Goal: Information Seeking & Learning: Learn about a topic

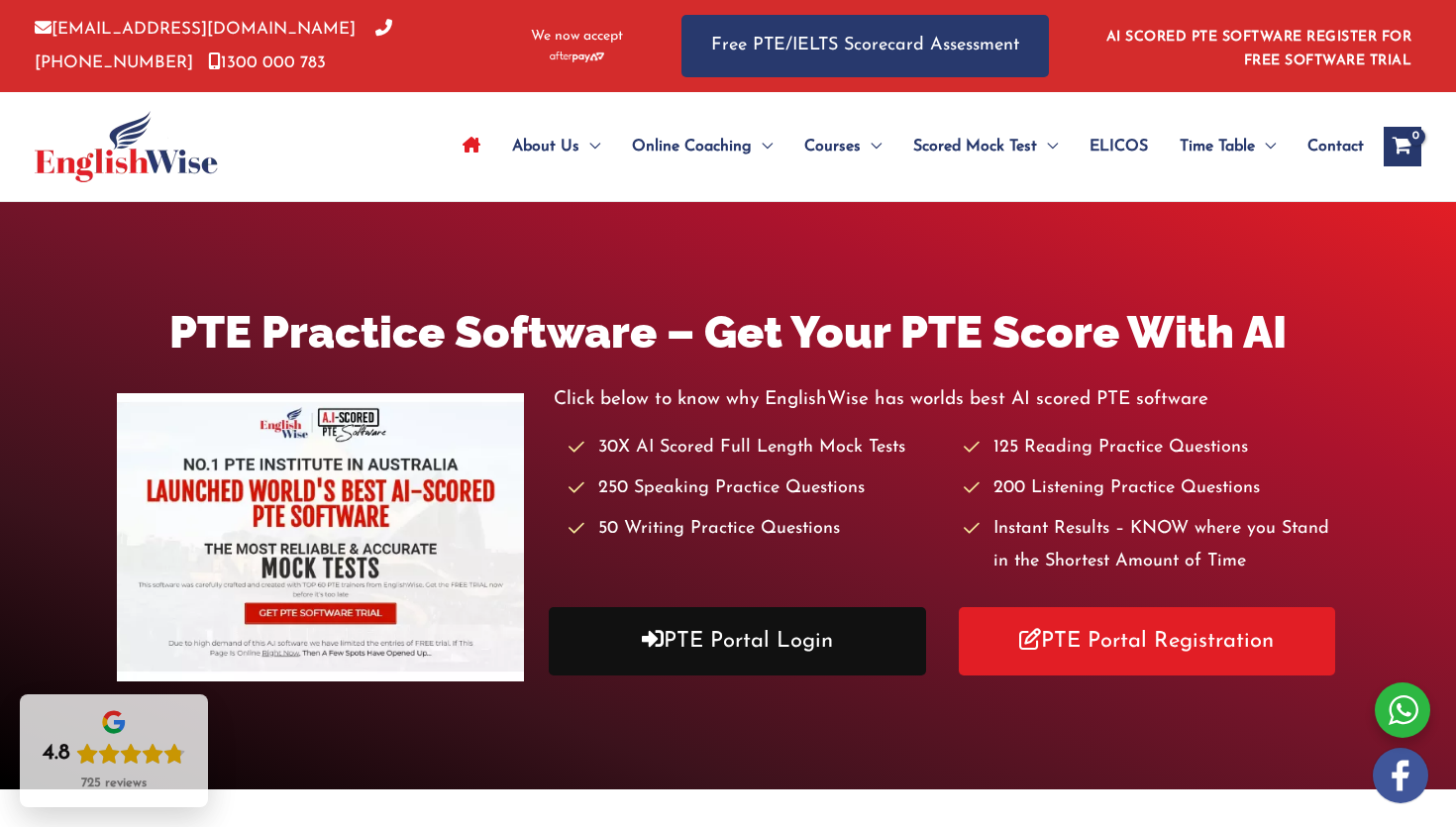
click at [731, 672] on link "PTE Portal Login" at bounding box center [736, 641] width 377 height 69
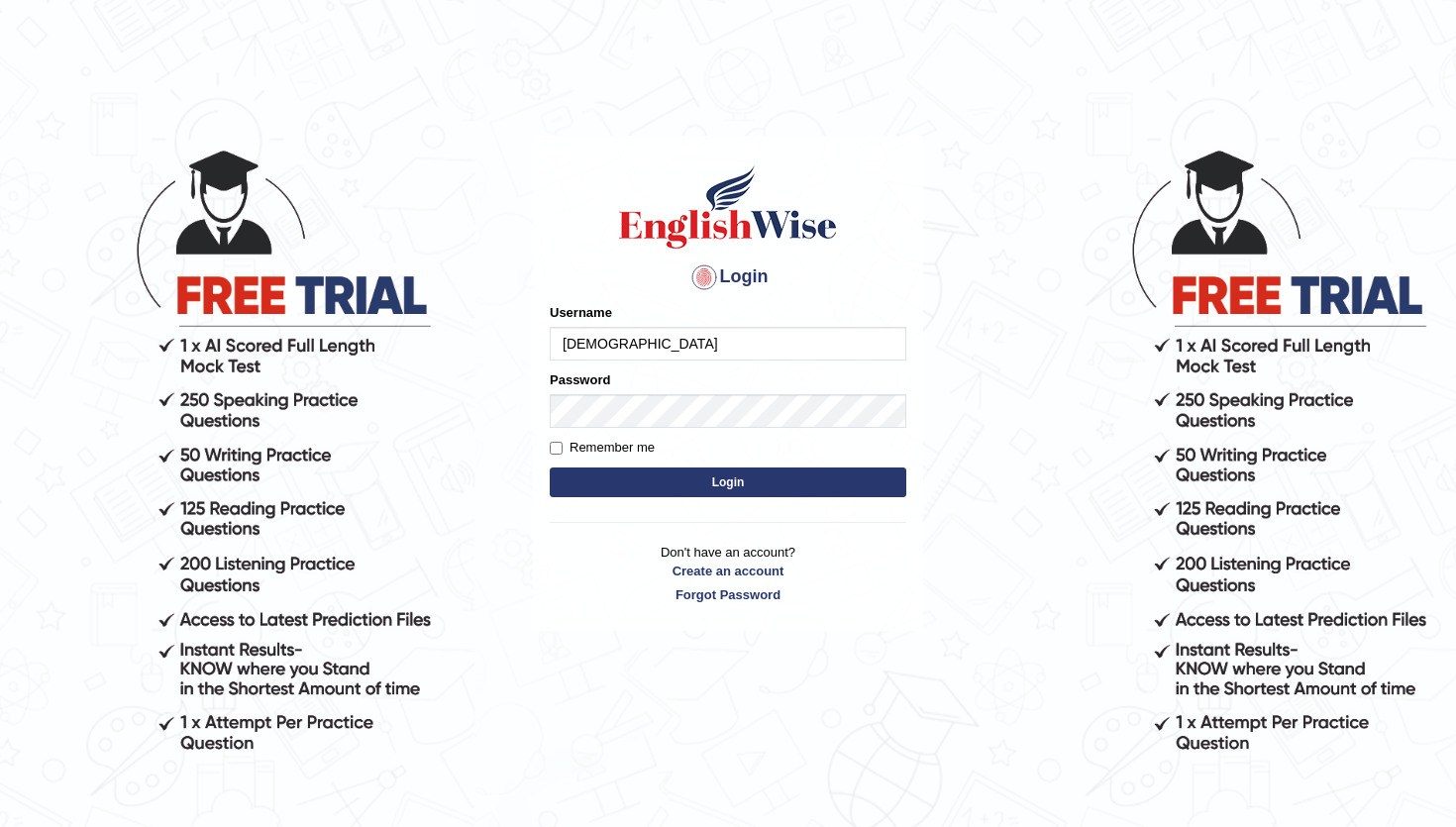
type input "abhiew"
click at [771, 481] on button "Login" at bounding box center [728, 483] width 356 height 30
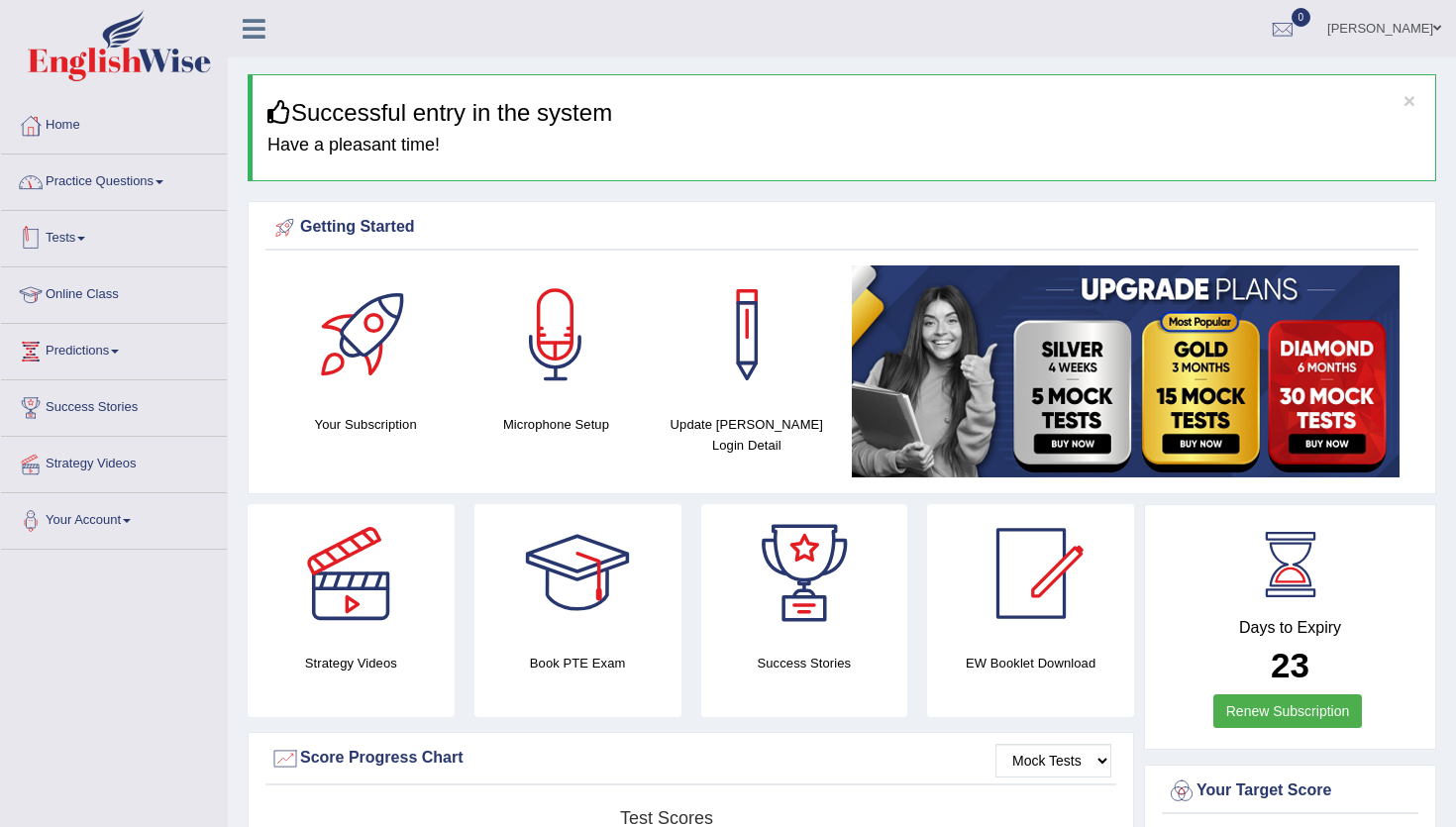
click at [98, 194] on link "Practice Questions" at bounding box center [113, 179] width 226 height 50
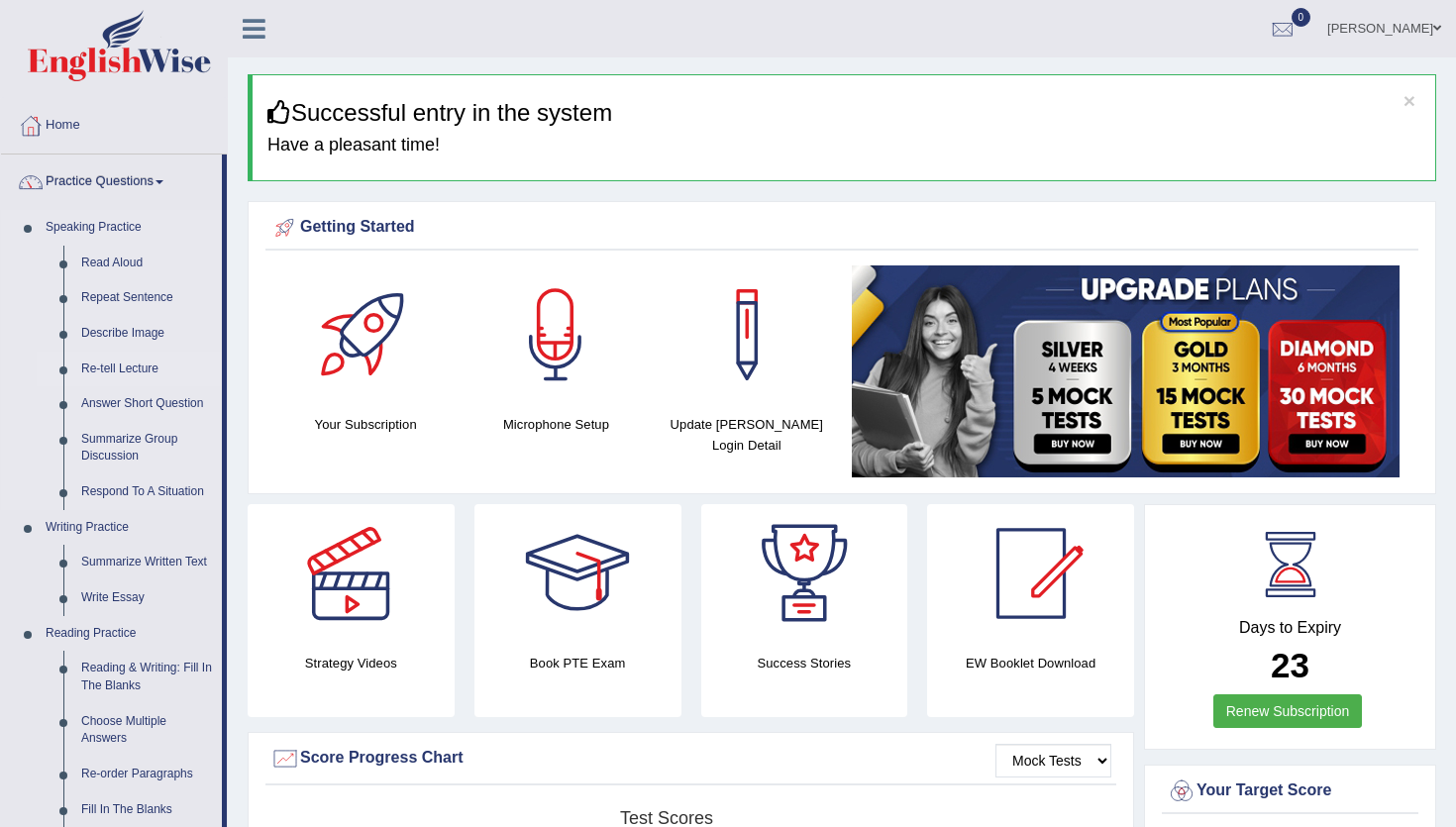
click at [119, 370] on link "Re-tell Lecture" at bounding box center [147, 369] width 149 height 36
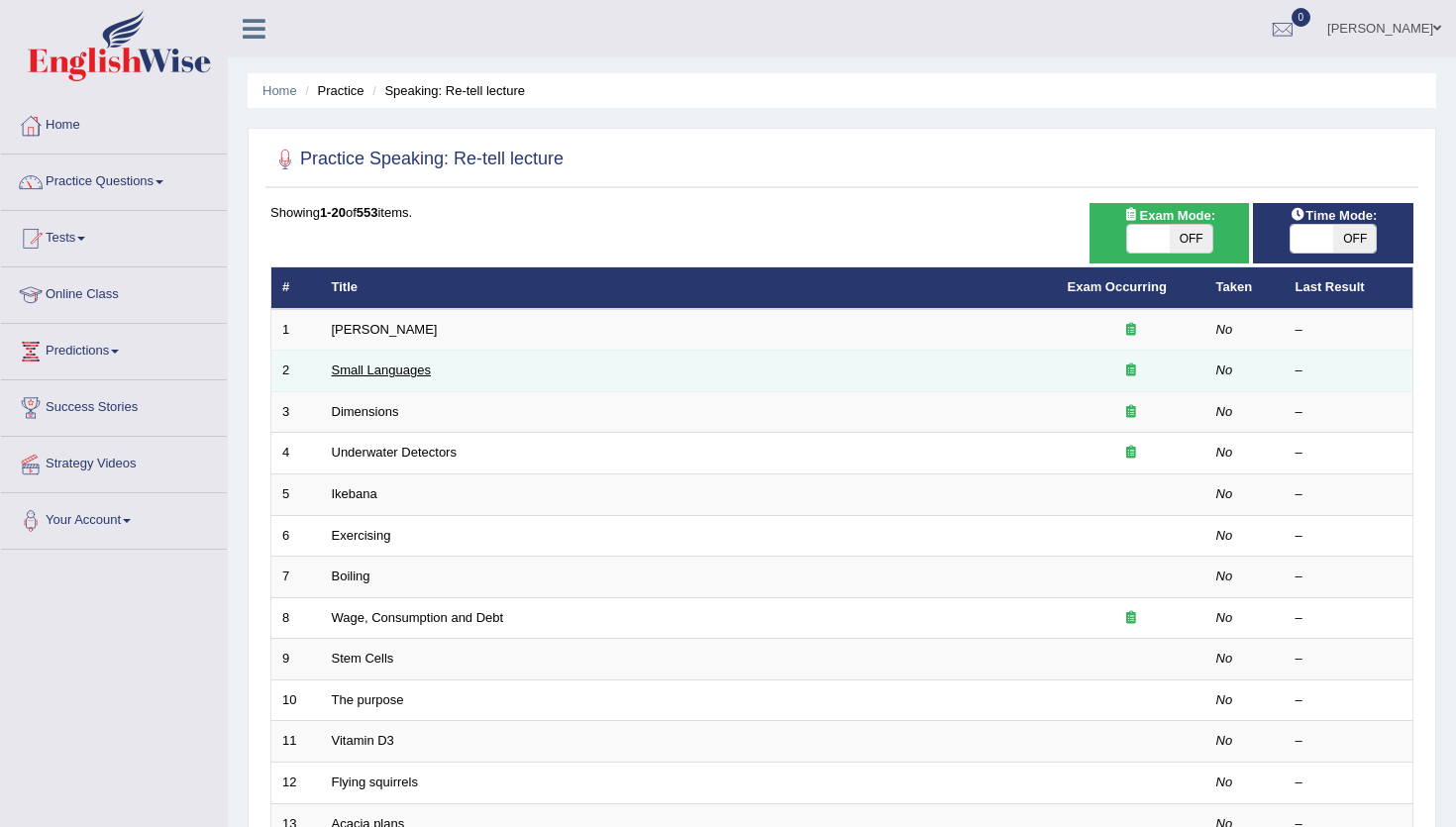
click at [371, 375] on link "Small Languages" at bounding box center [380, 369] width 99 height 15
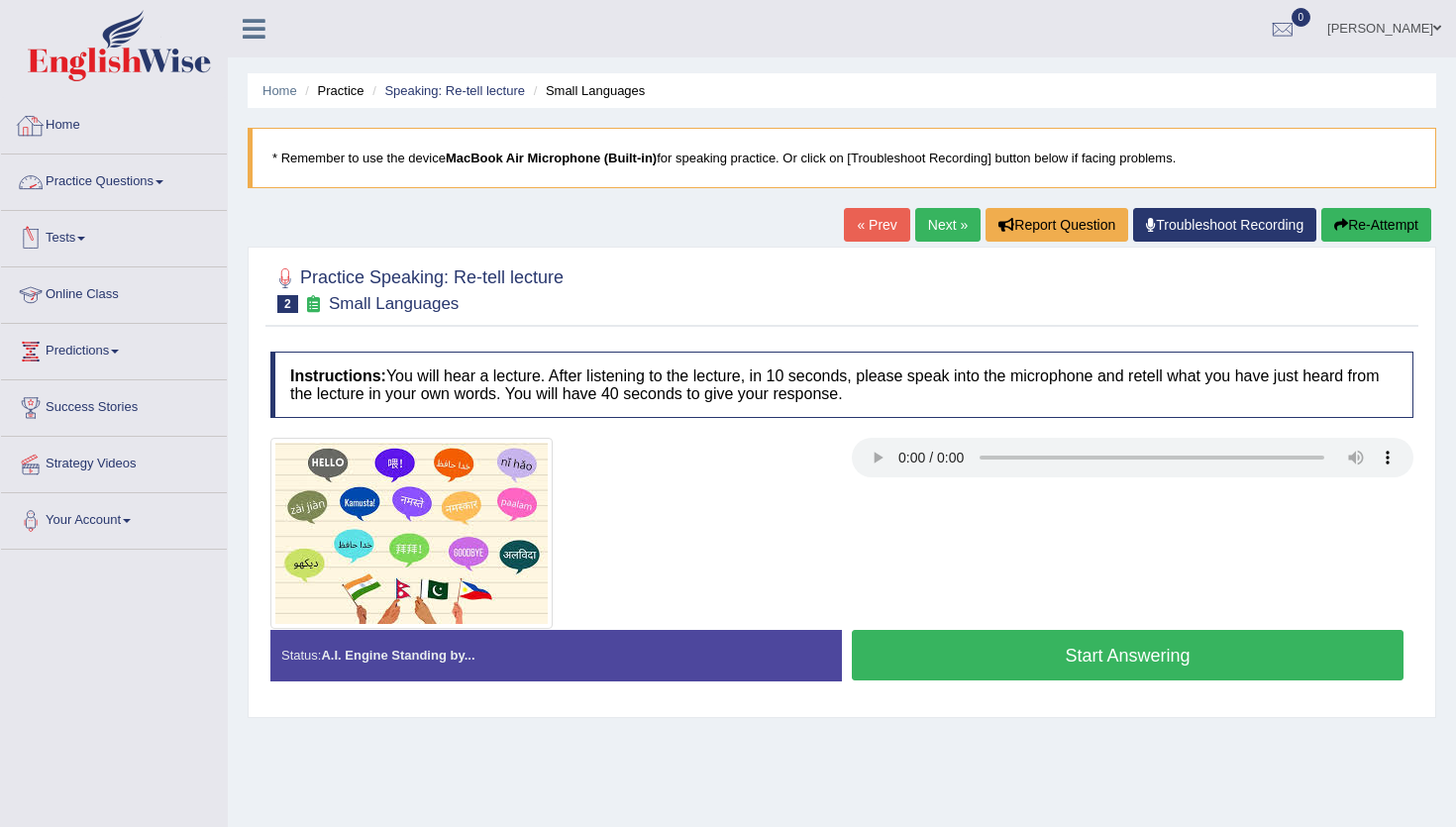
click at [73, 131] on link "Home" at bounding box center [113, 123] width 226 height 50
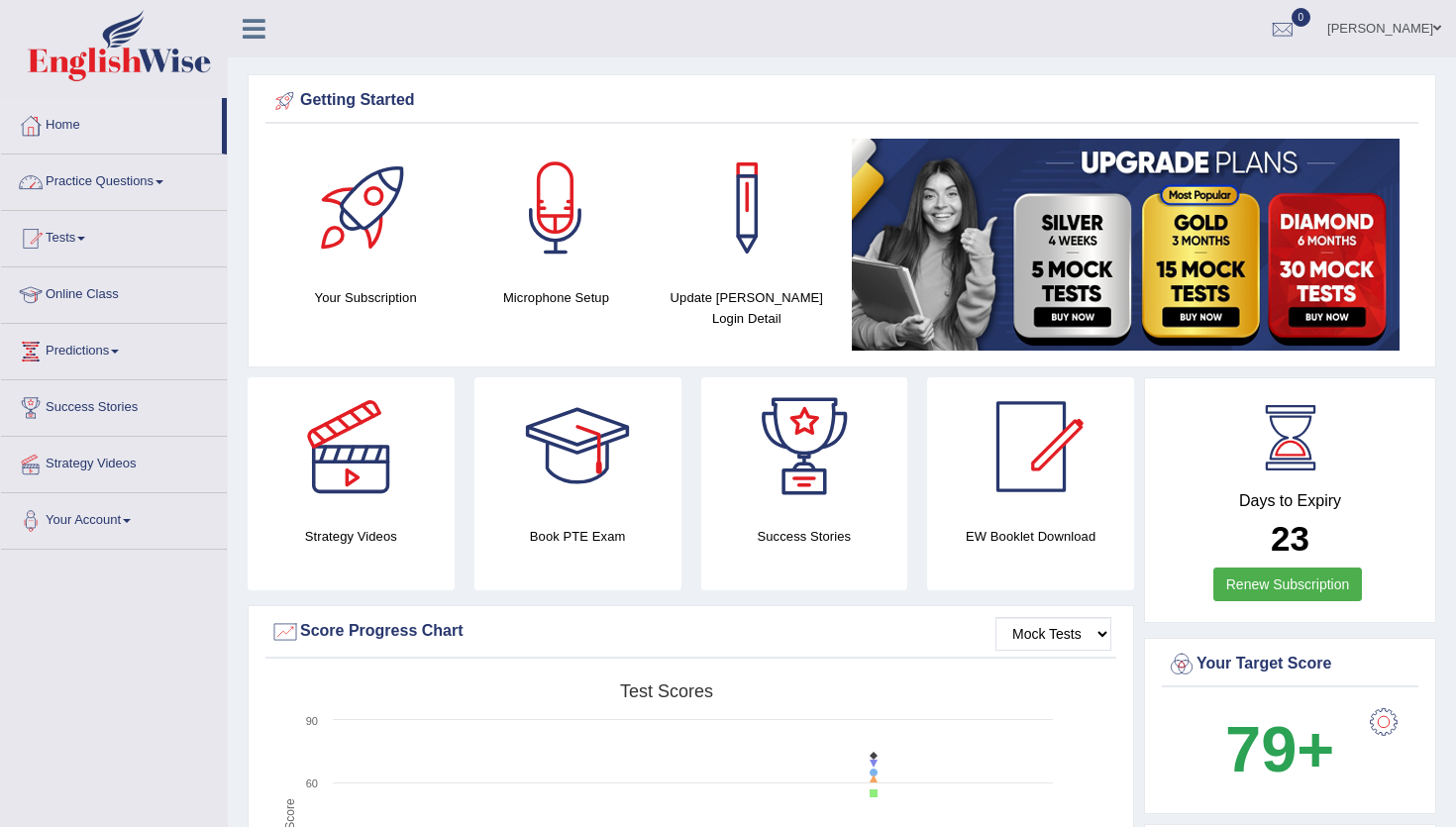
click at [168, 184] on link "Practice Questions" at bounding box center [113, 179] width 226 height 50
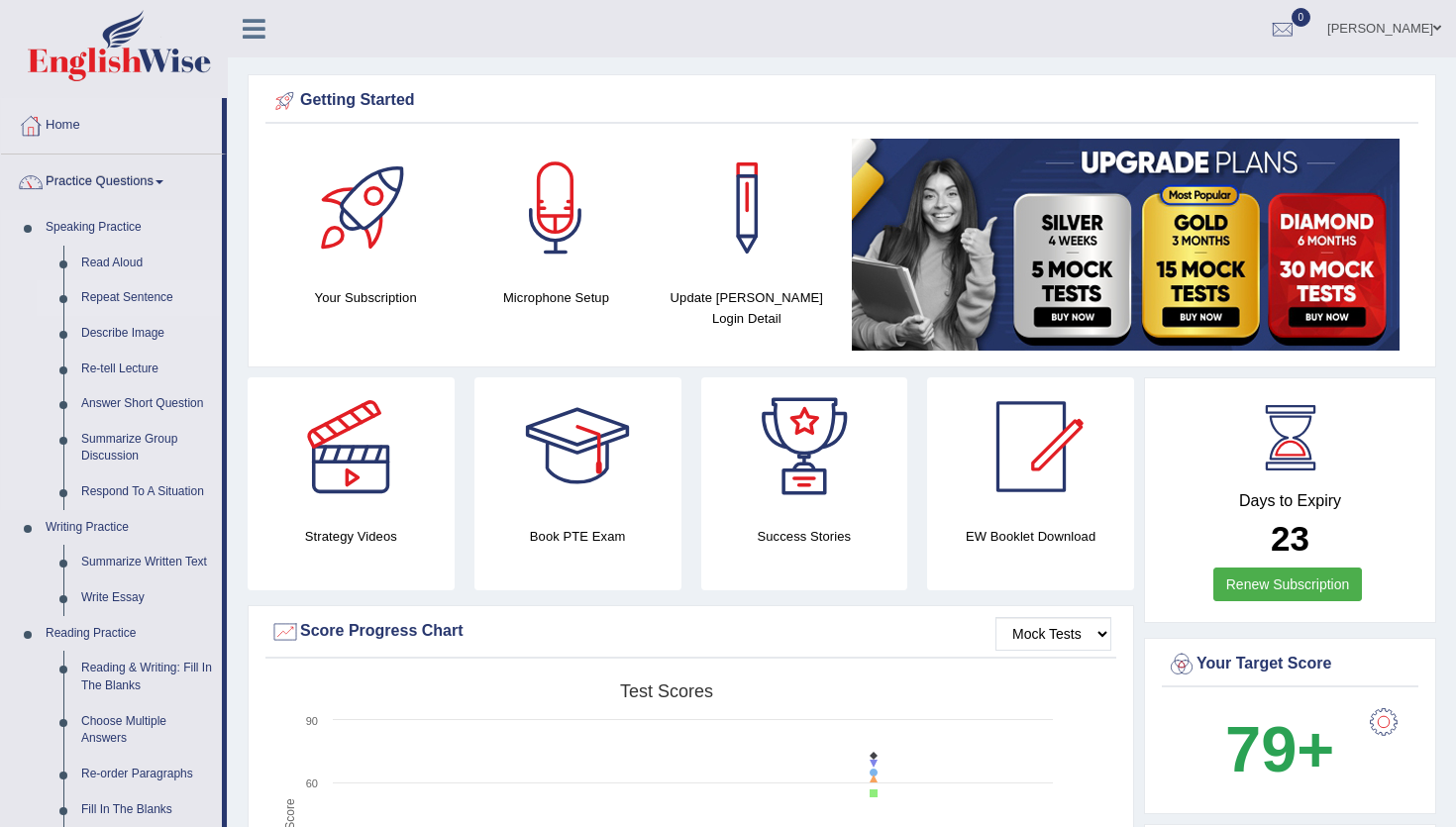
click at [125, 297] on link "Repeat Sentence" at bounding box center [147, 299] width 149 height 36
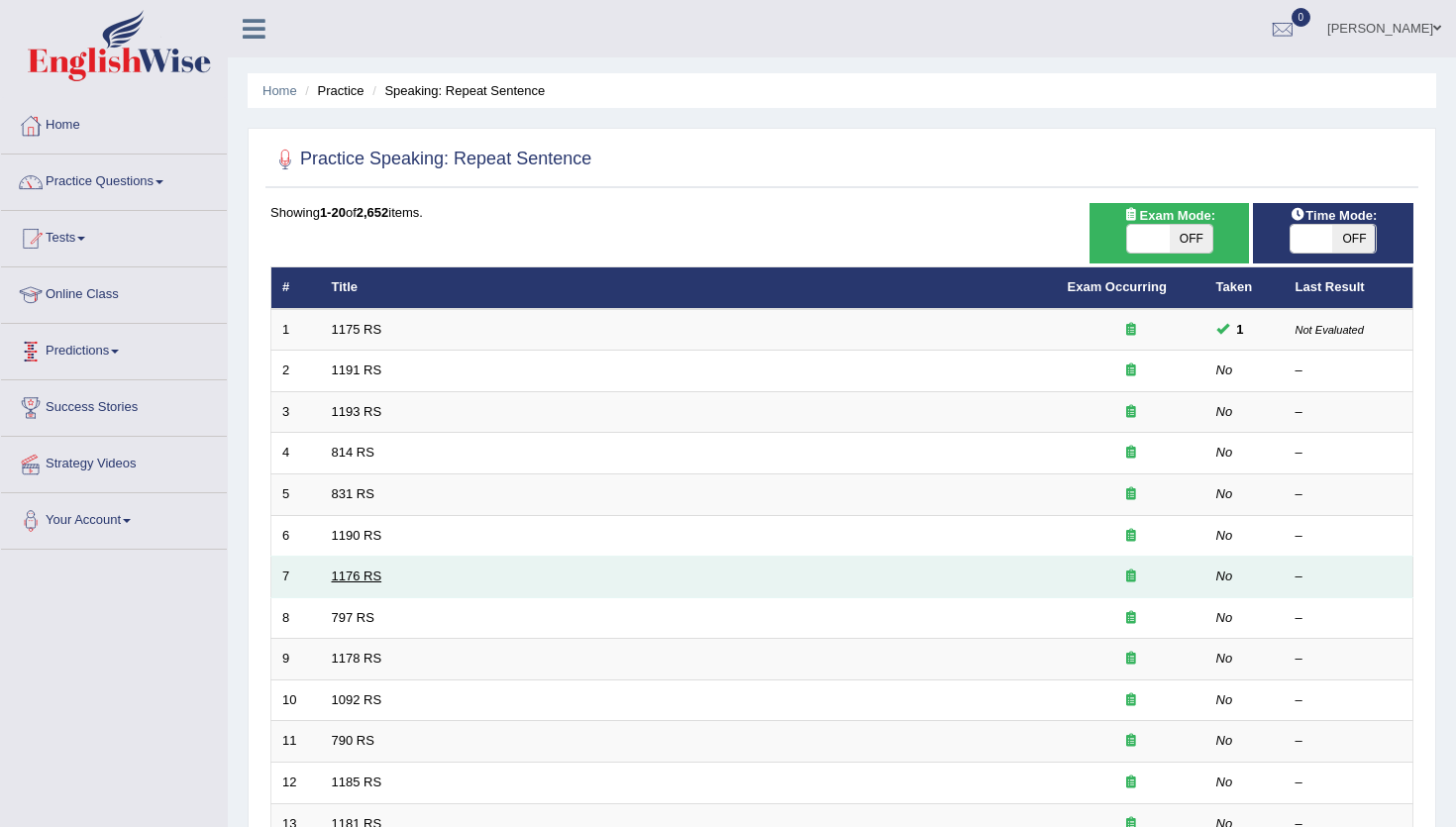
click at [364, 576] on link "1176 RS" at bounding box center [356, 575] width 51 height 15
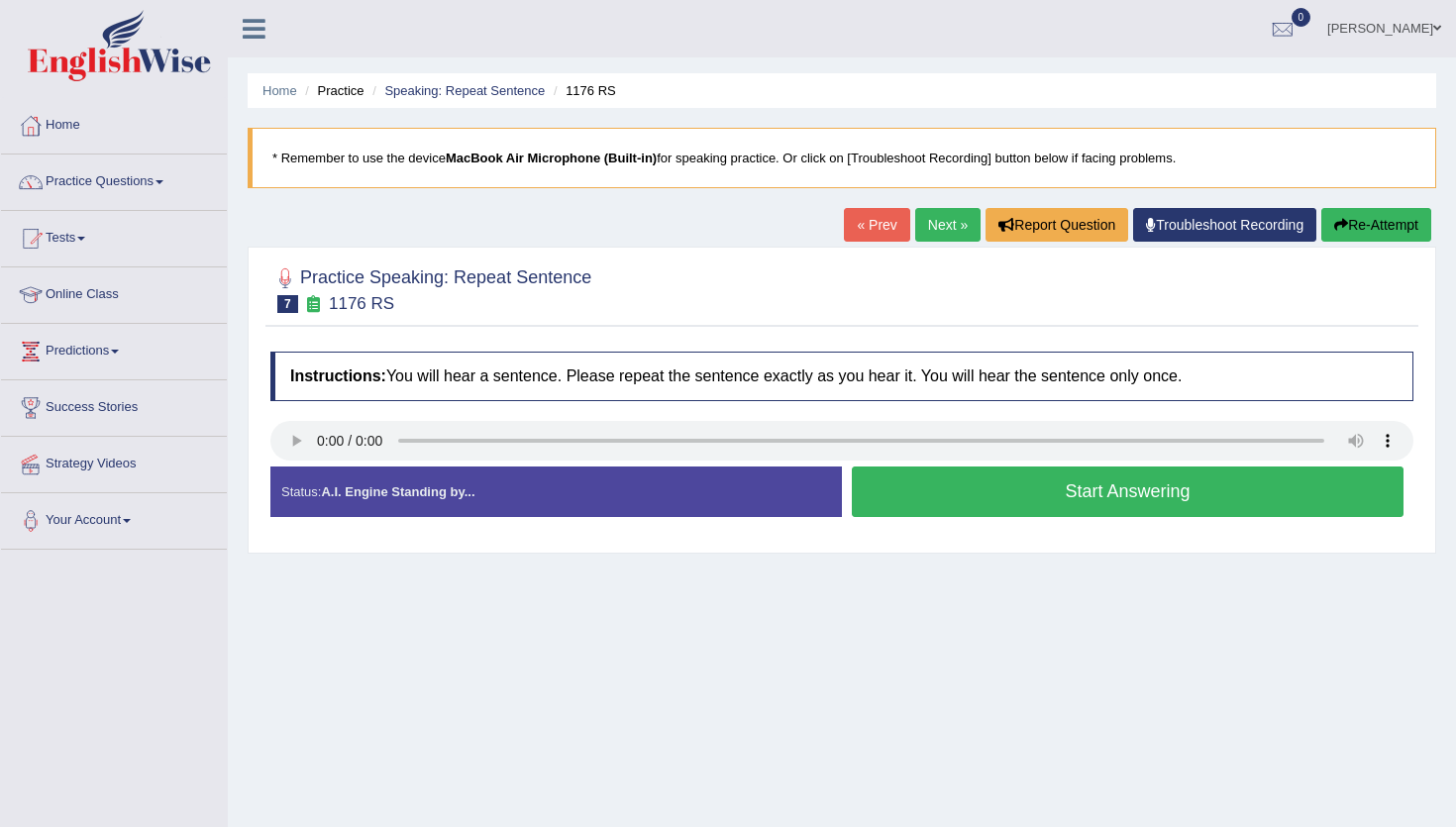
click at [940, 511] on button "Start Answering" at bounding box center [1128, 492] width 551 height 51
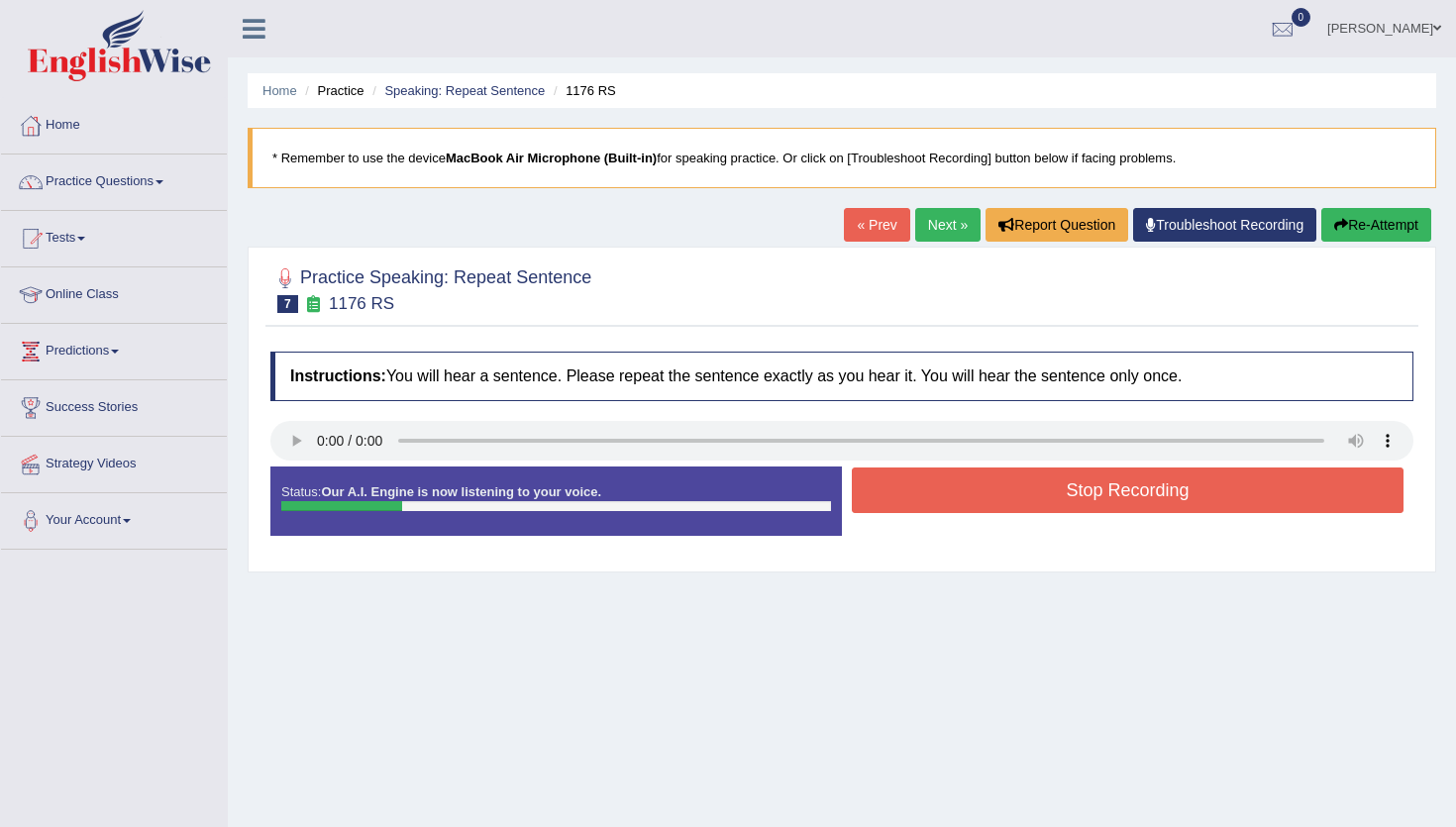
click at [940, 511] on button "Stop Recording" at bounding box center [1128, 491] width 551 height 46
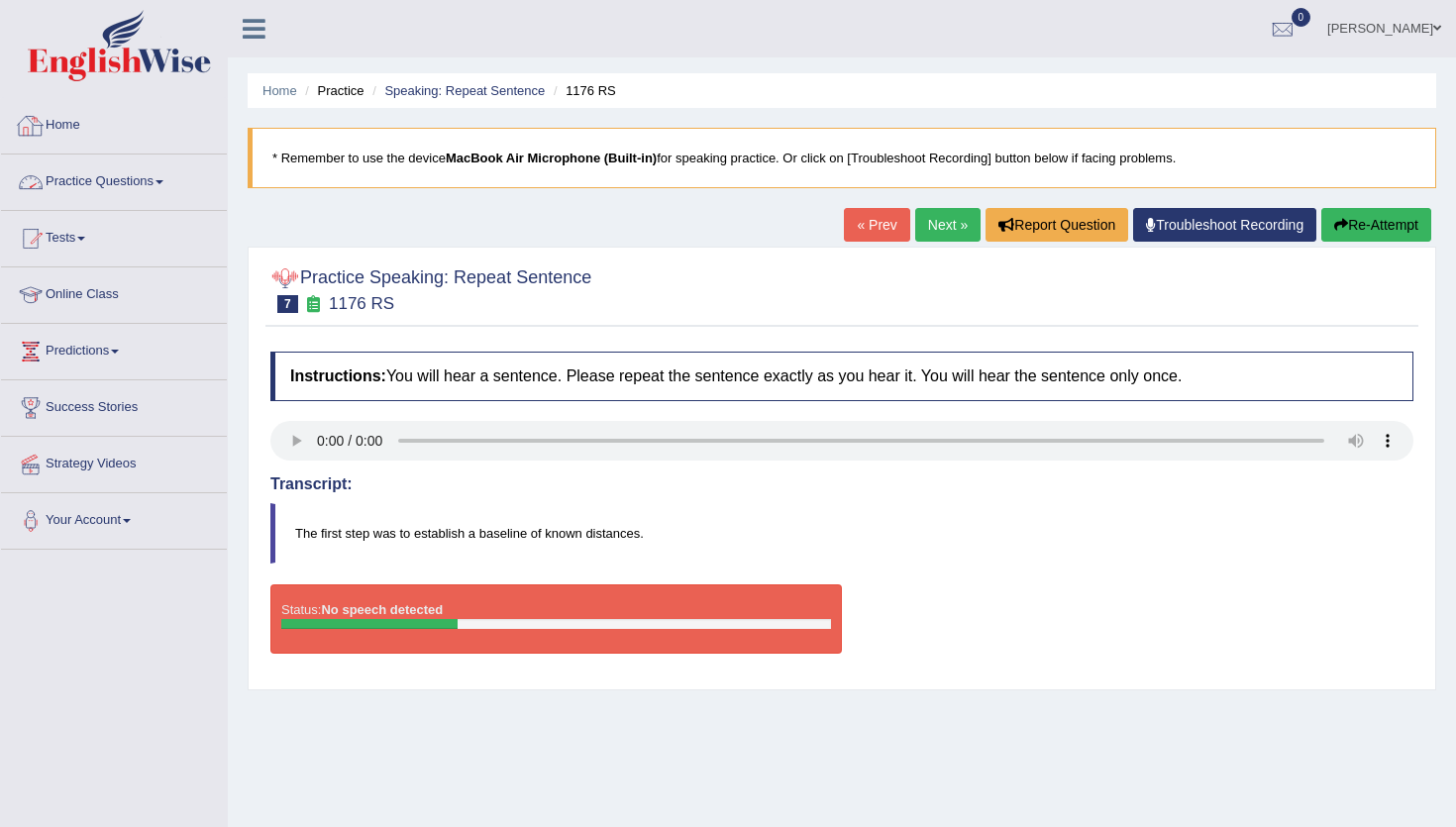
click at [35, 131] on div at bounding box center [31, 125] width 30 height 30
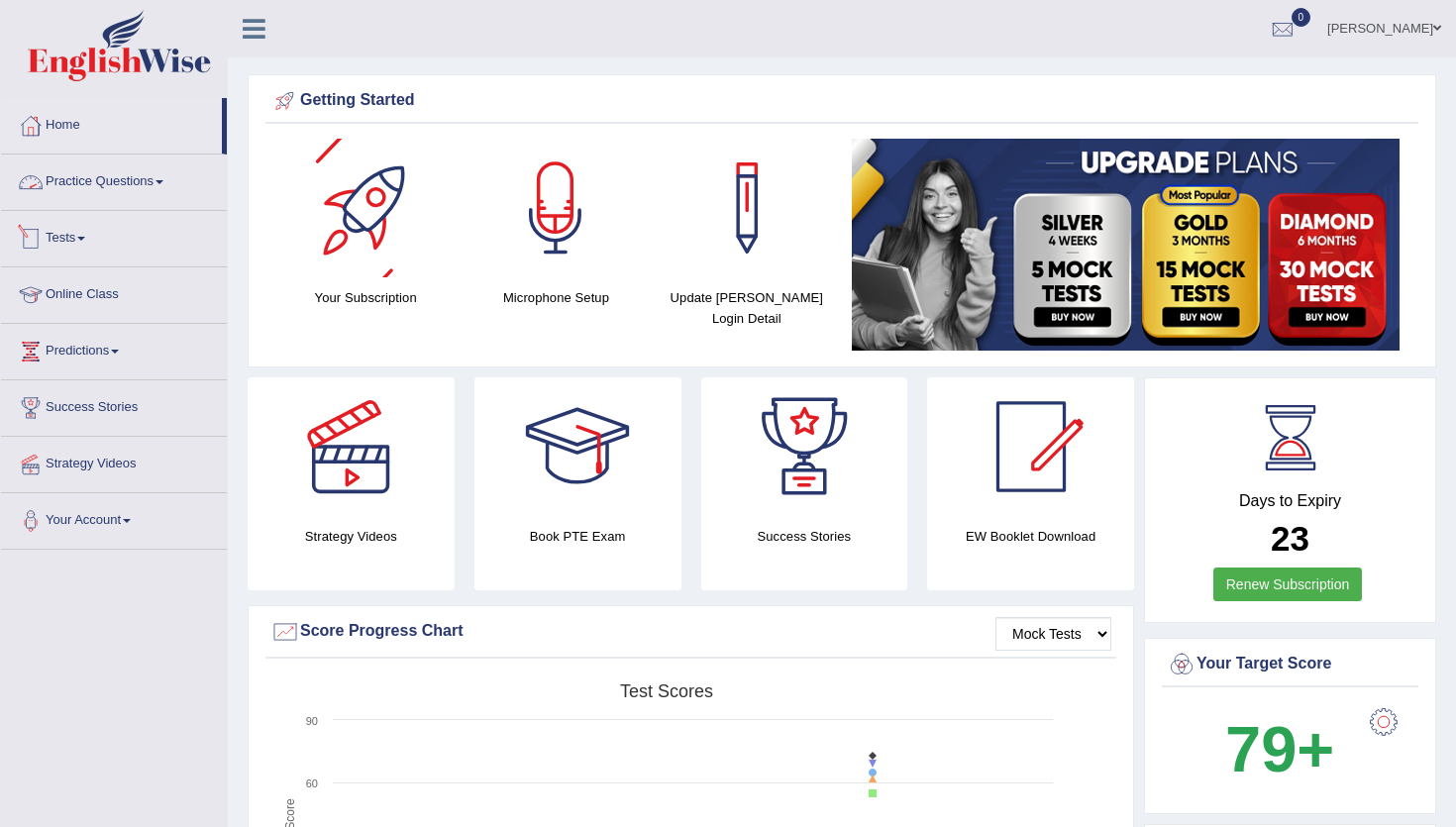
click at [80, 182] on link "Practice Questions" at bounding box center [113, 179] width 226 height 50
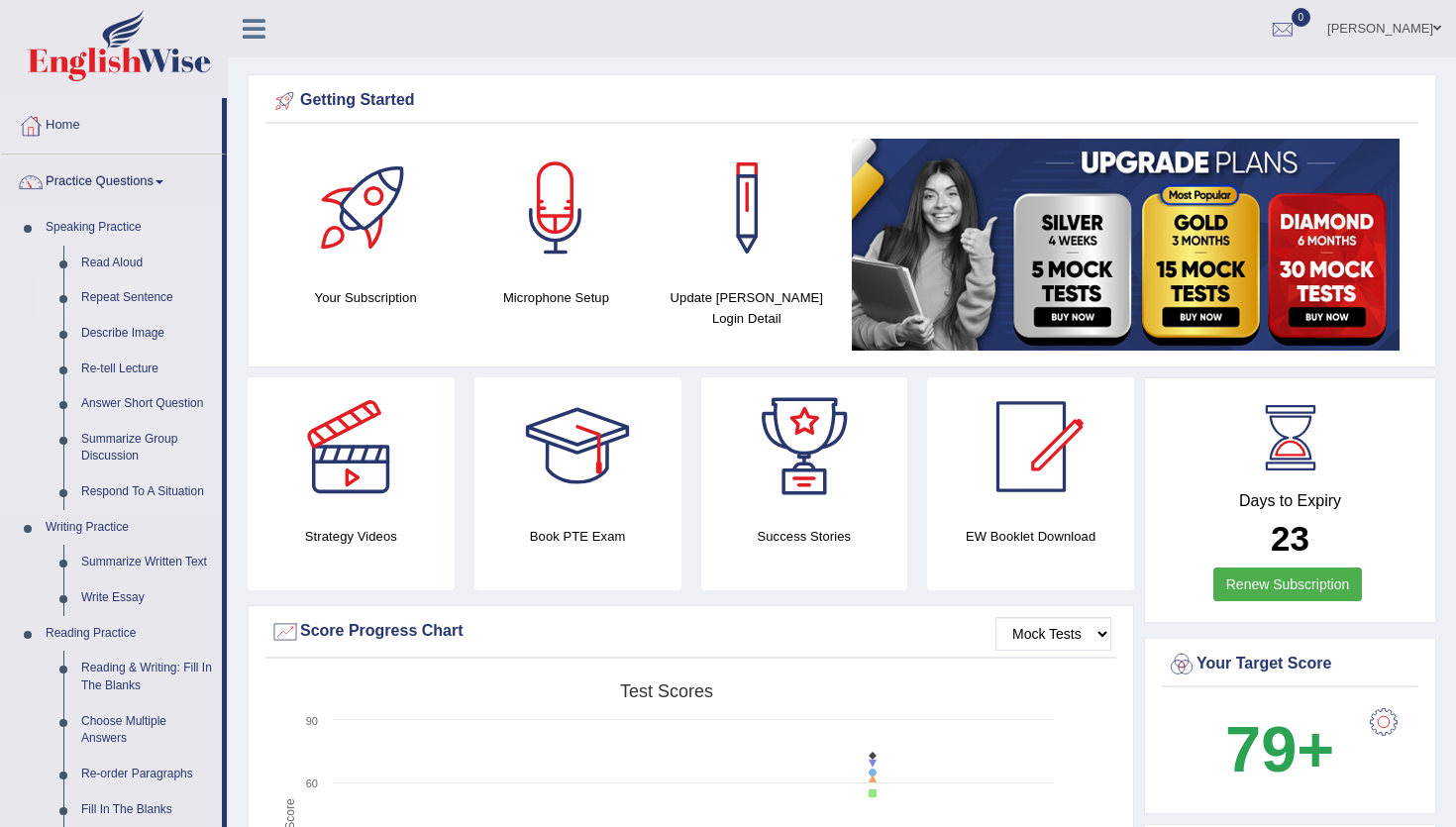
click at [119, 297] on link "Repeat Sentence" at bounding box center [147, 299] width 149 height 36
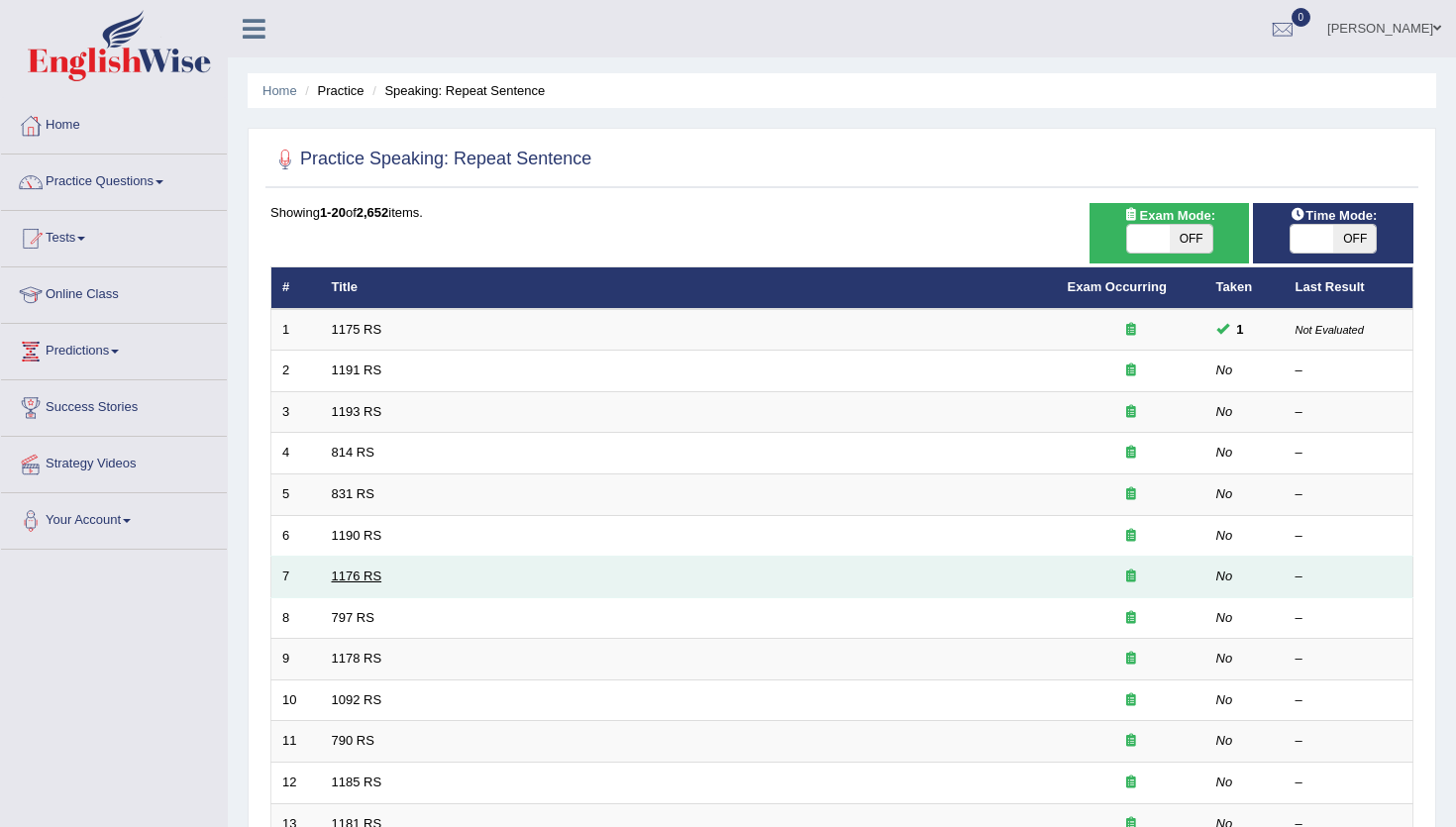
click at [367, 576] on link "1176 RS" at bounding box center [356, 575] width 51 height 15
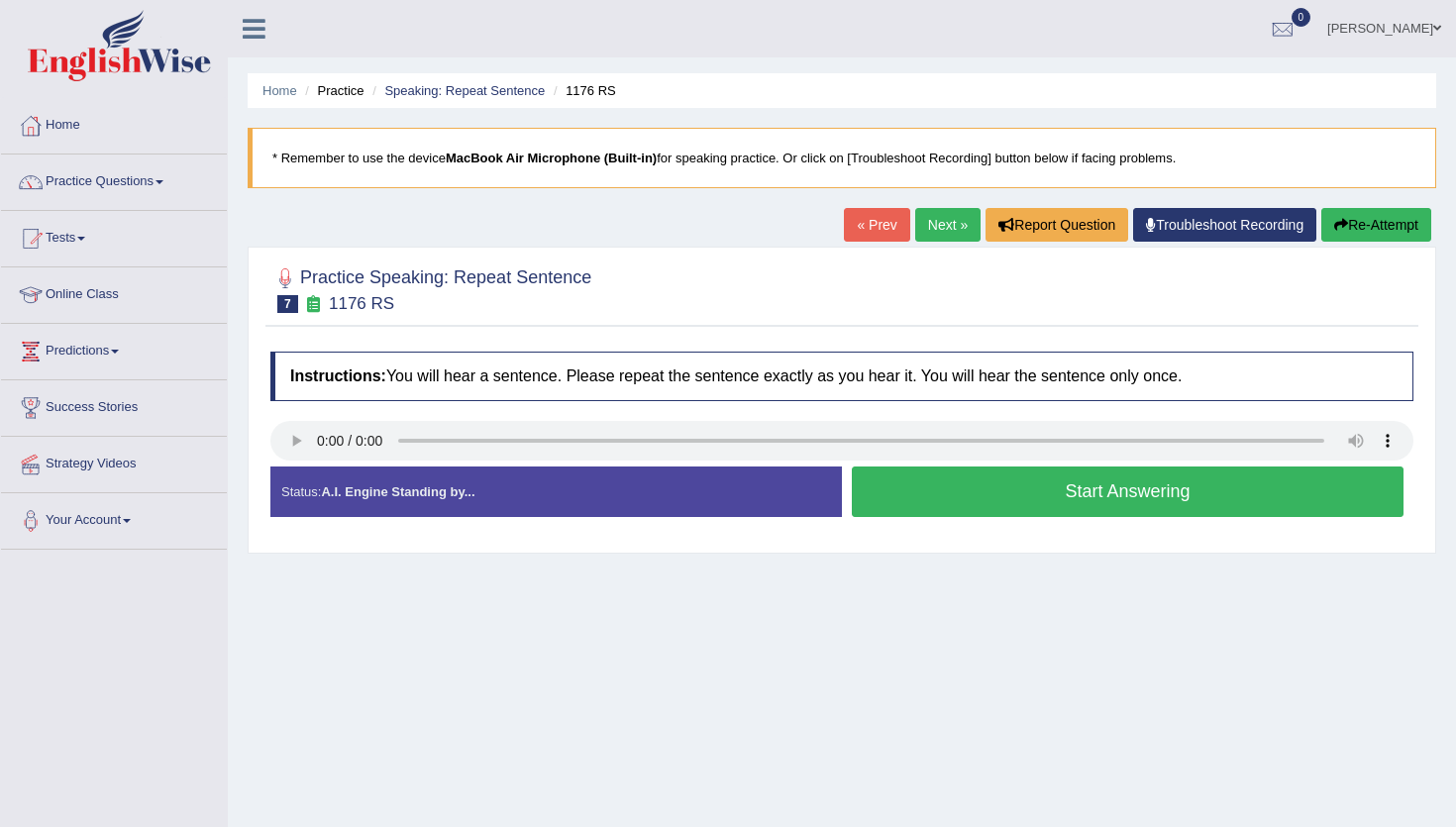
click at [936, 493] on button "Start Answering" at bounding box center [1128, 492] width 551 height 51
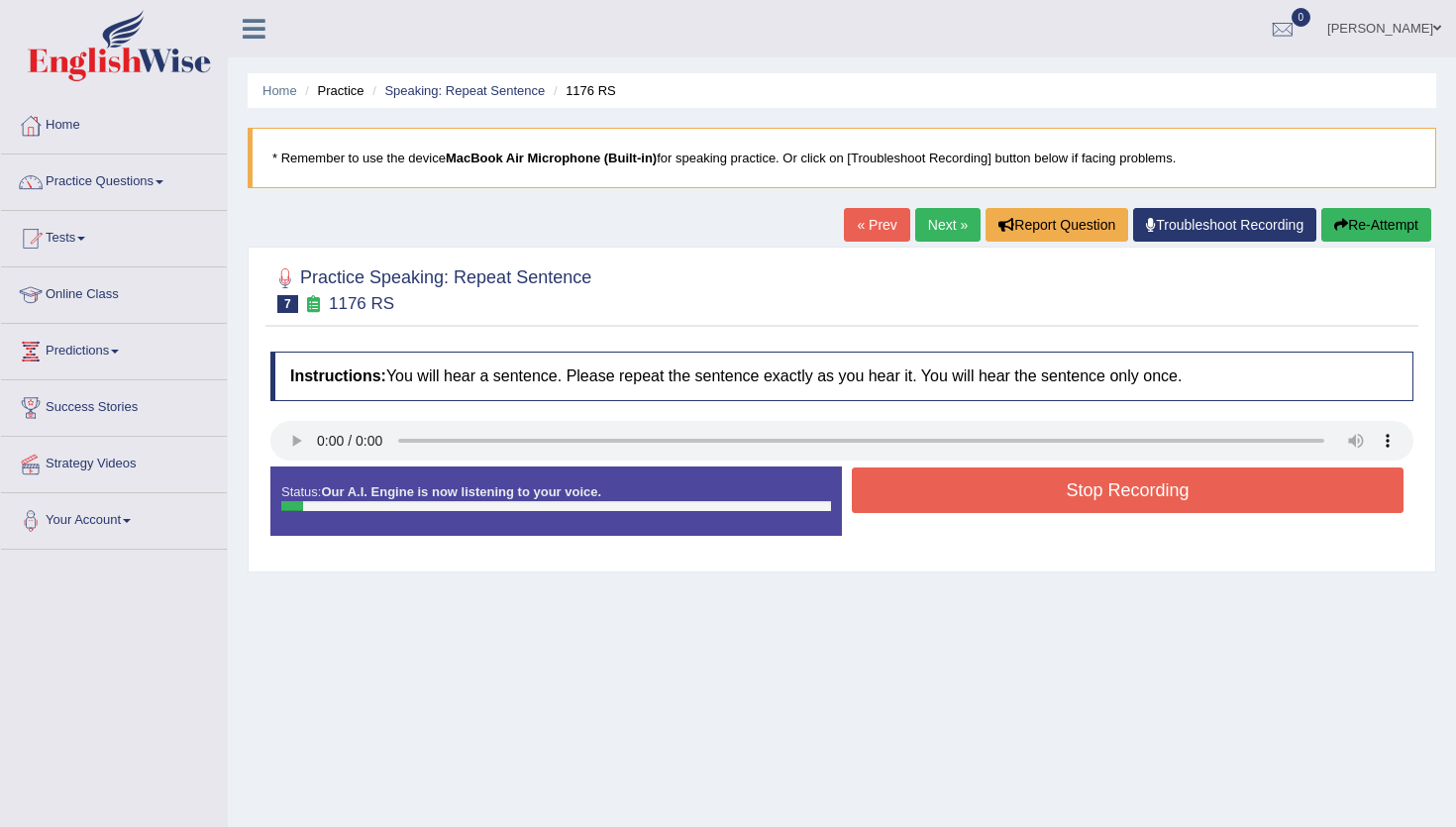
click at [930, 493] on button "Stop Recording" at bounding box center [1128, 491] width 551 height 46
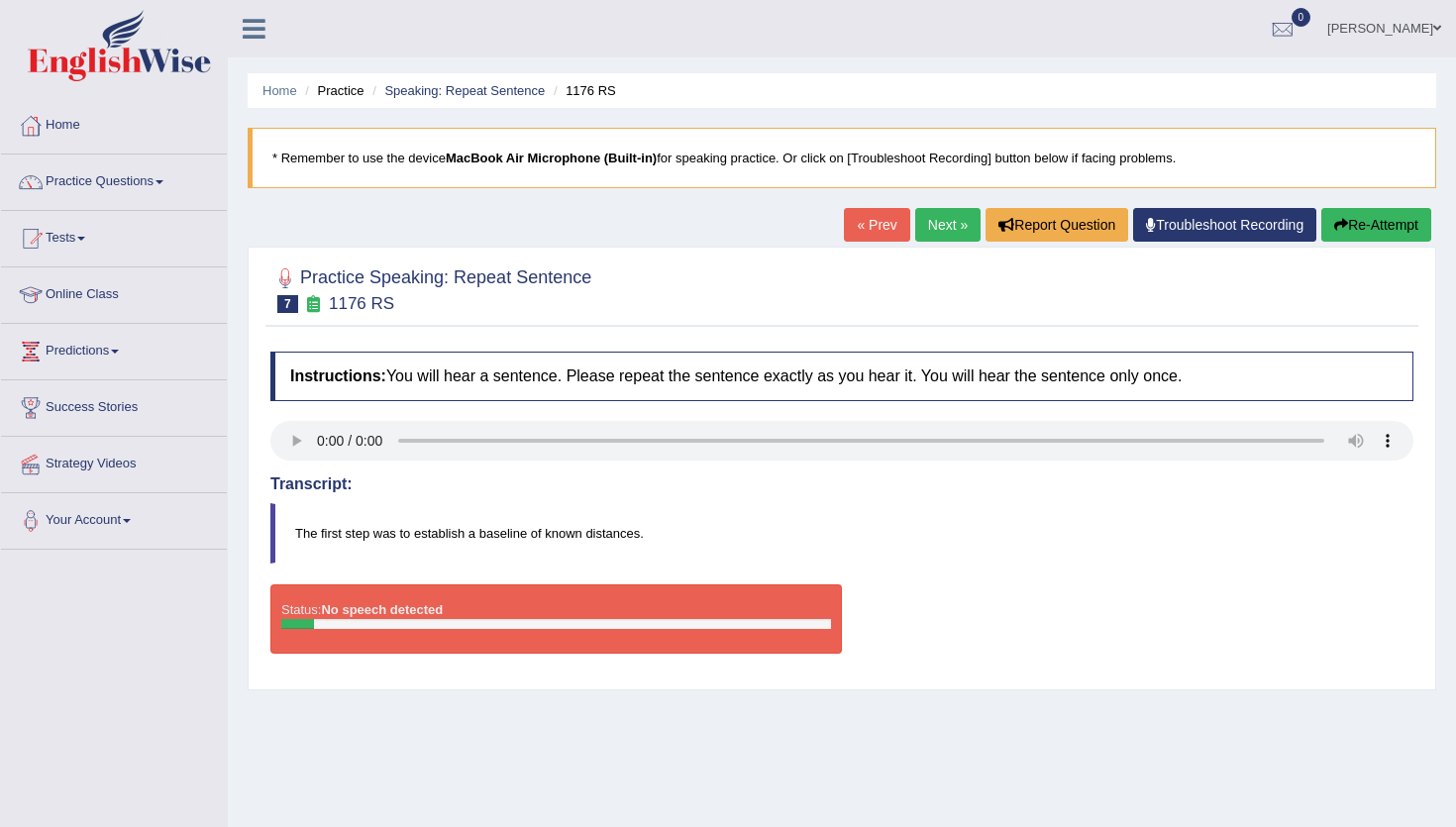
click at [919, 219] on link "Next »" at bounding box center [947, 225] width 66 height 34
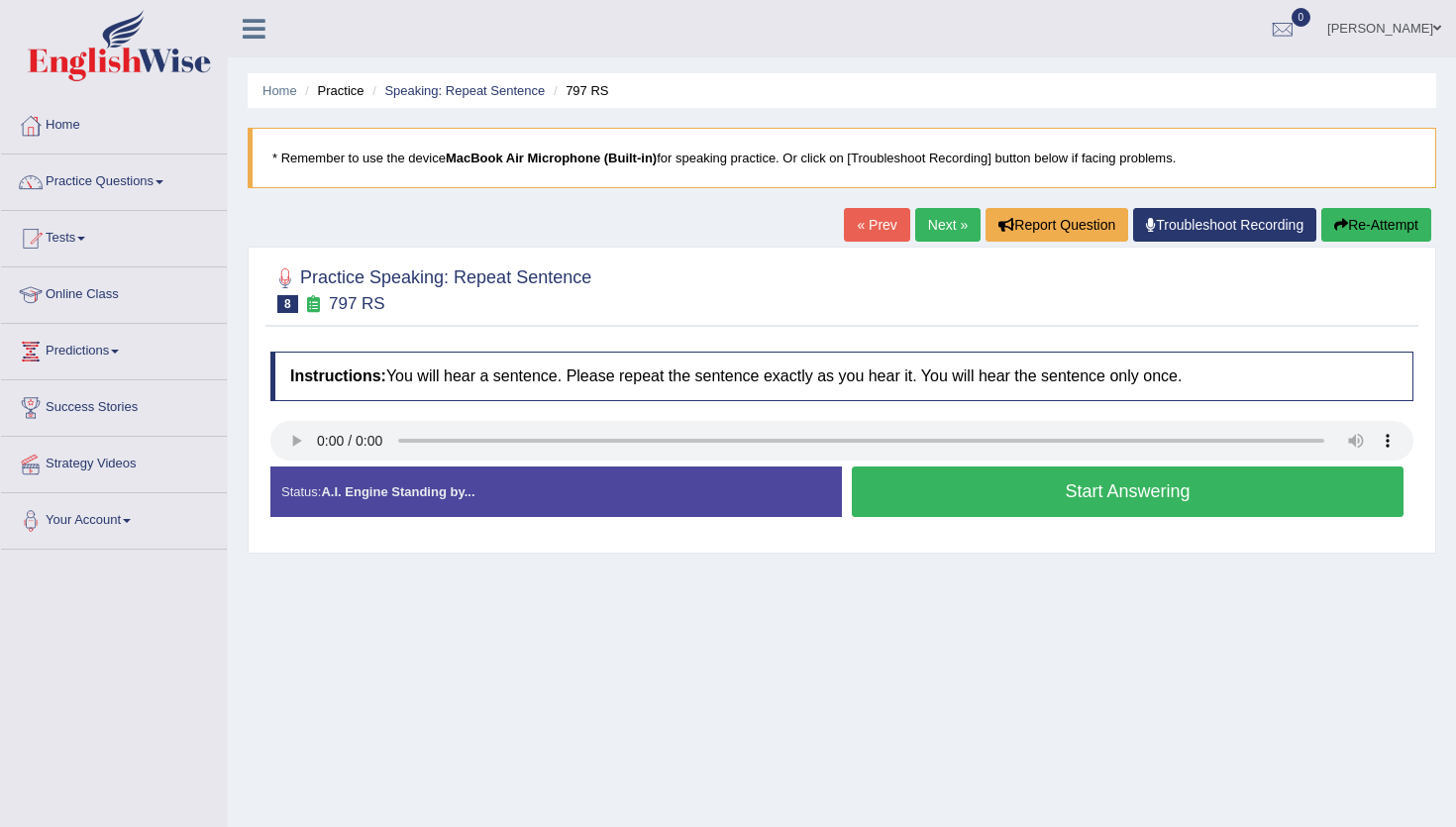
click at [1073, 491] on button "Start Answering" at bounding box center [1128, 492] width 551 height 51
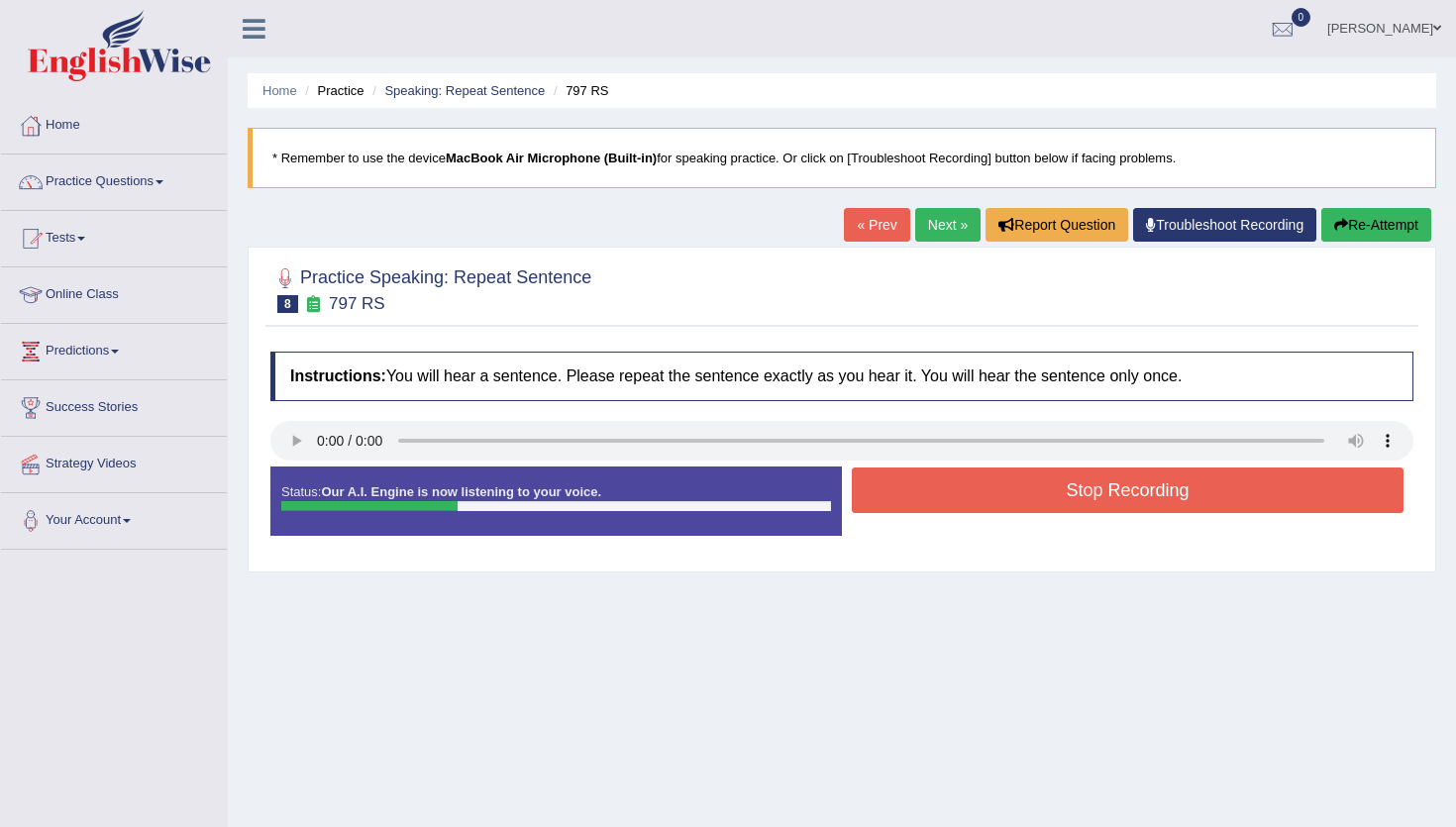
click at [1073, 491] on button "Stop Recording" at bounding box center [1128, 491] width 551 height 46
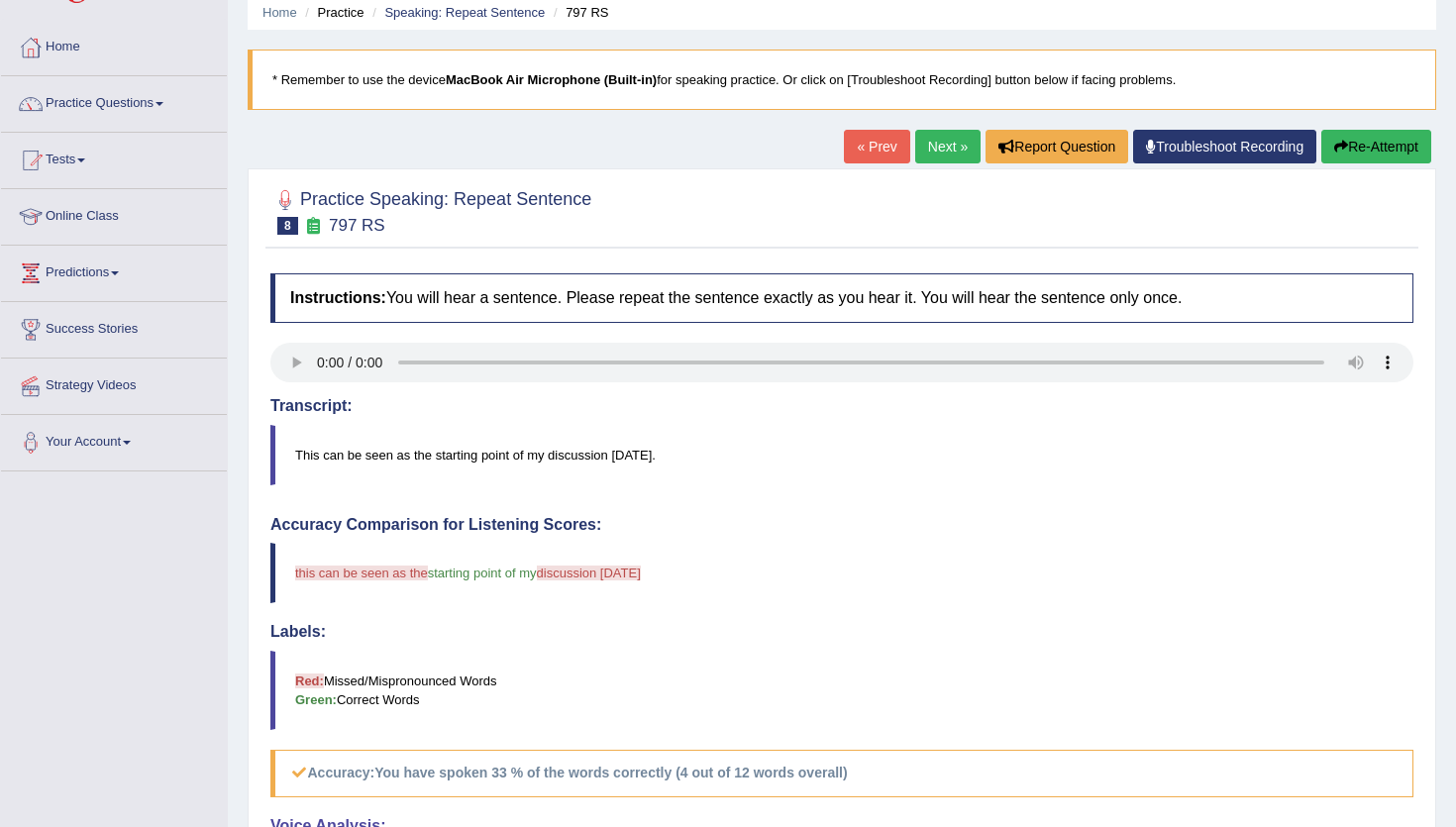
scroll to position [80, 0]
click at [954, 156] on link "Next »" at bounding box center [947, 145] width 66 height 34
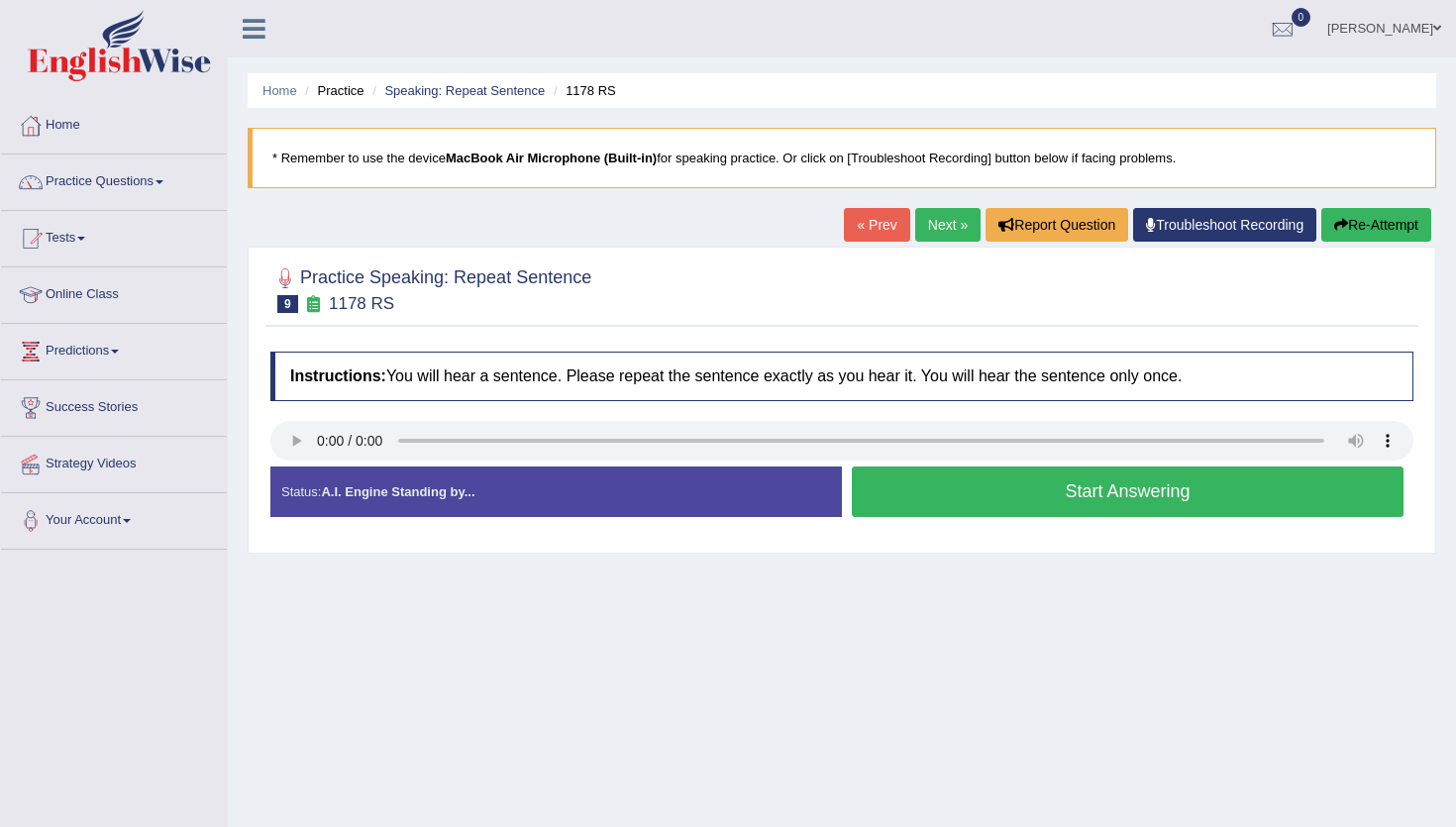
click at [1171, 498] on button "Start Answering" at bounding box center [1128, 492] width 551 height 51
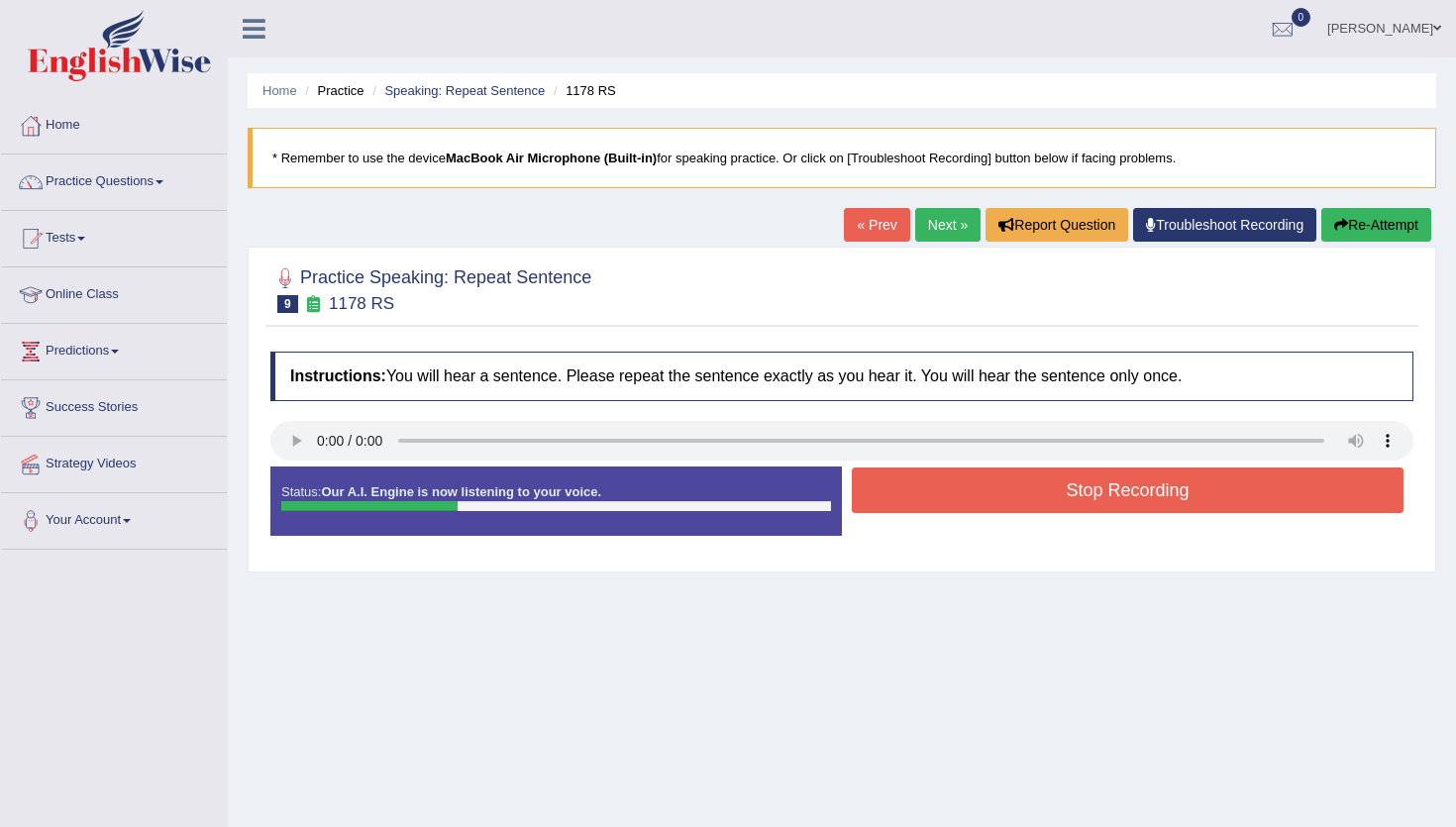
click at [1171, 498] on button "Stop Recording" at bounding box center [1128, 491] width 551 height 46
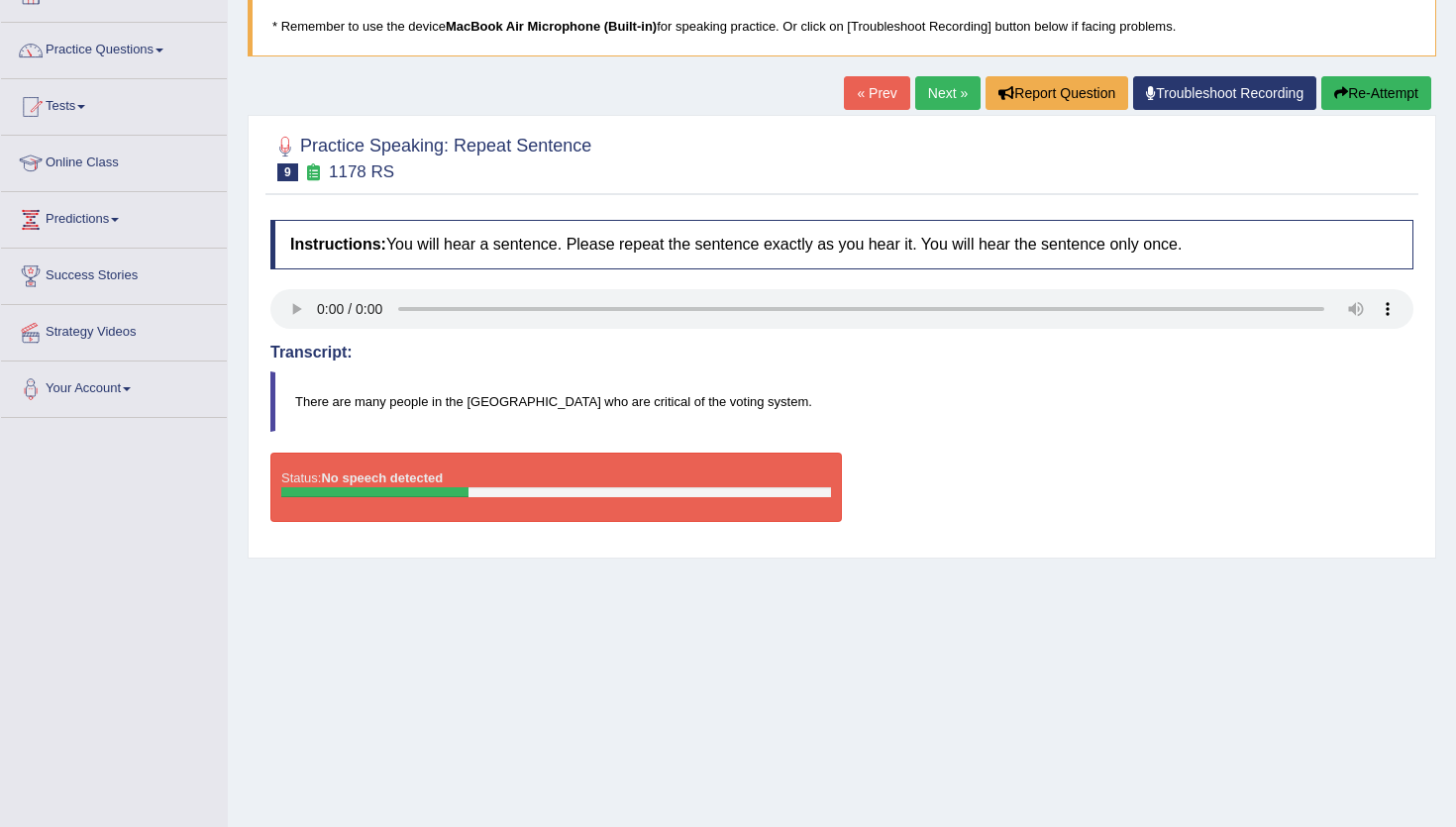
scroll to position [134, 0]
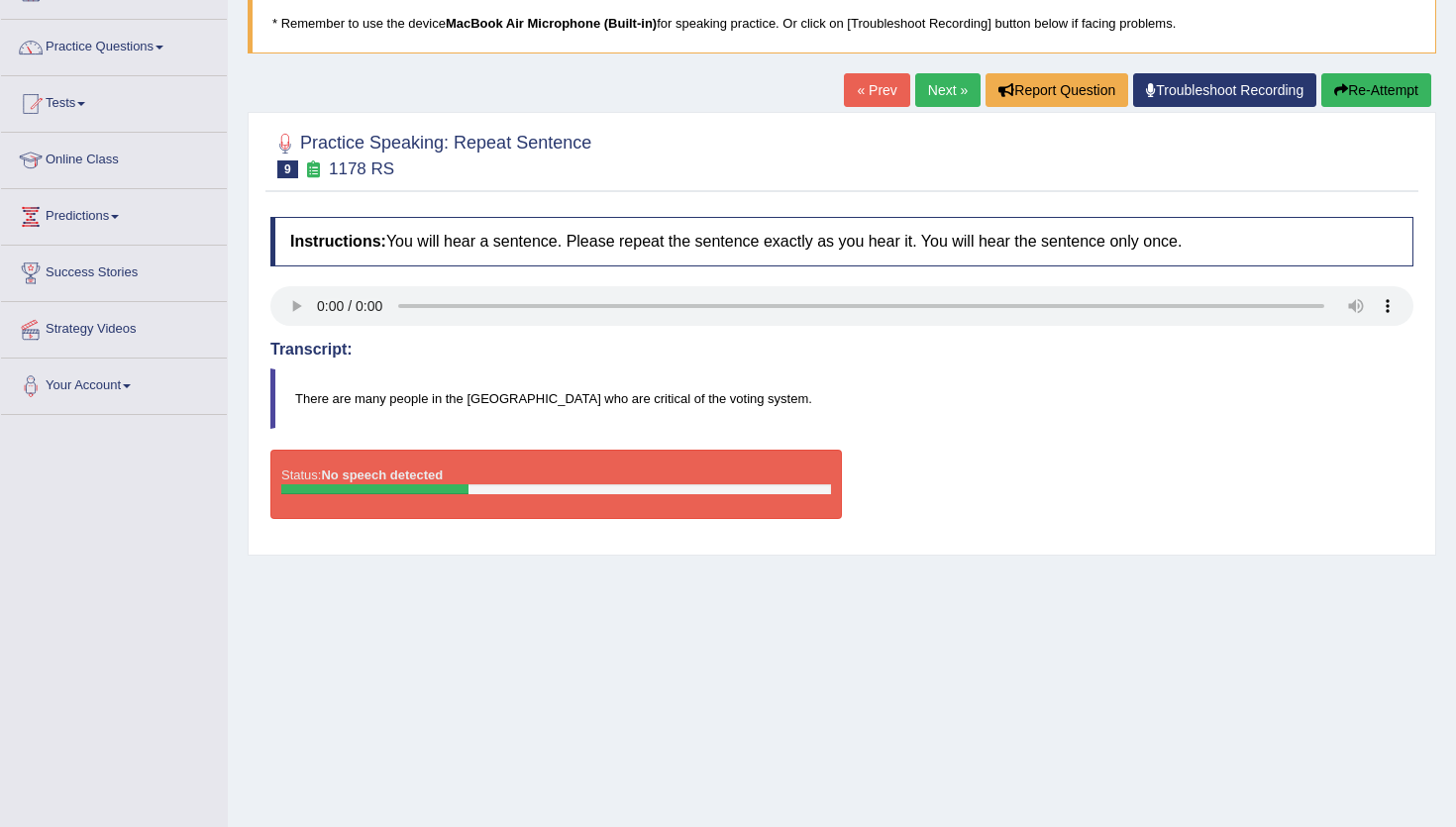
click at [946, 93] on link "Next »" at bounding box center [947, 91] width 66 height 34
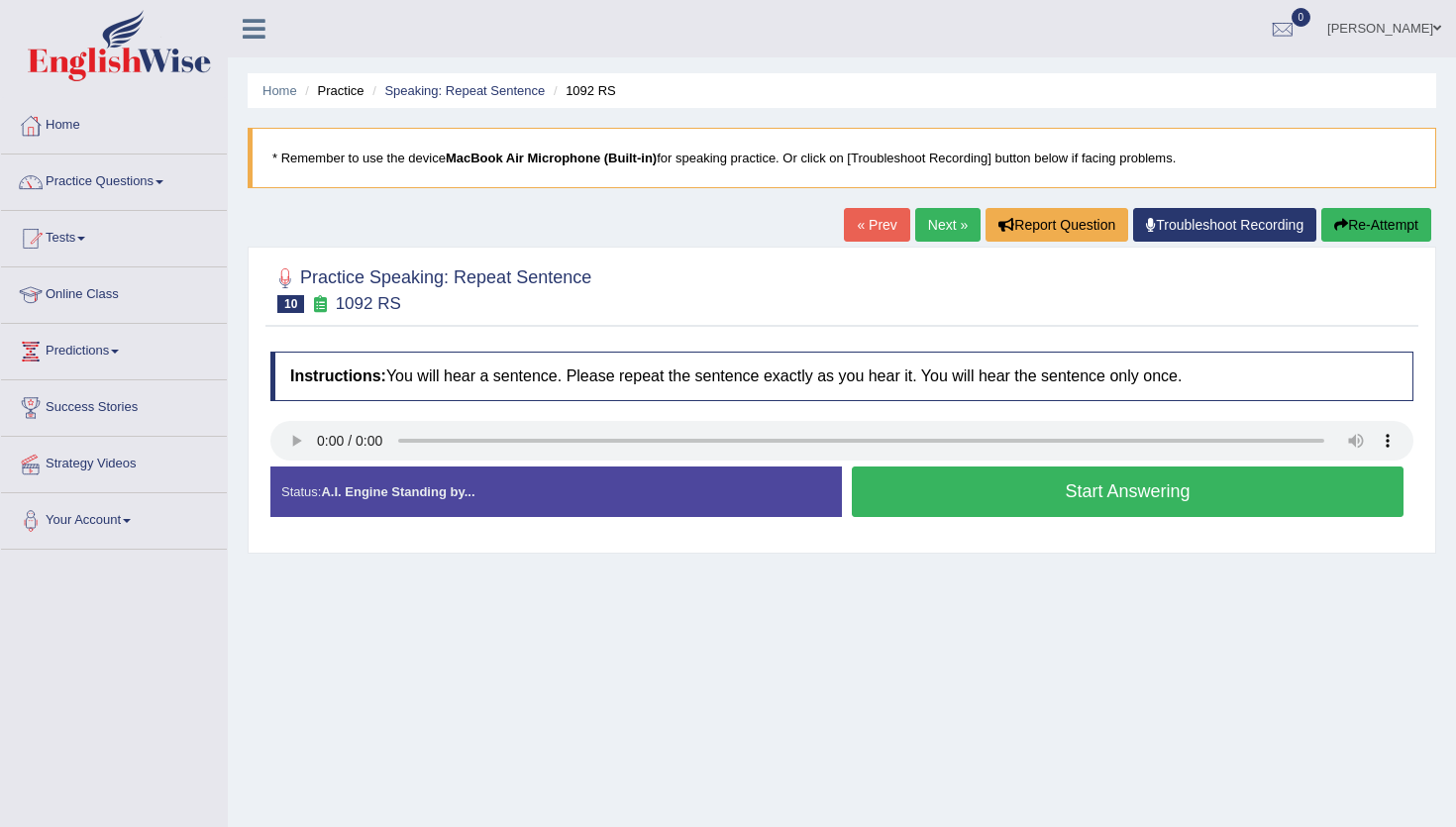
click at [979, 493] on button "Start Answering" at bounding box center [1128, 492] width 551 height 51
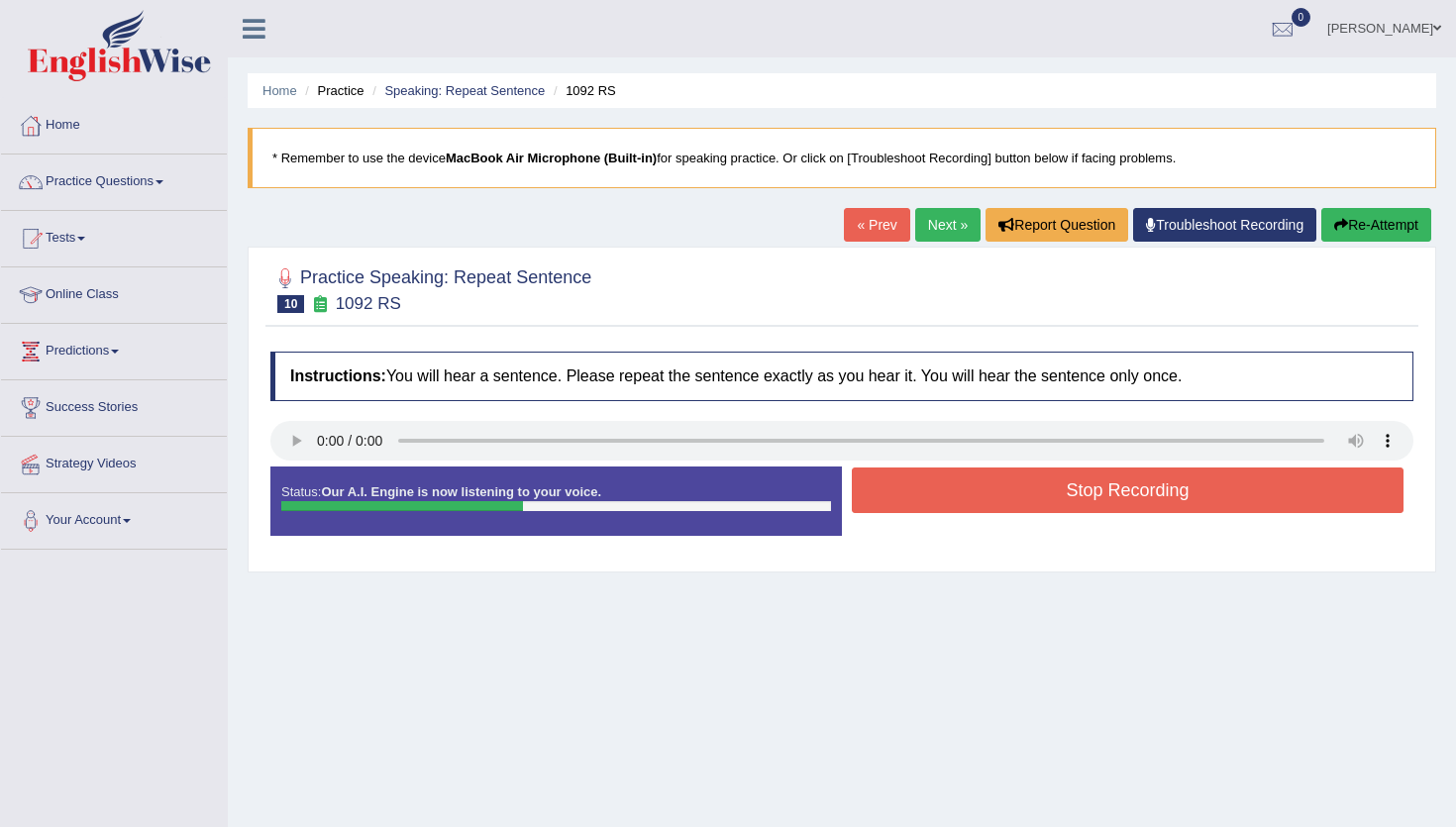
click at [979, 493] on button "Stop Recording" at bounding box center [1128, 491] width 551 height 46
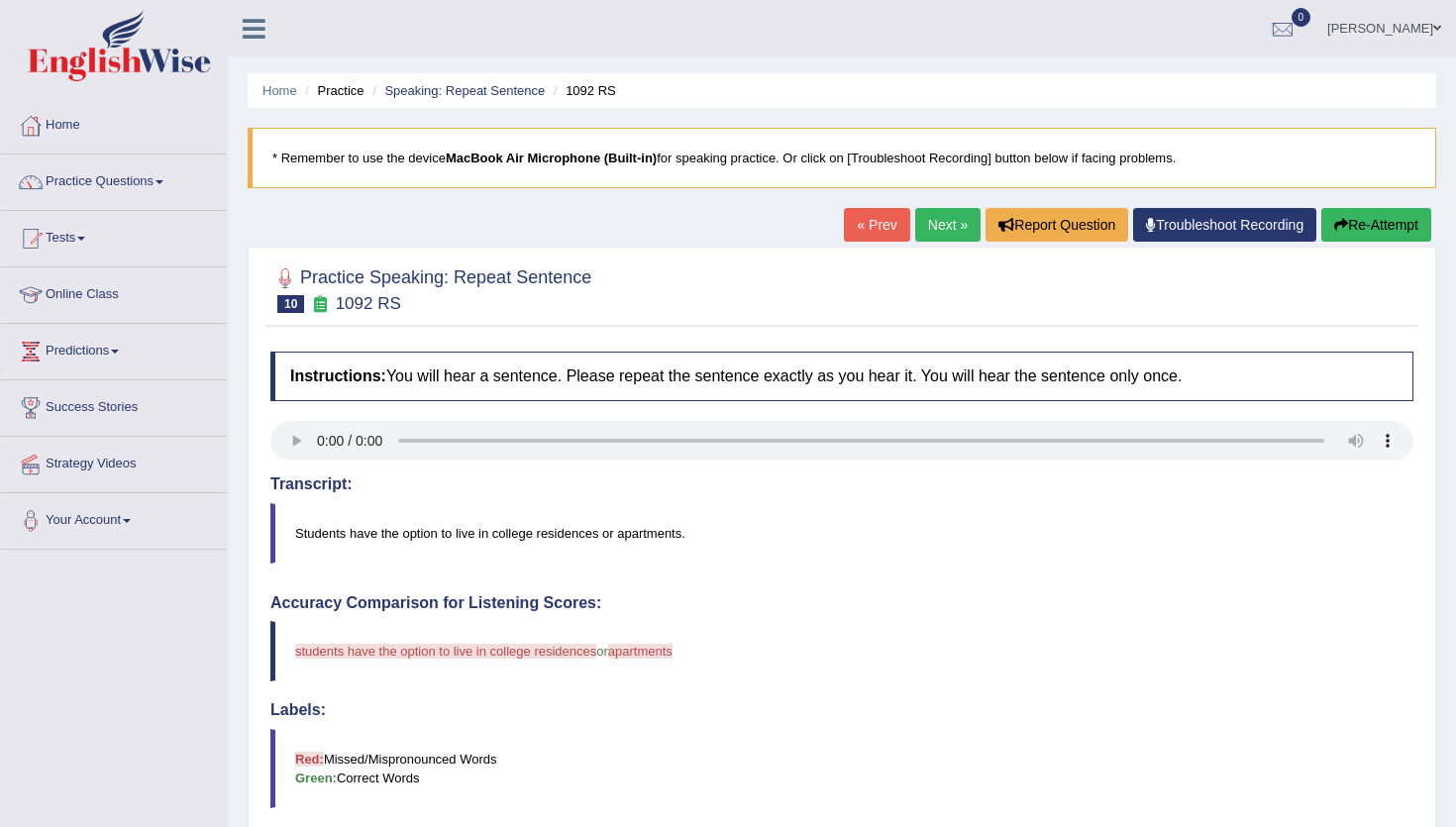
click at [938, 239] on link "Next »" at bounding box center [947, 225] width 66 height 34
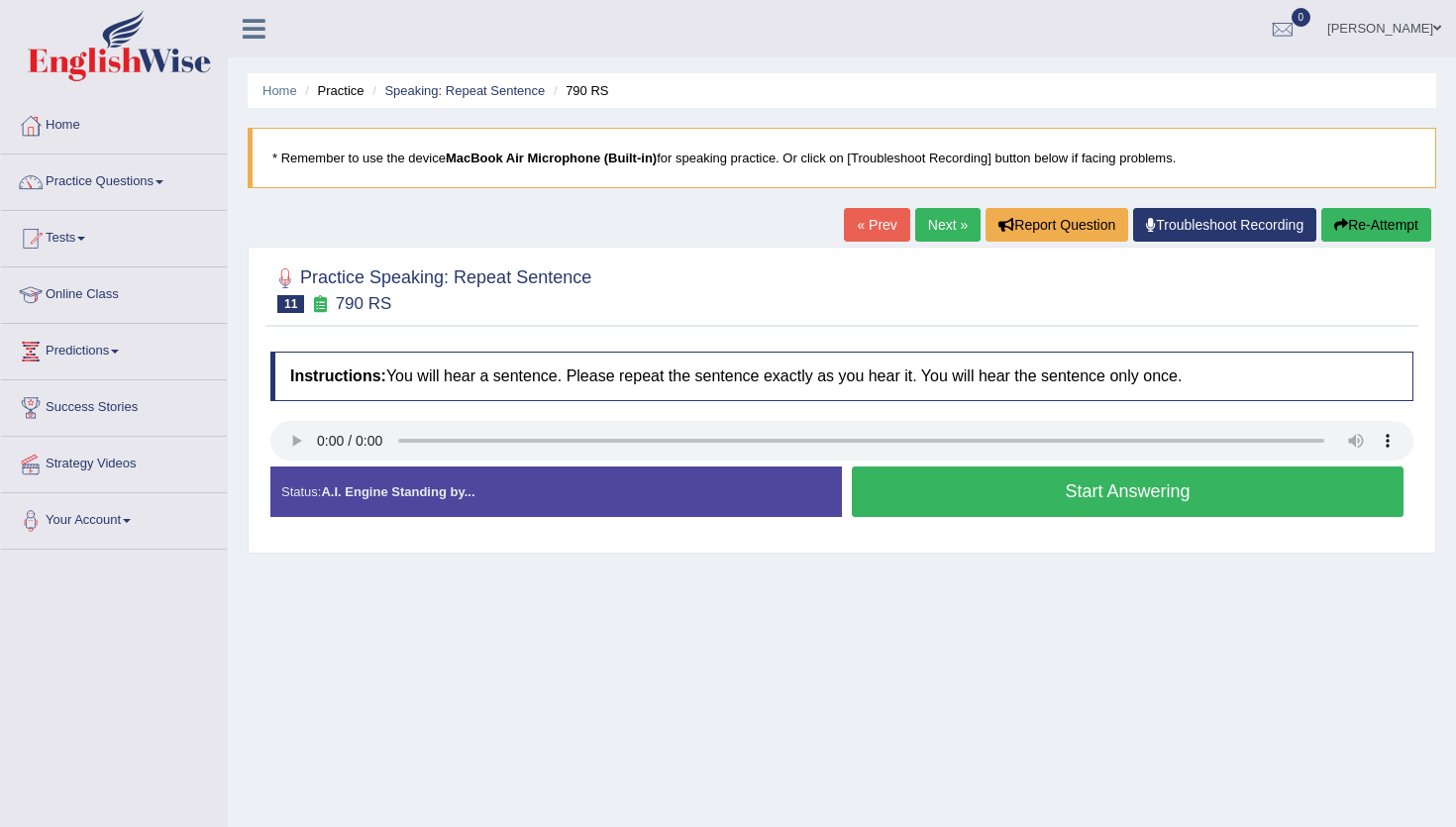
click at [973, 473] on button "Start Answering" at bounding box center [1128, 492] width 551 height 51
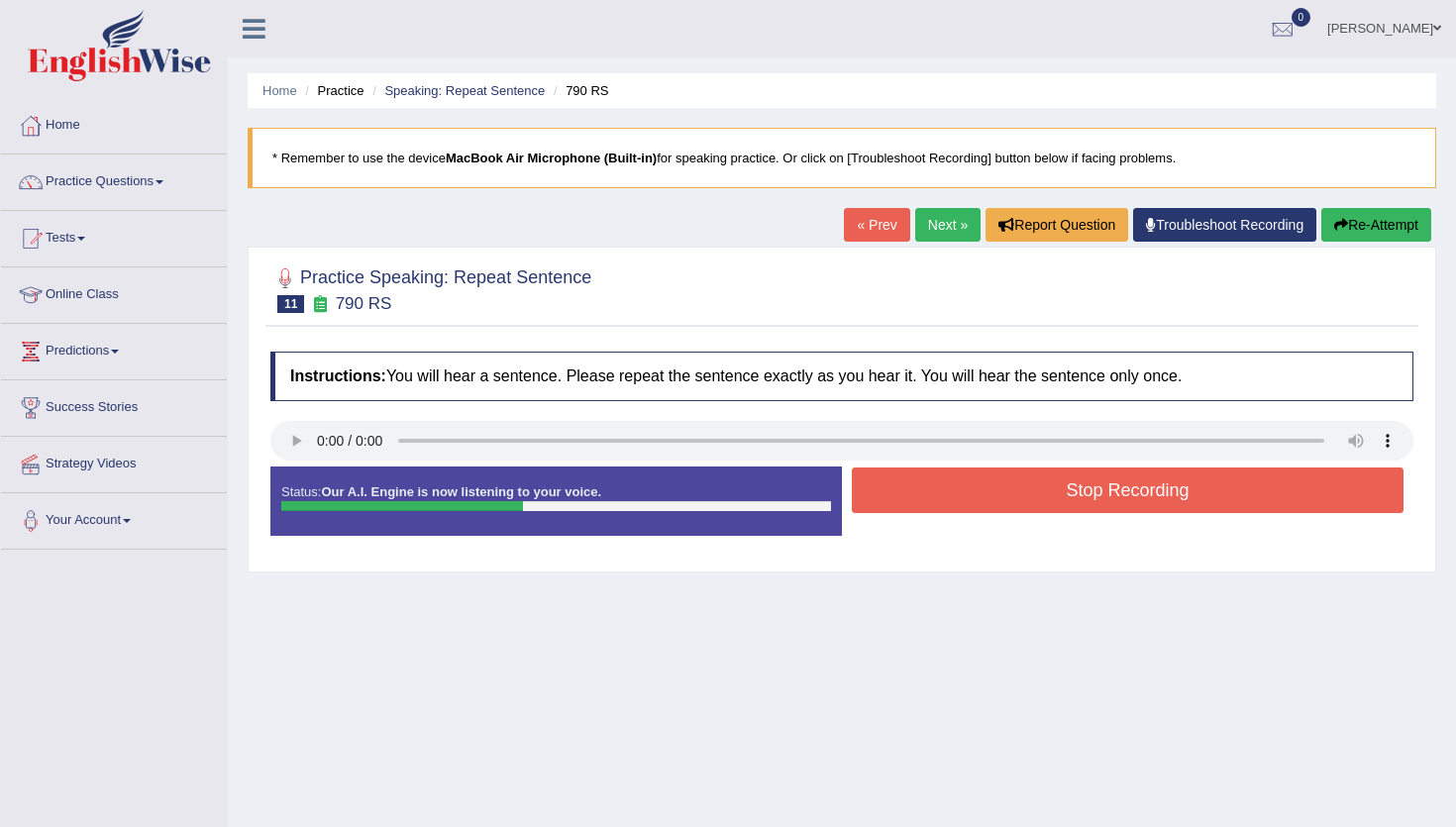
click at [972, 473] on button "Stop Recording" at bounding box center [1128, 491] width 551 height 46
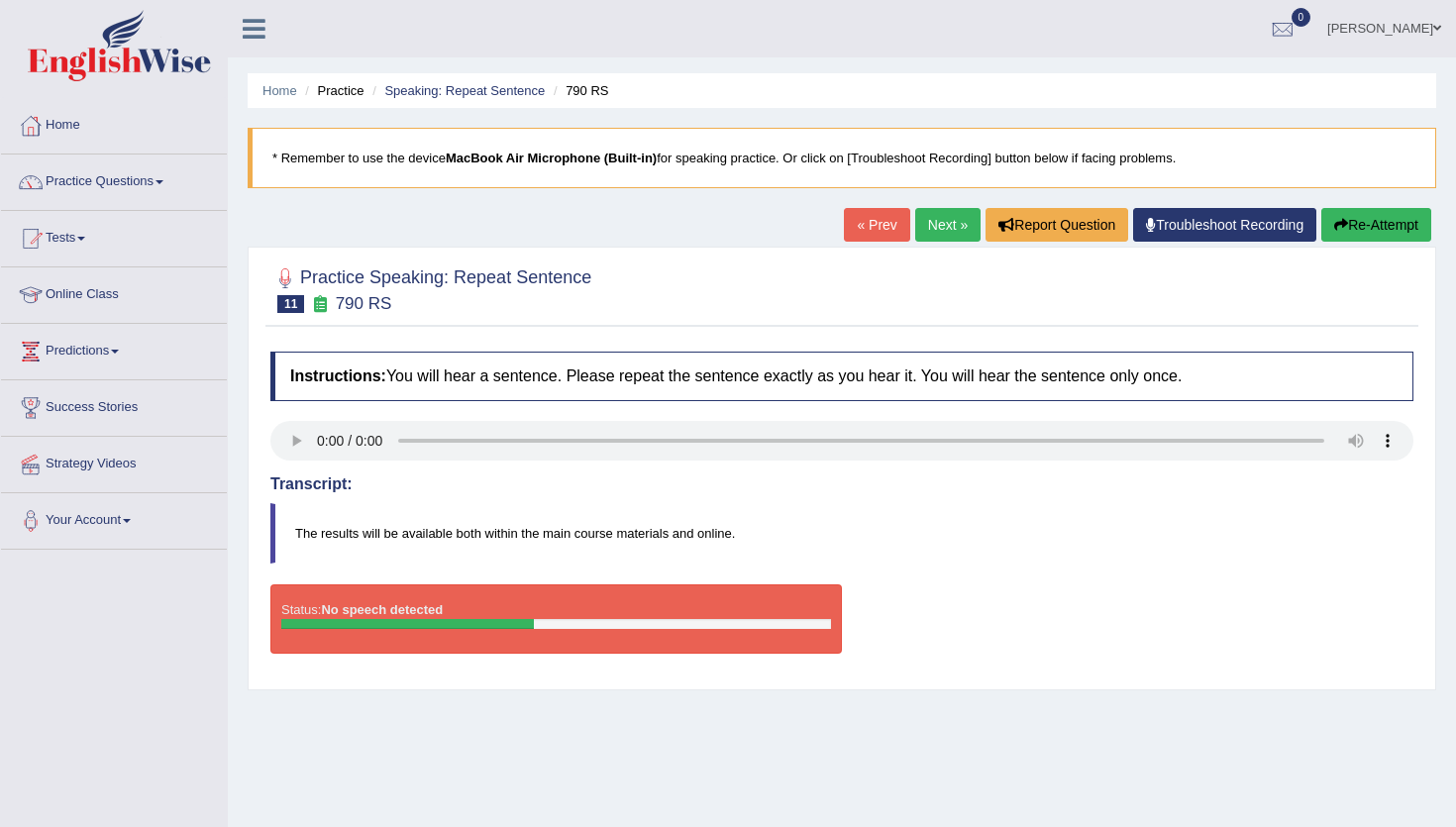
click at [921, 222] on link "Next »" at bounding box center [947, 225] width 66 height 34
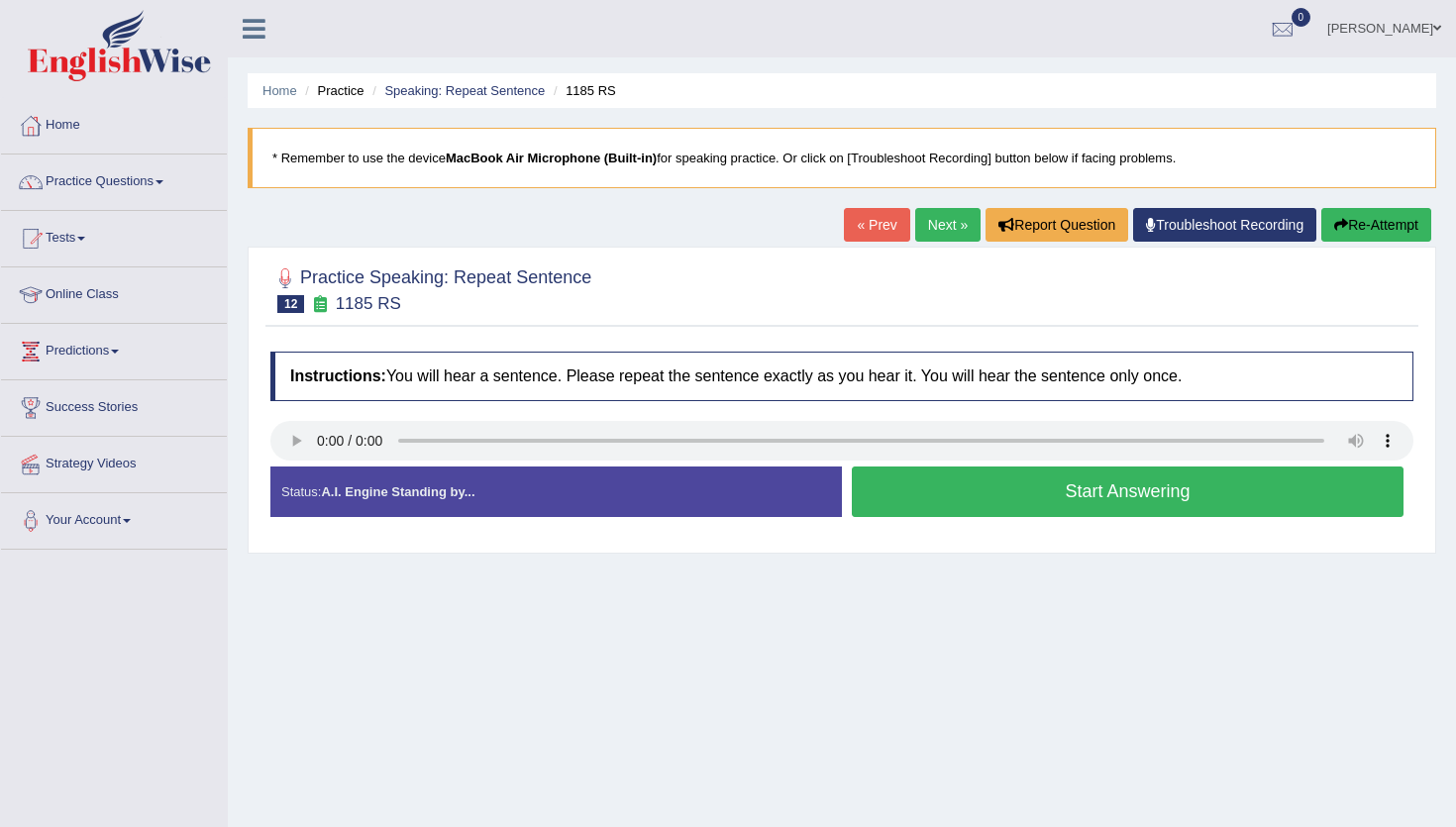
click at [926, 505] on button "Start Answering" at bounding box center [1128, 492] width 551 height 51
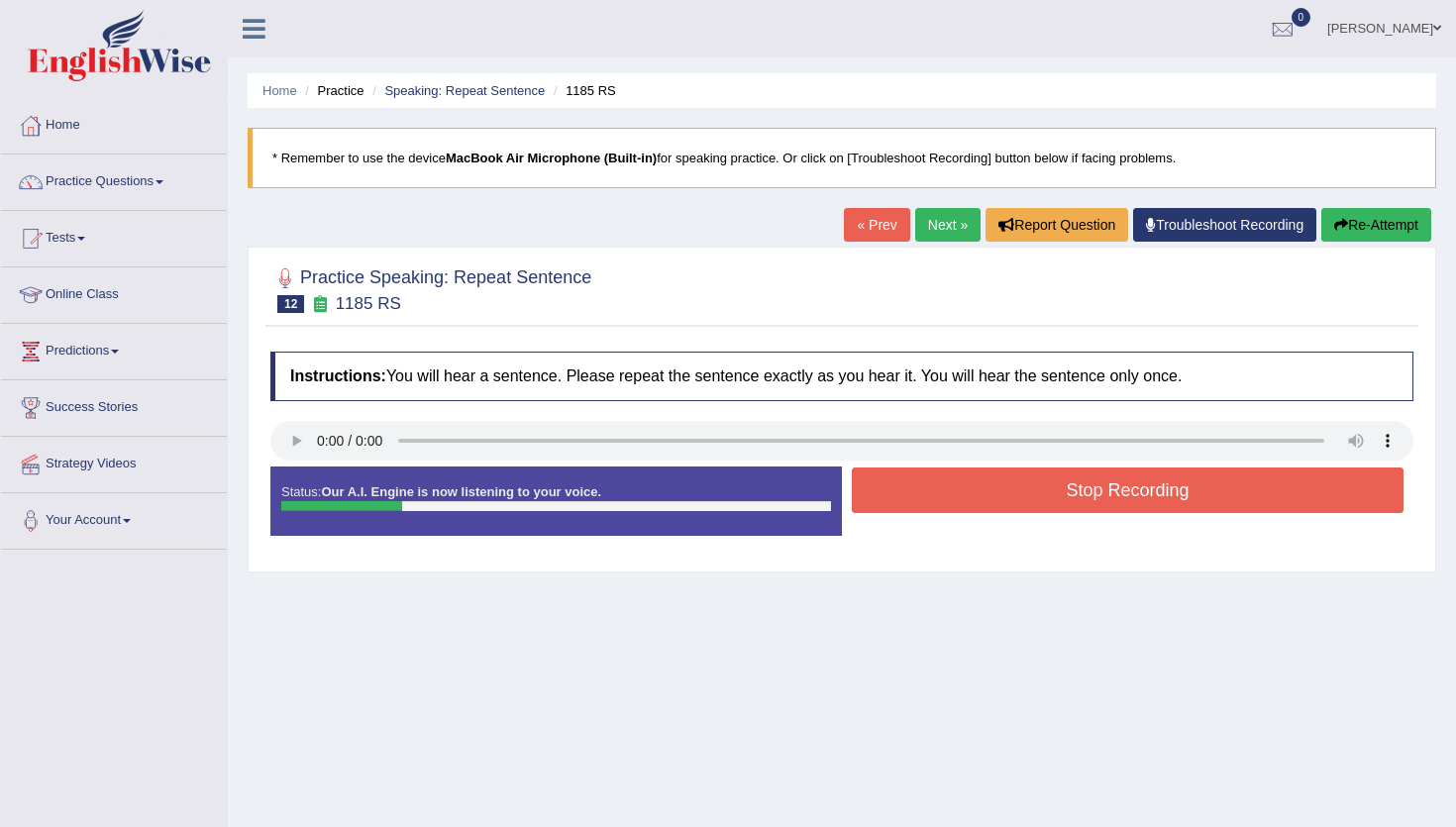
click at [926, 505] on button "Stop Recording" at bounding box center [1128, 491] width 551 height 46
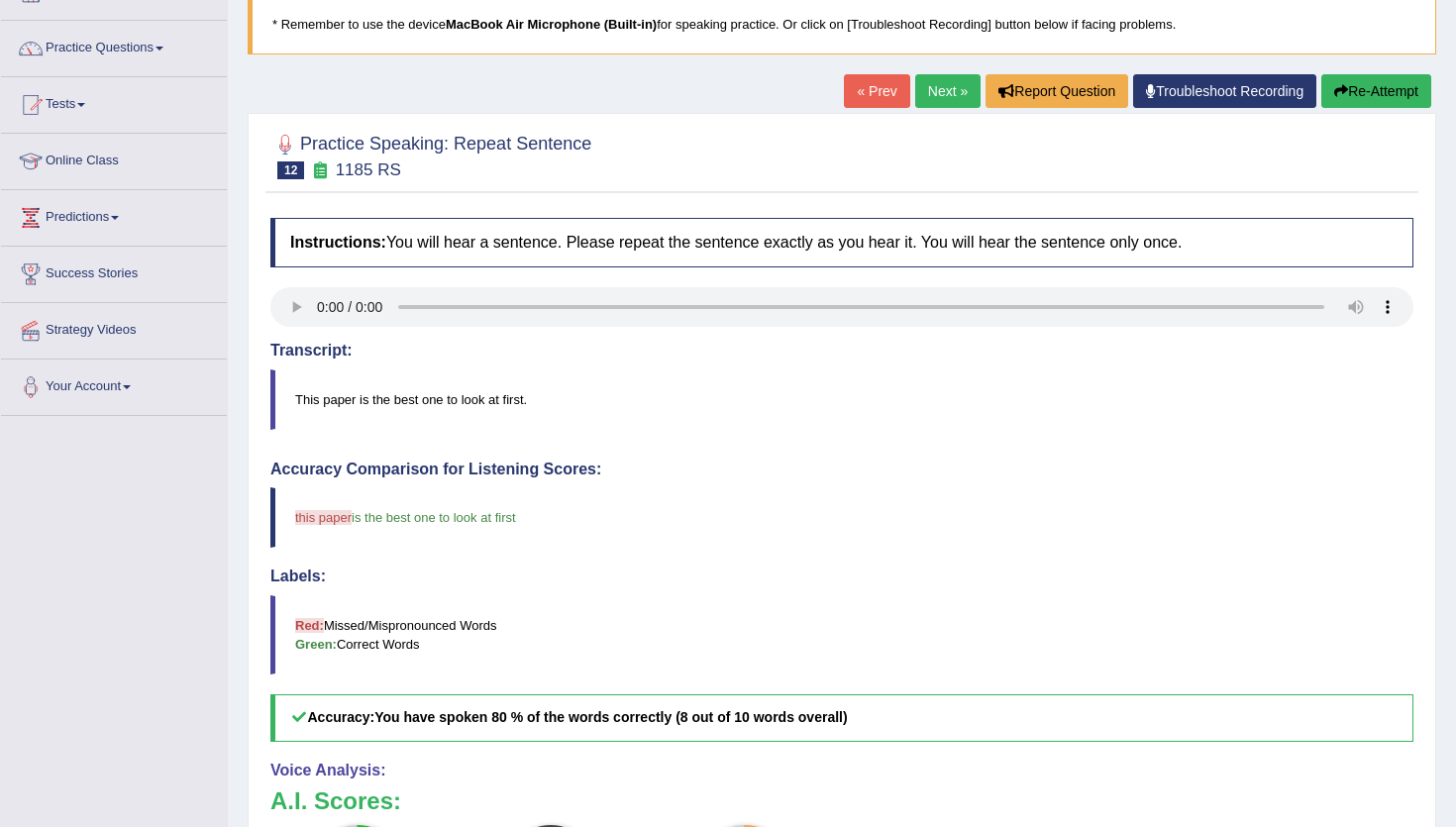
scroll to position [127, 0]
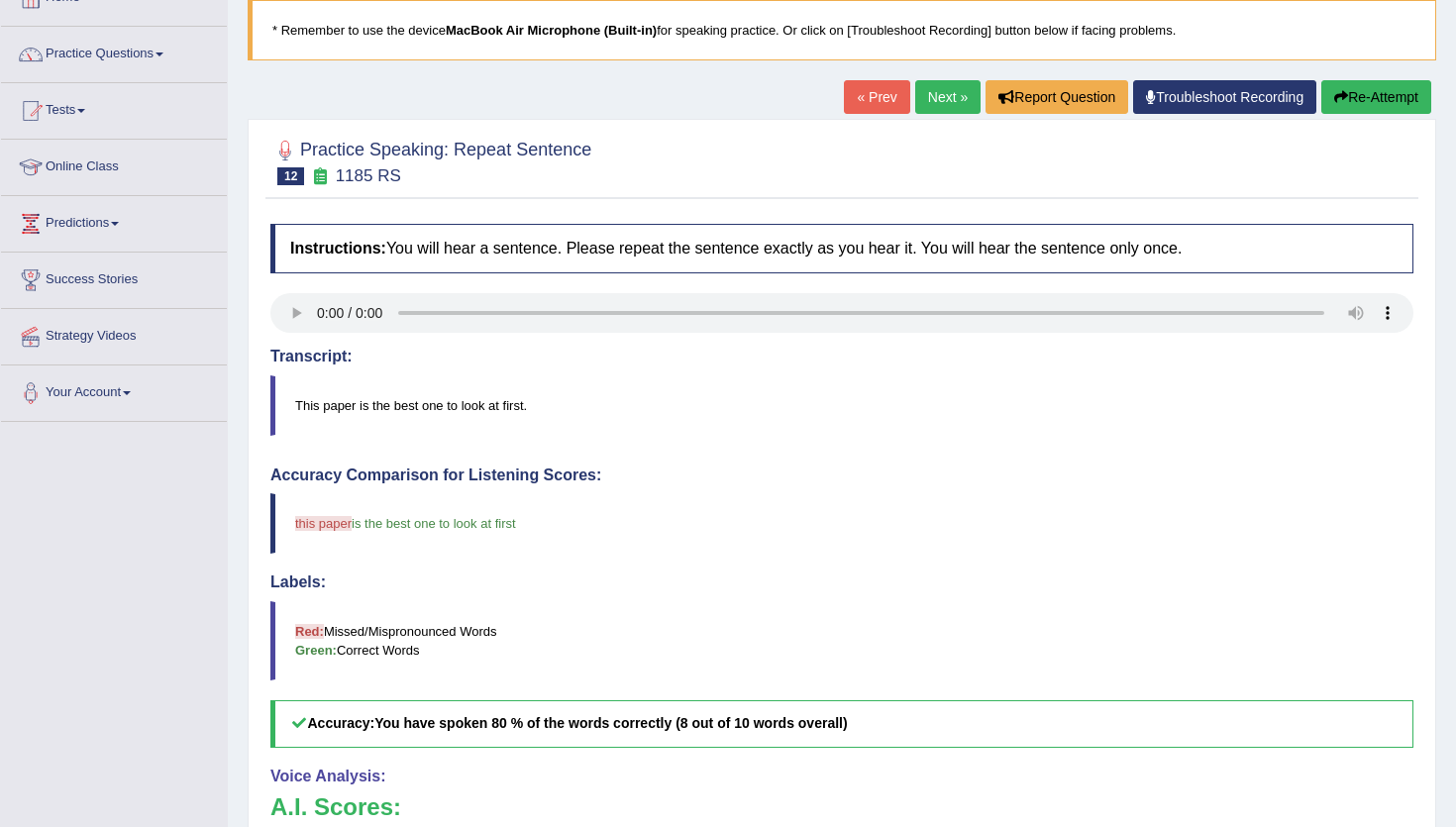
click at [927, 105] on link "Next »" at bounding box center [947, 98] width 66 height 34
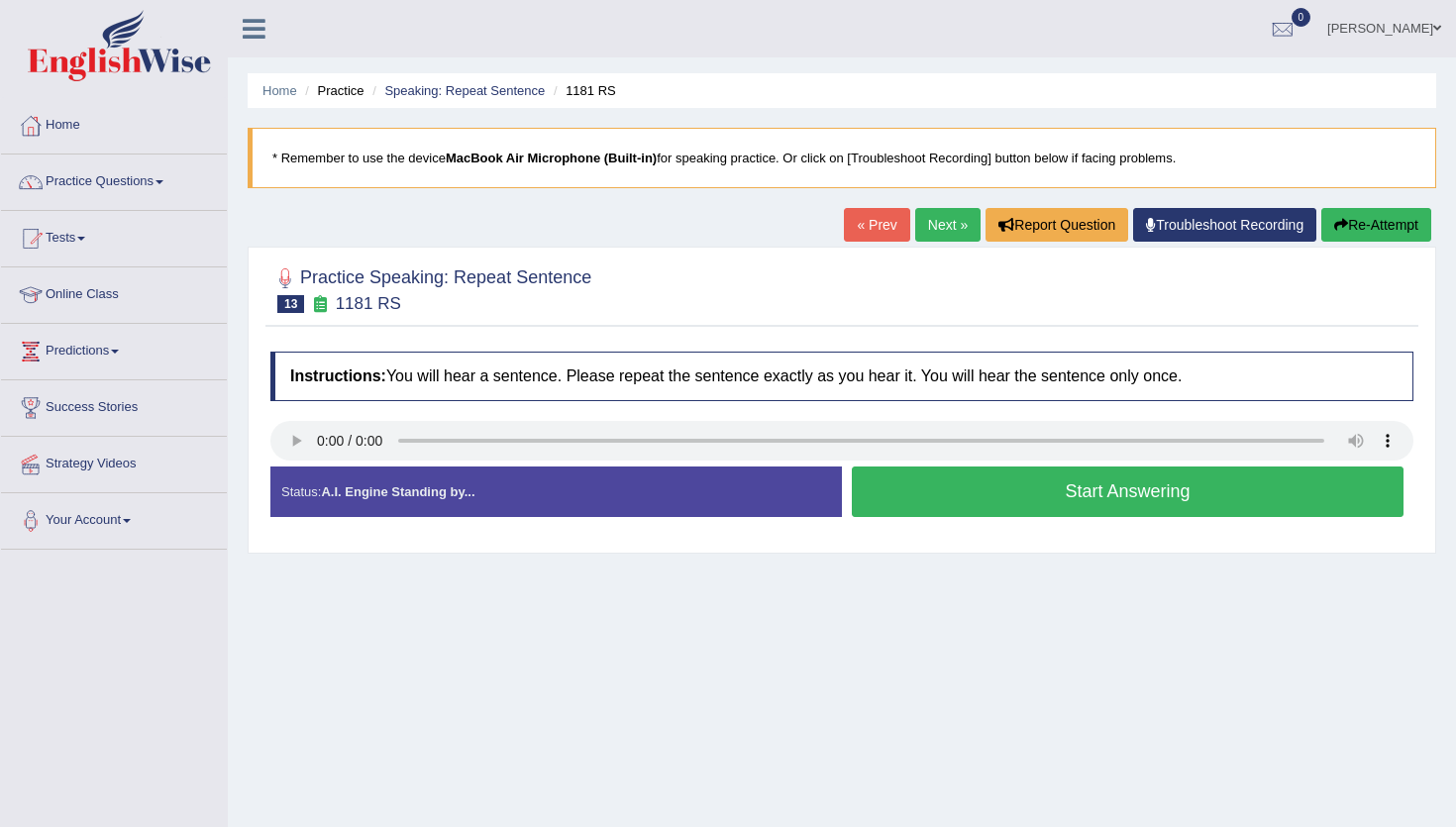
click at [1118, 495] on button "Start Answering" at bounding box center [1128, 492] width 551 height 51
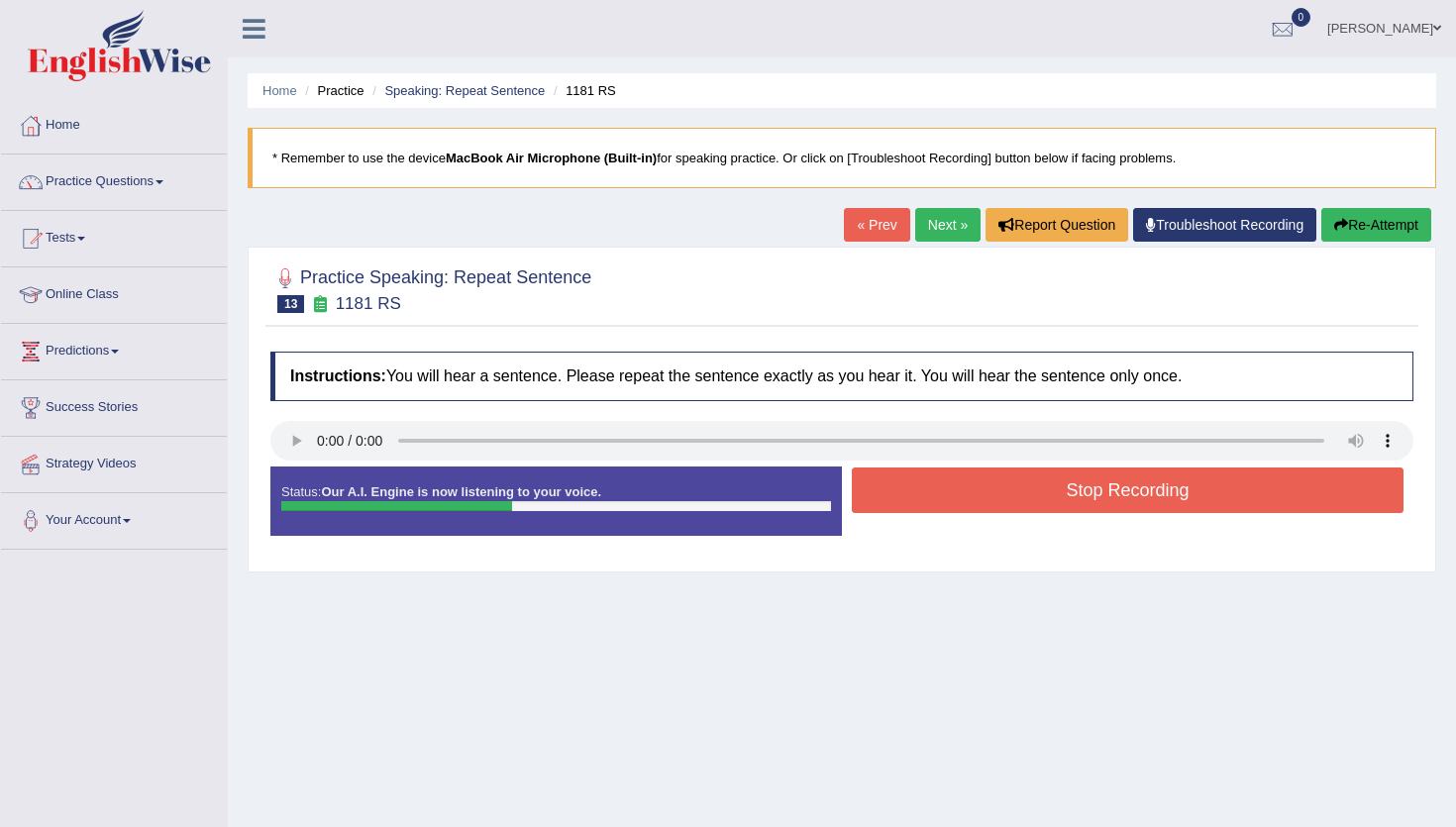
click at [1118, 495] on button "Stop Recording" at bounding box center [1128, 491] width 551 height 46
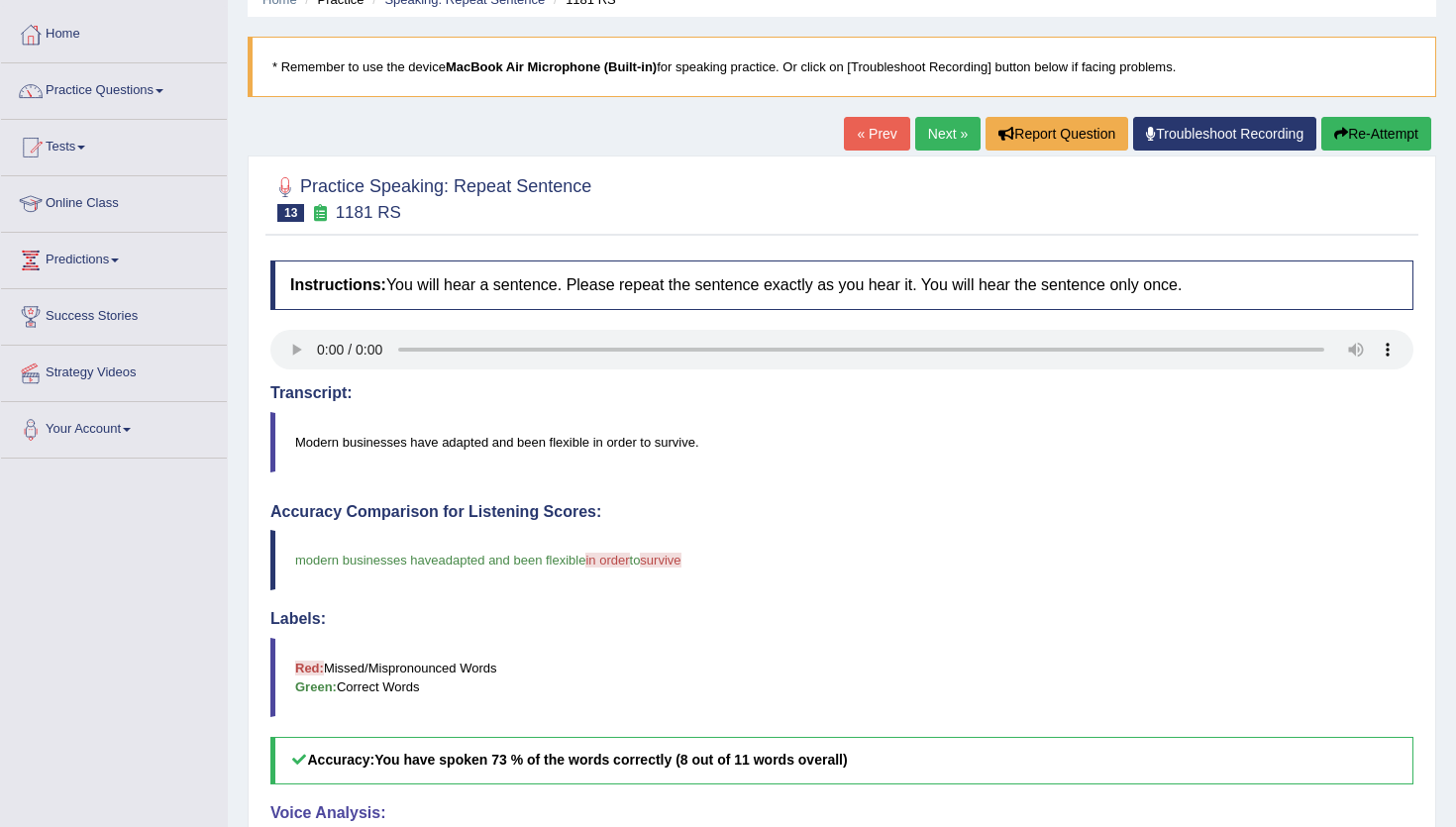
scroll to position [88, 0]
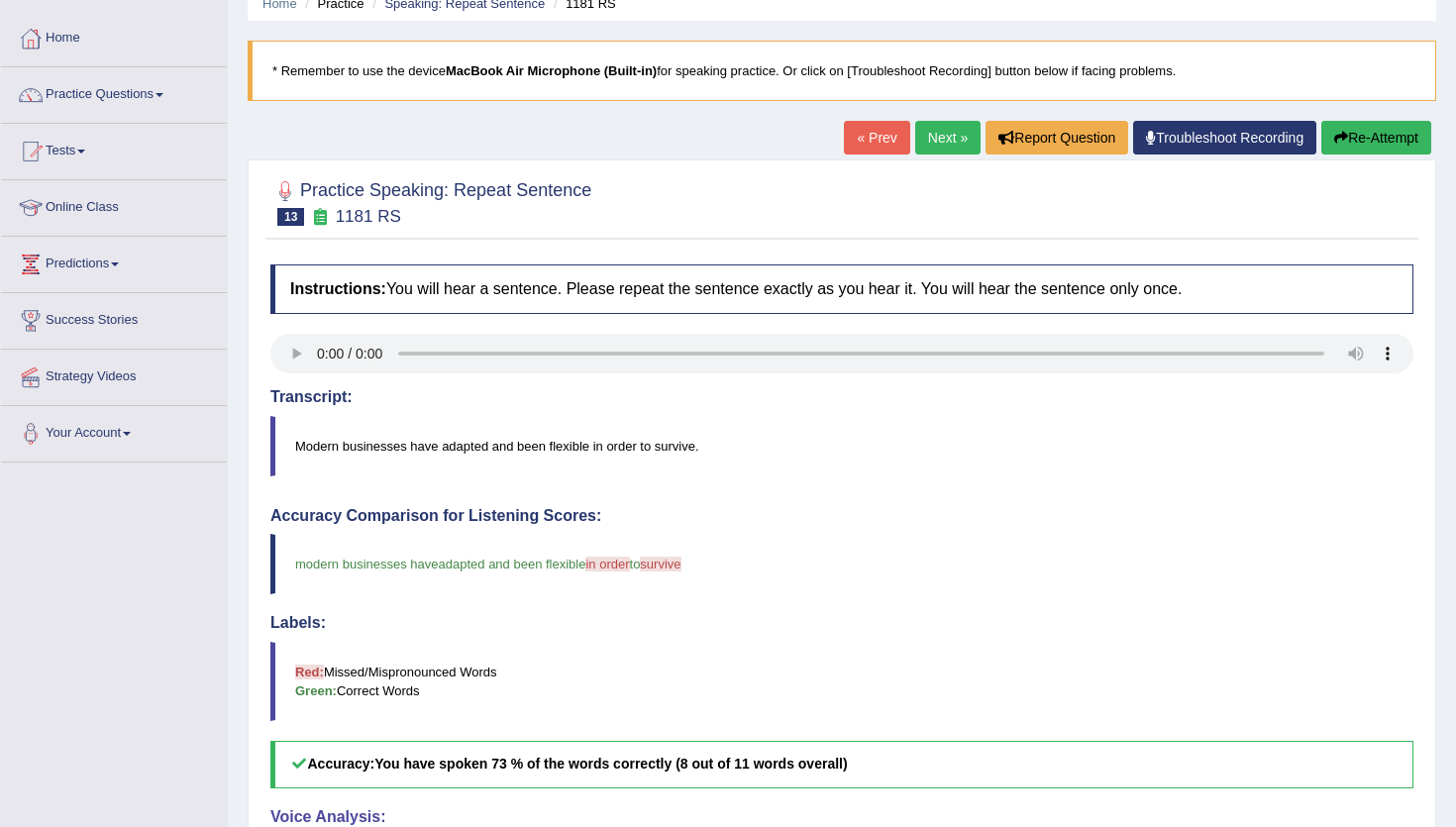
click at [921, 130] on link "Next »" at bounding box center [947, 137] width 66 height 34
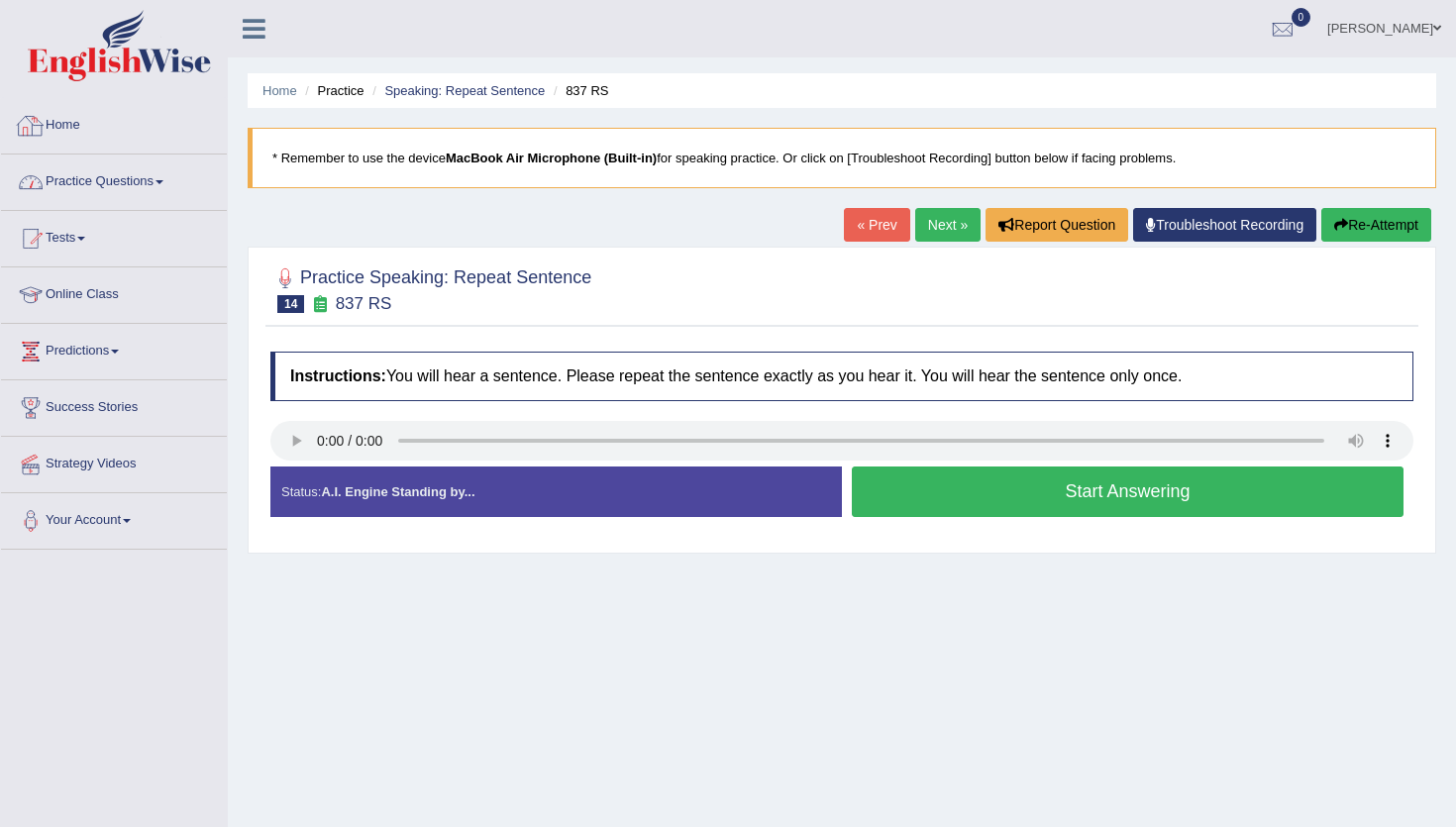
click at [67, 132] on link "Home" at bounding box center [113, 123] width 226 height 50
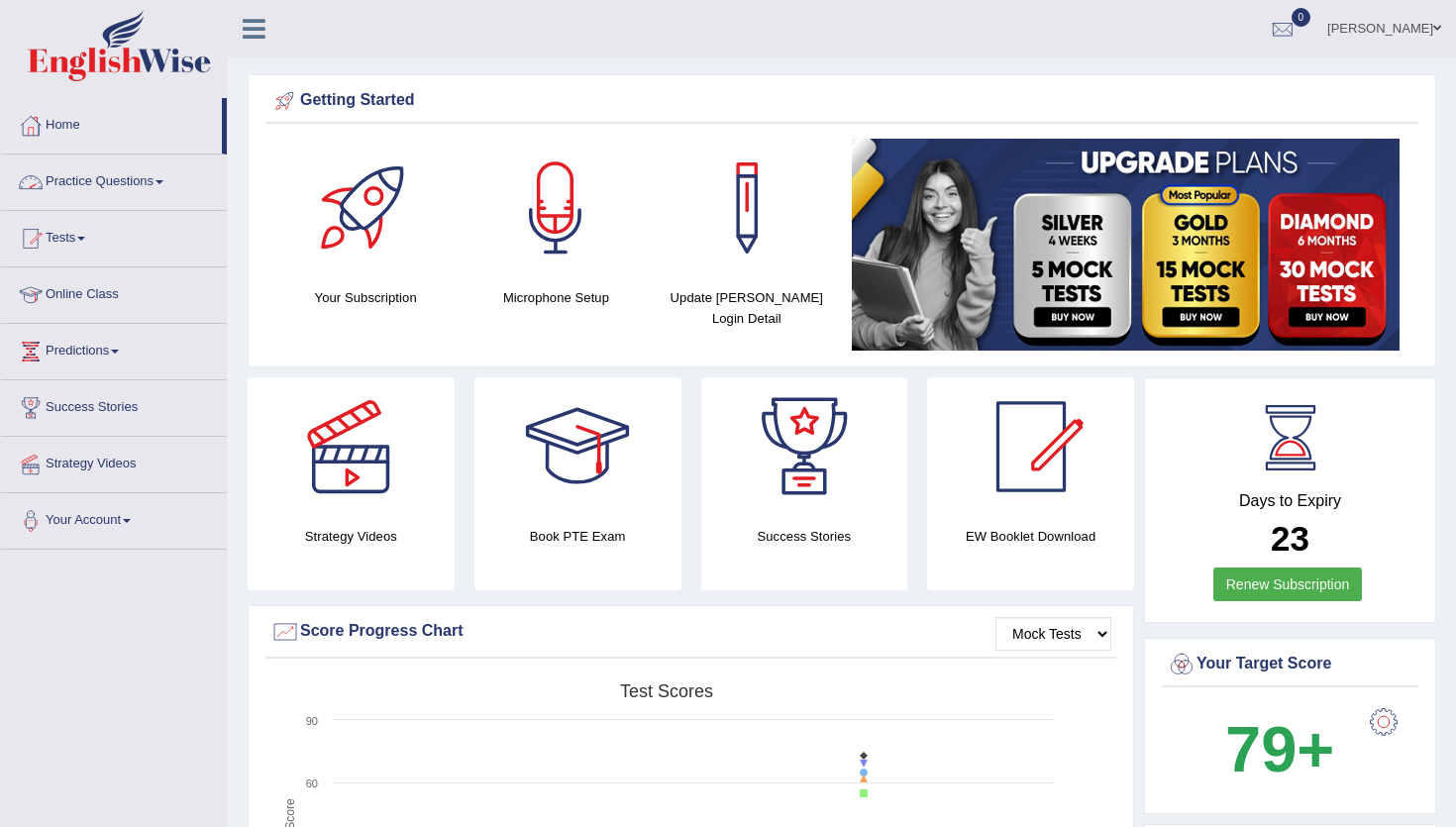
click at [78, 198] on link "Practice Questions" at bounding box center [113, 179] width 226 height 50
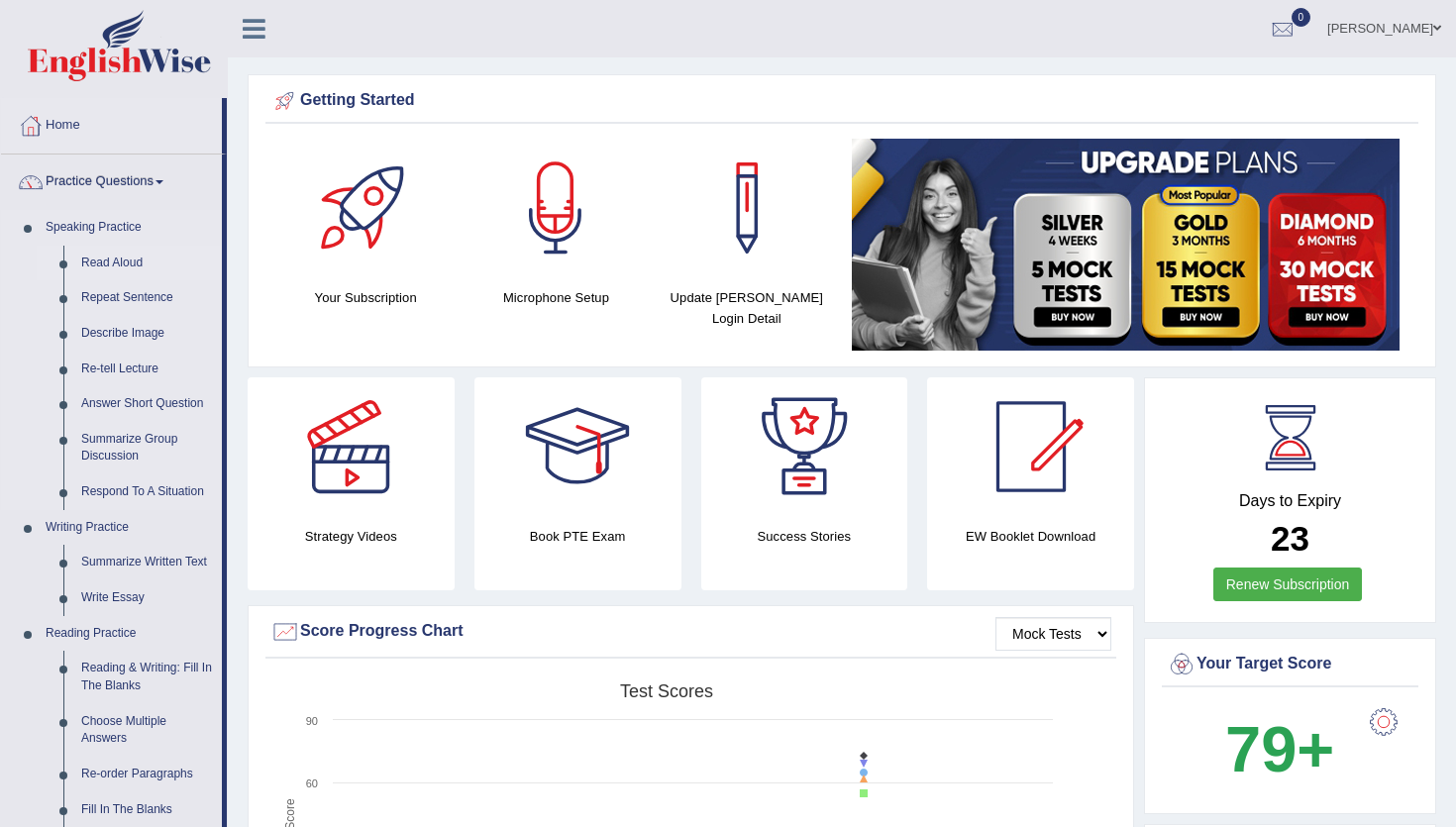
click at [107, 262] on link "Read Aloud" at bounding box center [147, 264] width 149 height 36
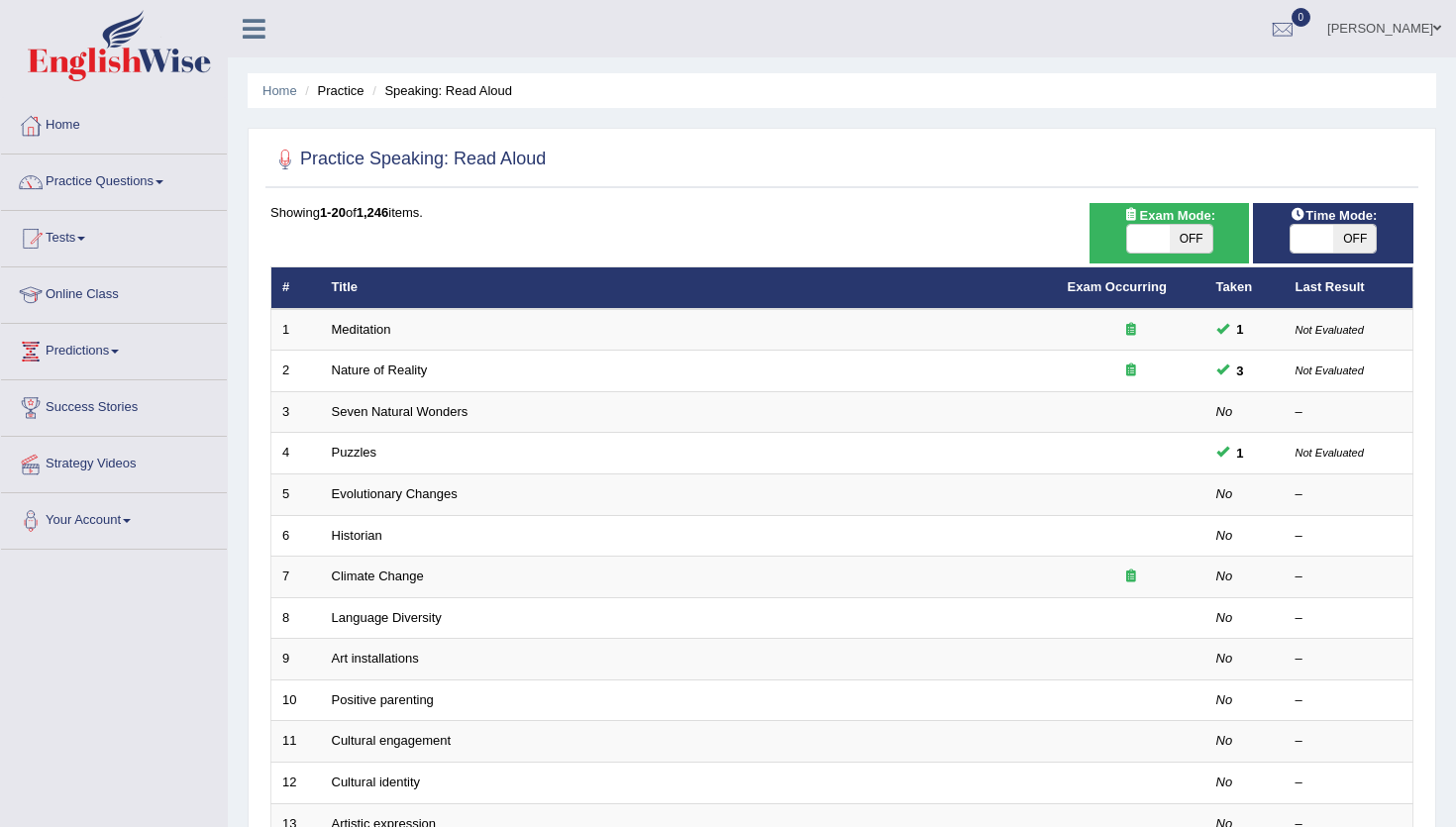
click at [1184, 232] on span "OFF" at bounding box center [1190, 239] width 43 height 28
checkbox input "true"
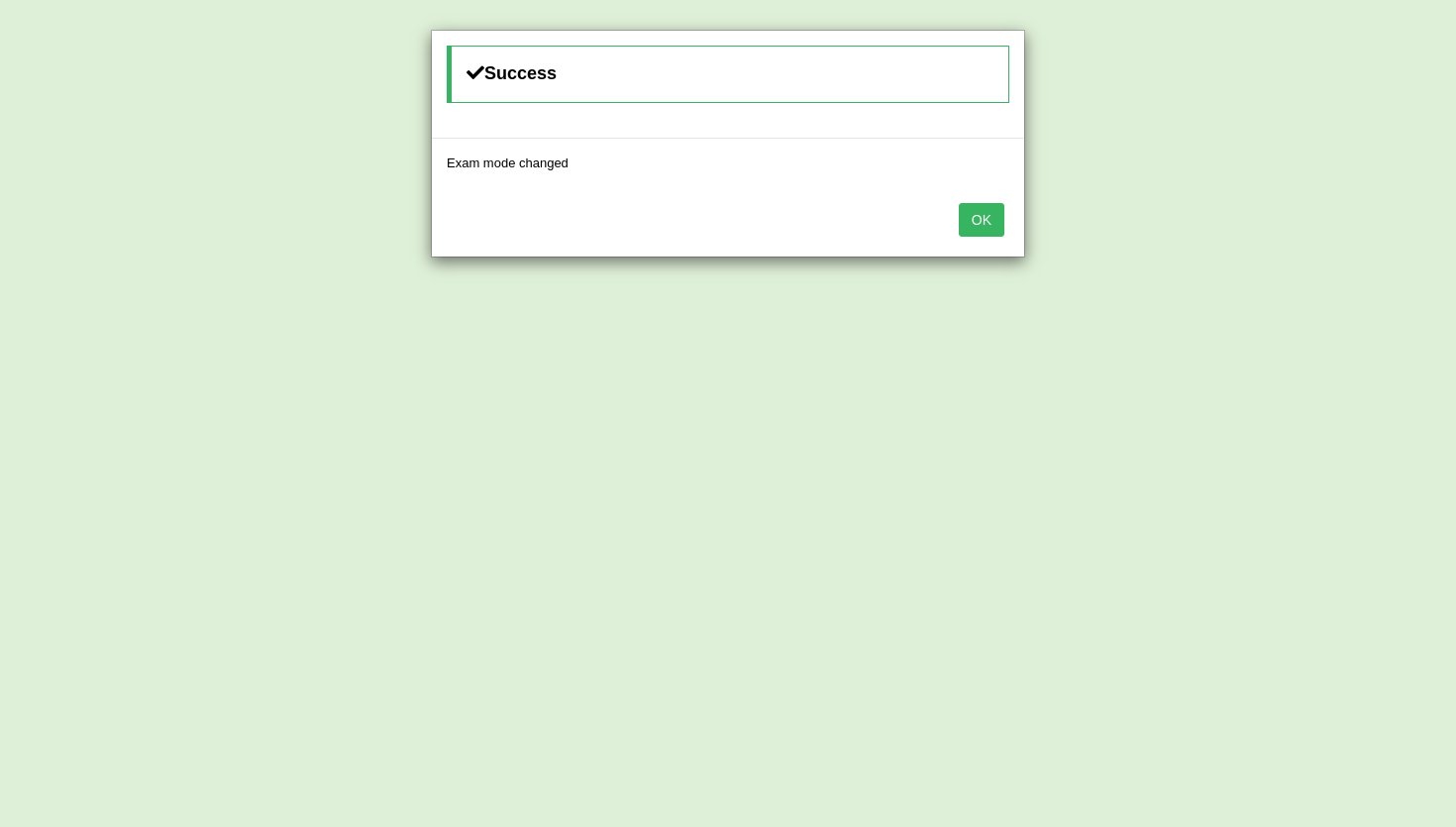
click at [980, 227] on button "OK" at bounding box center [981, 220] width 46 height 34
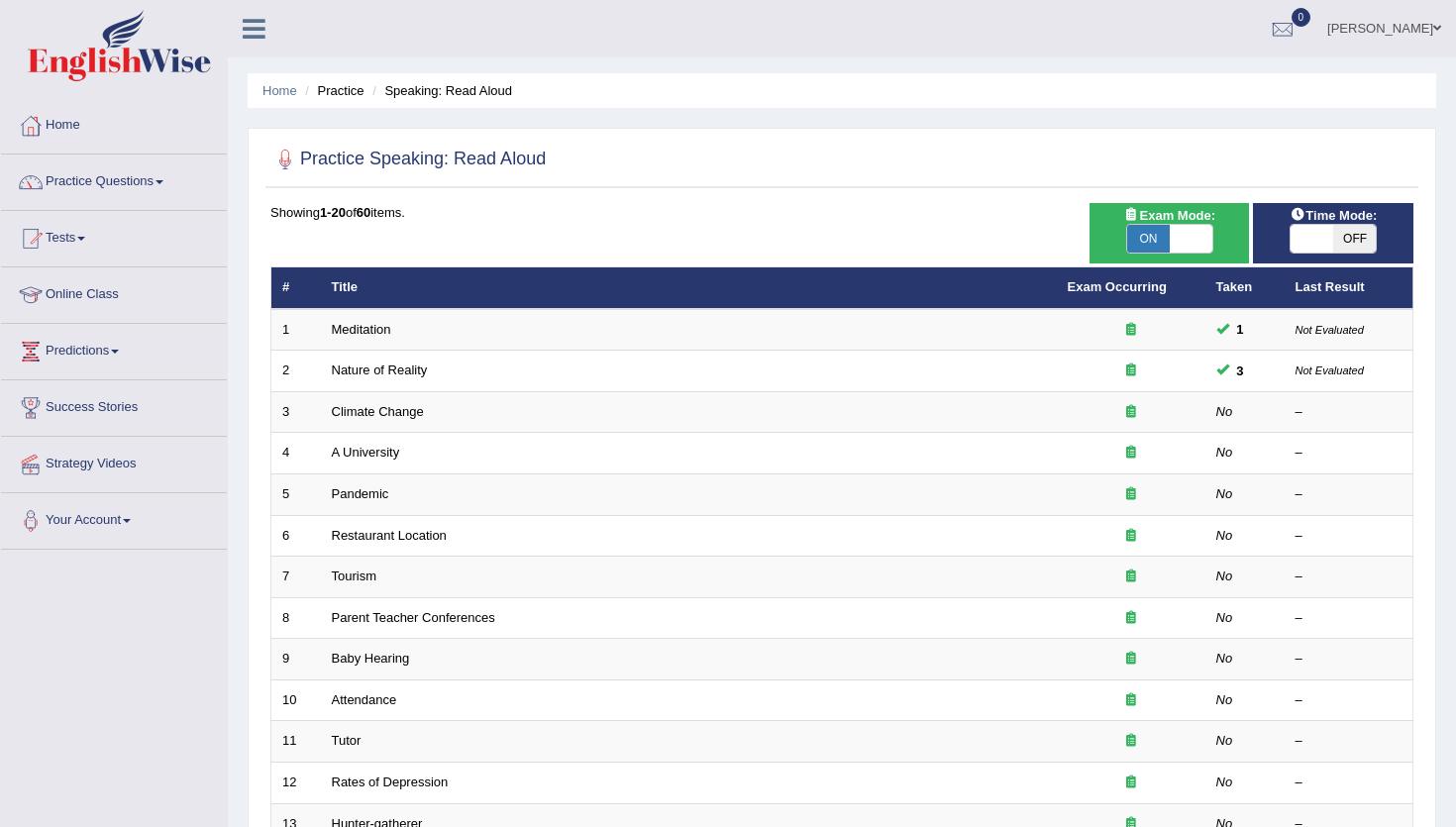
click at [1363, 236] on span "OFF" at bounding box center [1353, 239] width 43 height 28
checkbox input "true"
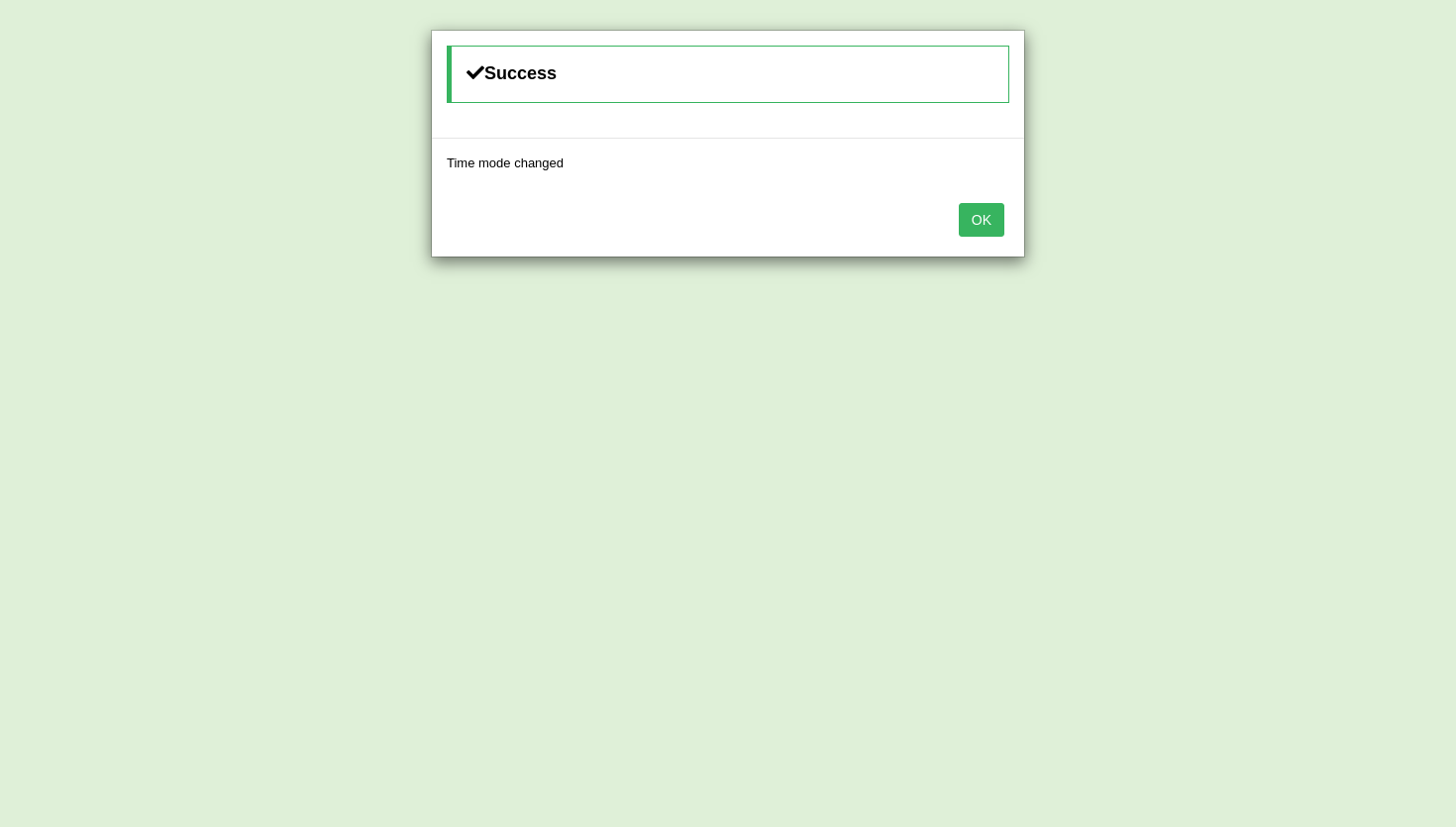
click at [1003, 229] on div "OK" at bounding box center [728, 222] width 592 height 70
click at [993, 225] on button "OK" at bounding box center [981, 220] width 46 height 34
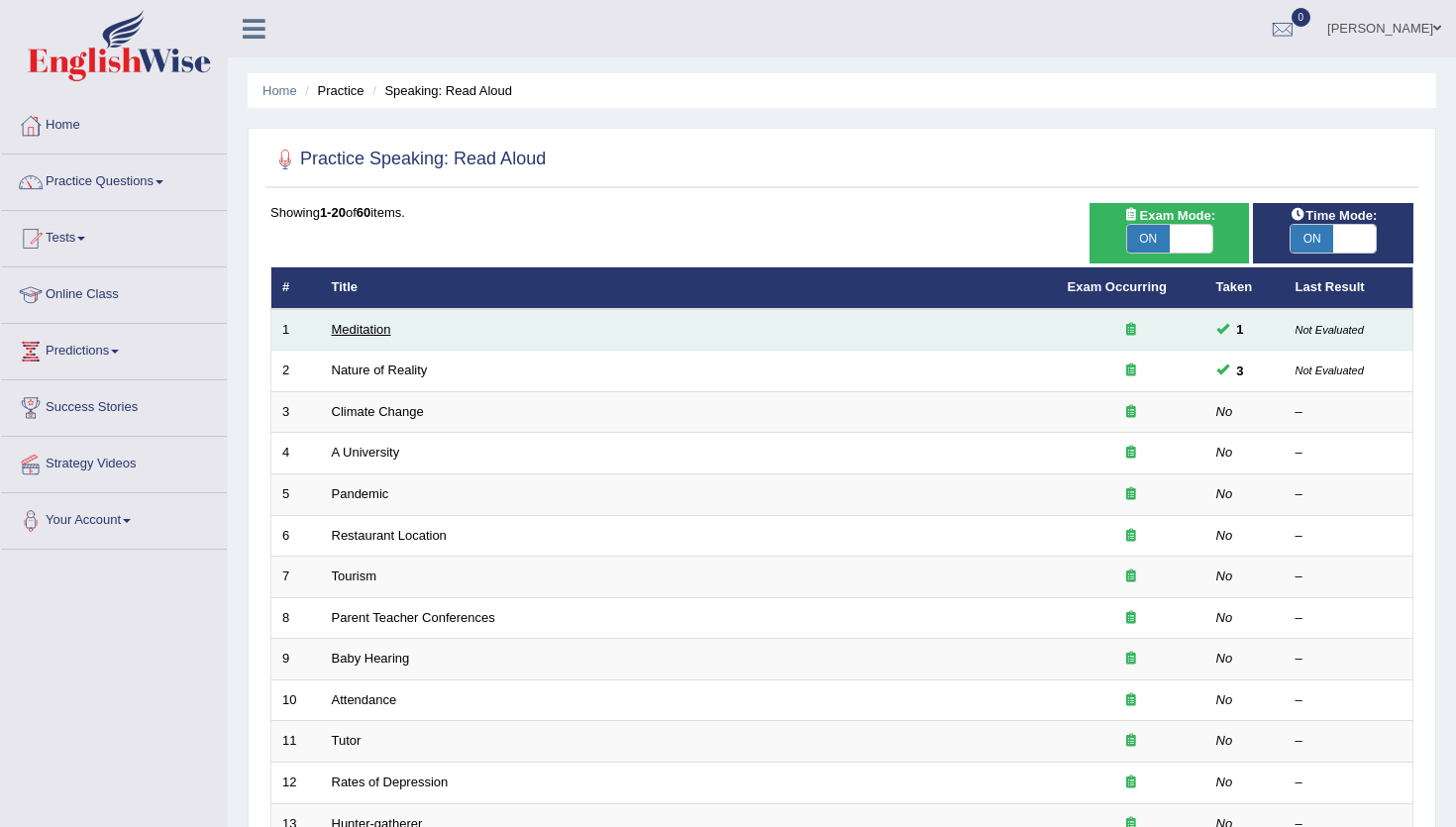
click at [361, 326] on link "Meditation" at bounding box center [361, 328] width 60 height 15
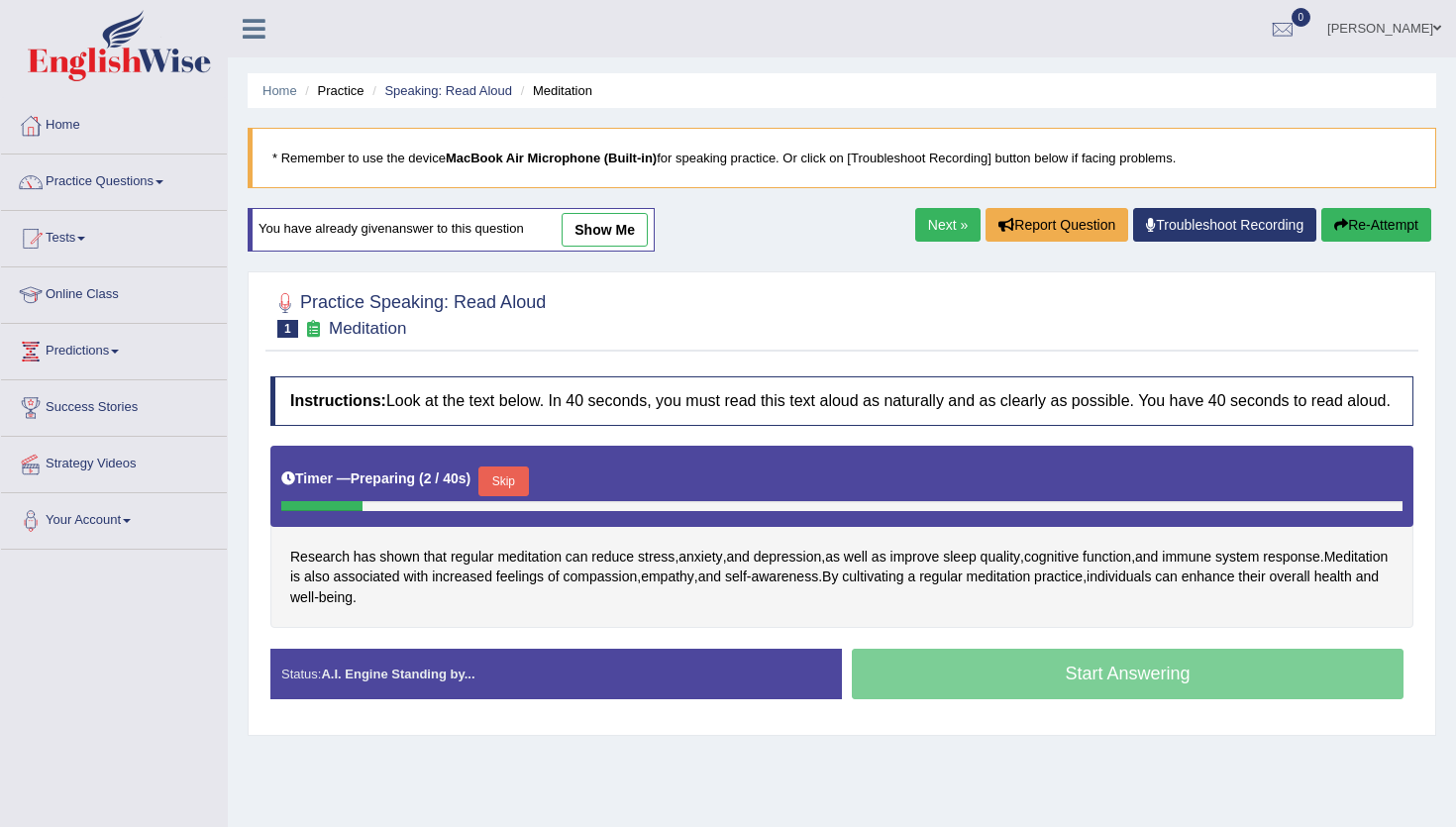
click at [527, 496] on button "Skip" at bounding box center [504, 482] width 50 height 30
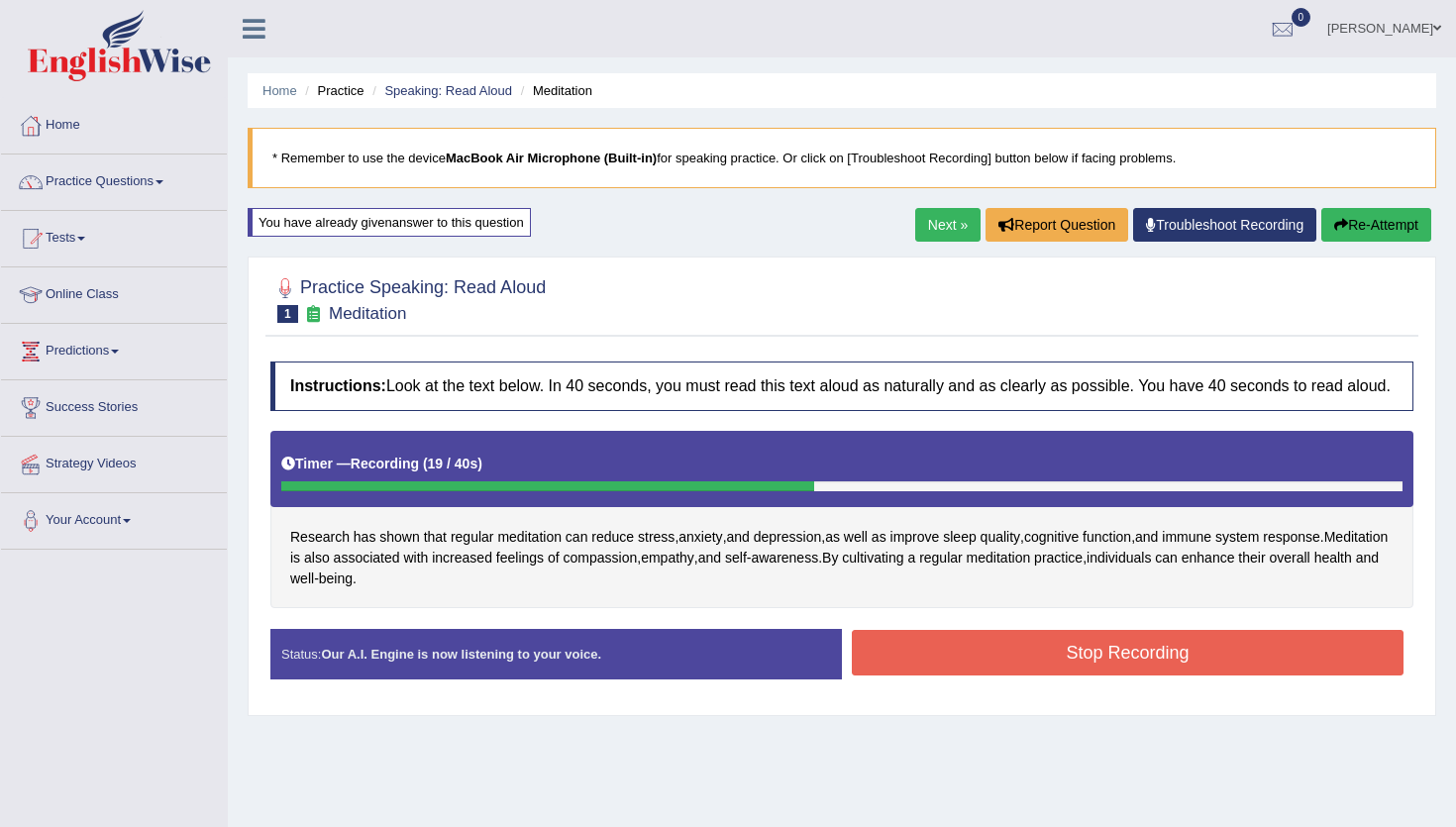
click at [935, 676] on button "Stop Recording" at bounding box center [1128, 653] width 551 height 46
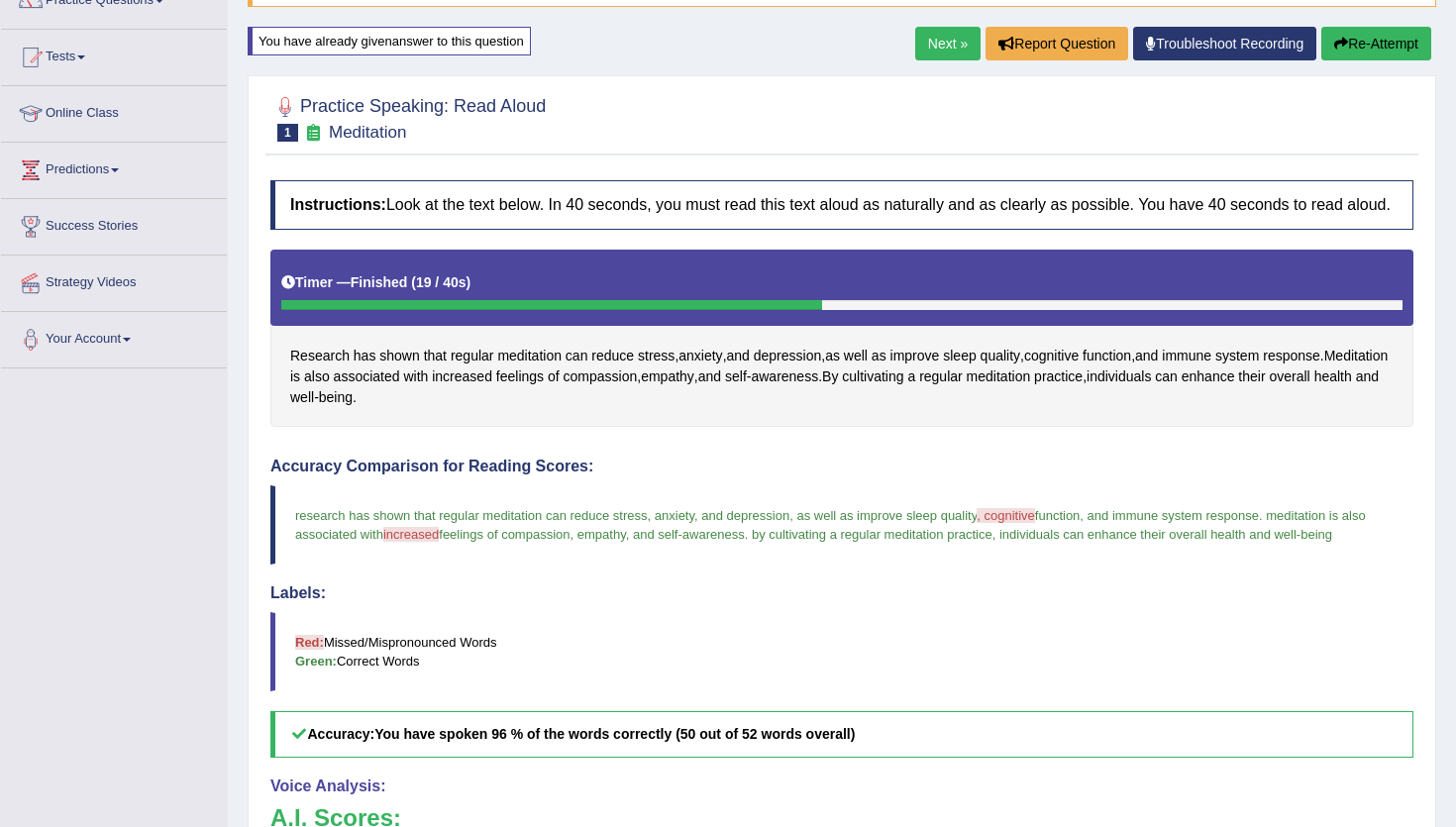
scroll to position [179, 0]
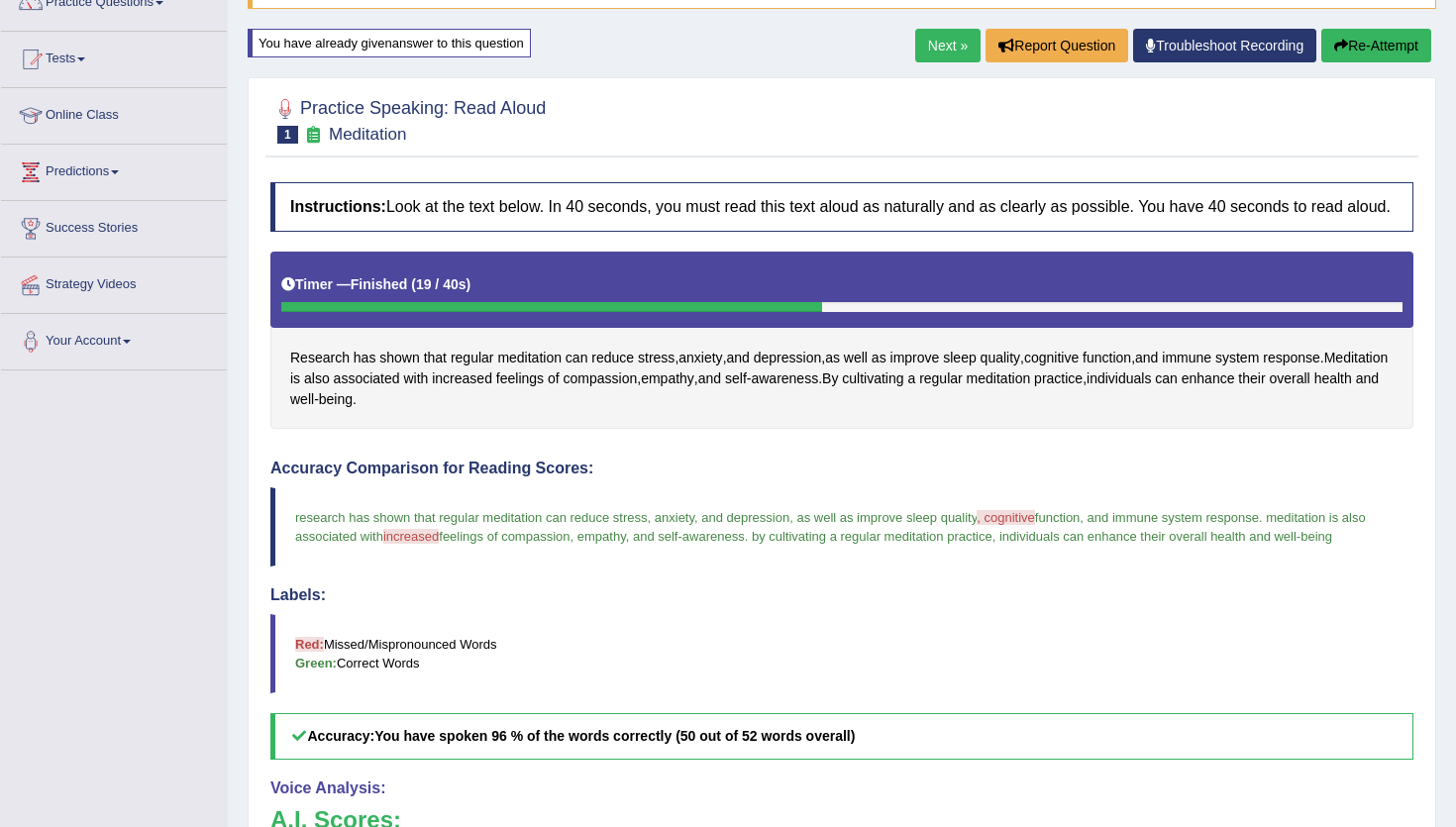
click at [928, 44] on link "Next »" at bounding box center [947, 46] width 66 height 34
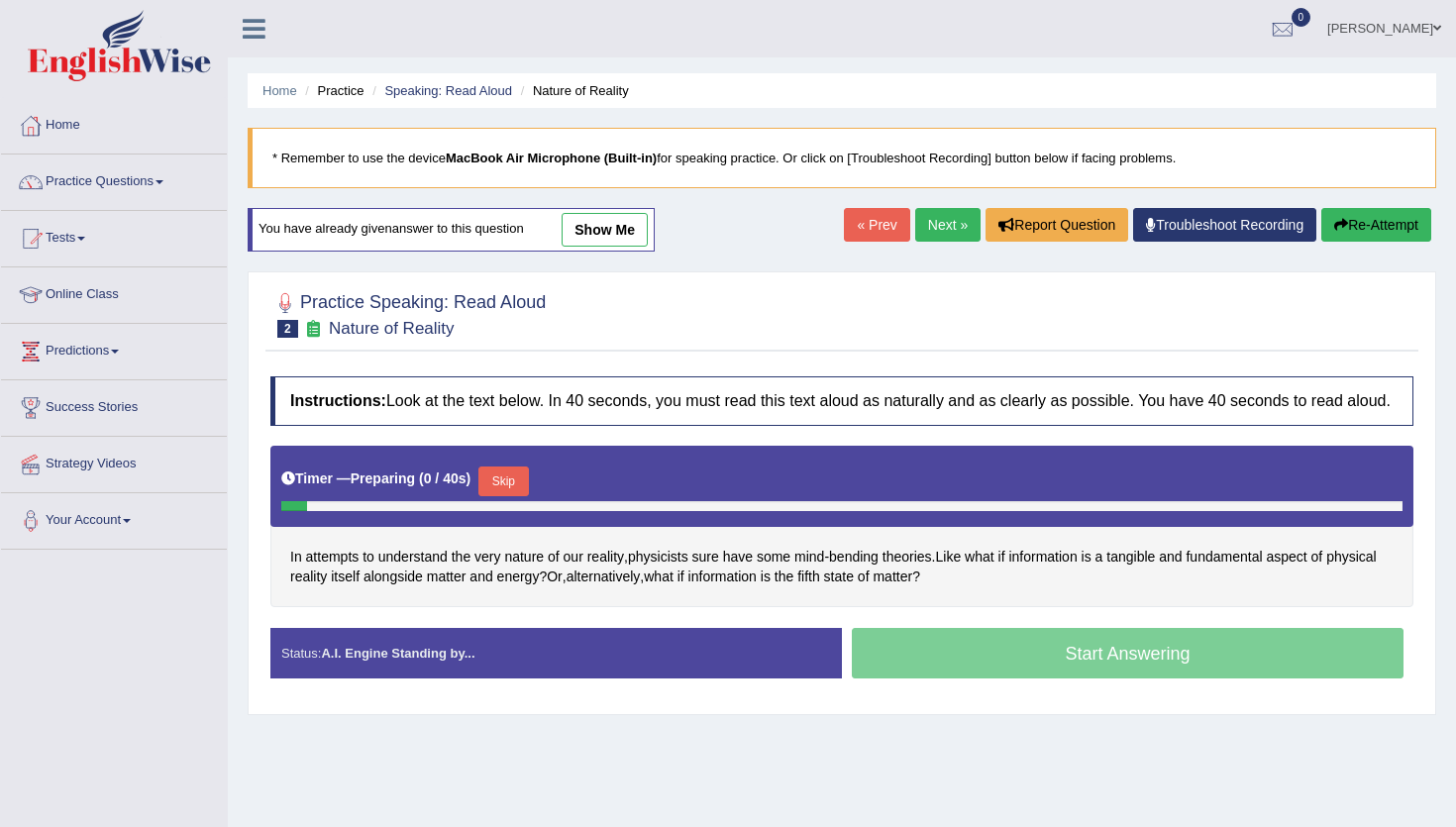
click at [512, 494] on button "Skip" at bounding box center [504, 482] width 50 height 30
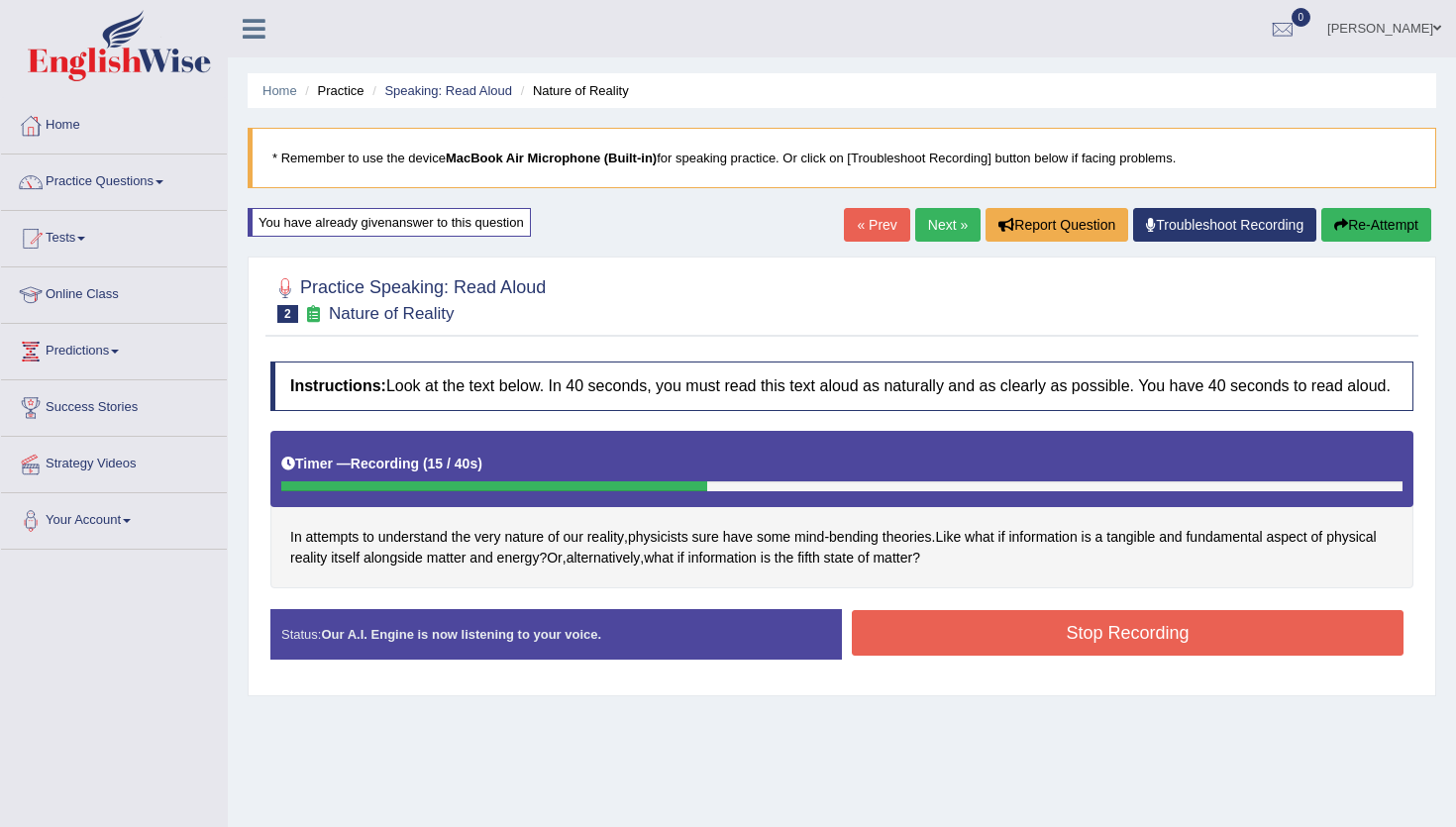
click at [972, 616] on div "Instructions: Look at the text below. In 40 seconds, you must read this text al…" at bounding box center [842, 517] width 1152 height 332
click at [936, 648] on button "Stop Recording" at bounding box center [1128, 633] width 551 height 46
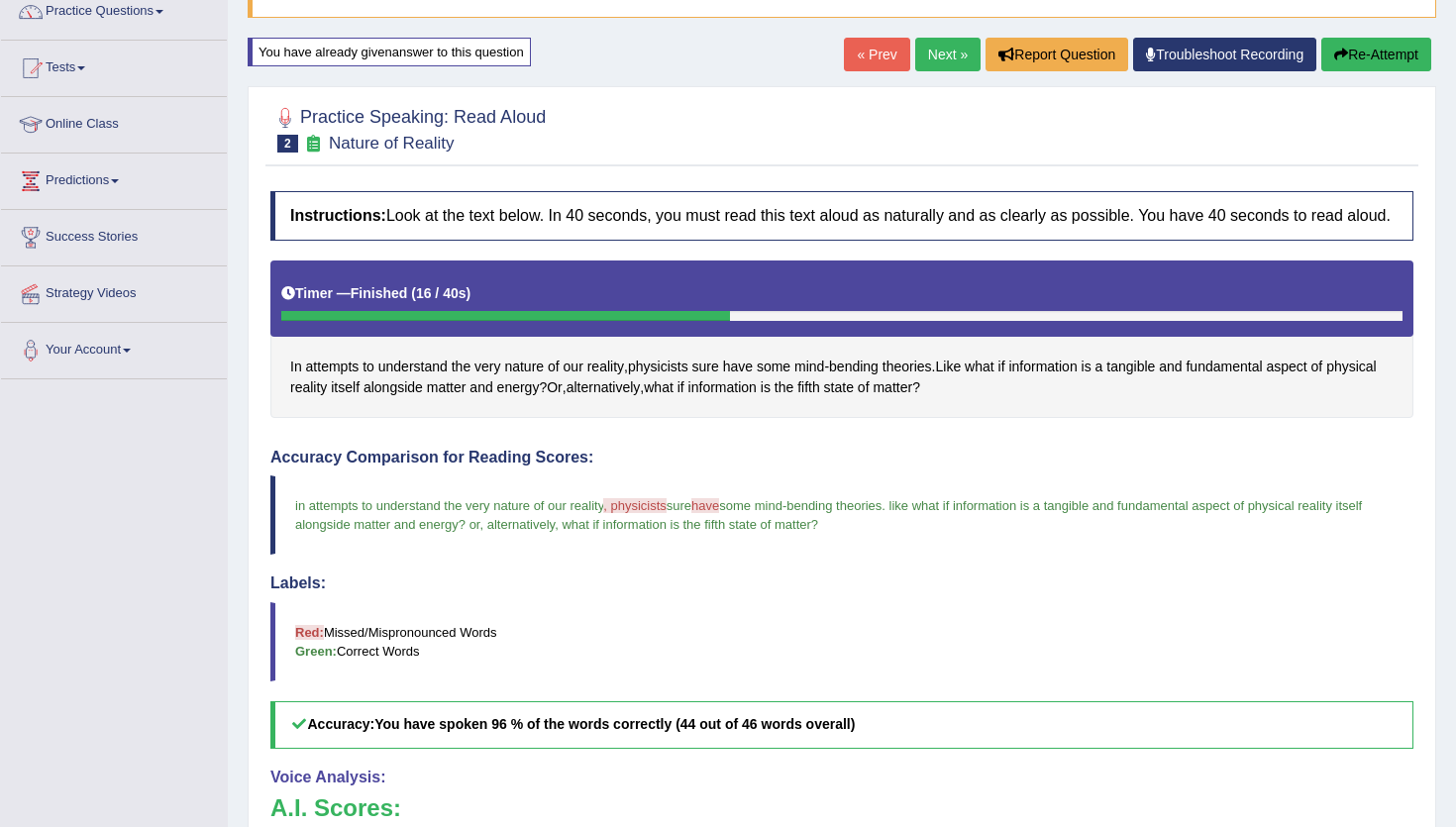
scroll to position [141, 0]
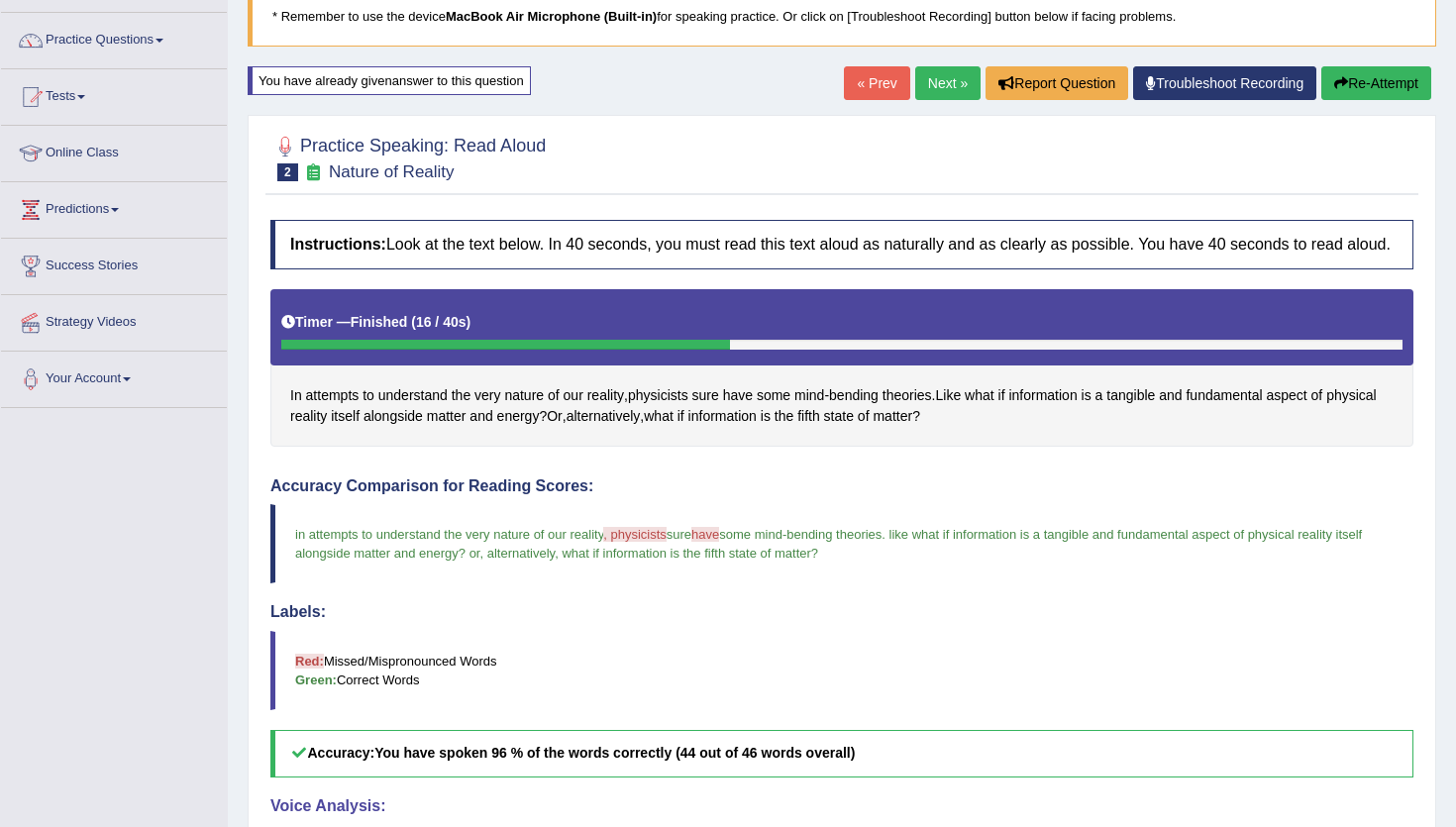
click at [938, 87] on link "Next »" at bounding box center [947, 84] width 66 height 34
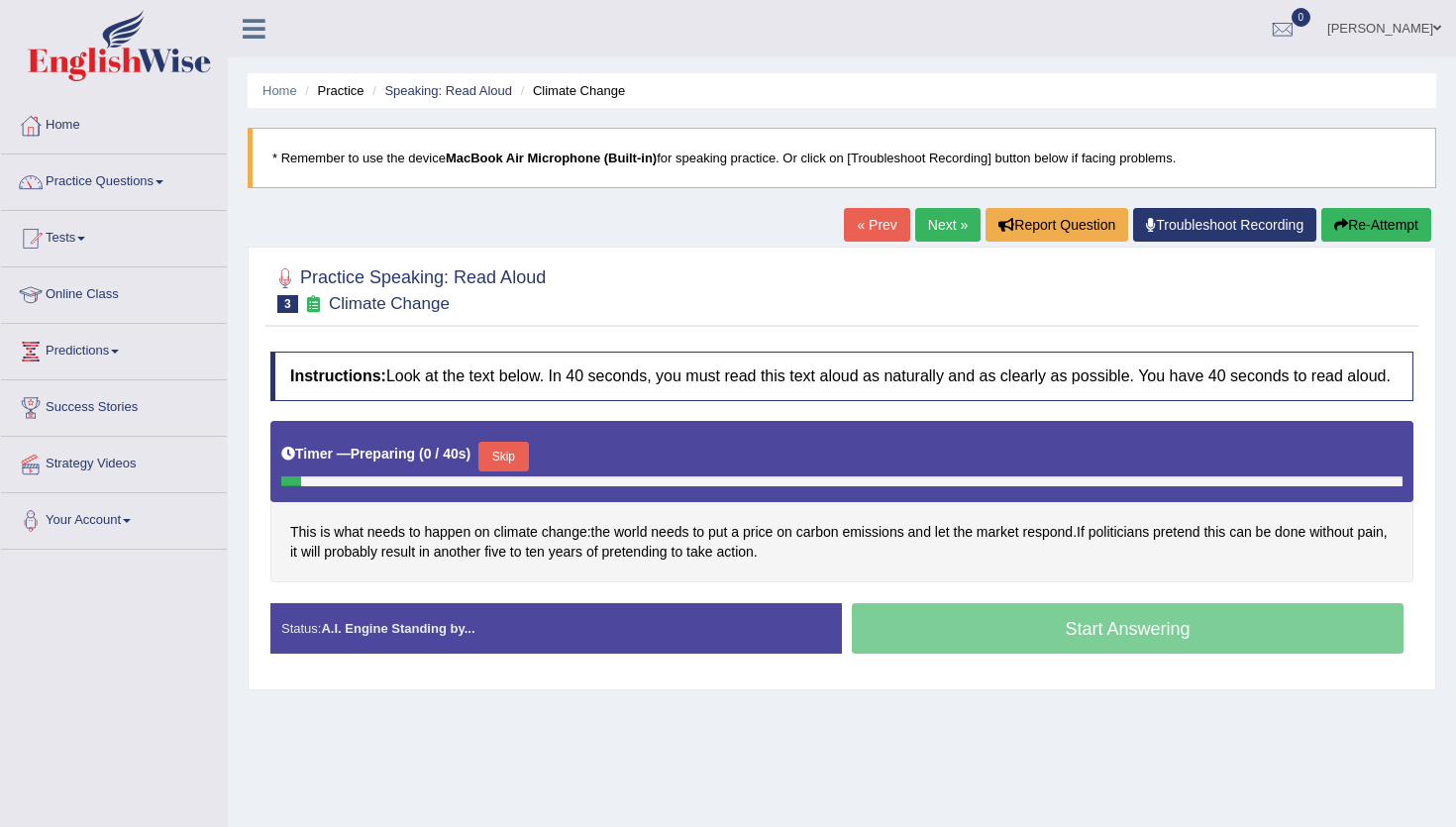
click at [506, 464] on button "Skip" at bounding box center [504, 457] width 50 height 30
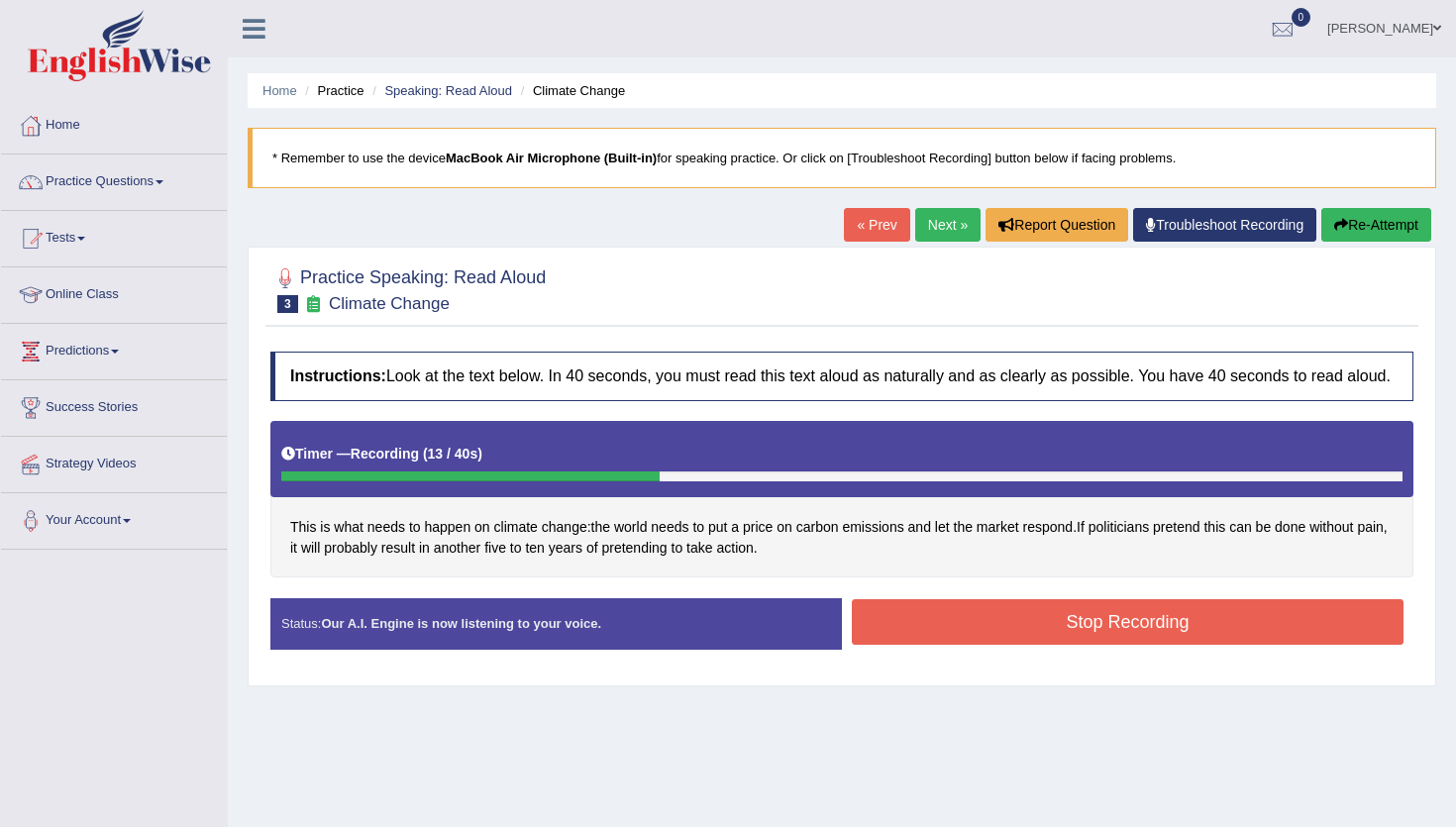
click at [890, 629] on button "Stop Recording" at bounding box center [1128, 622] width 551 height 46
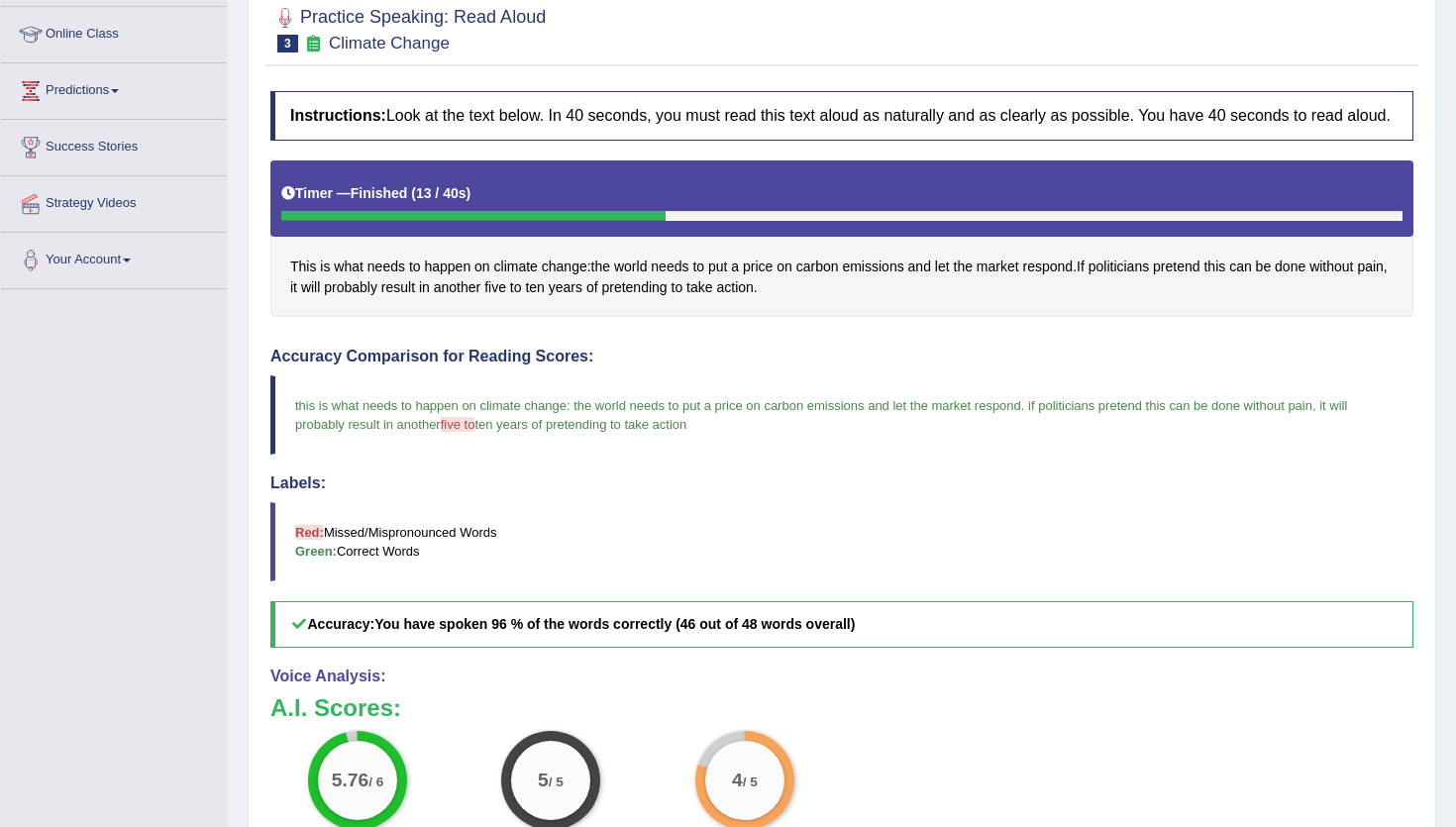
scroll to position [163, 0]
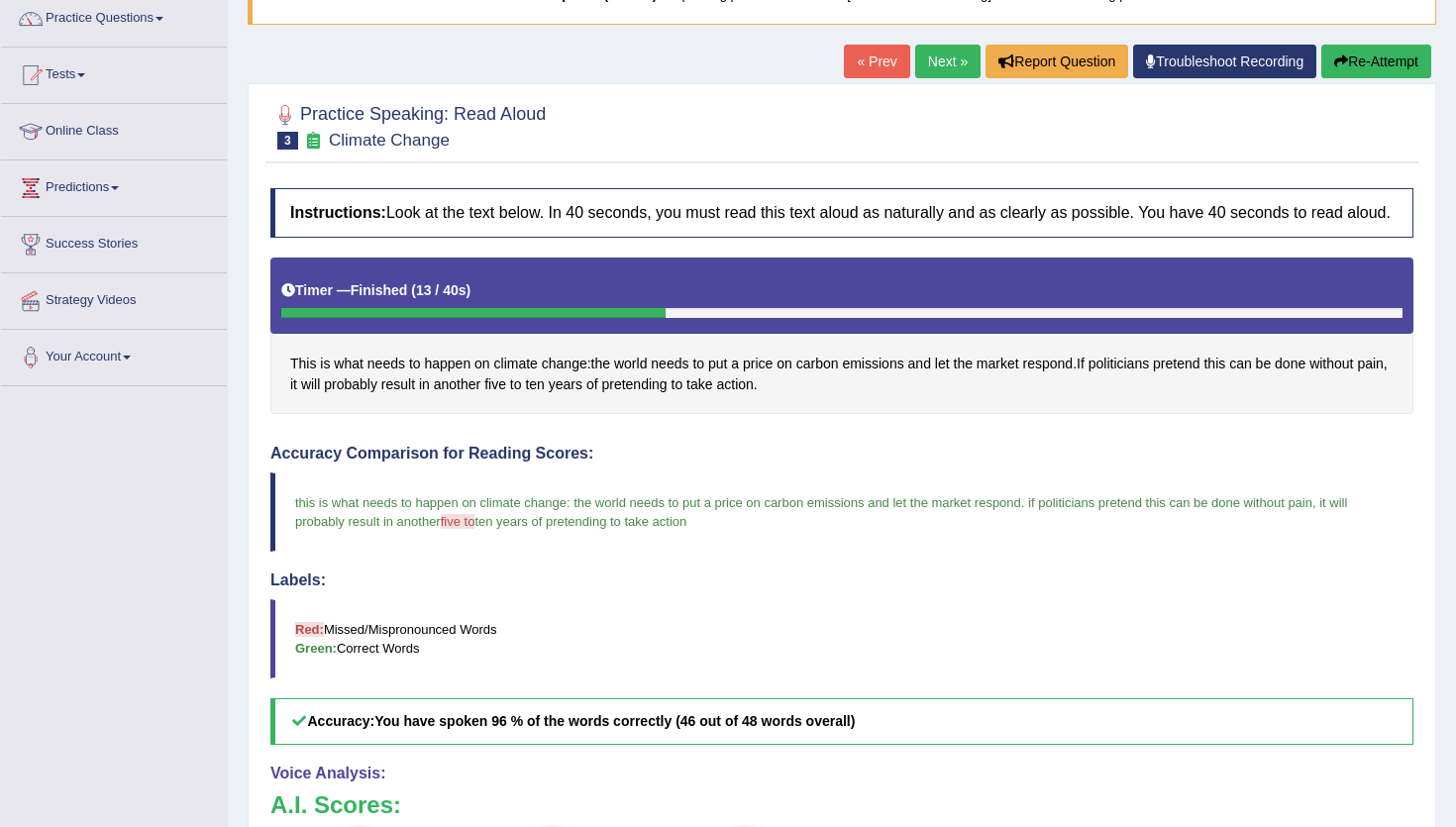
click at [950, 67] on link "Next »" at bounding box center [947, 62] width 66 height 34
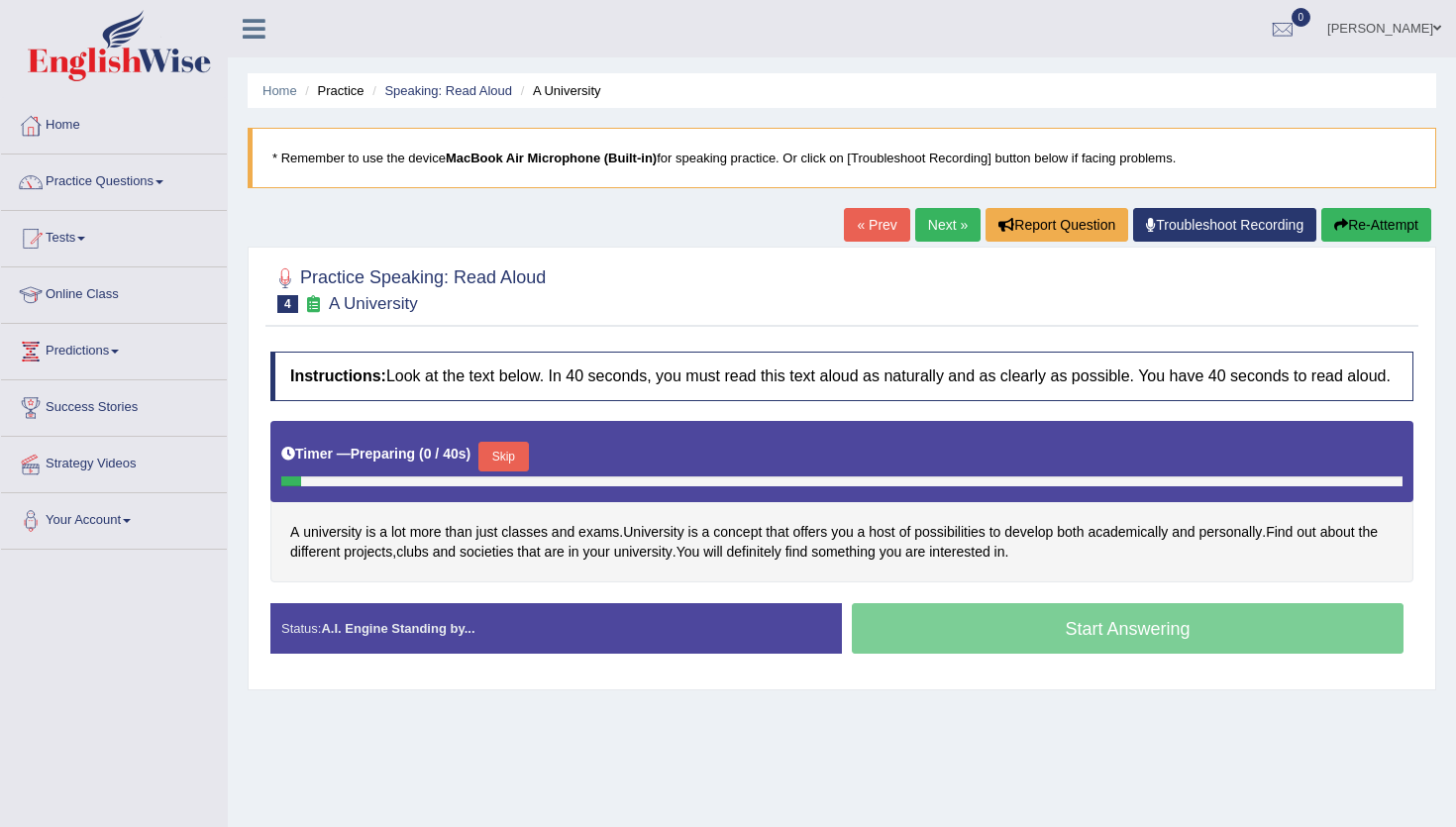
click at [511, 468] on button "Skip" at bounding box center [504, 457] width 50 height 30
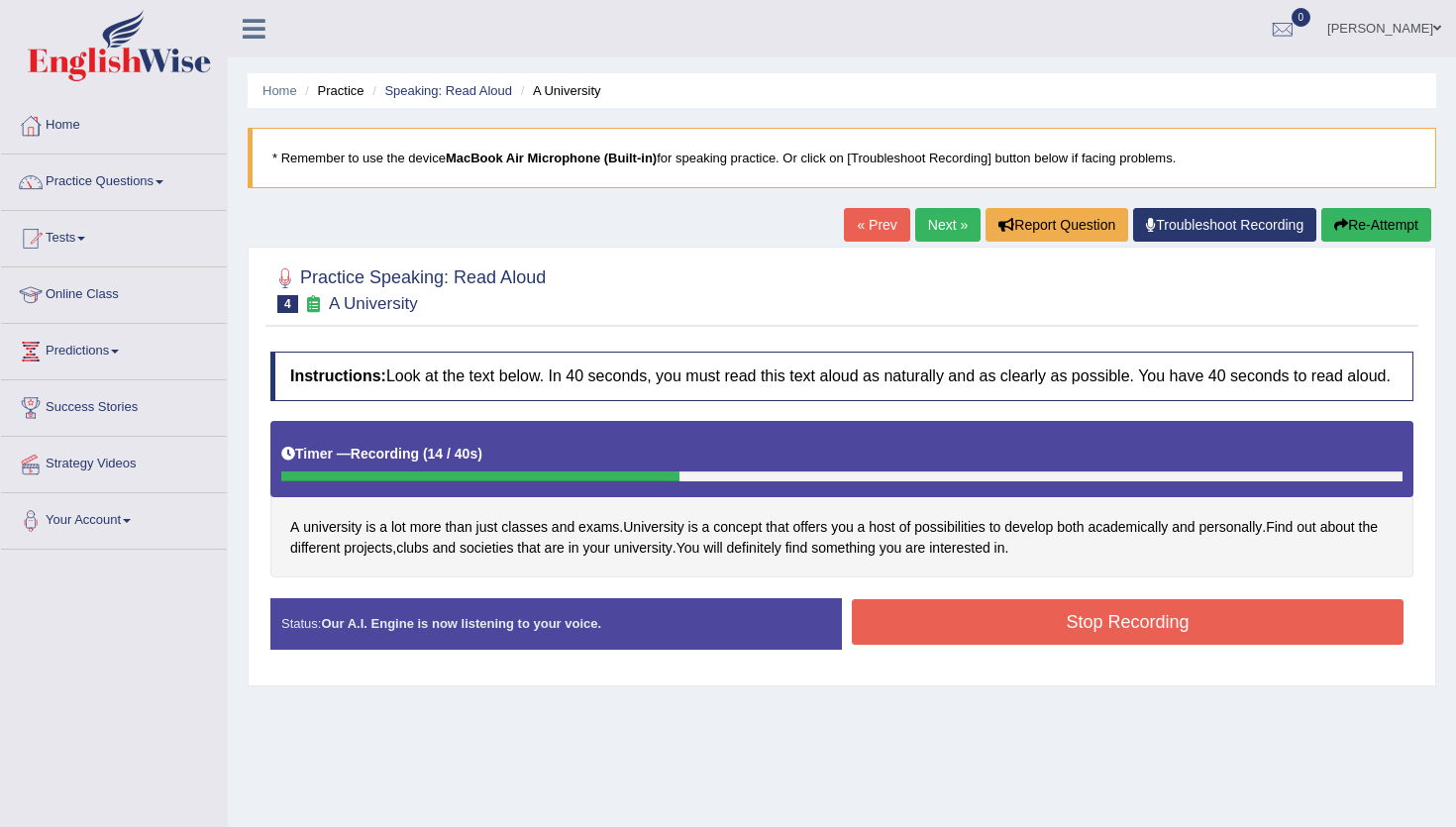
click at [888, 634] on button "Stop Recording" at bounding box center [1128, 622] width 551 height 46
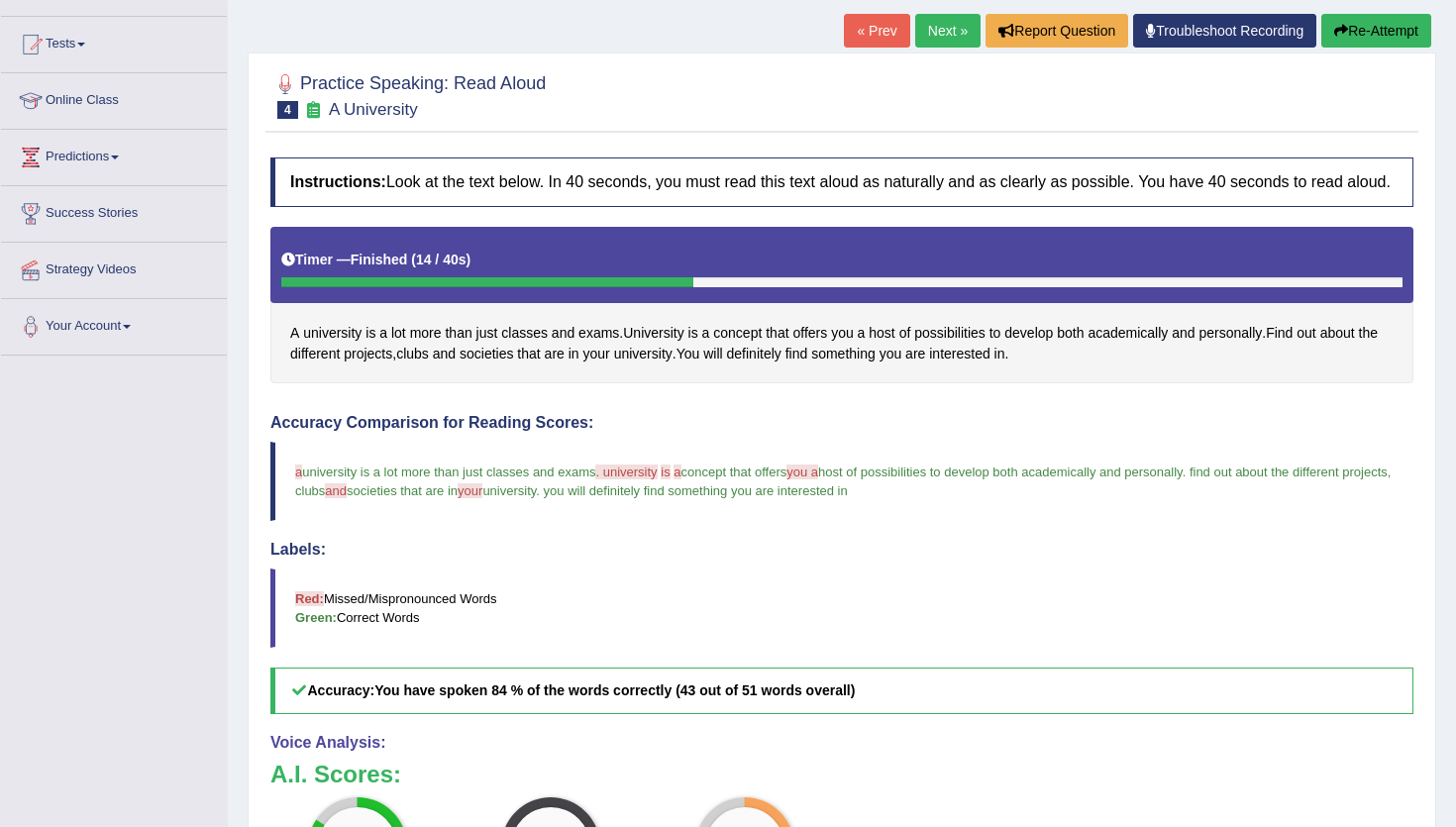
scroll to position [189, 0]
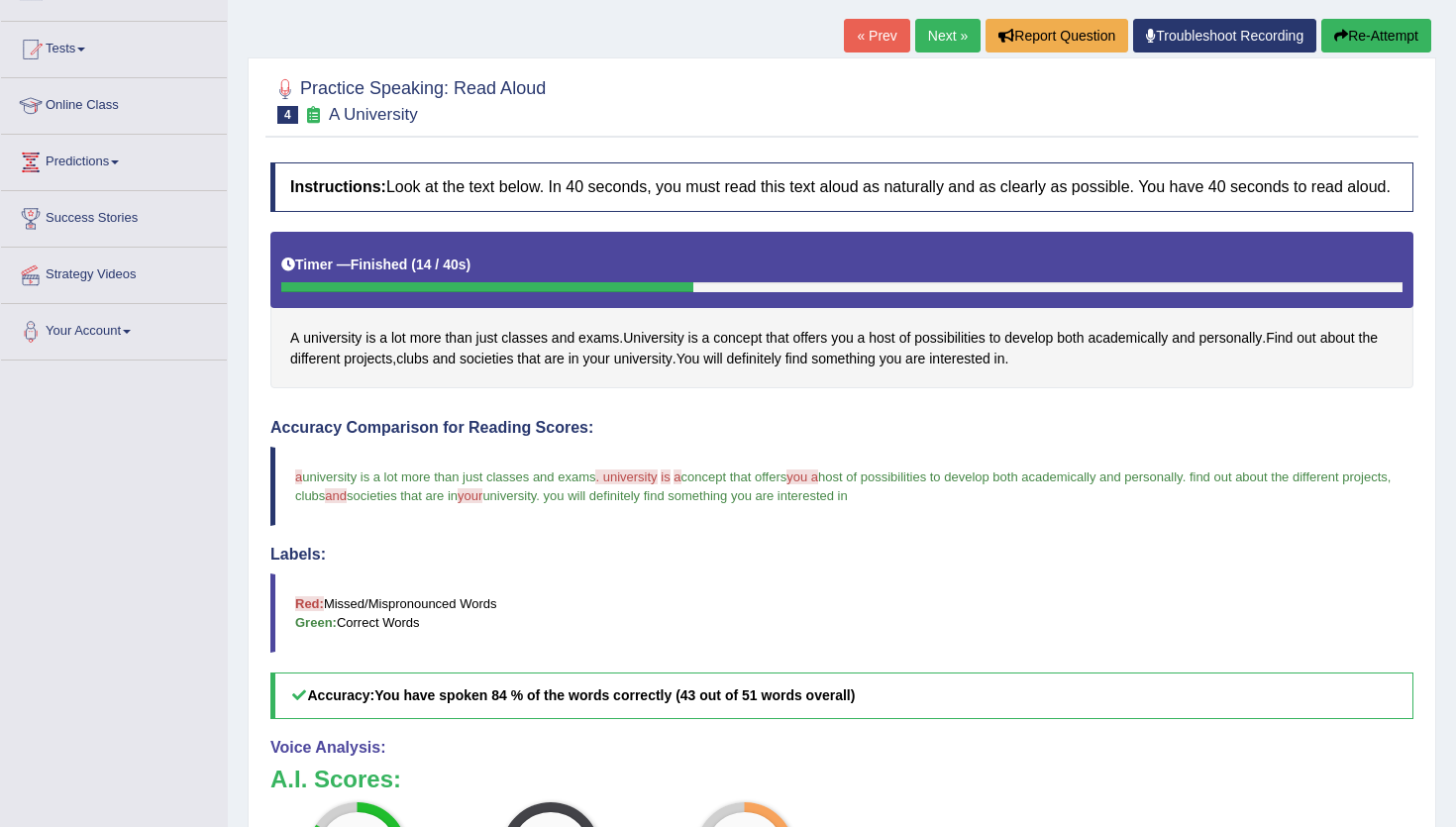
click at [934, 43] on link "Next »" at bounding box center [947, 36] width 66 height 34
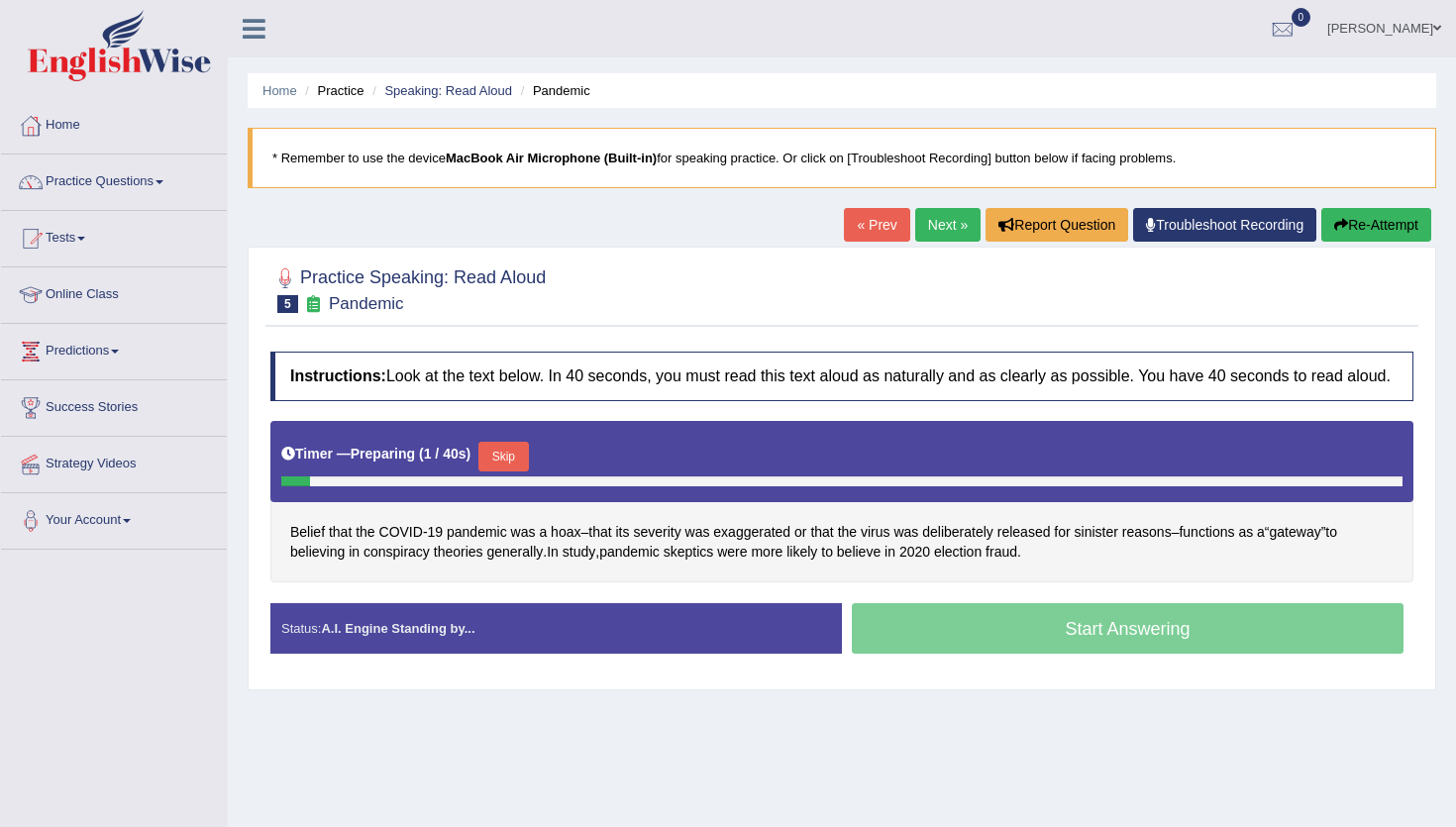
click at [511, 472] on button "Skip" at bounding box center [504, 457] width 50 height 30
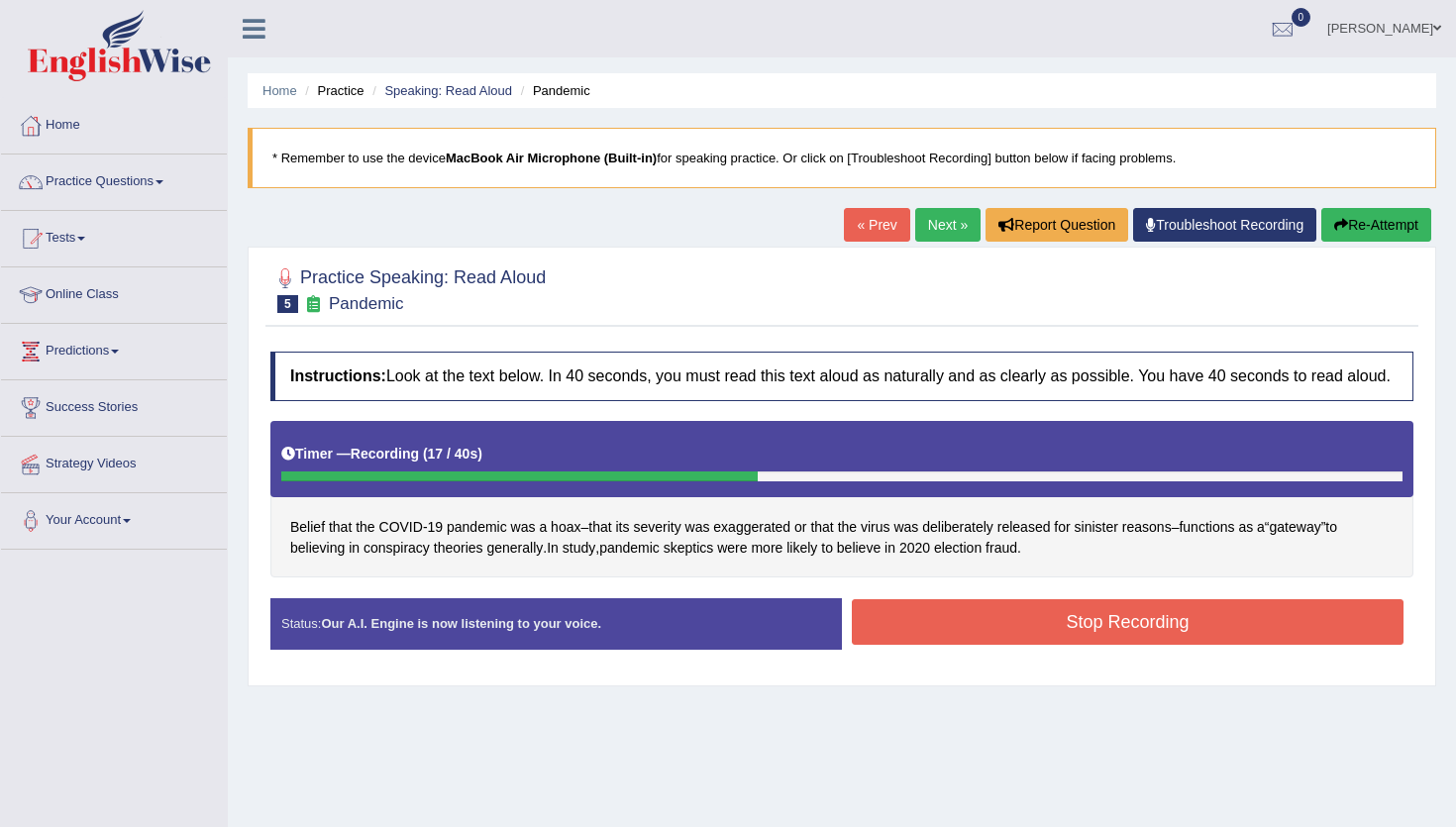
click at [986, 636] on button "Stop Recording" at bounding box center [1128, 622] width 551 height 46
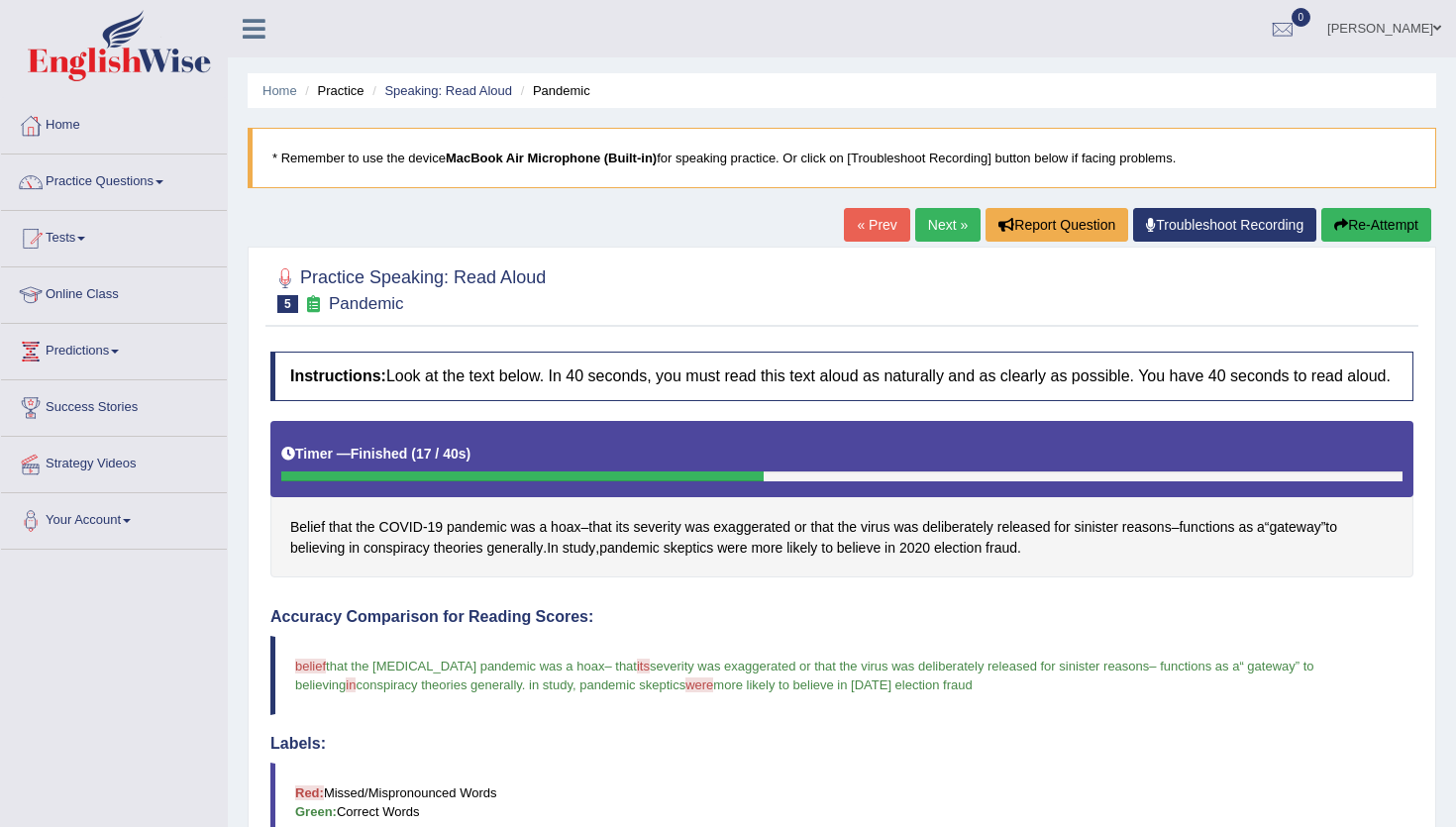
click at [936, 217] on link "Next »" at bounding box center [947, 225] width 66 height 34
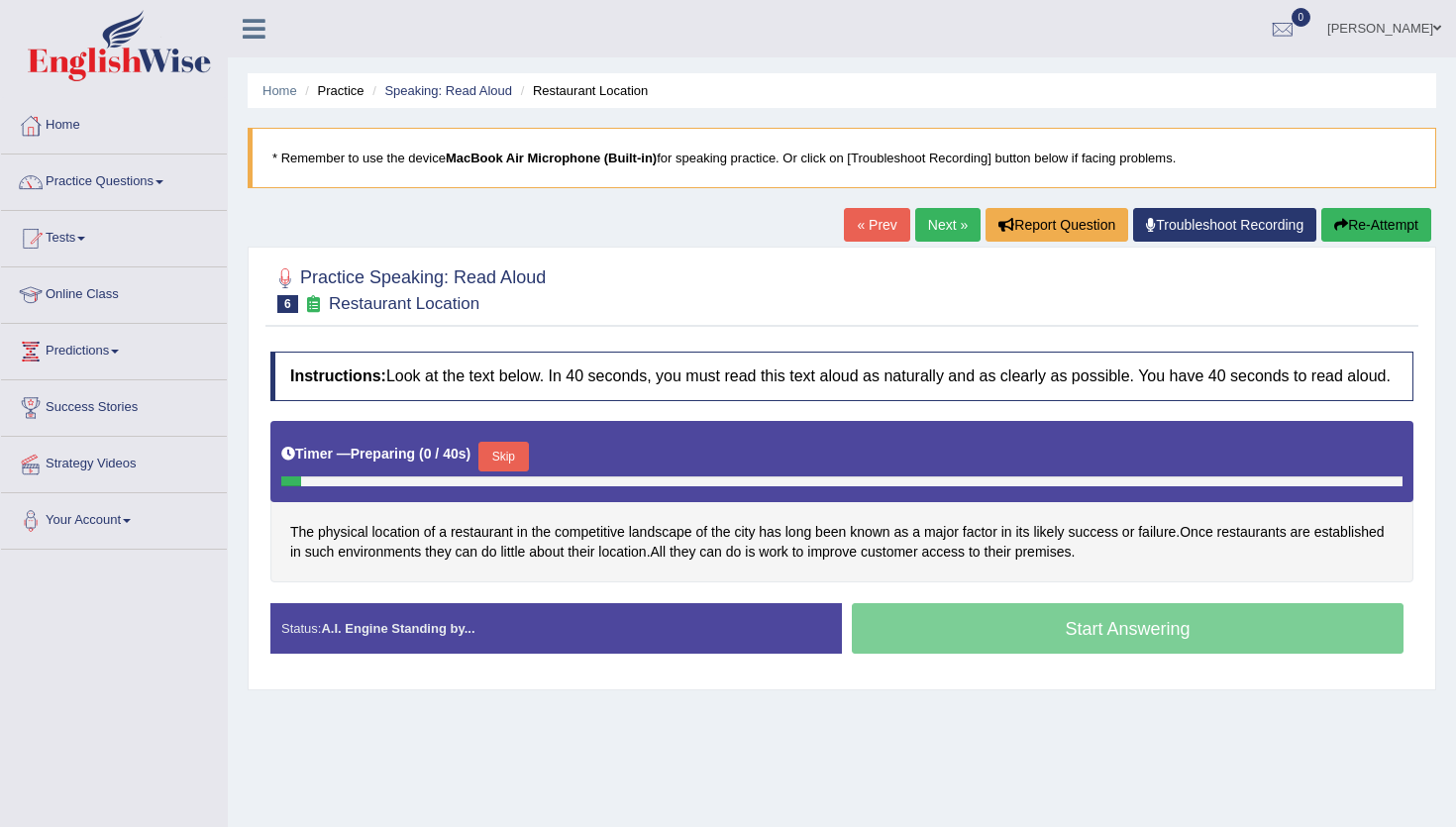
click at [509, 472] on button "Skip" at bounding box center [504, 457] width 50 height 30
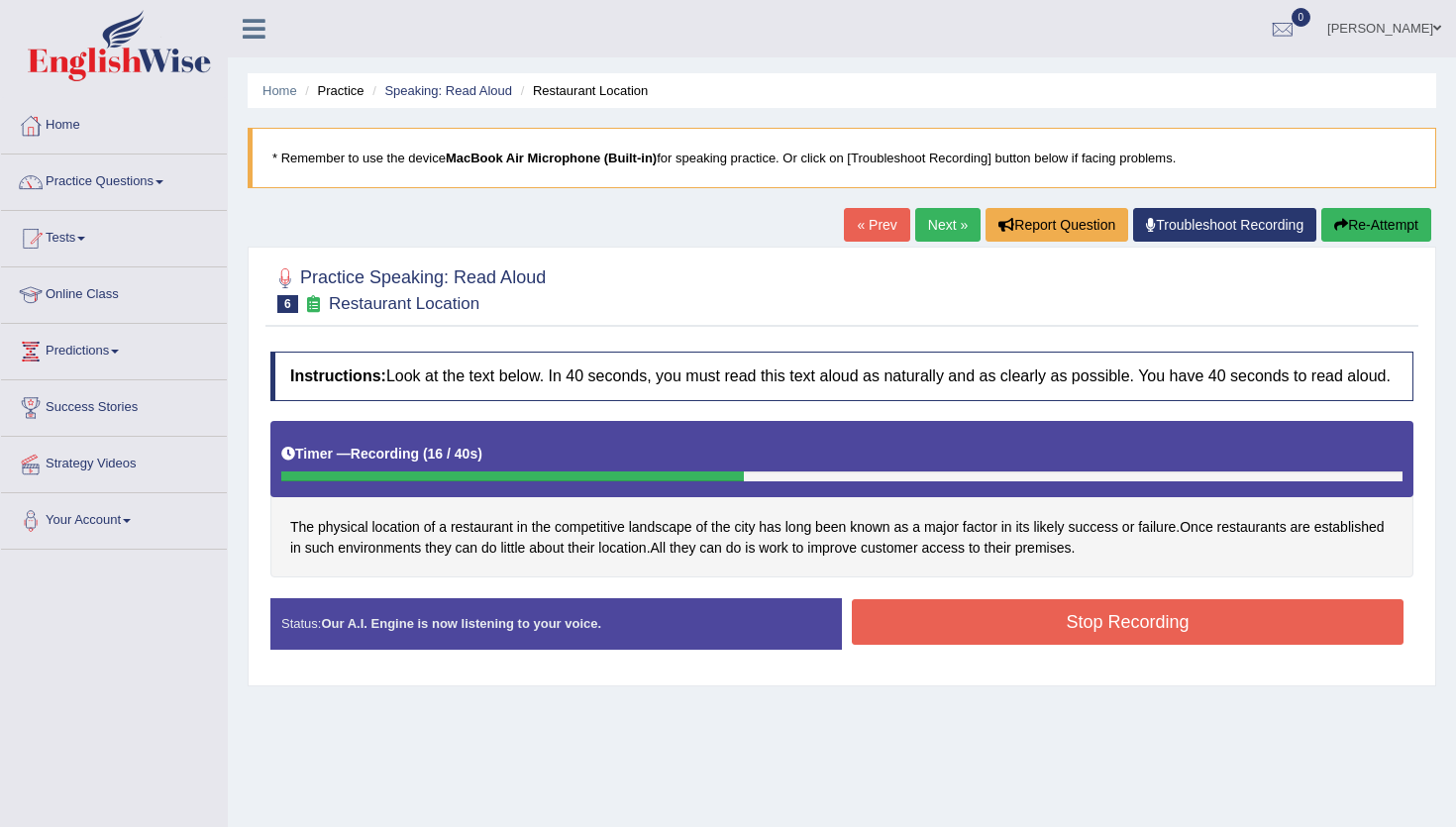
click at [947, 627] on button "Stop Recording" at bounding box center [1128, 622] width 551 height 46
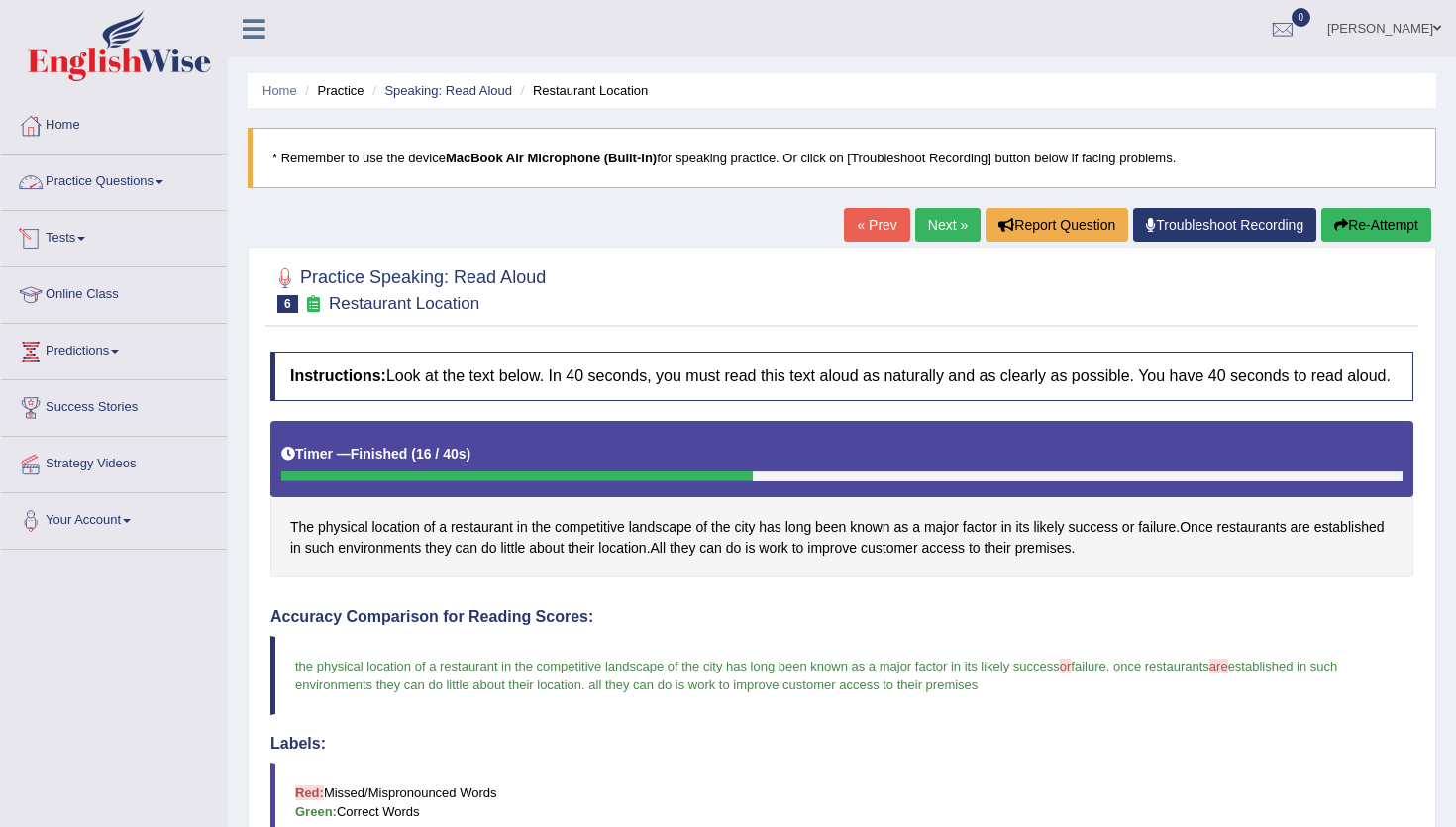
click at [72, 177] on link "Practice Questions" at bounding box center [113, 179] width 226 height 50
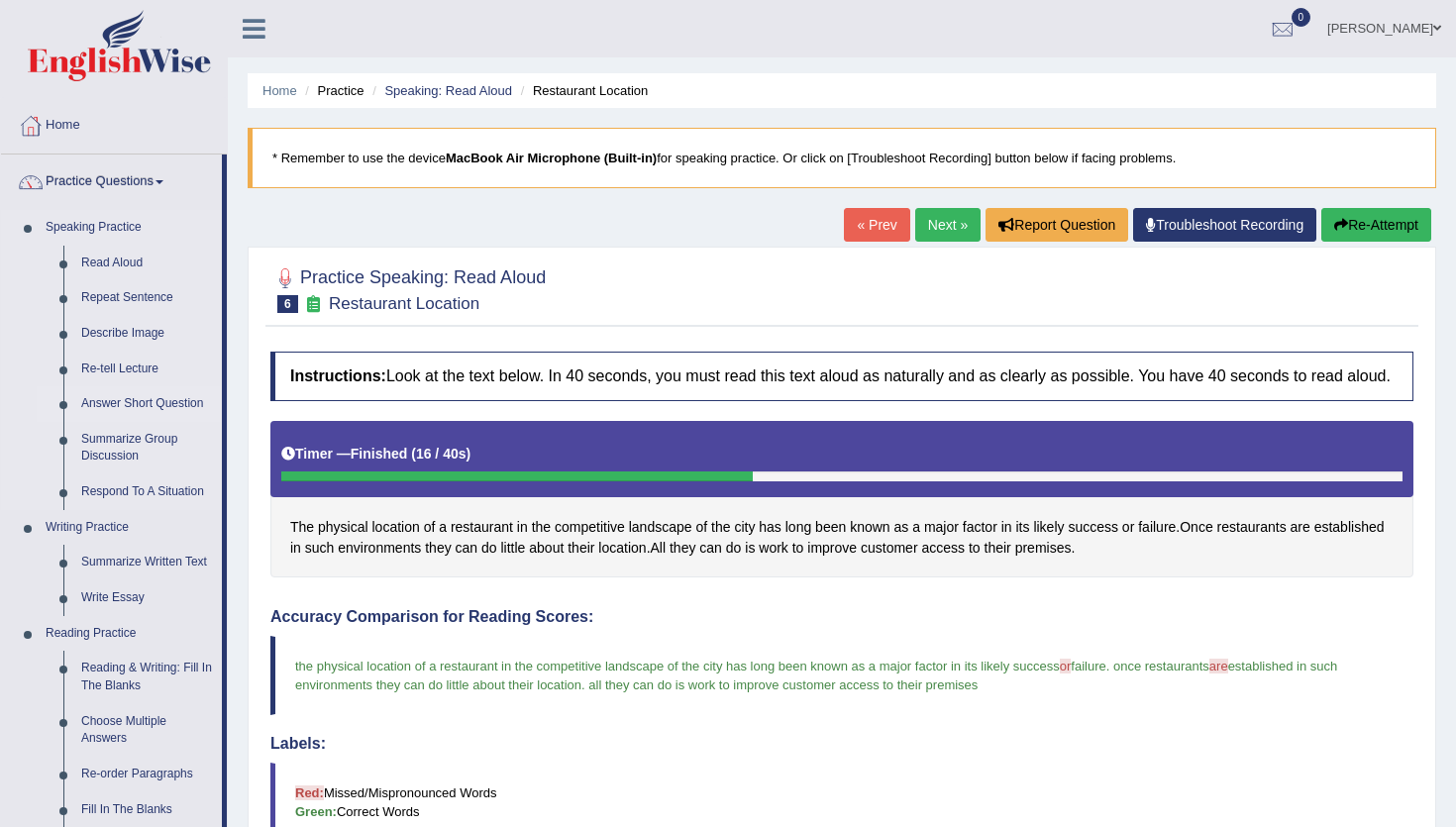
click at [151, 402] on link "Answer Short Question" at bounding box center [147, 404] width 149 height 36
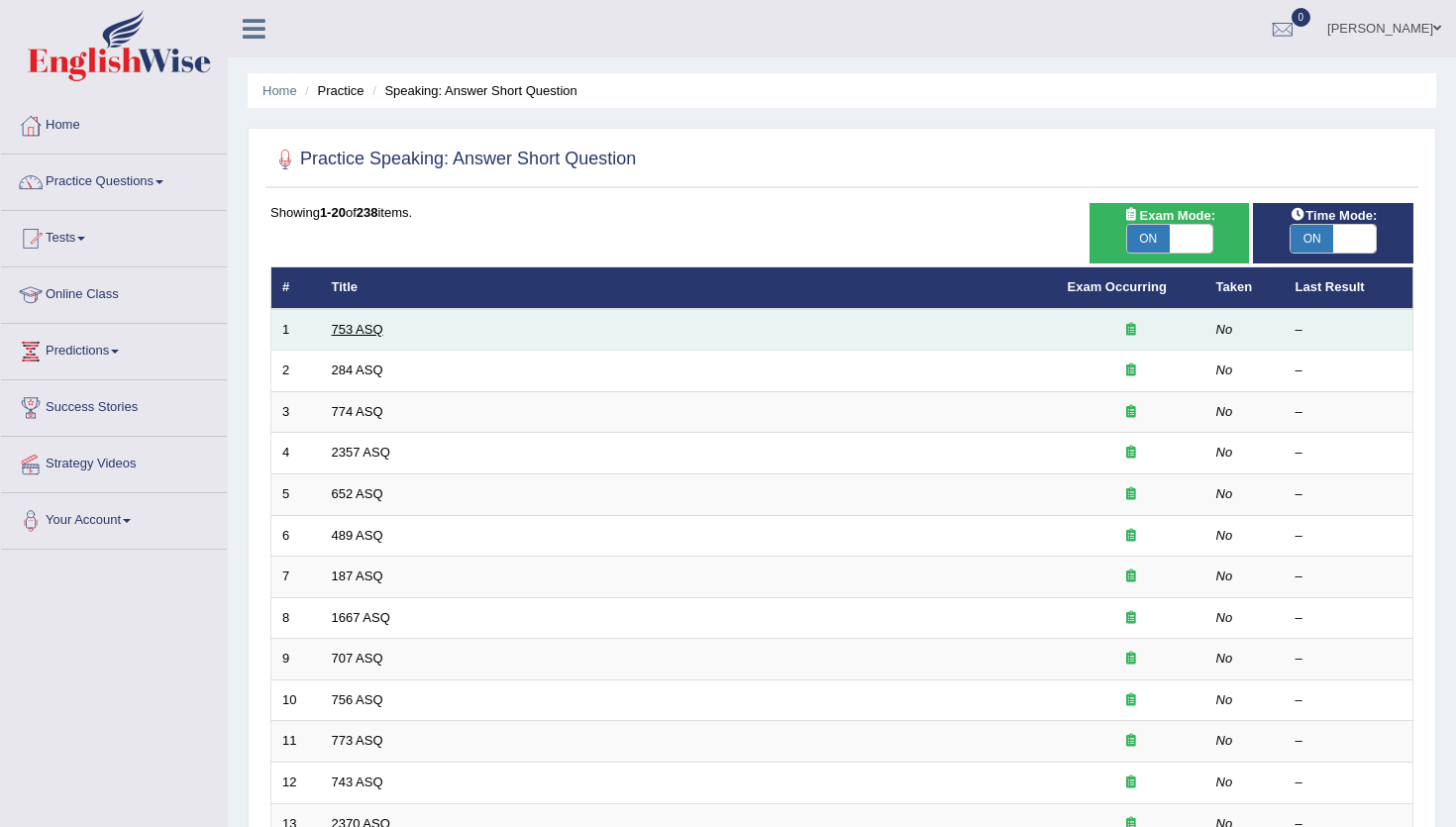
click at [353, 330] on link "753 ASQ" at bounding box center [357, 328] width 52 height 15
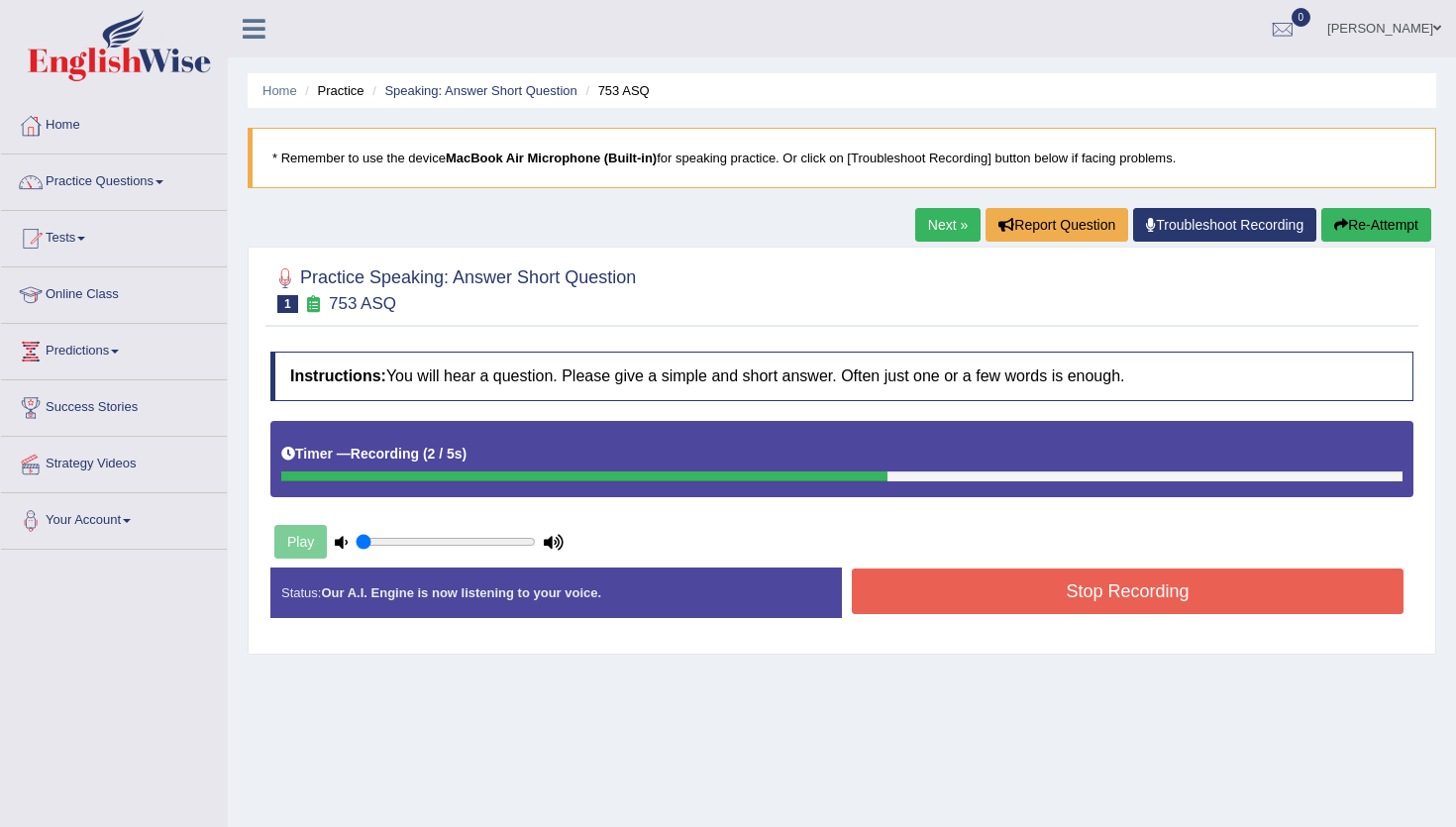
click at [950, 598] on button "Stop Recording" at bounding box center [1128, 591] width 551 height 46
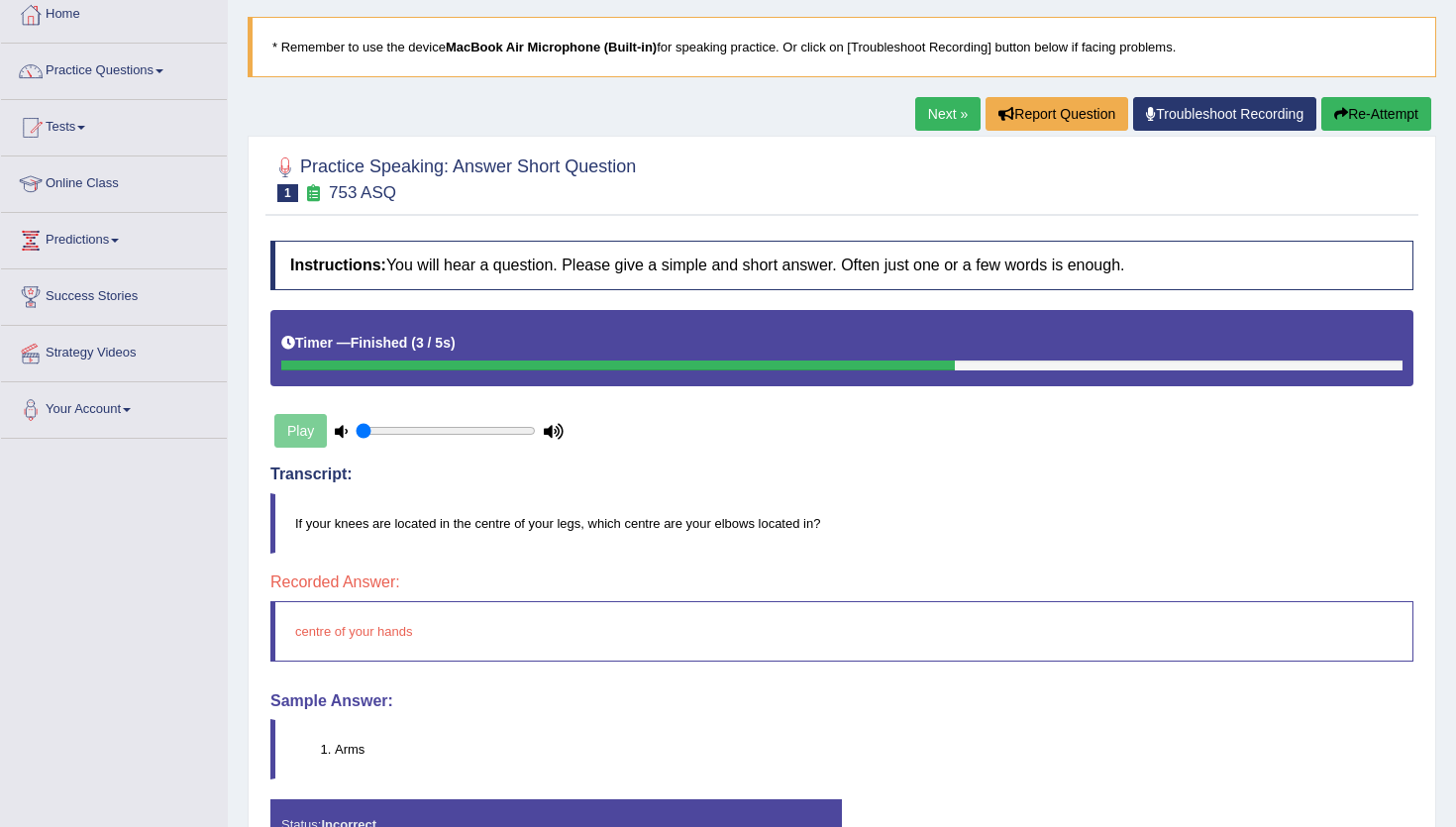
scroll to position [89, 0]
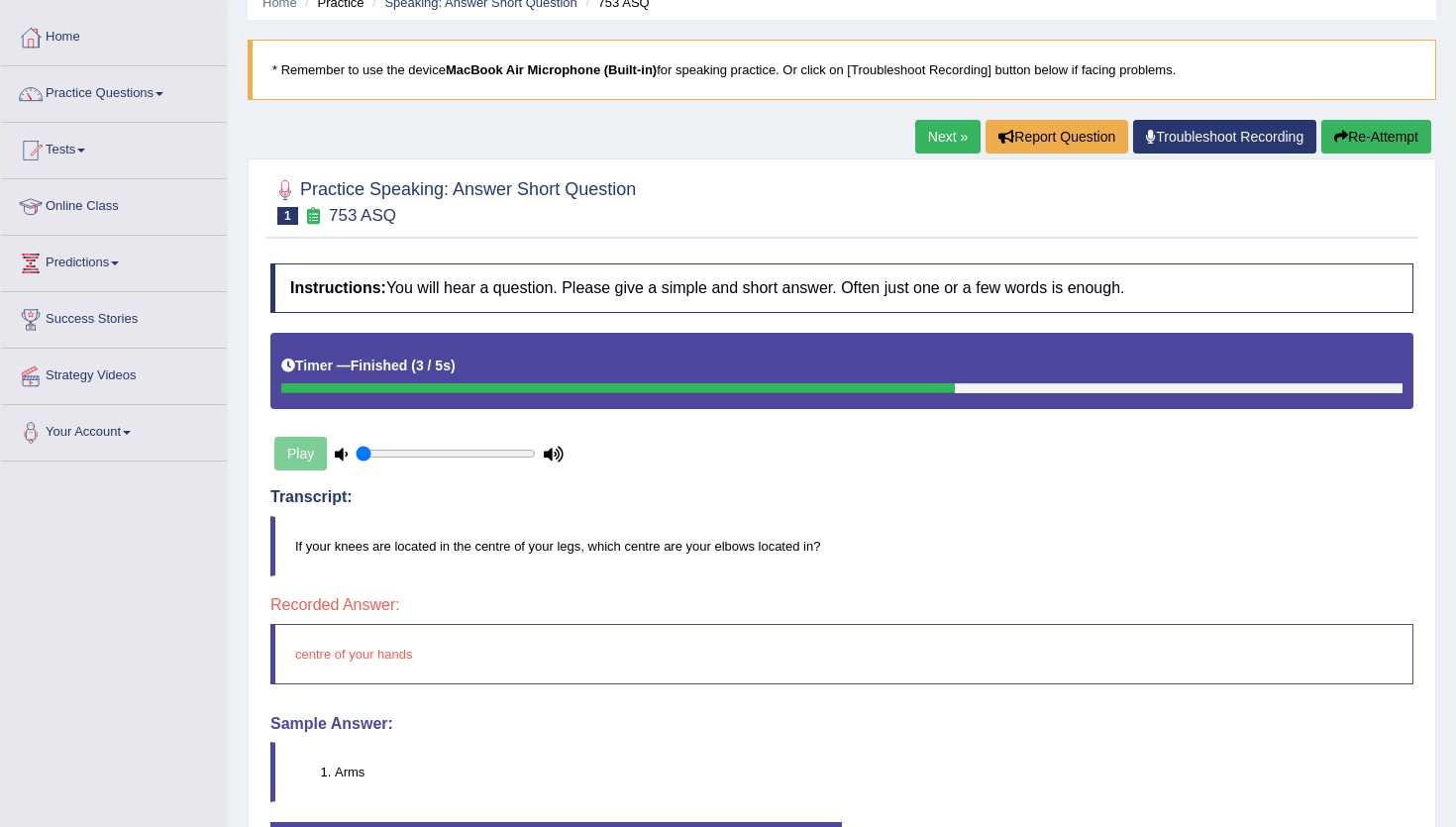
click at [915, 143] on link "Next »" at bounding box center [947, 136] width 66 height 34
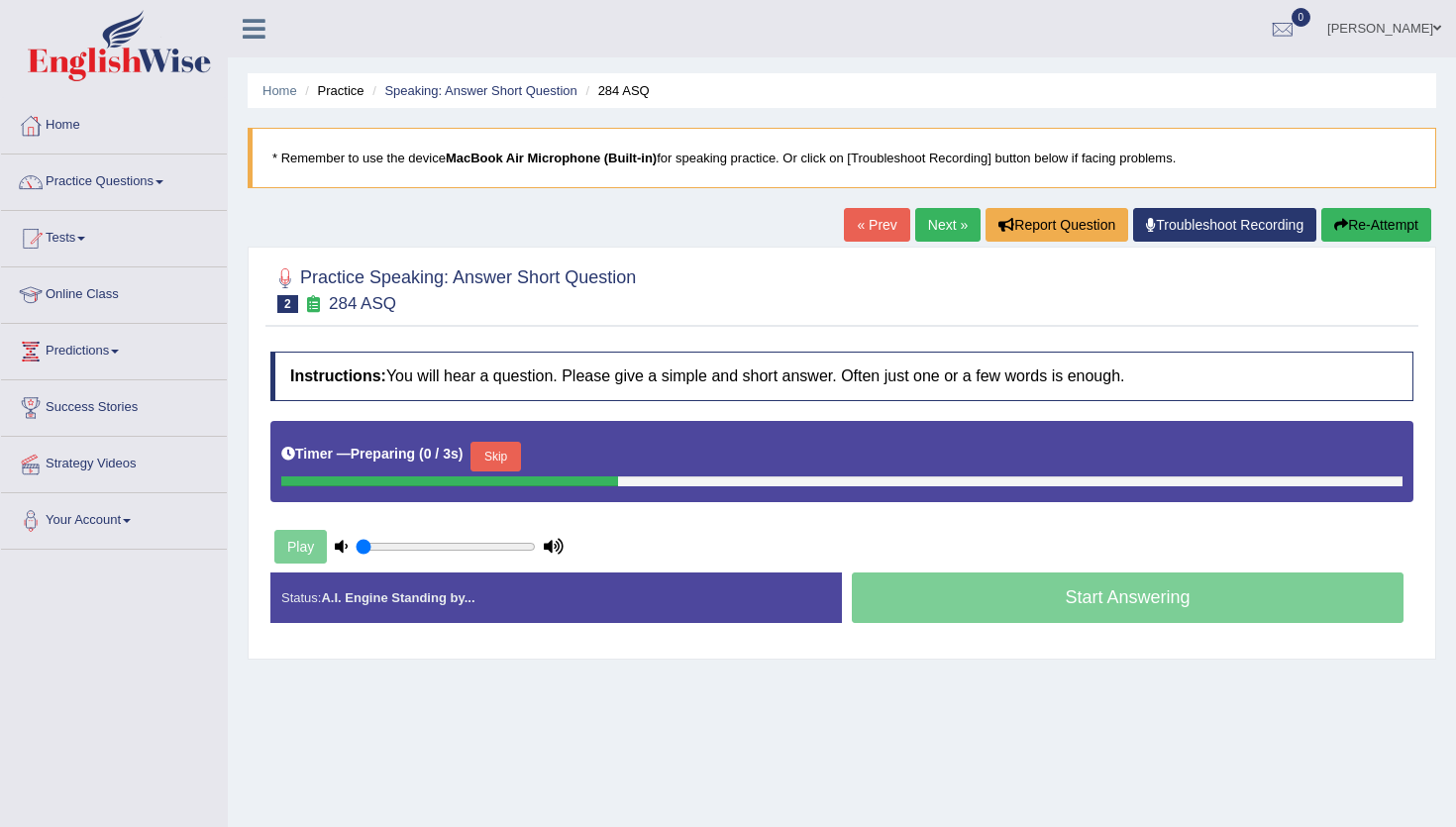
click at [507, 454] on button "Skip" at bounding box center [496, 457] width 50 height 30
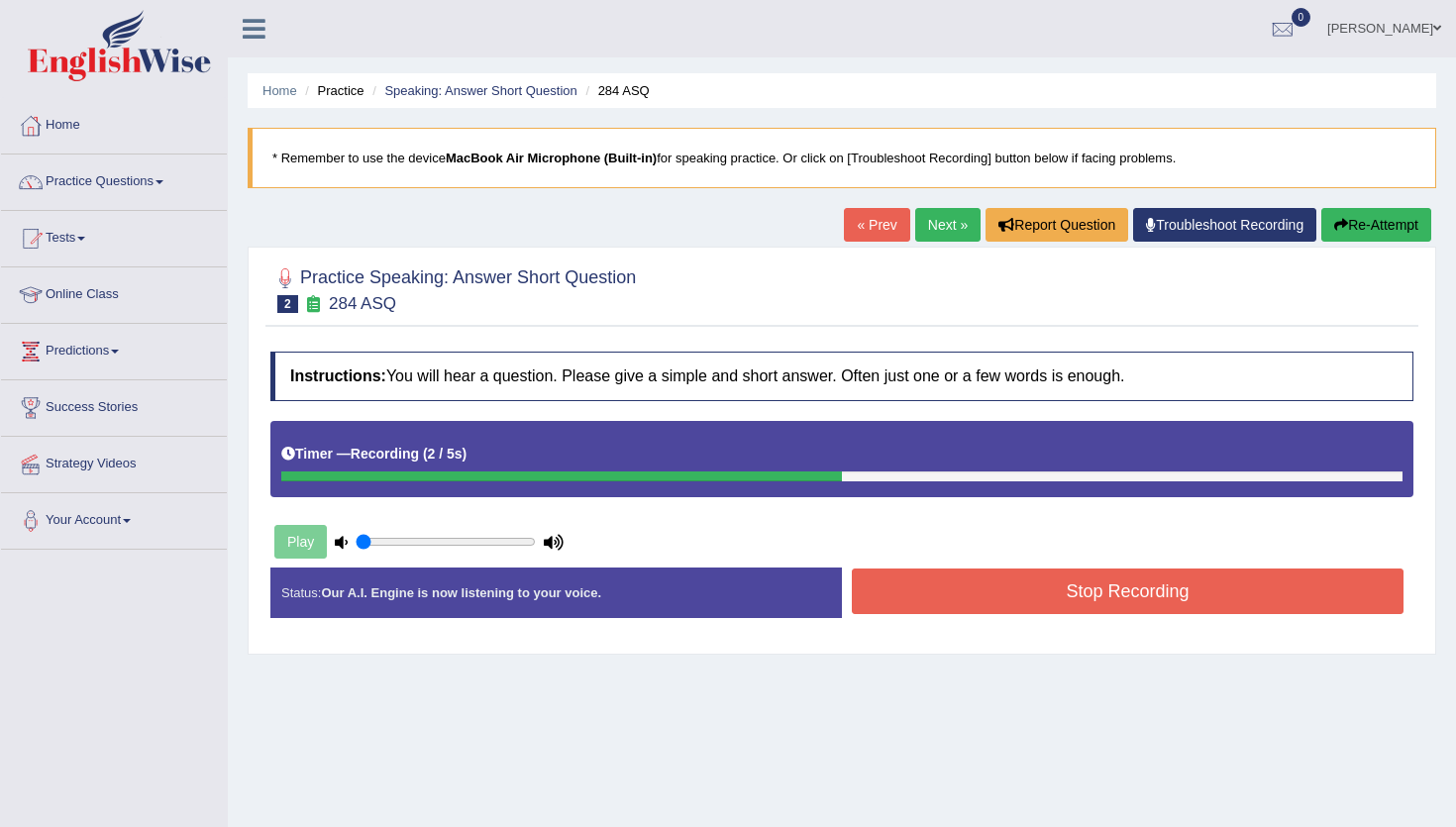
click at [934, 606] on button "Stop Recording" at bounding box center [1128, 591] width 551 height 46
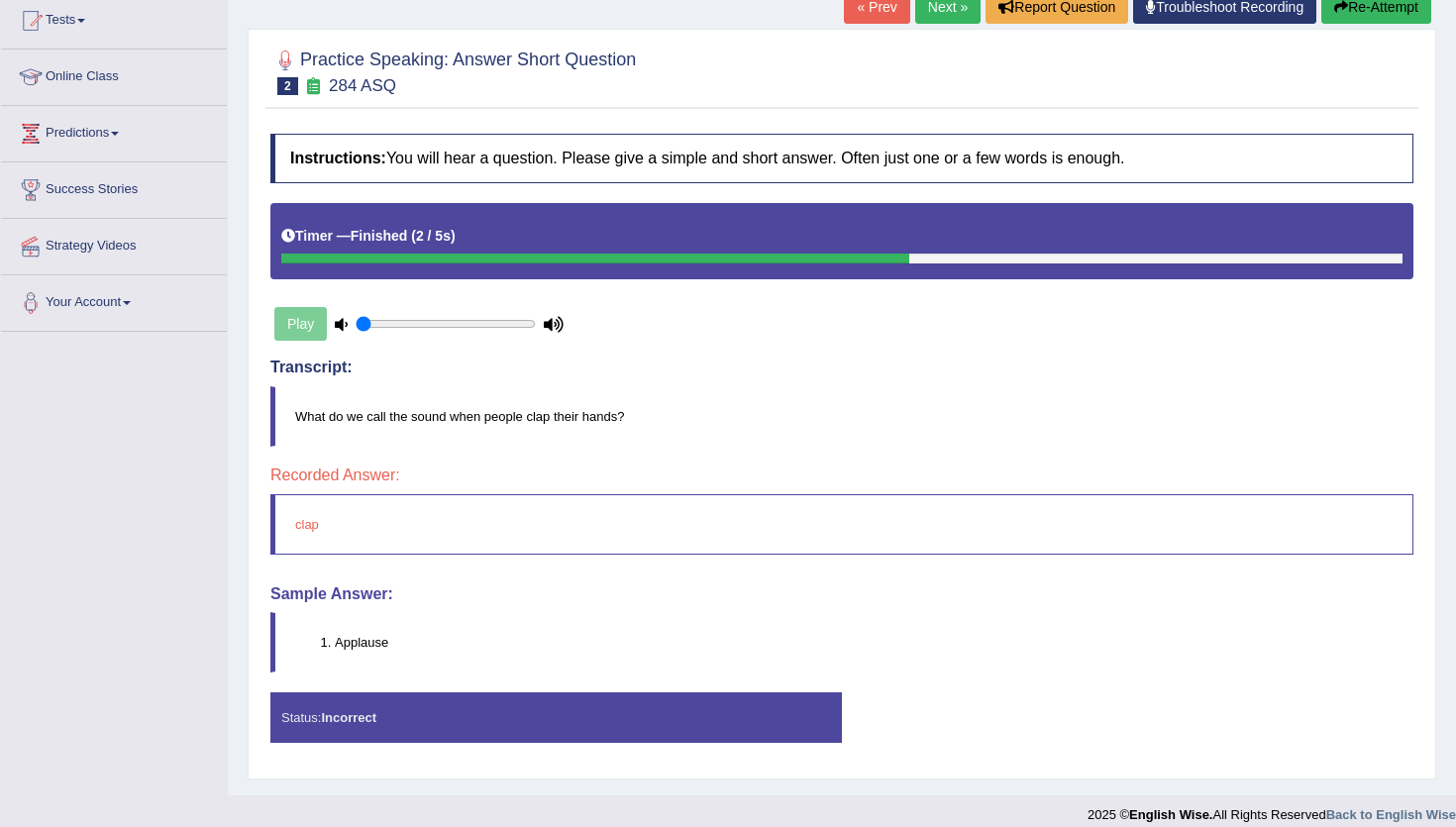
scroll to position [104, 0]
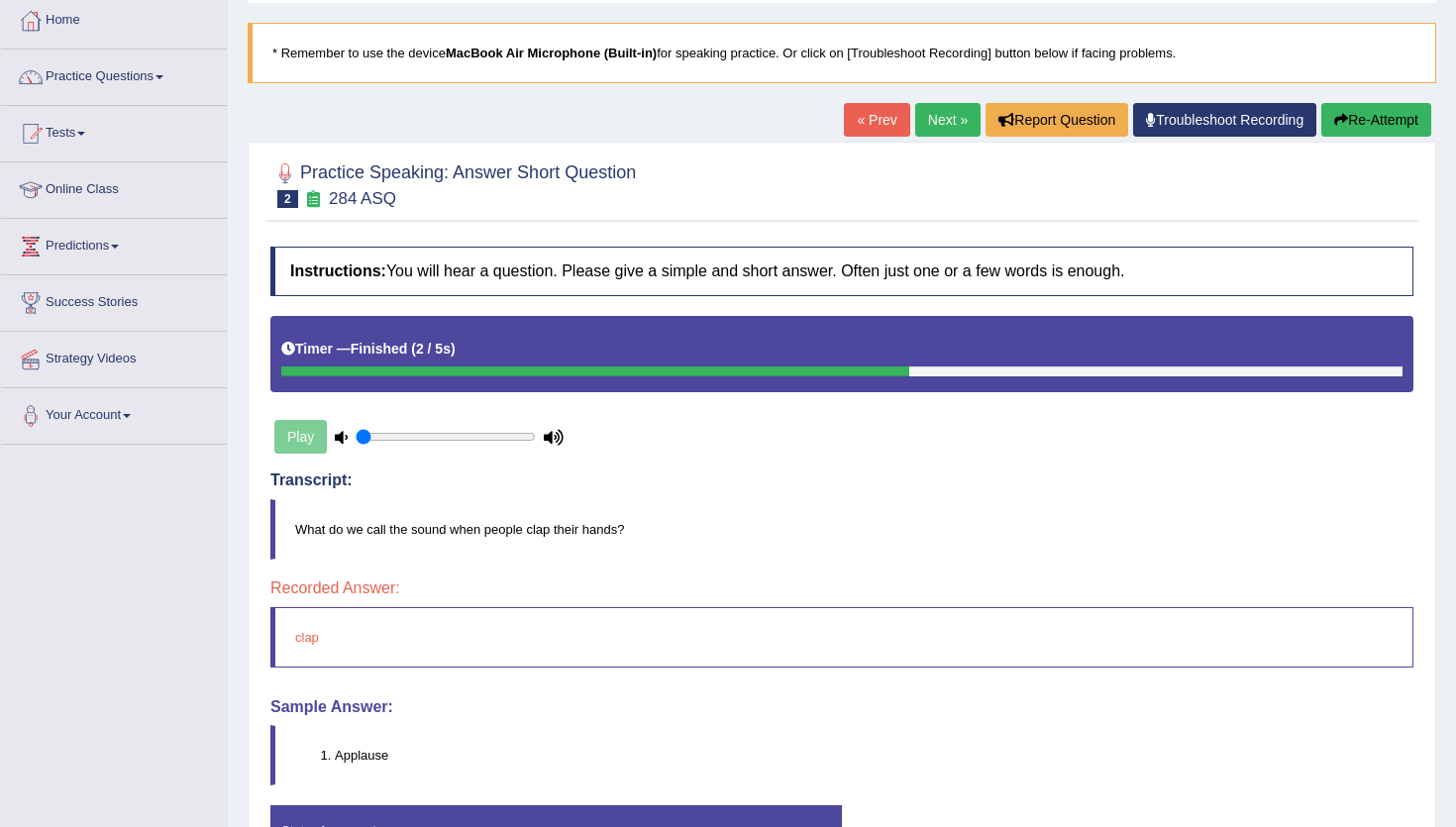
click at [937, 105] on link "Next »" at bounding box center [947, 119] width 66 height 34
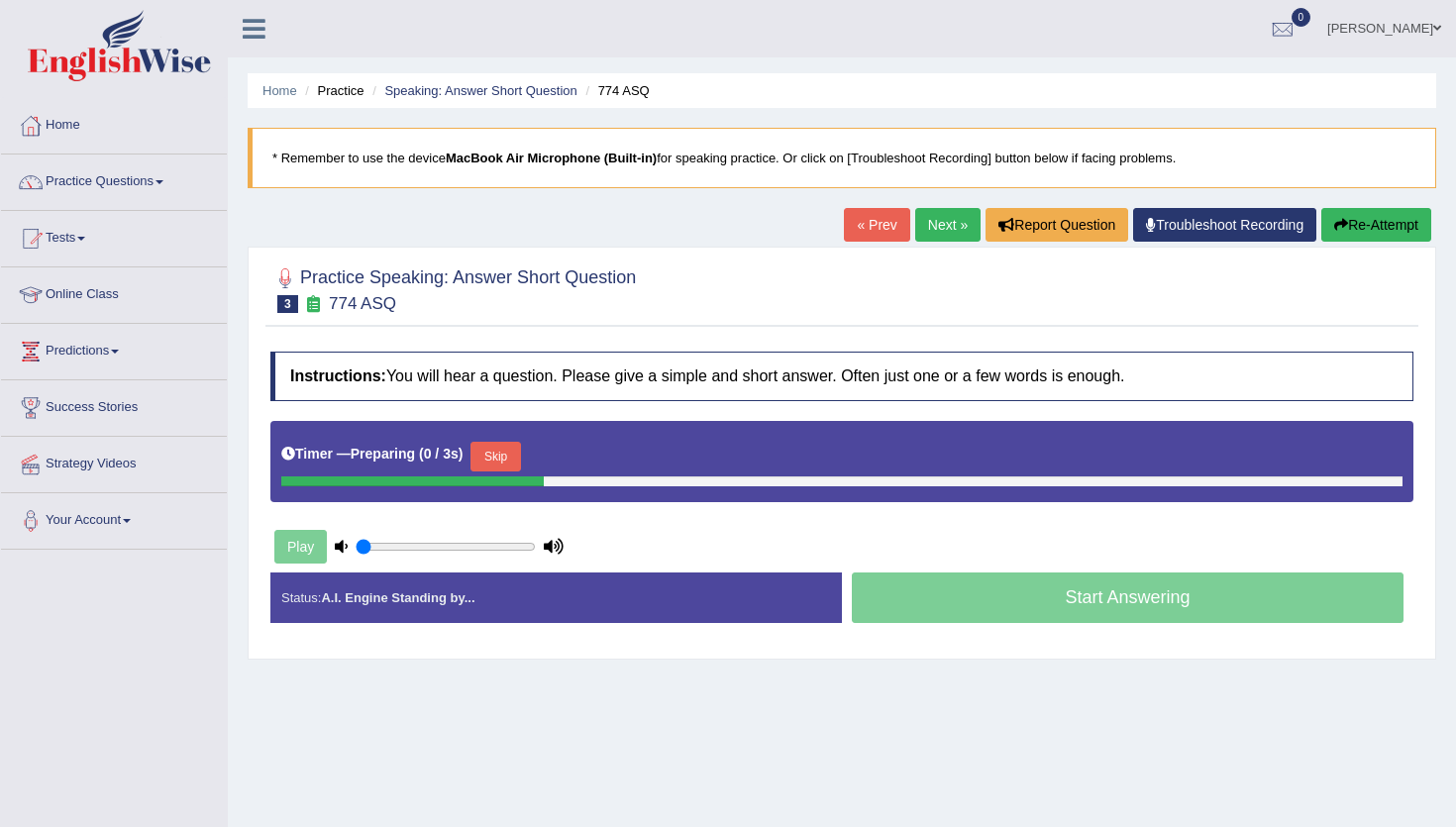
click at [495, 450] on button "Skip" at bounding box center [496, 457] width 50 height 30
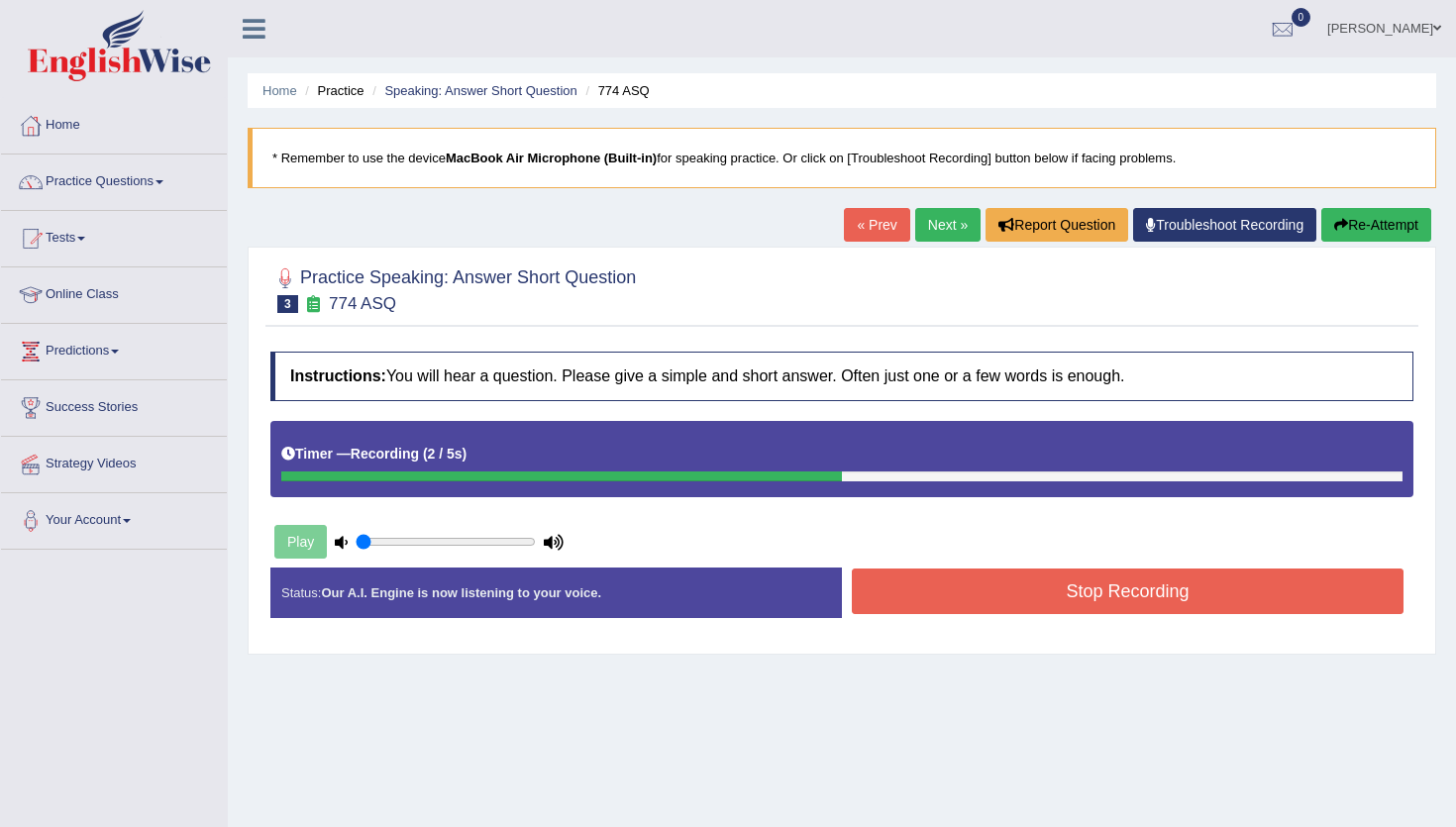
click at [946, 583] on button "Stop Recording" at bounding box center [1128, 591] width 551 height 46
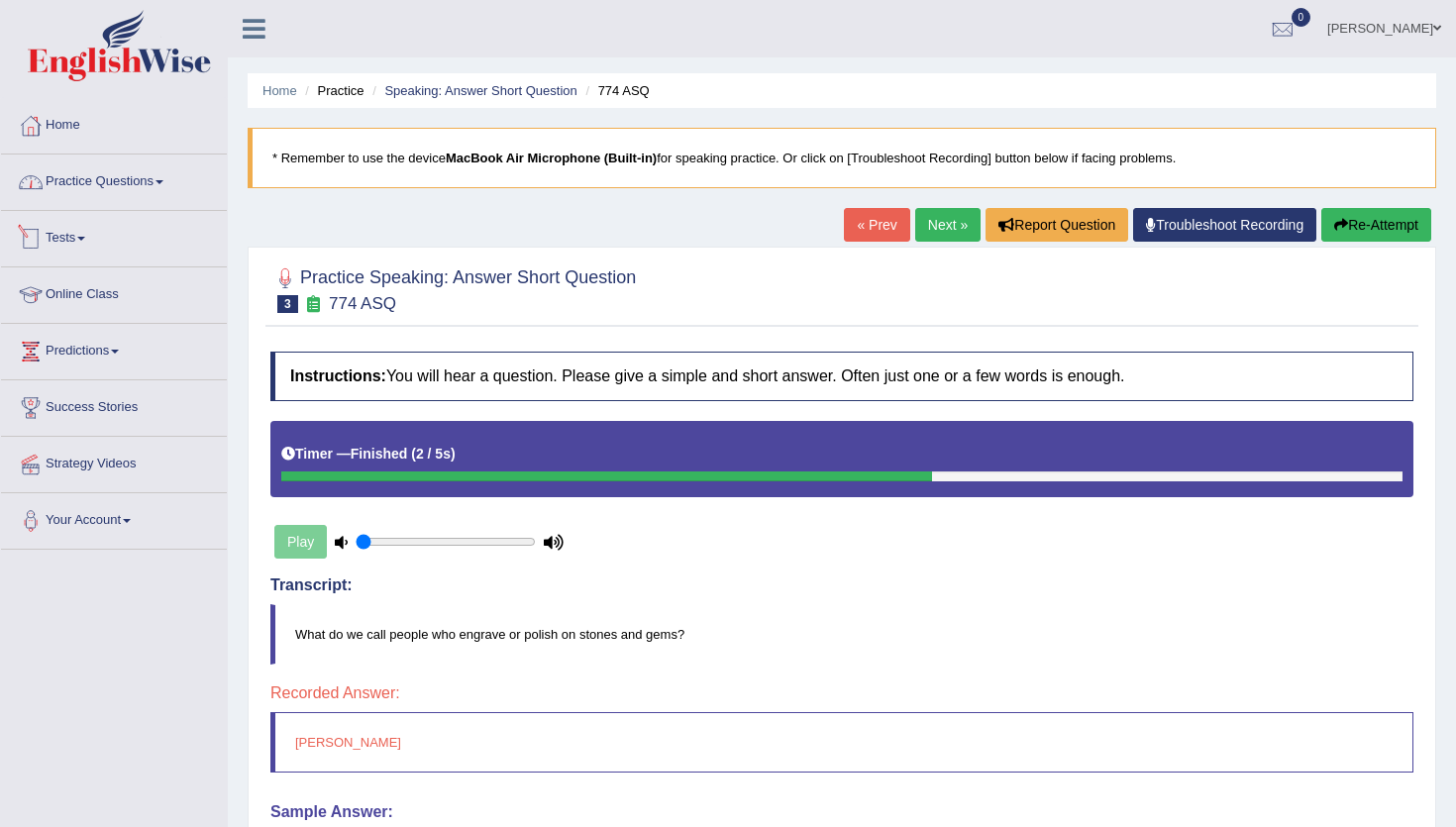
click at [94, 193] on link "Practice Questions" at bounding box center [113, 179] width 226 height 50
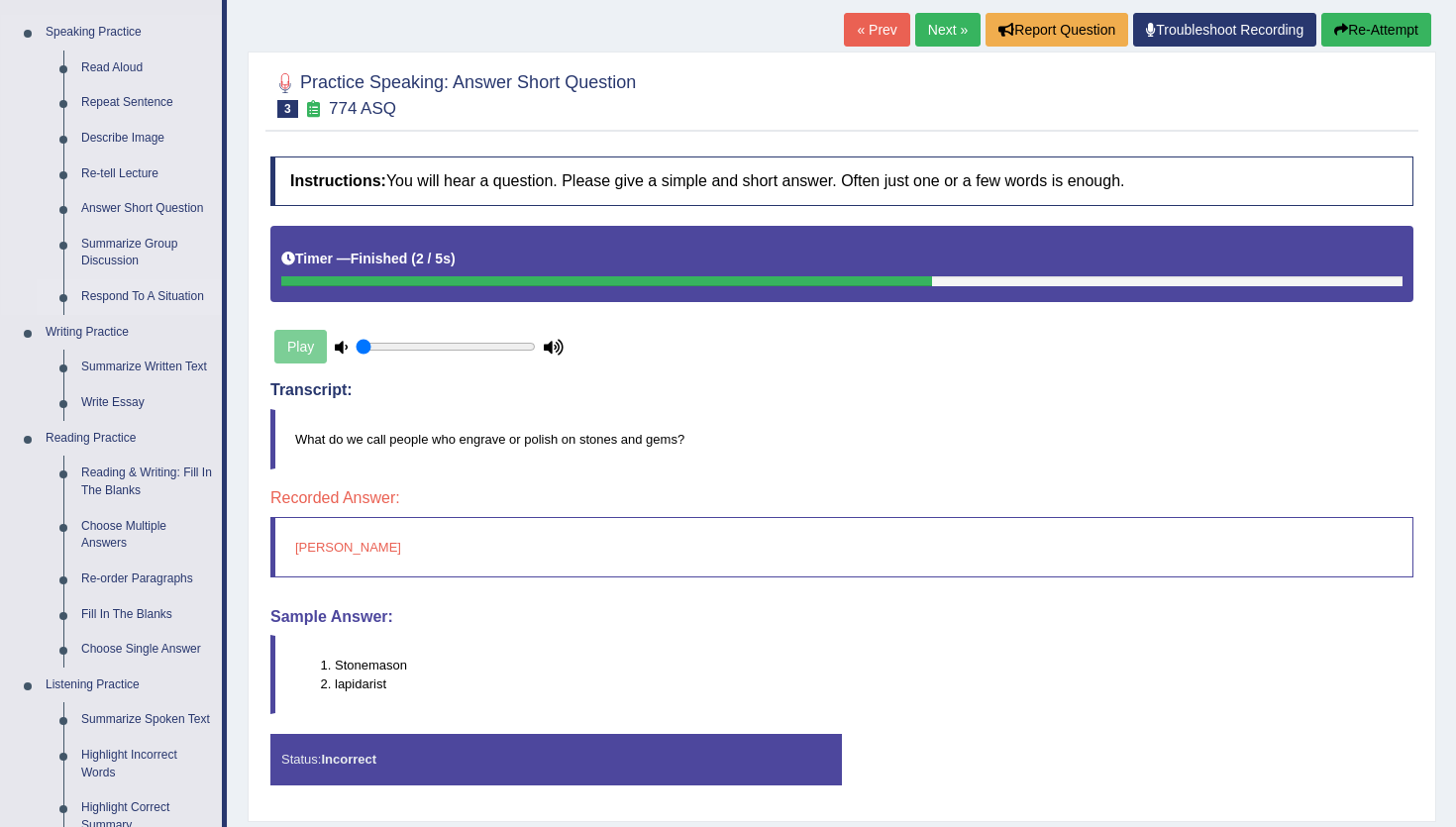
scroll to position [203, 0]
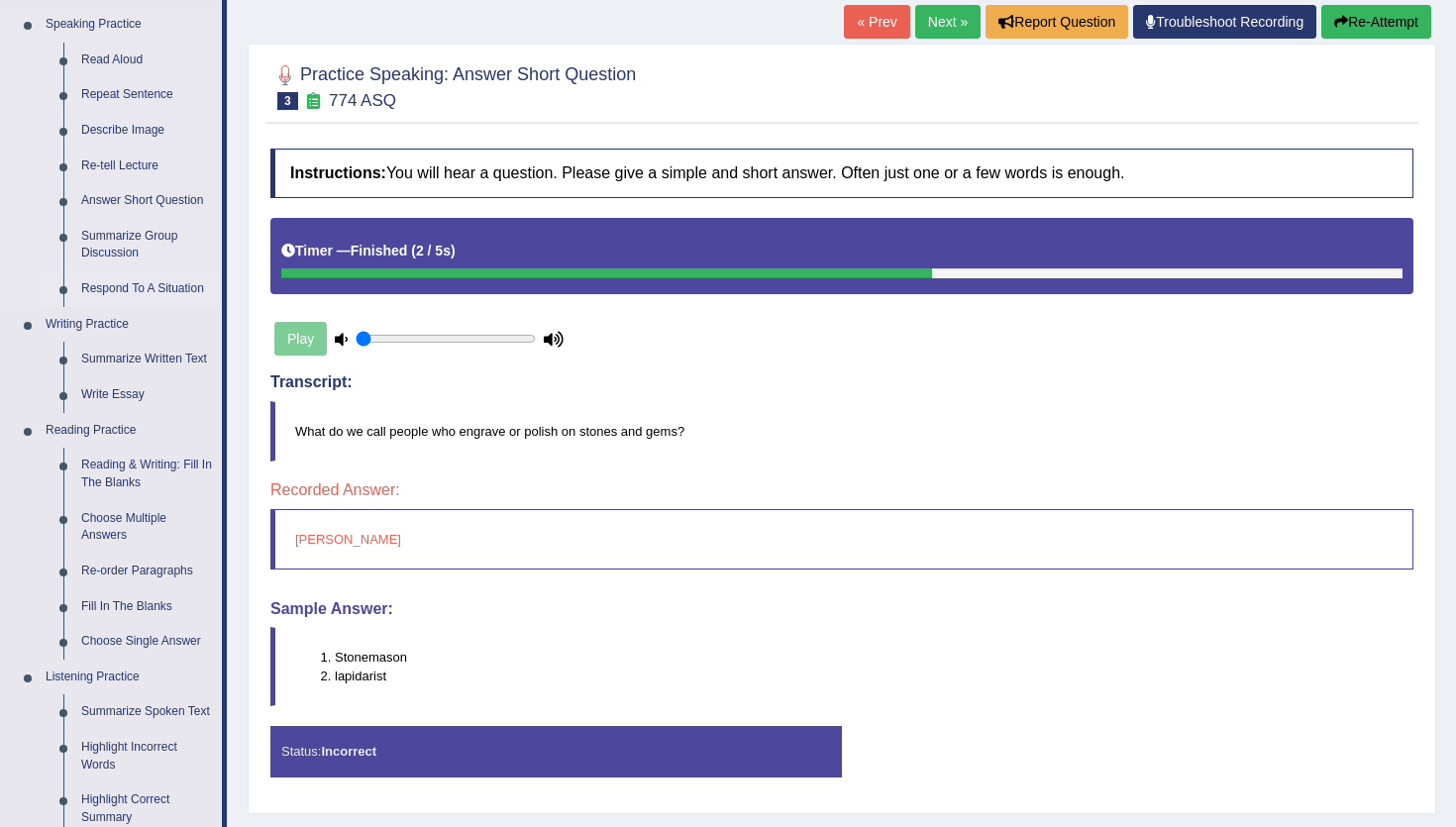
click at [135, 286] on link "Respond To A Situation" at bounding box center [147, 290] width 149 height 36
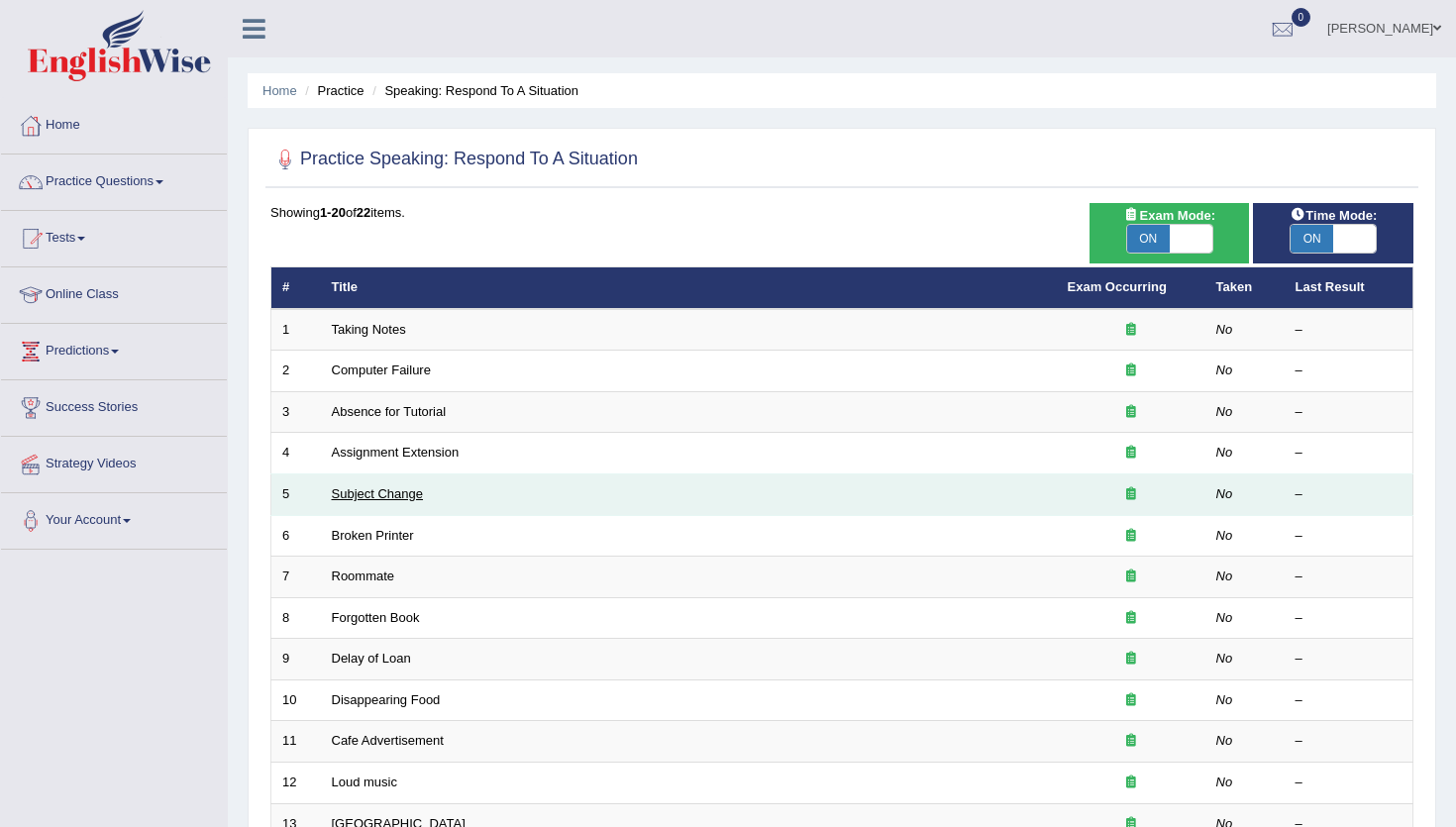
click at [385, 499] on link "Subject Change" at bounding box center [377, 494] width 93 height 15
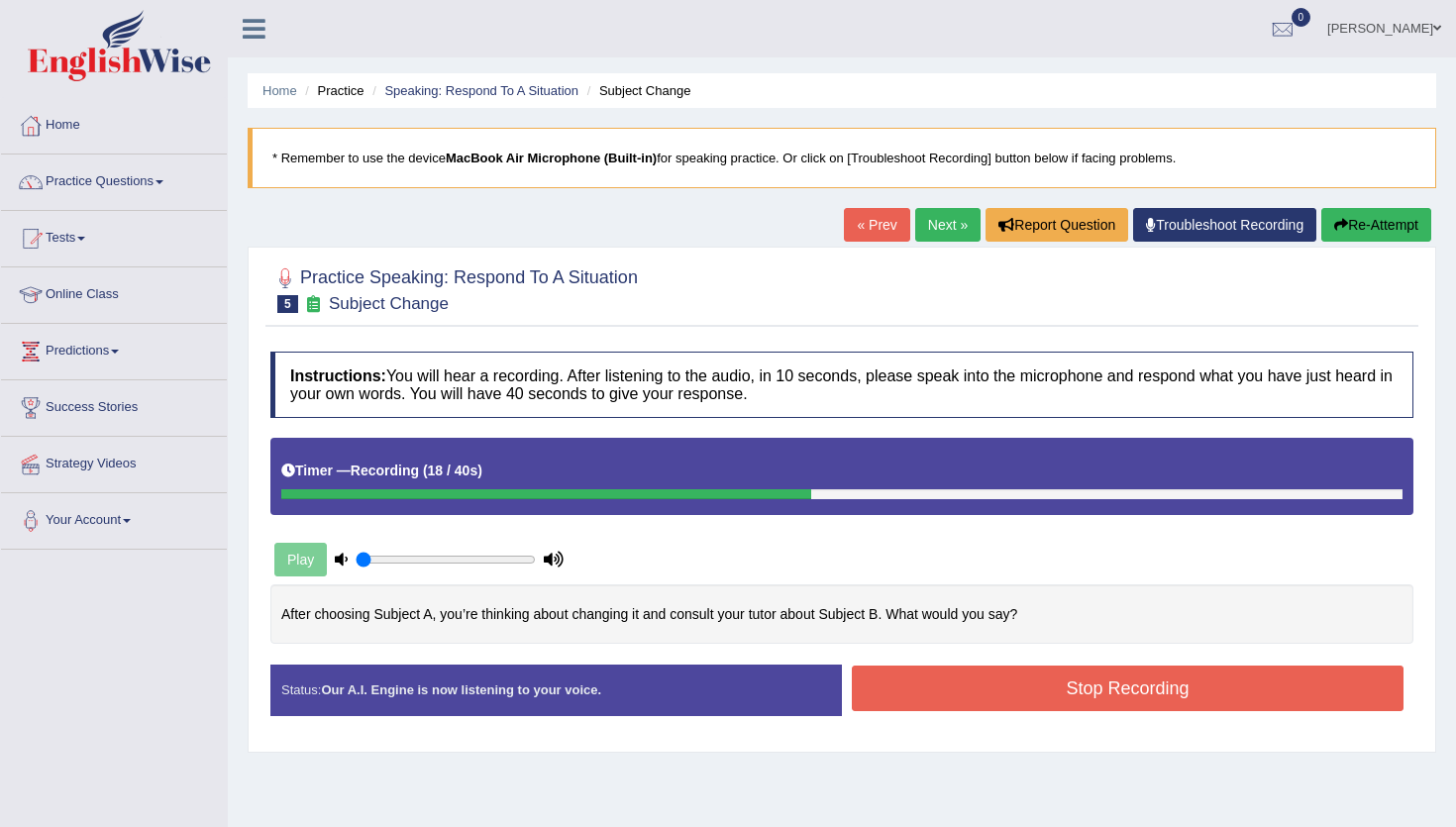
click at [1060, 686] on button "Stop Recording" at bounding box center [1128, 689] width 551 height 46
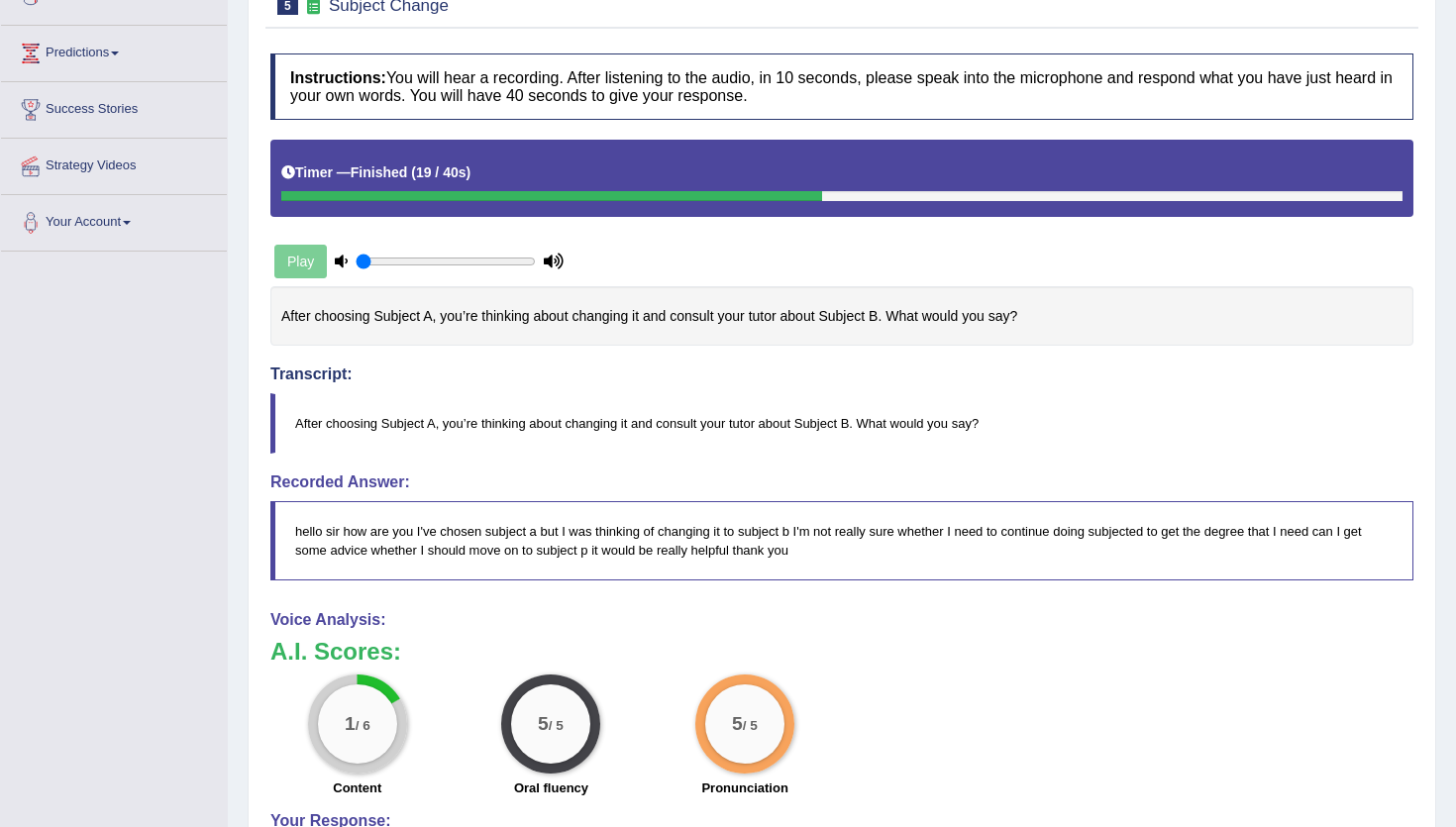
scroll to position [223, 0]
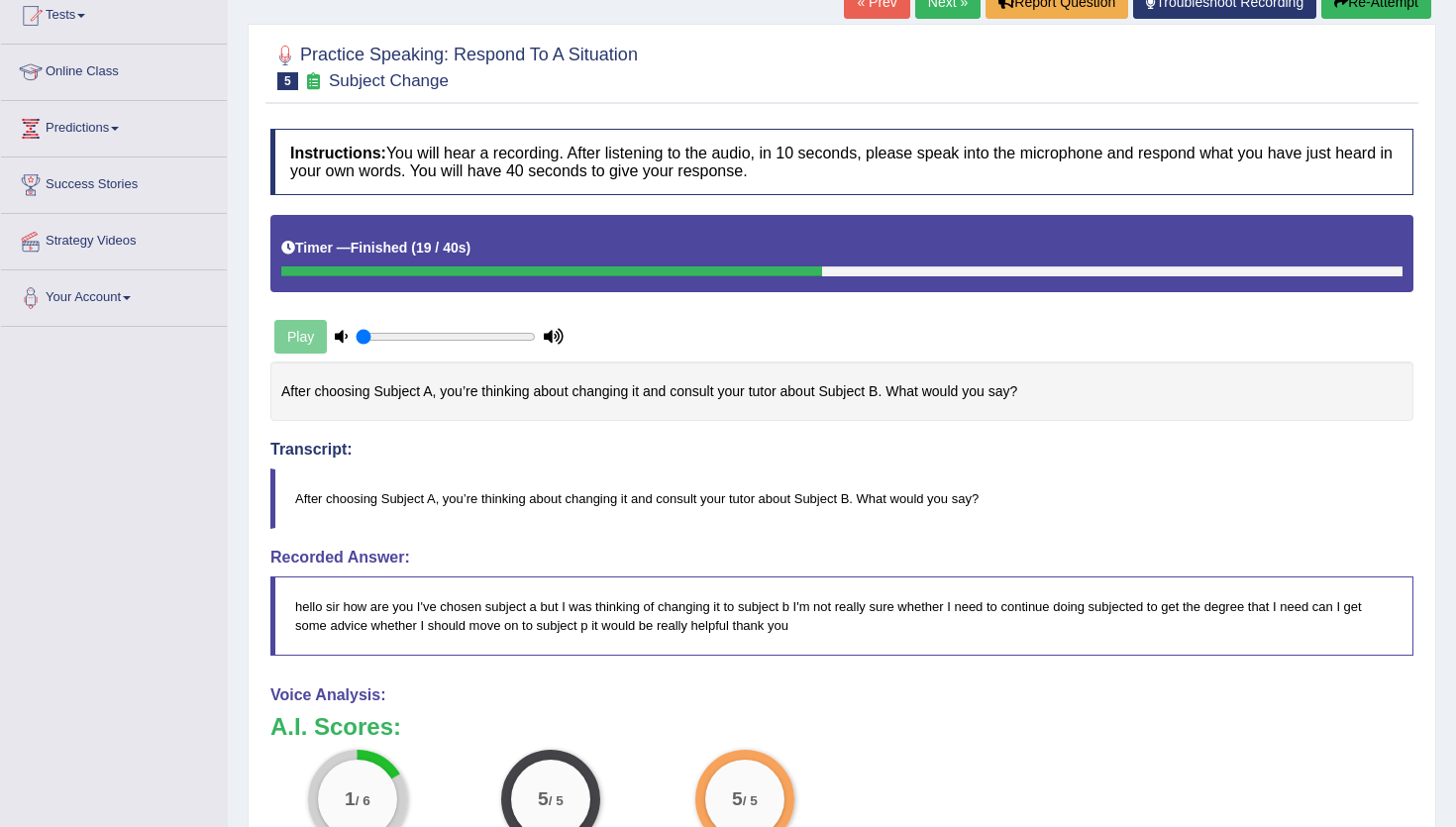
click at [940, 10] on link "Next »" at bounding box center [947, 2] width 66 height 34
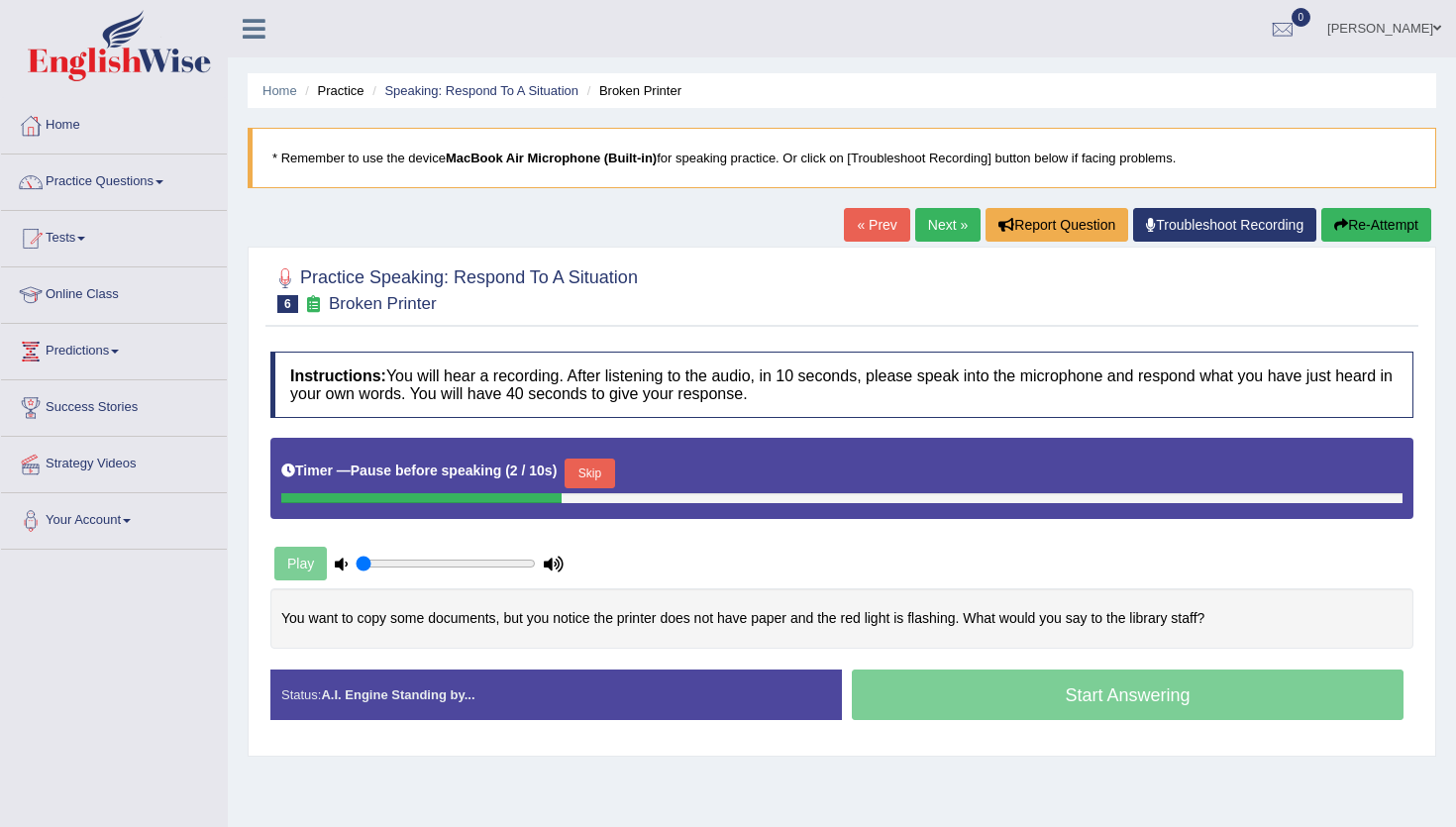
click at [595, 471] on button "Skip" at bounding box center [589, 474] width 50 height 30
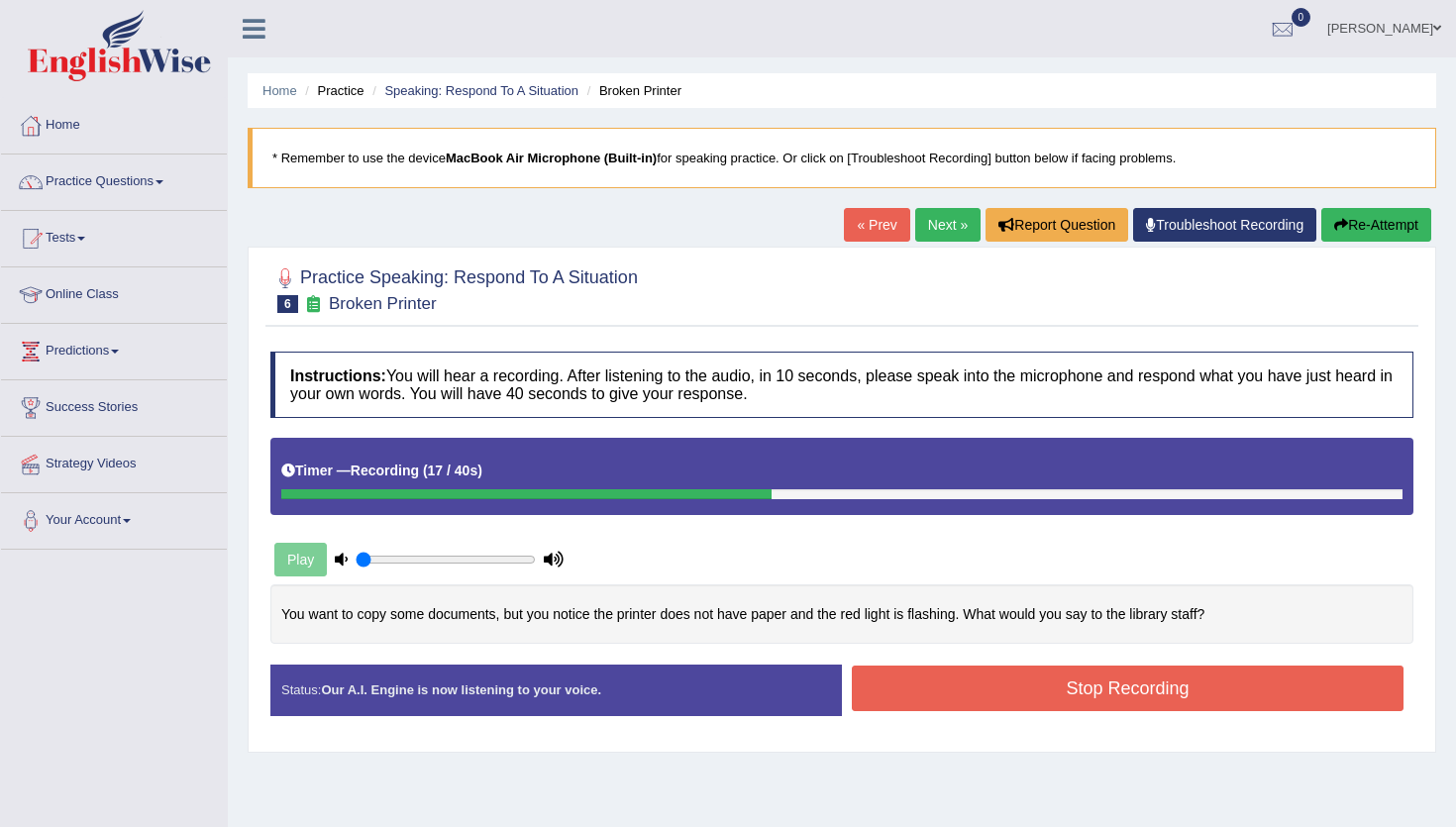
click at [879, 688] on button "Stop Recording" at bounding box center [1128, 689] width 551 height 46
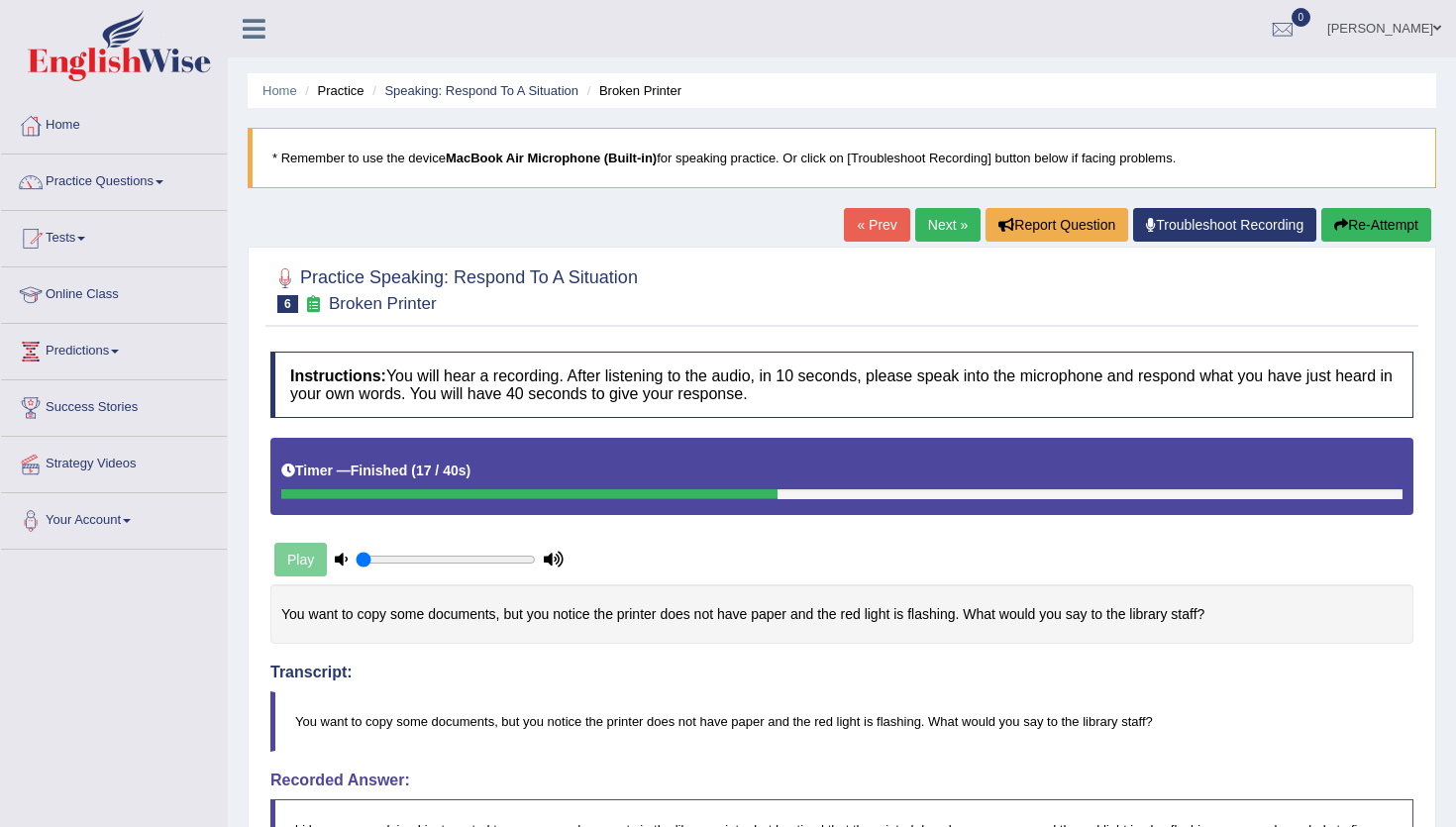
click at [928, 232] on link "Next »" at bounding box center [947, 225] width 66 height 34
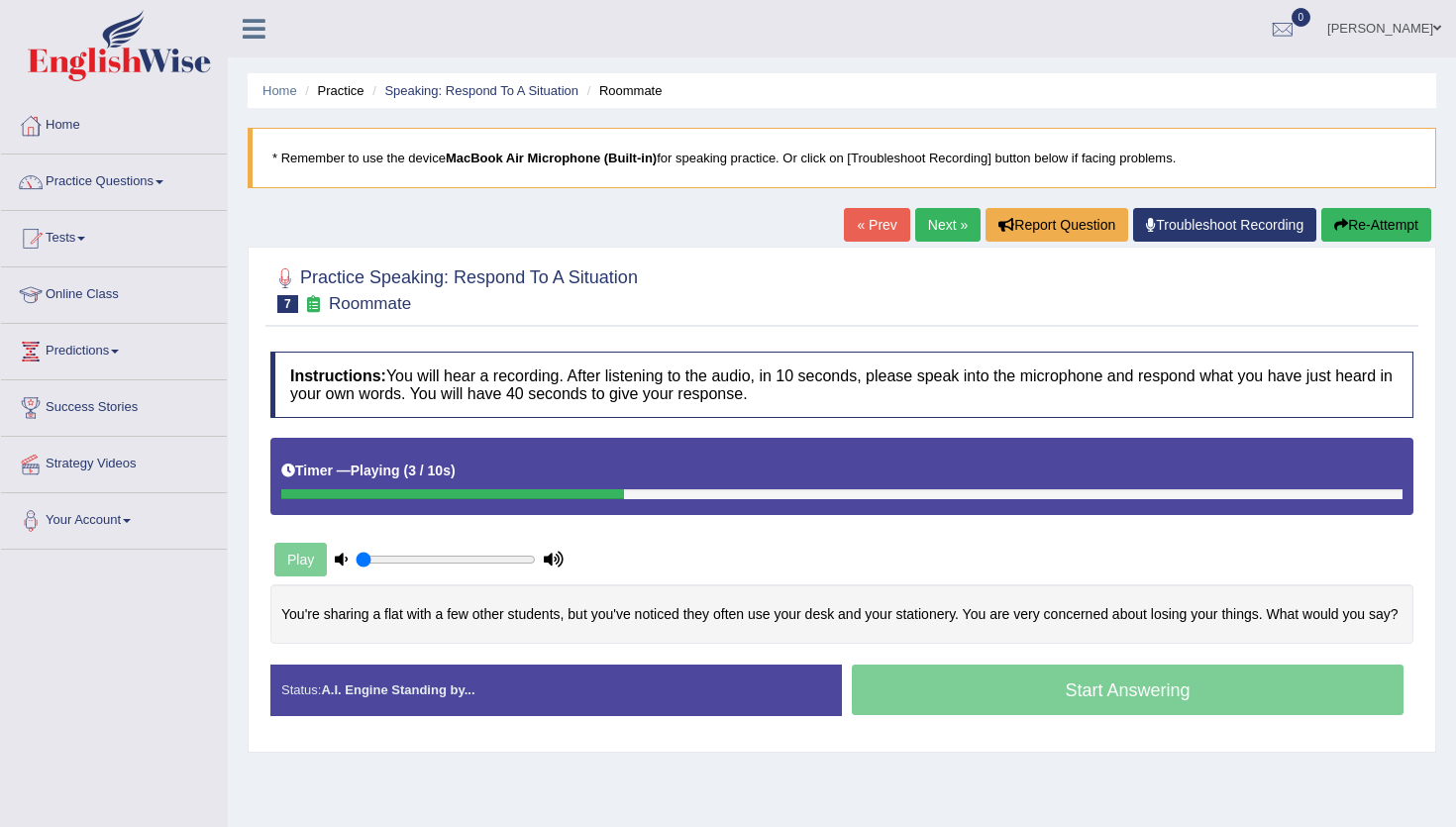
click at [938, 219] on link "Next »" at bounding box center [947, 225] width 66 height 34
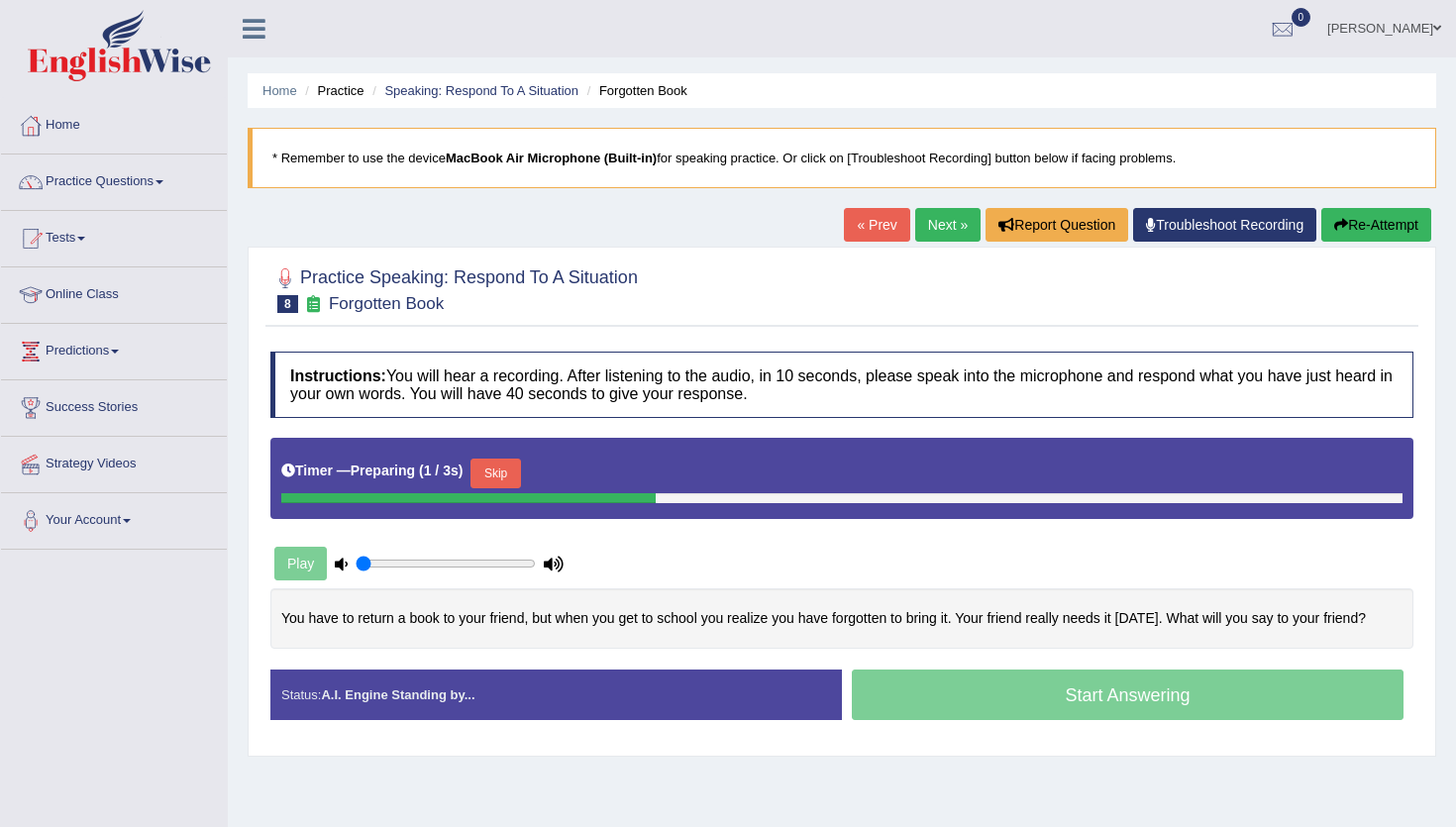
click at [503, 475] on button "Skip" at bounding box center [496, 474] width 50 height 30
click at [613, 478] on button "Skip" at bounding box center [589, 474] width 50 height 30
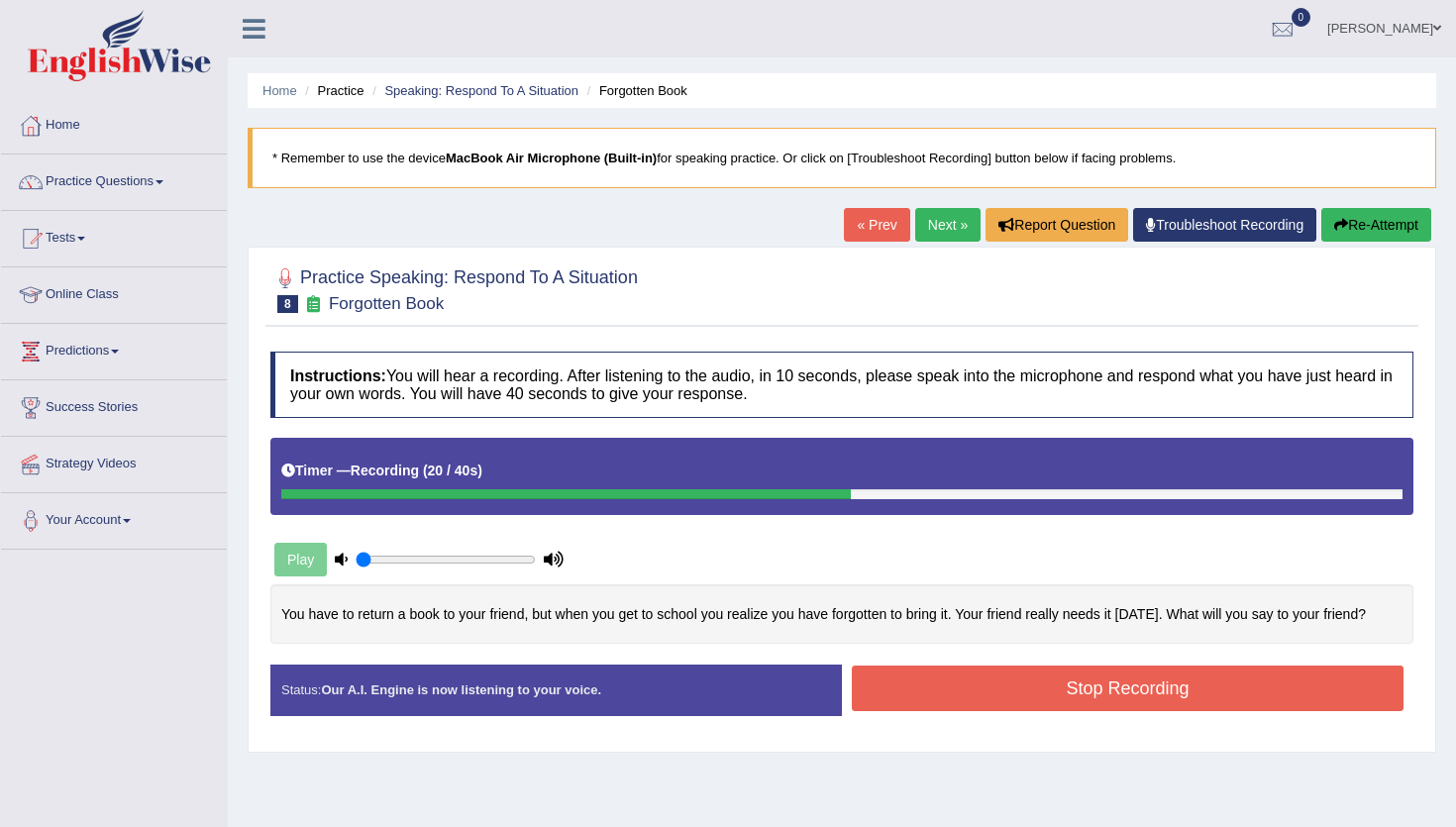
click at [949, 693] on button "Stop Recording" at bounding box center [1128, 689] width 551 height 46
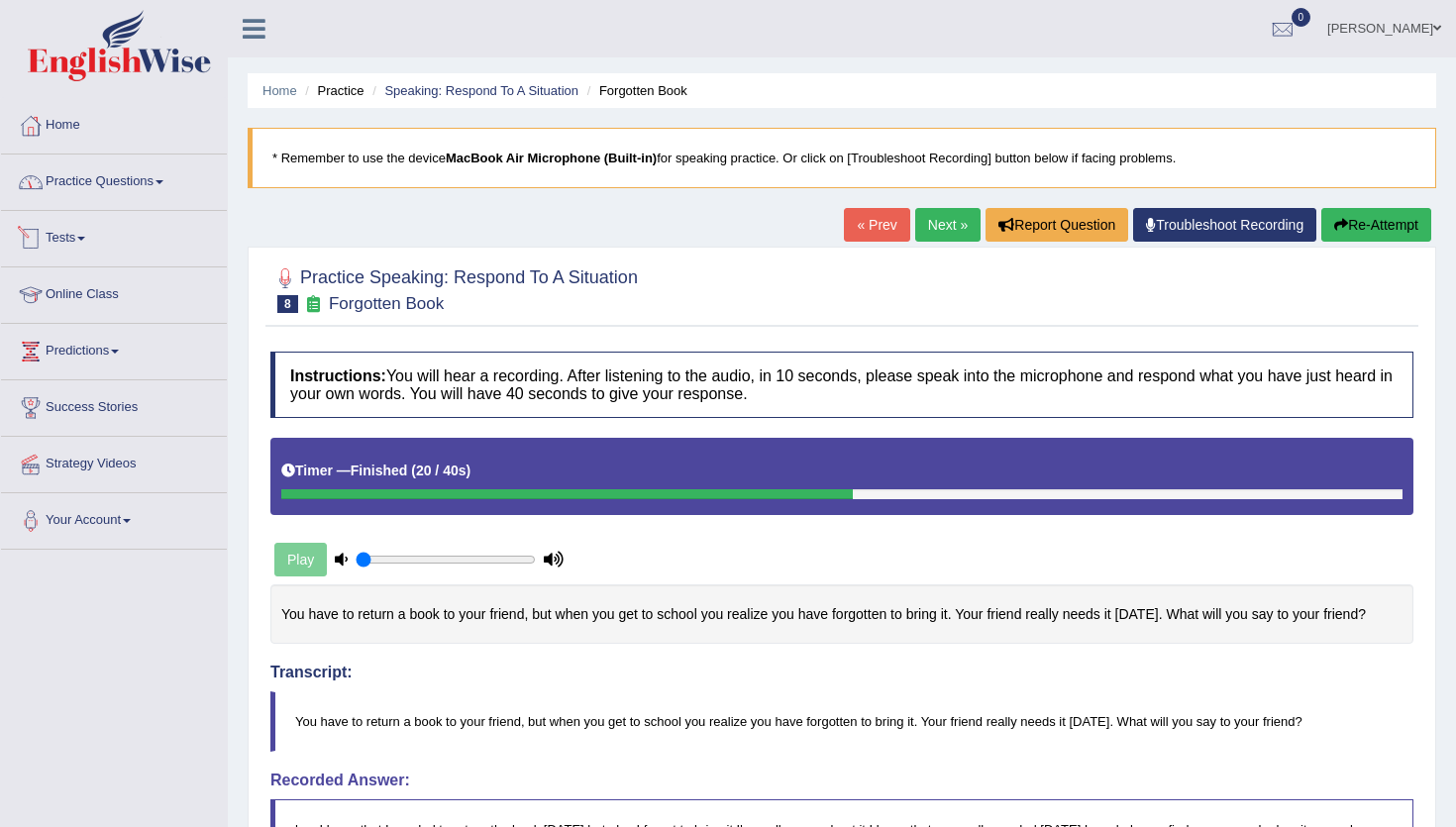
click at [99, 194] on link "Practice Questions" at bounding box center [113, 179] width 226 height 50
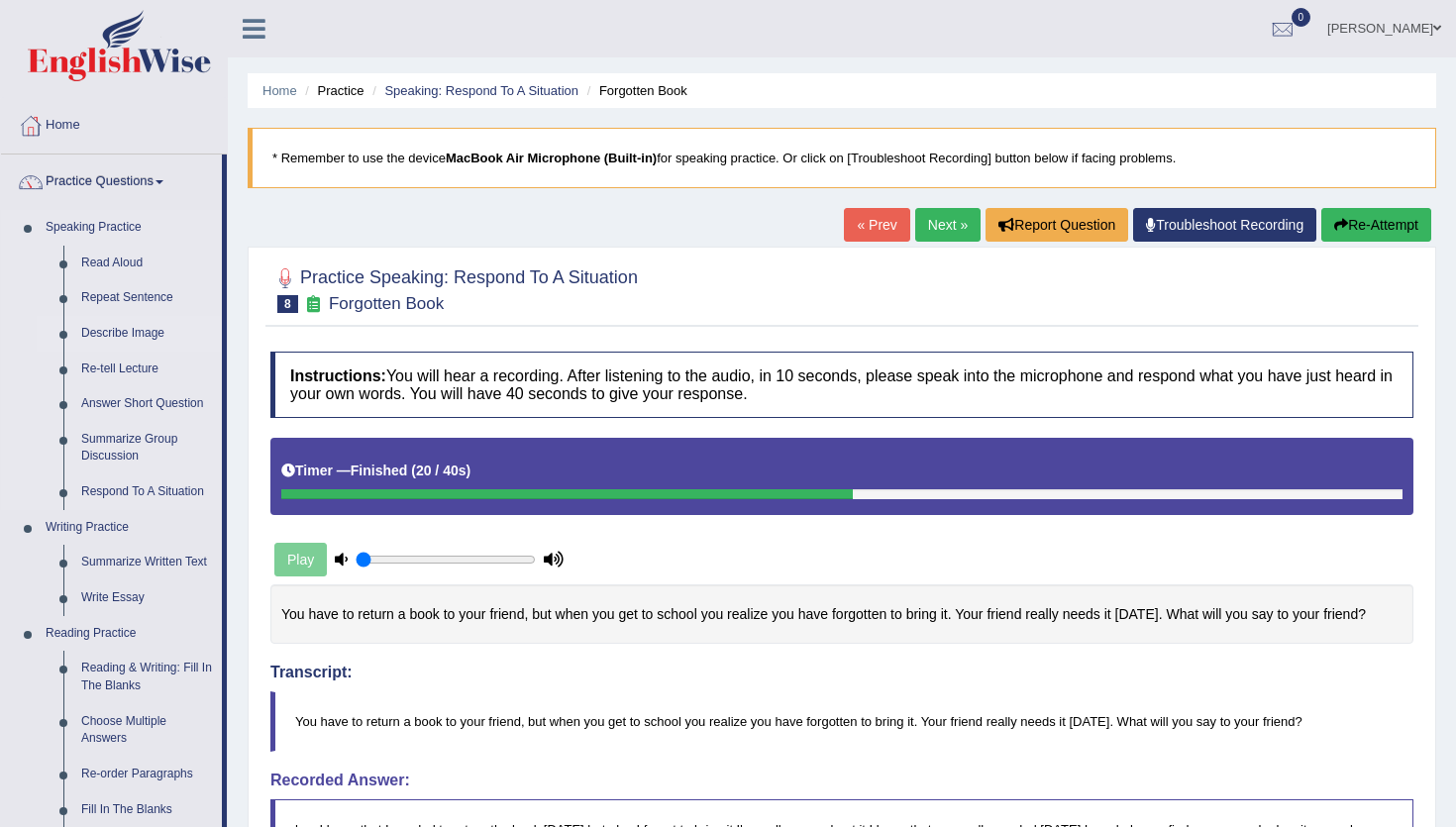
click at [141, 332] on link "Describe Image" at bounding box center [147, 333] width 149 height 36
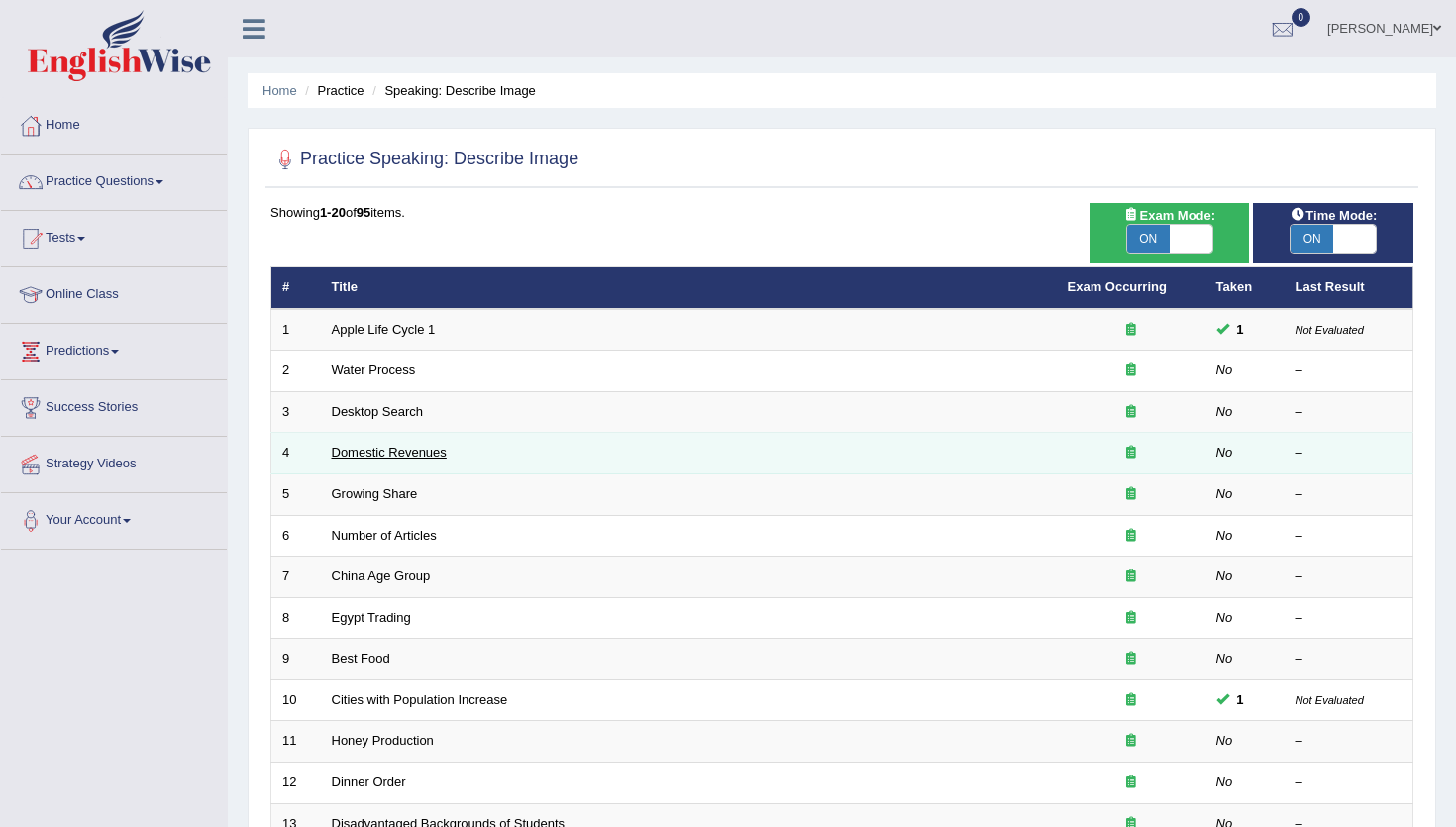
click at [388, 456] on link "Domestic Revenues" at bounding box center [388, 452] width 114 height 15
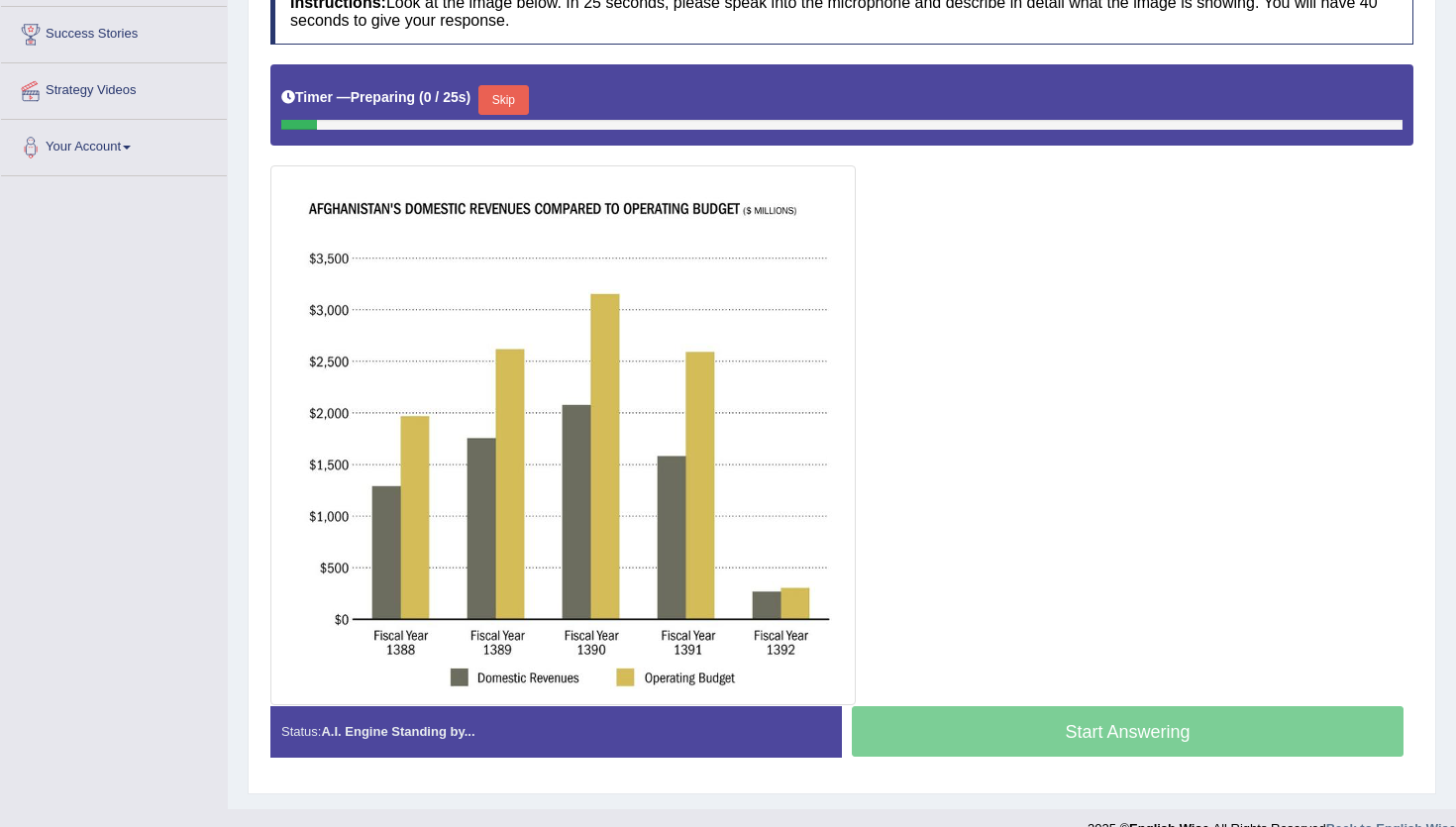
scroll to position [405, 0]
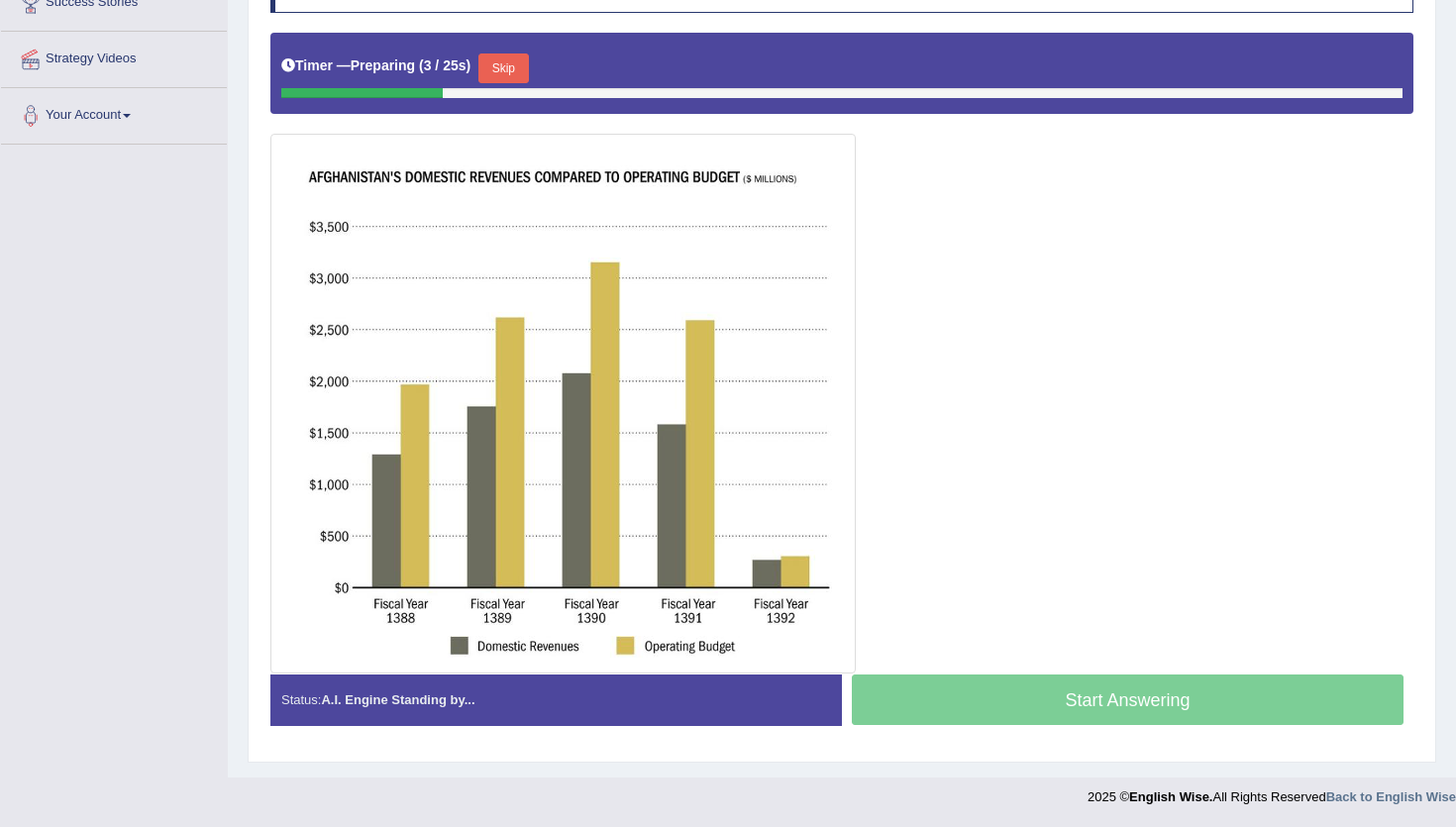
click at [513, 77] on button "Skip" at bounding box center [504, 69] width 50 height 30
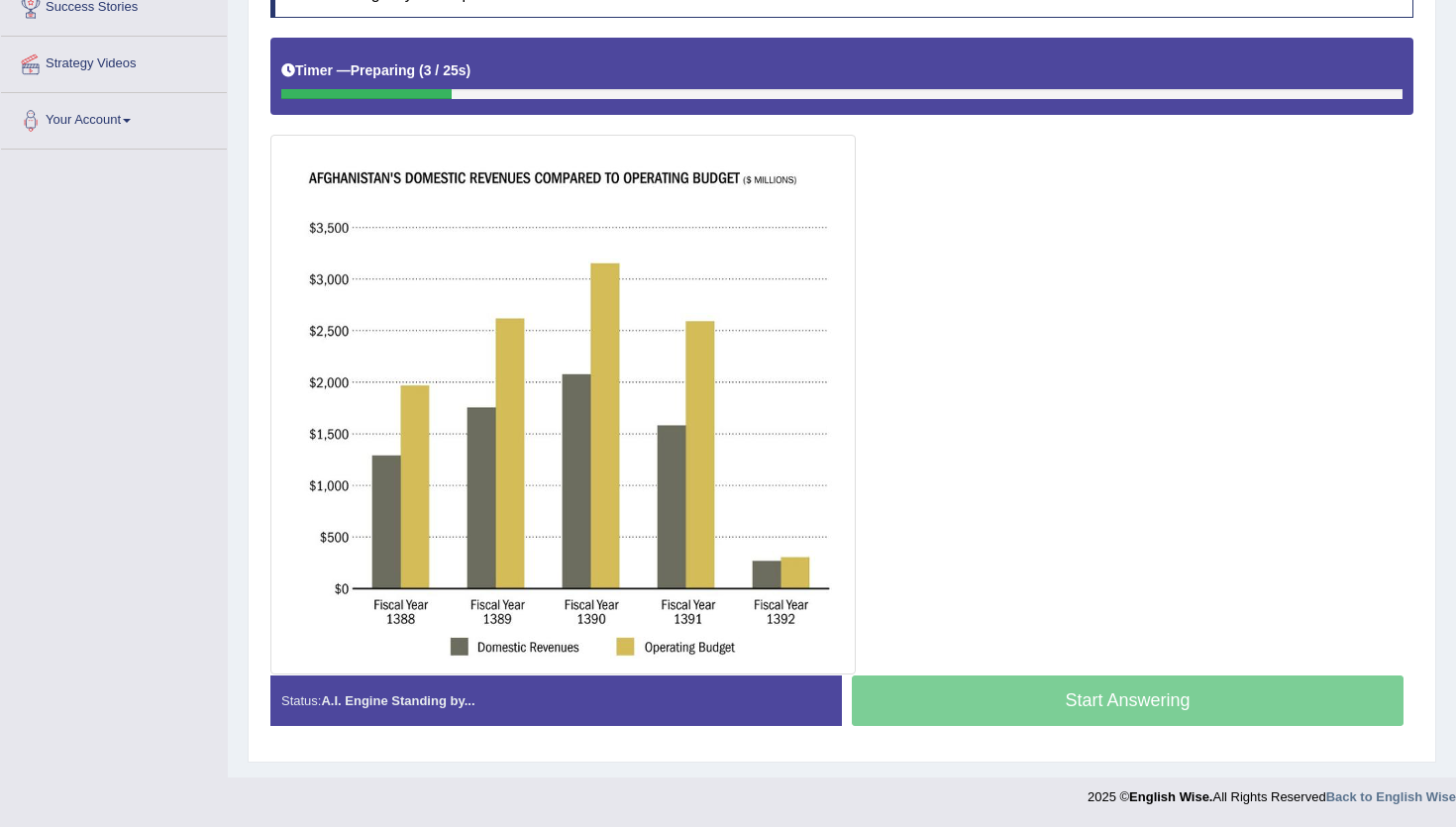
scroll to position [400, 0]
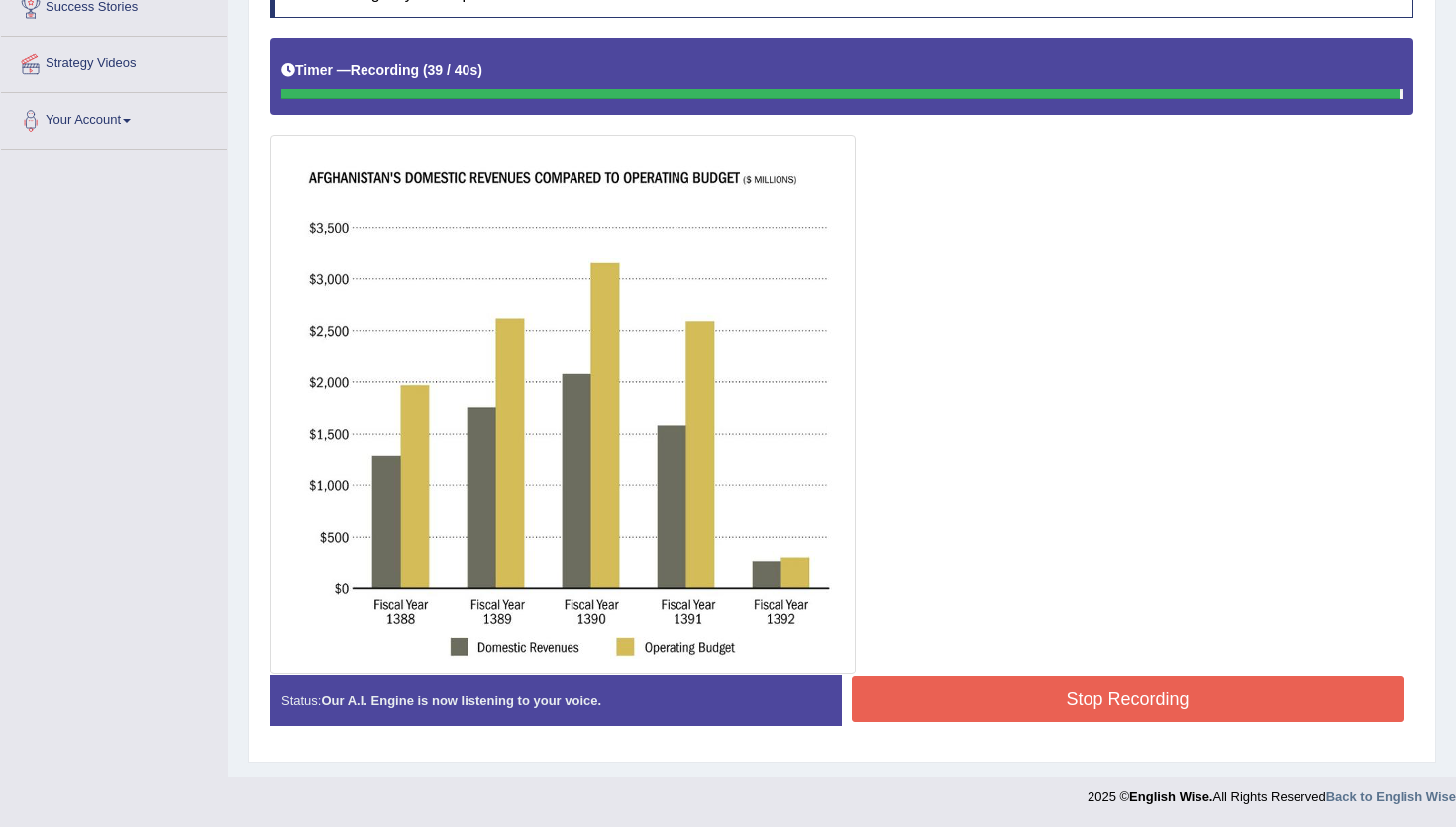
click at [952, 691] on button "Stop Recording" at bounding box center [1128, 700] width 551 height 46
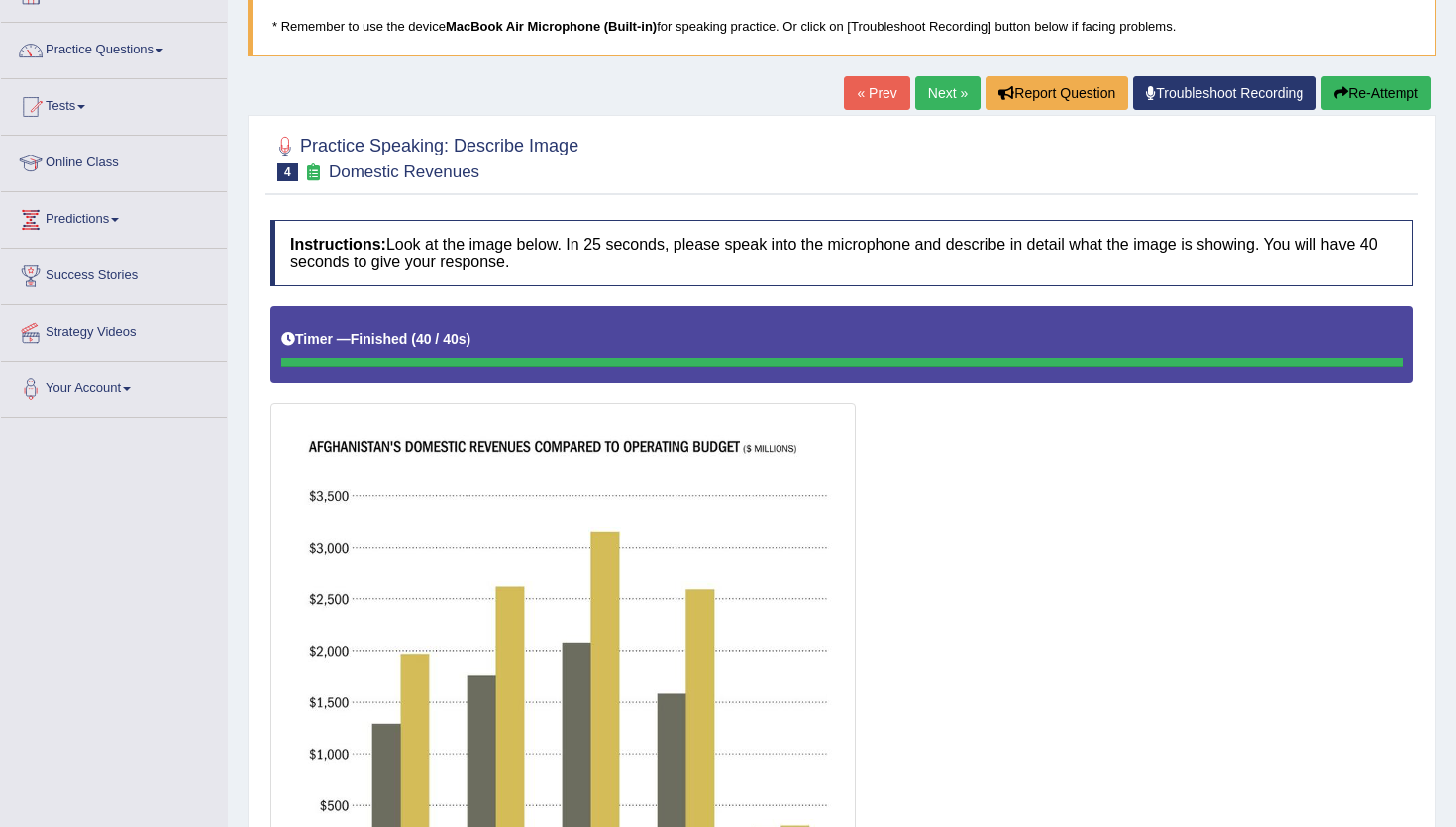
scroll to position [120, 0]
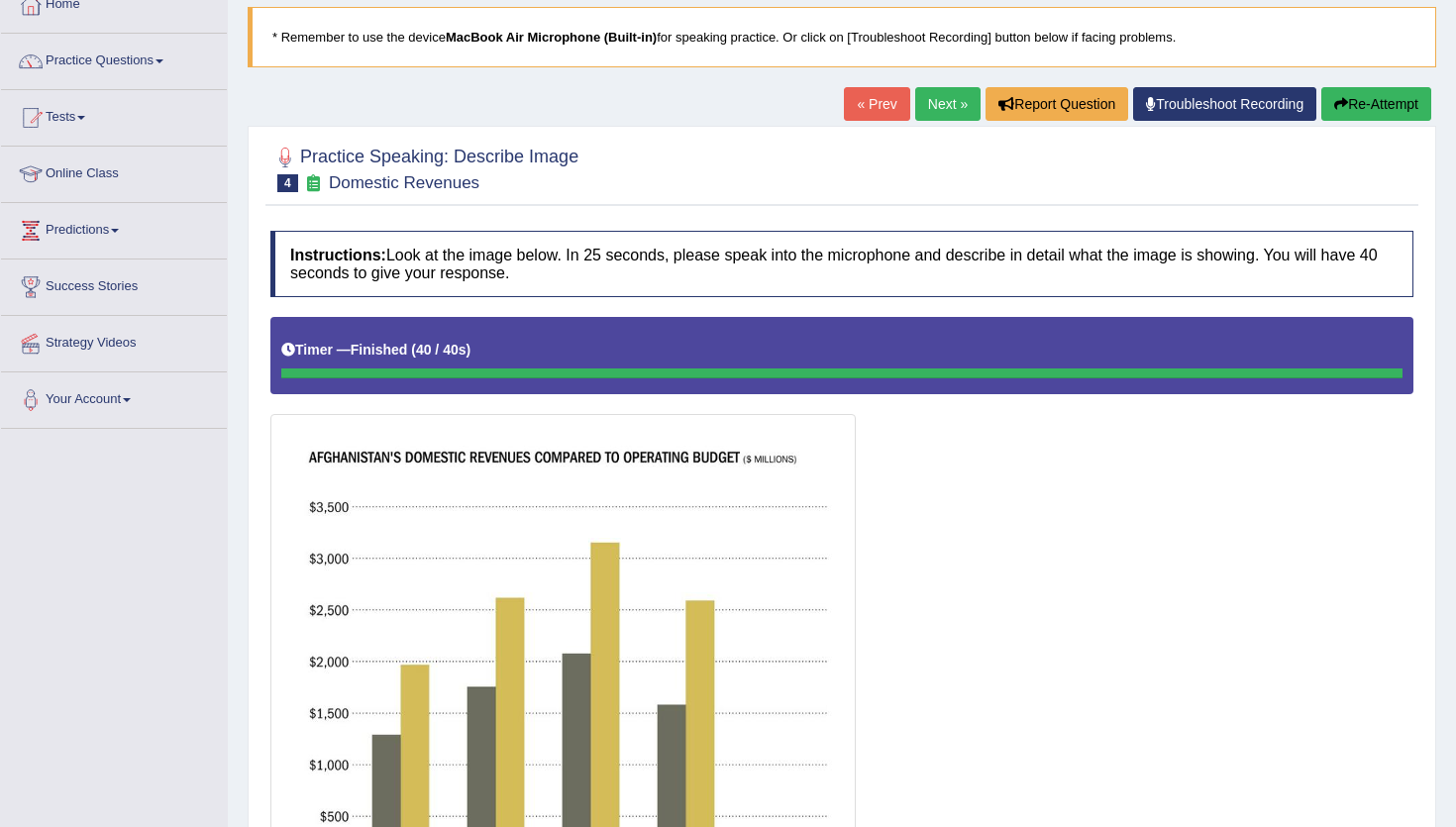
click at [927, 110] on link "Next »" at bounding box center [947, 104] width 66 height 34
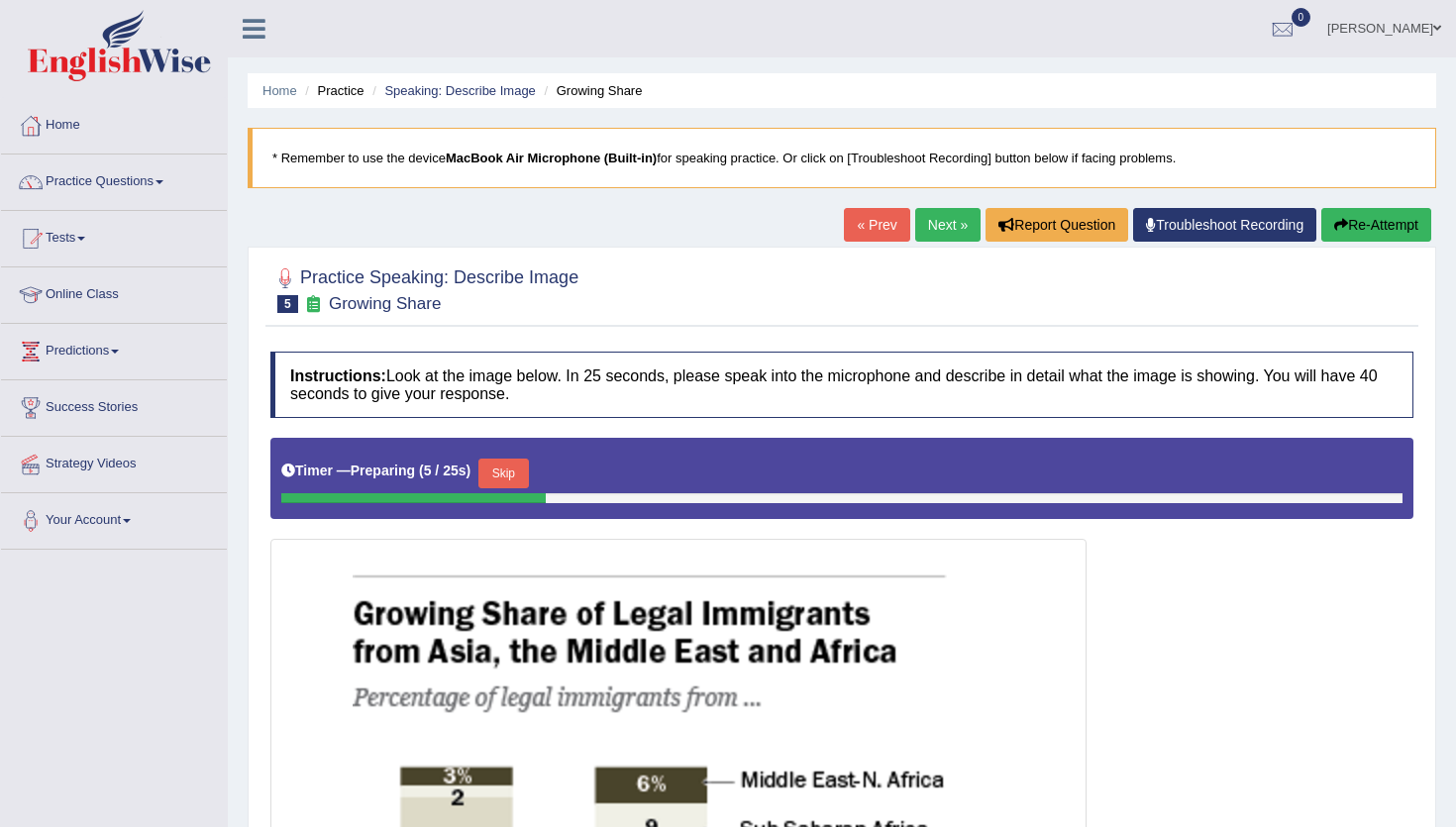
click at [921, 229] on link "Next »" at bounding box center [947, 225] width 66 height 34
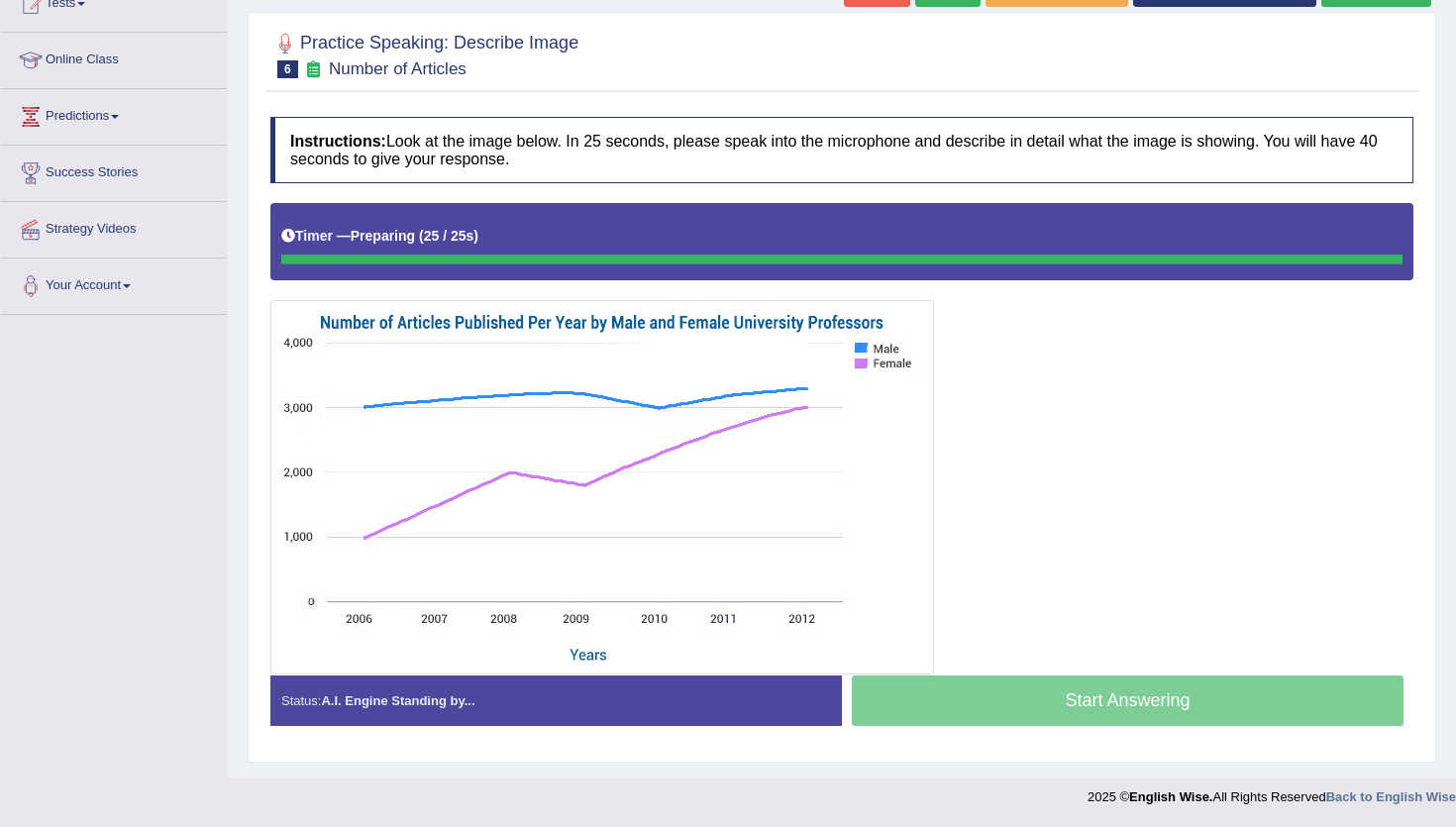
scroll to position [235, 0]
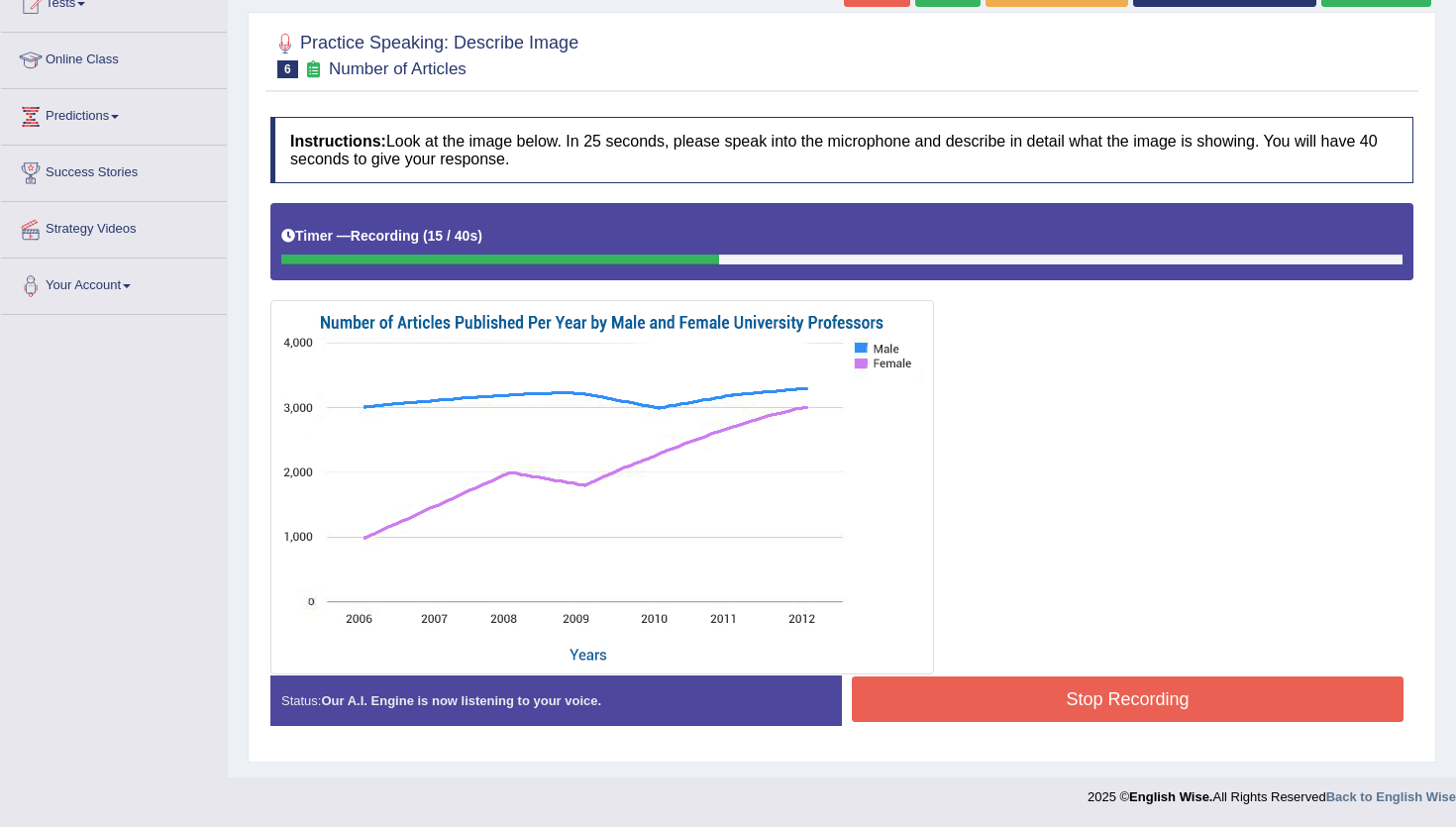
click at [987, 711] on button "Stop Recording" at bounding box center [1128, 700] width 551 height 46
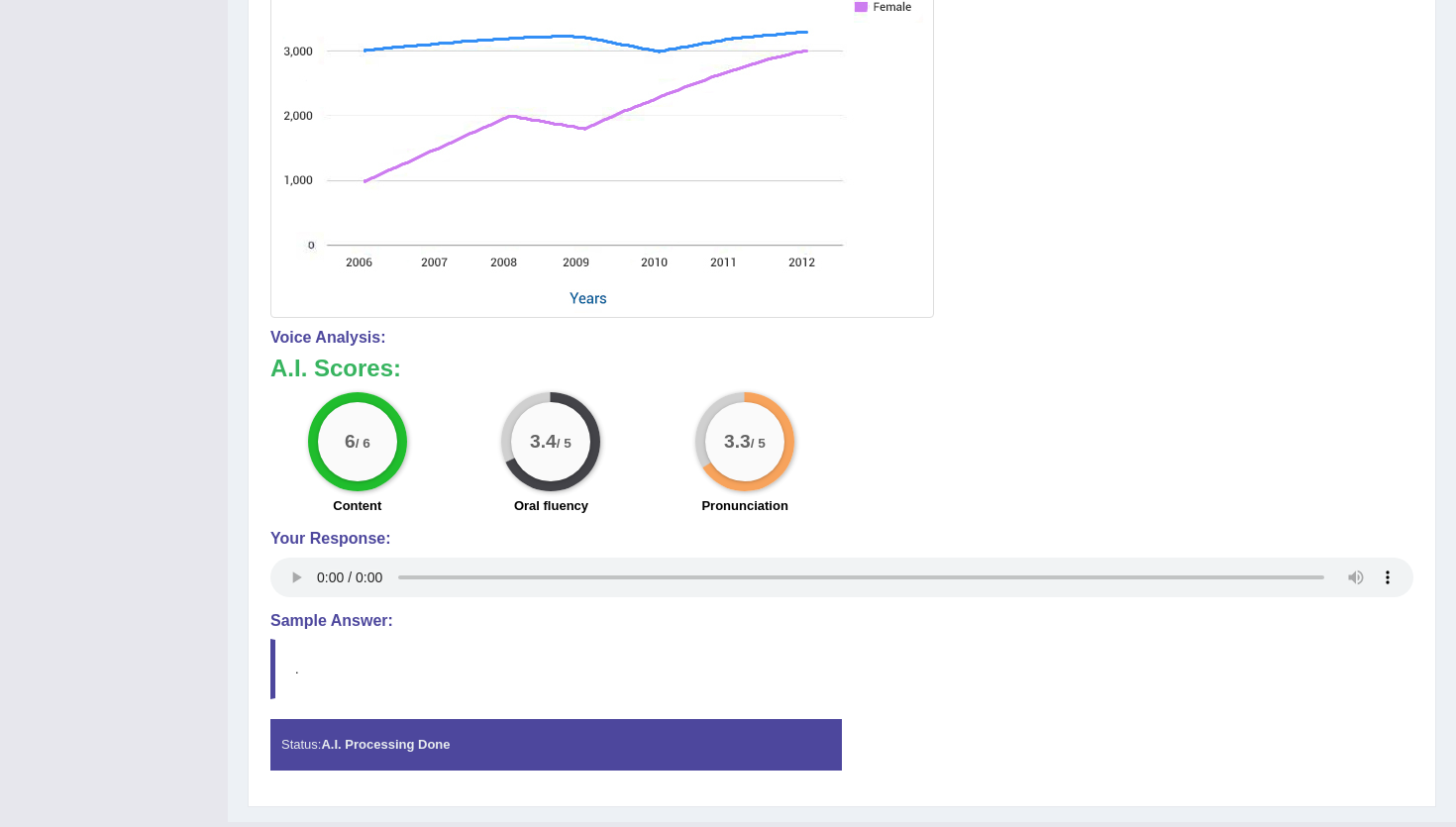
scroll to position [0, 0]
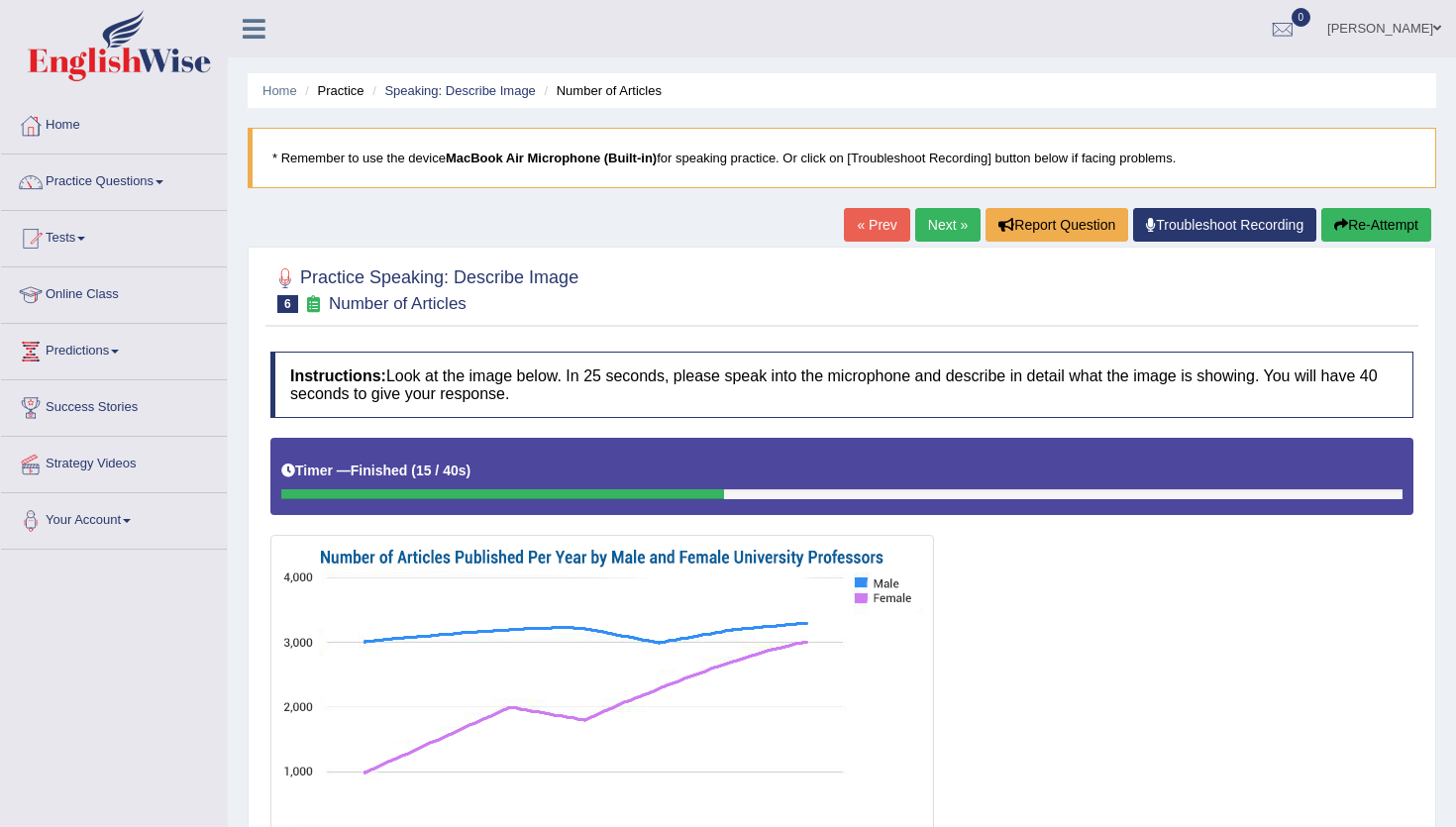
click at [1338, 224] on icon "button" at bounding box center [1341, 225] width 14 height 14
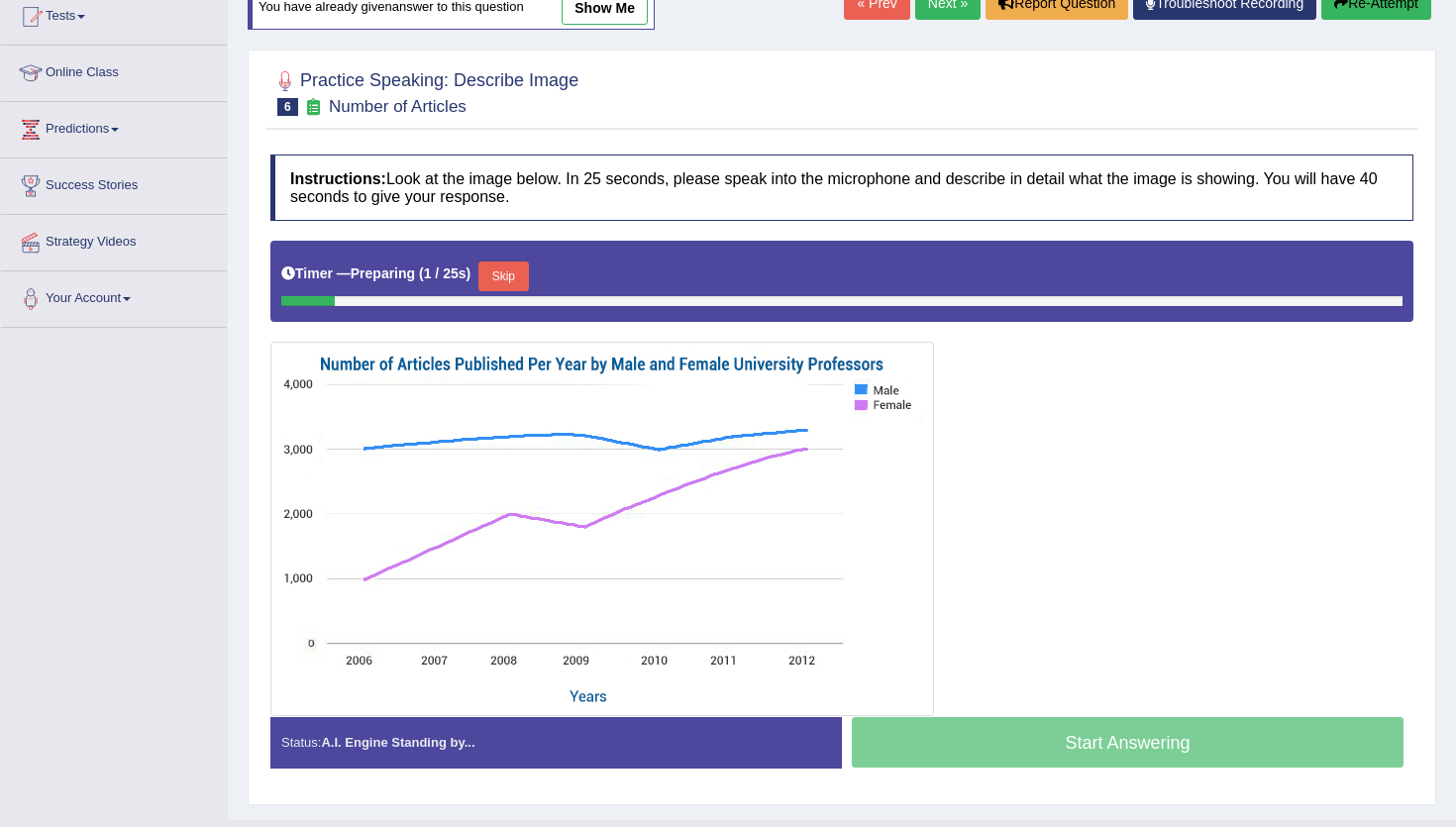
scroll to position [221, 0]
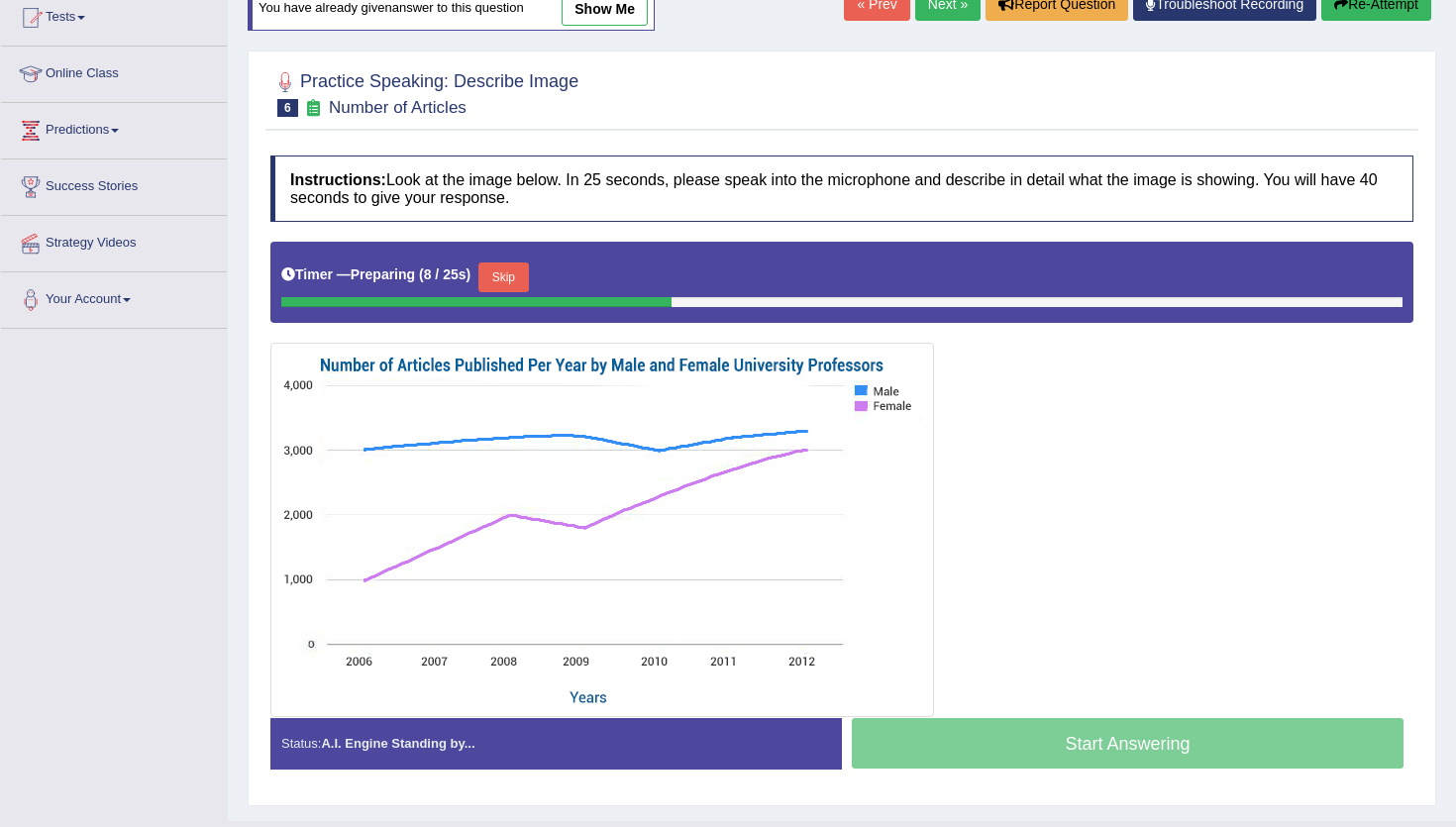
click at [515, 281] on button "Skip" at bounding box center [504, 278] width 50 height 30
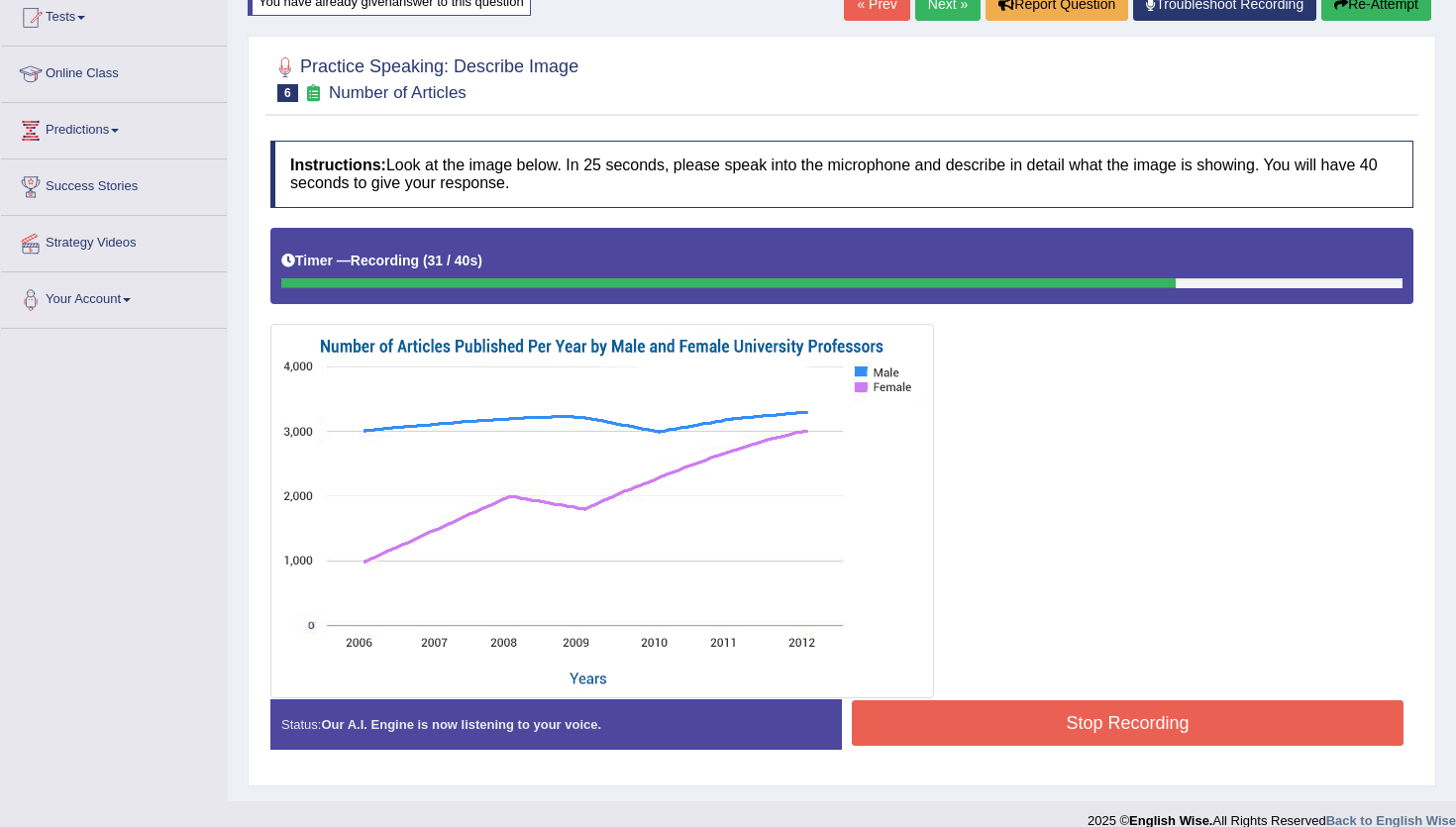
click at [887, 707] on button "Stop Recording" at bounding box center [1128, 723] width 551 height 46
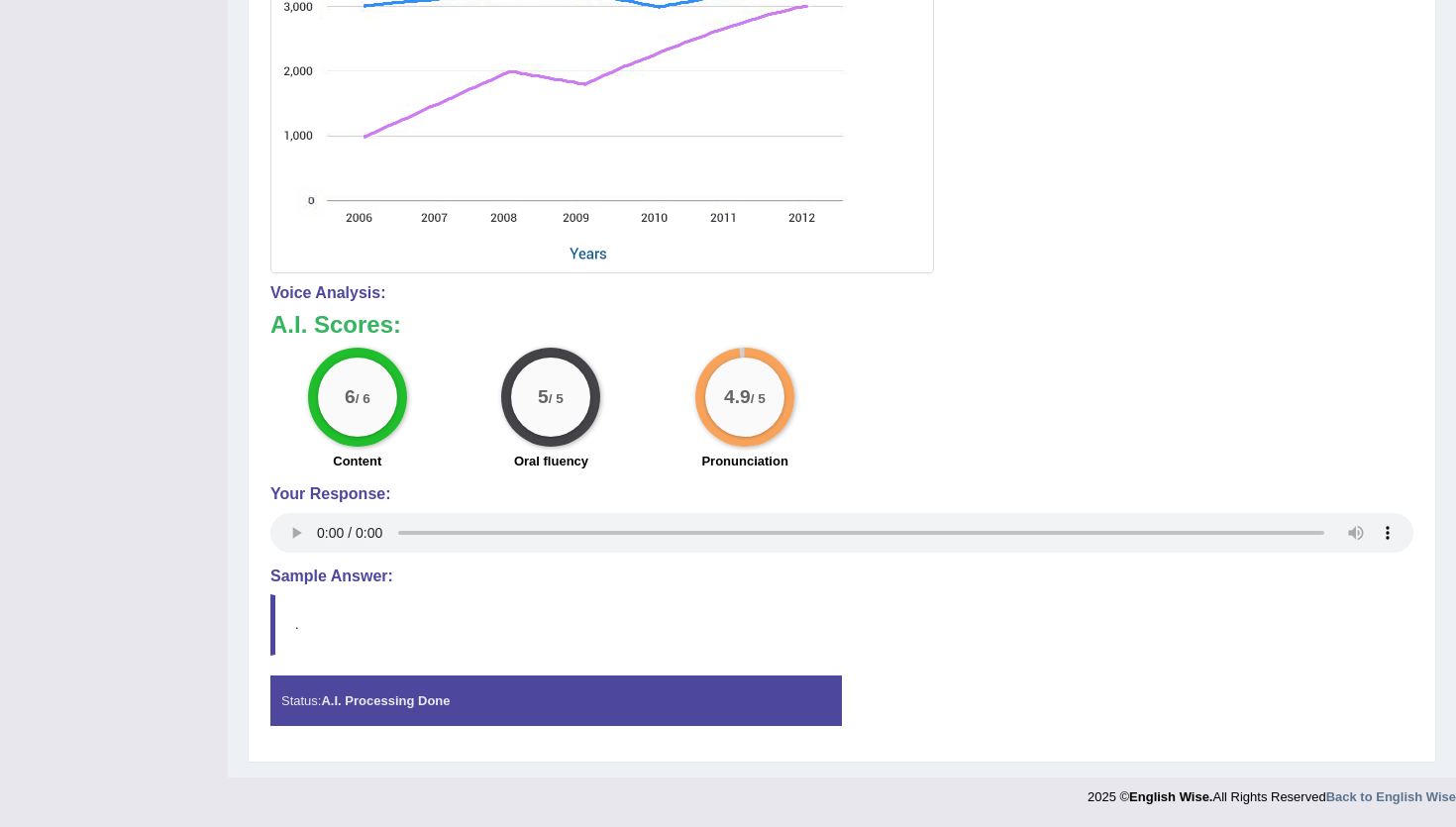
scroll to position [0, 0]
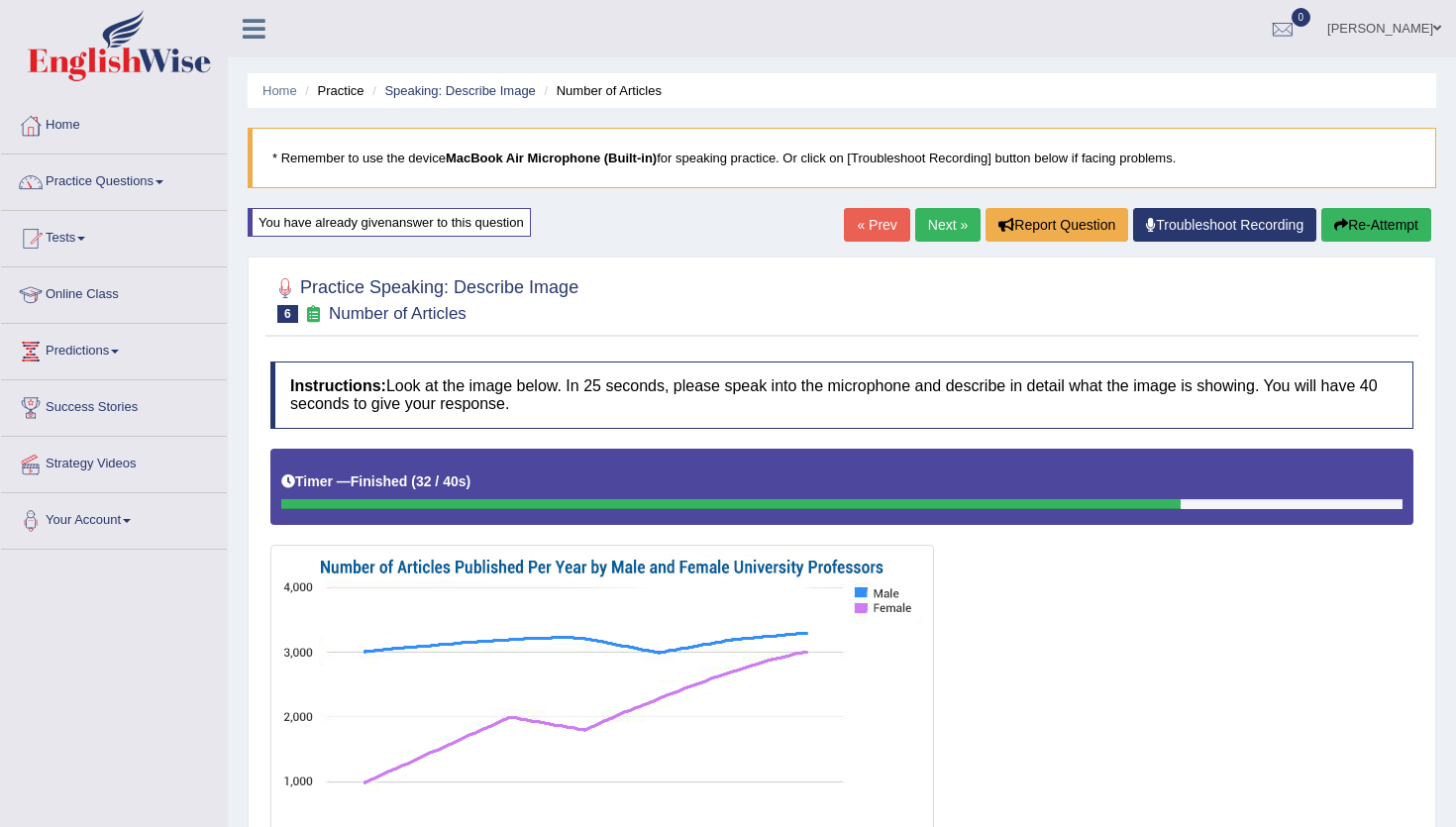
click at [954, 225] on link "Next »" at bounding box center [947, 225] width 66 height 34
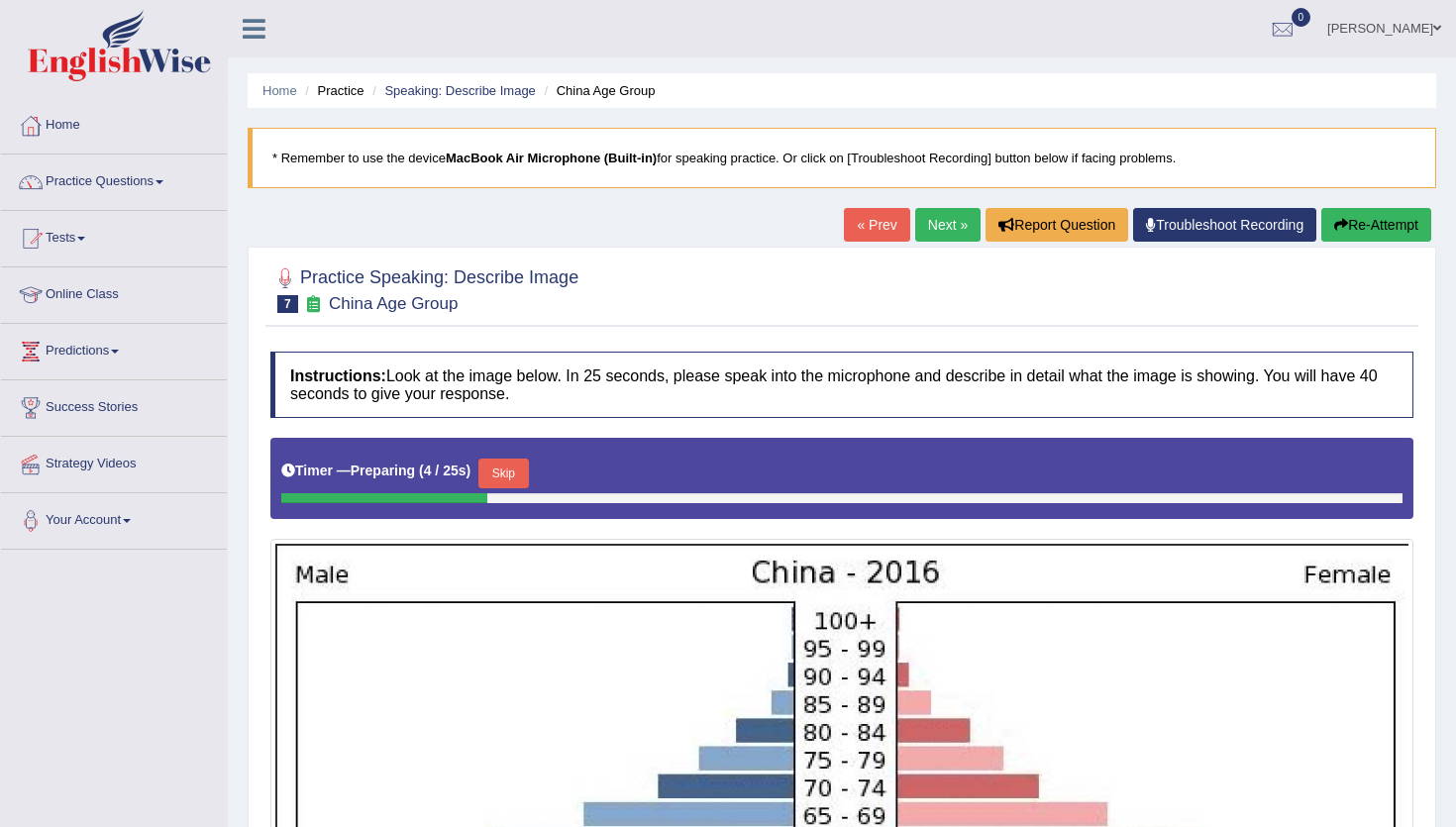
click at [931, 230] on link "Next »" at bounding box center [947, 225] width 66 height 34
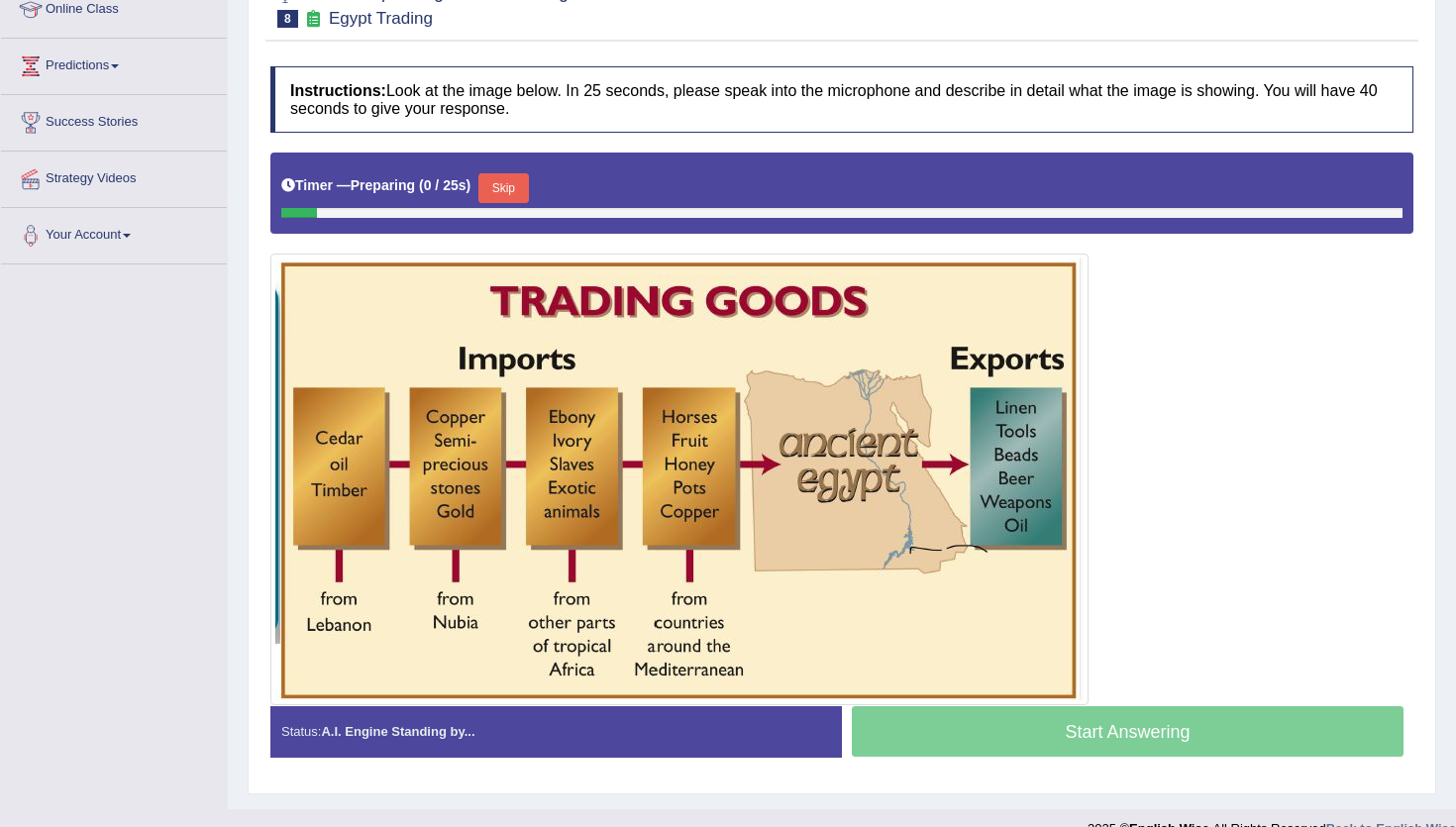
scroll to position [290, 0]
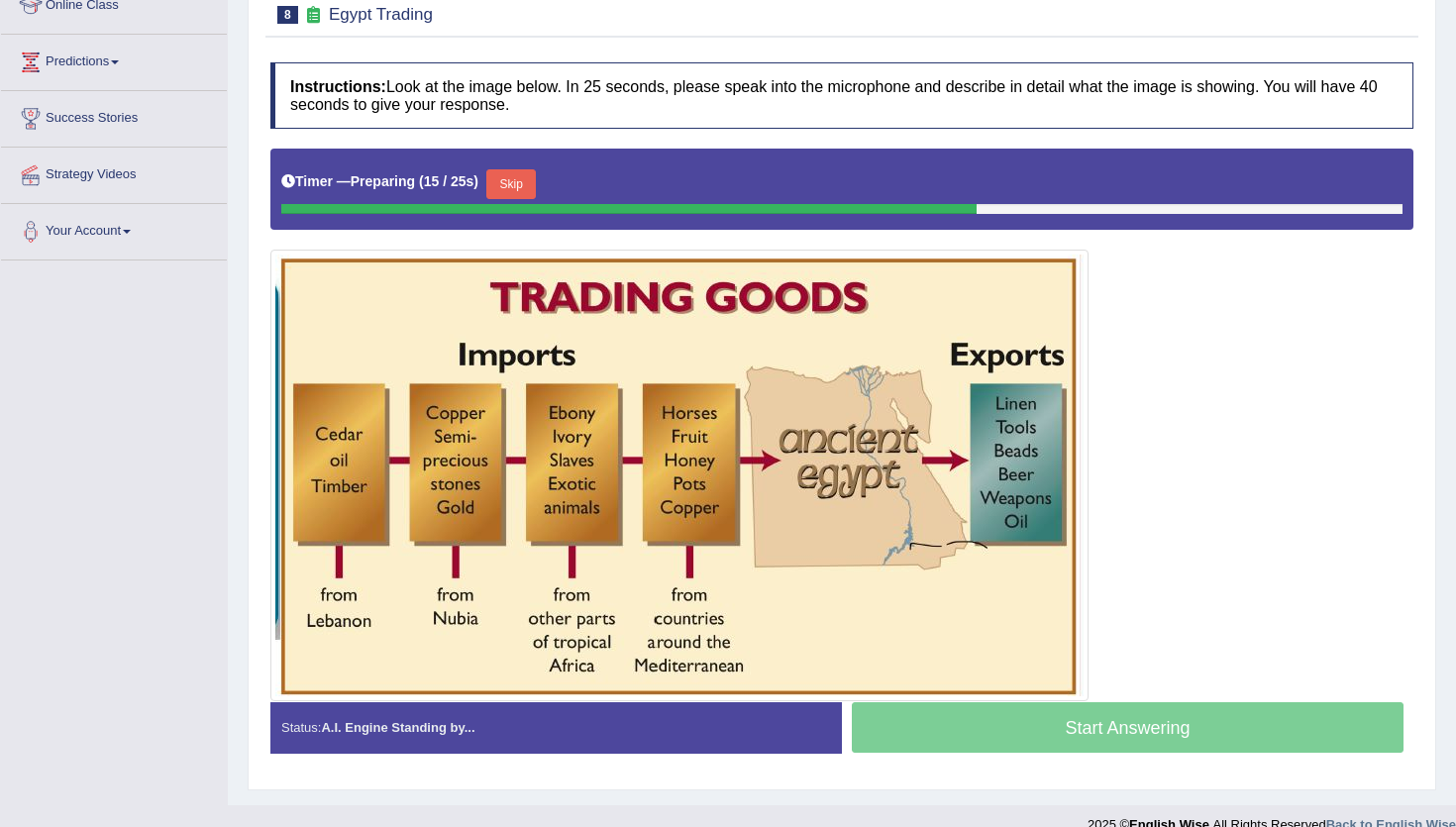
click at [529, 181] on button "Skip" at bounding box center [512, 184] width 50 height 30
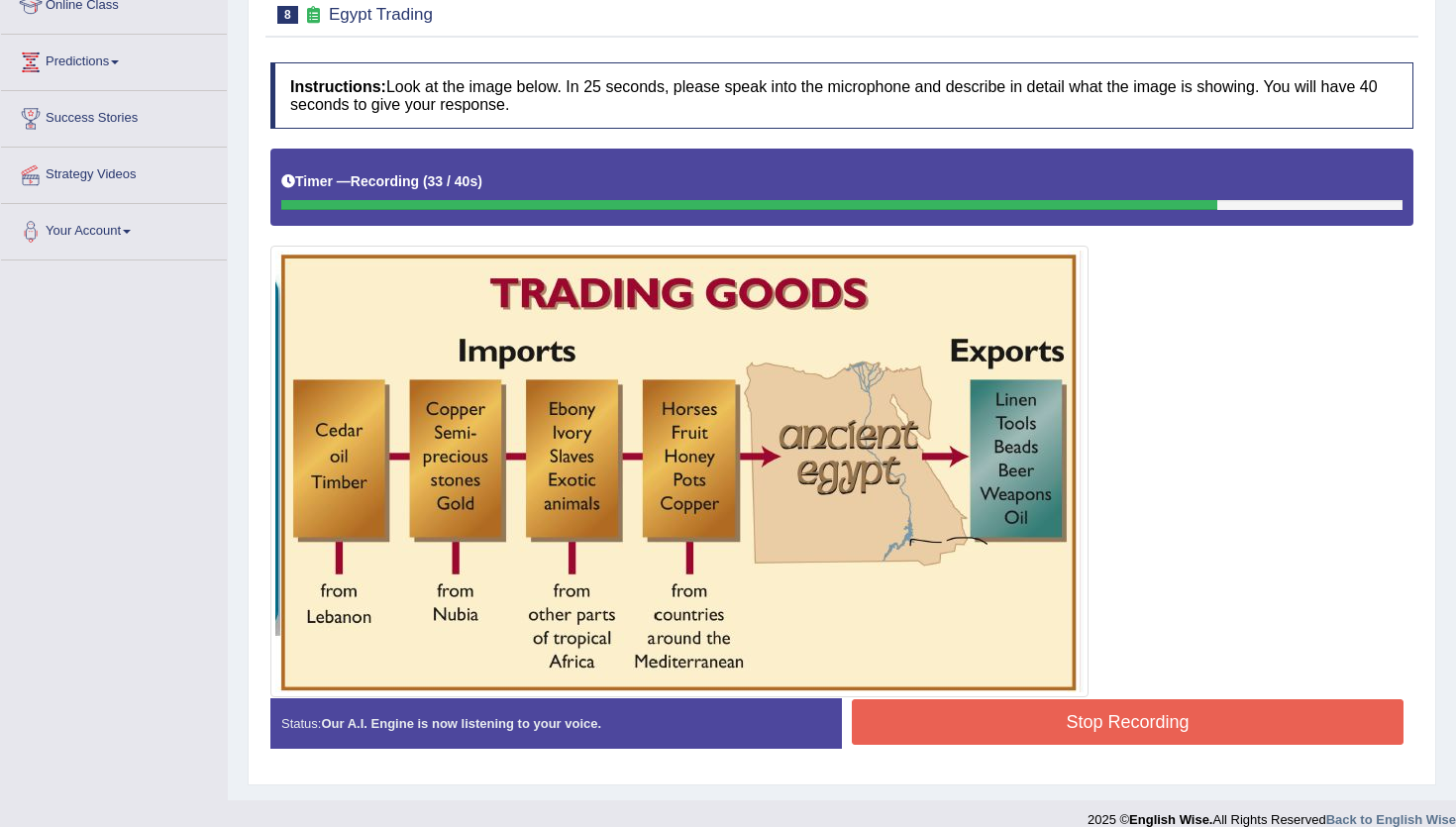
click at [985, 712] on button "Stop Recording" at bounding box center [1128, 722] width 551 height 46
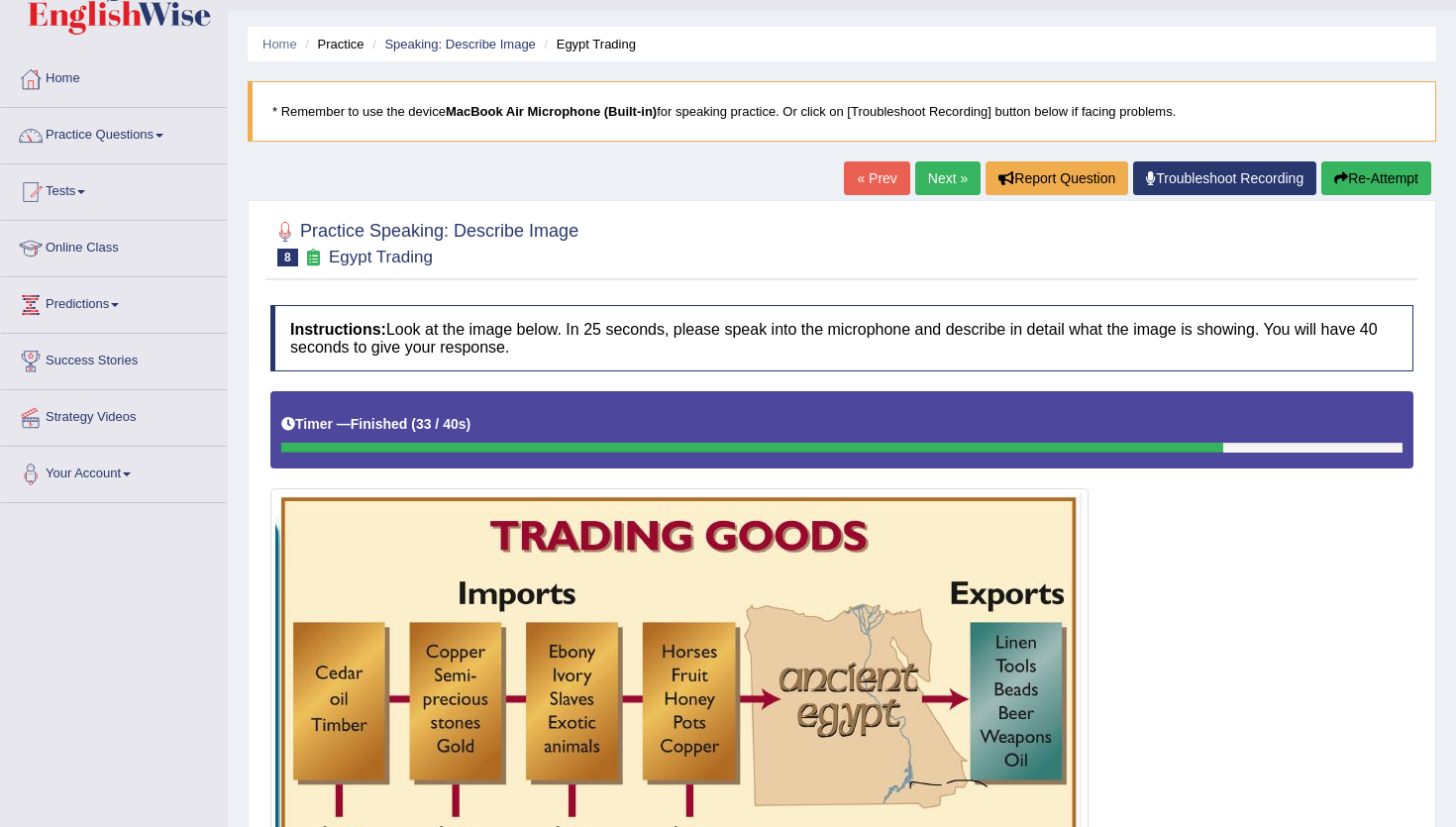
scroll to position [0, 0]
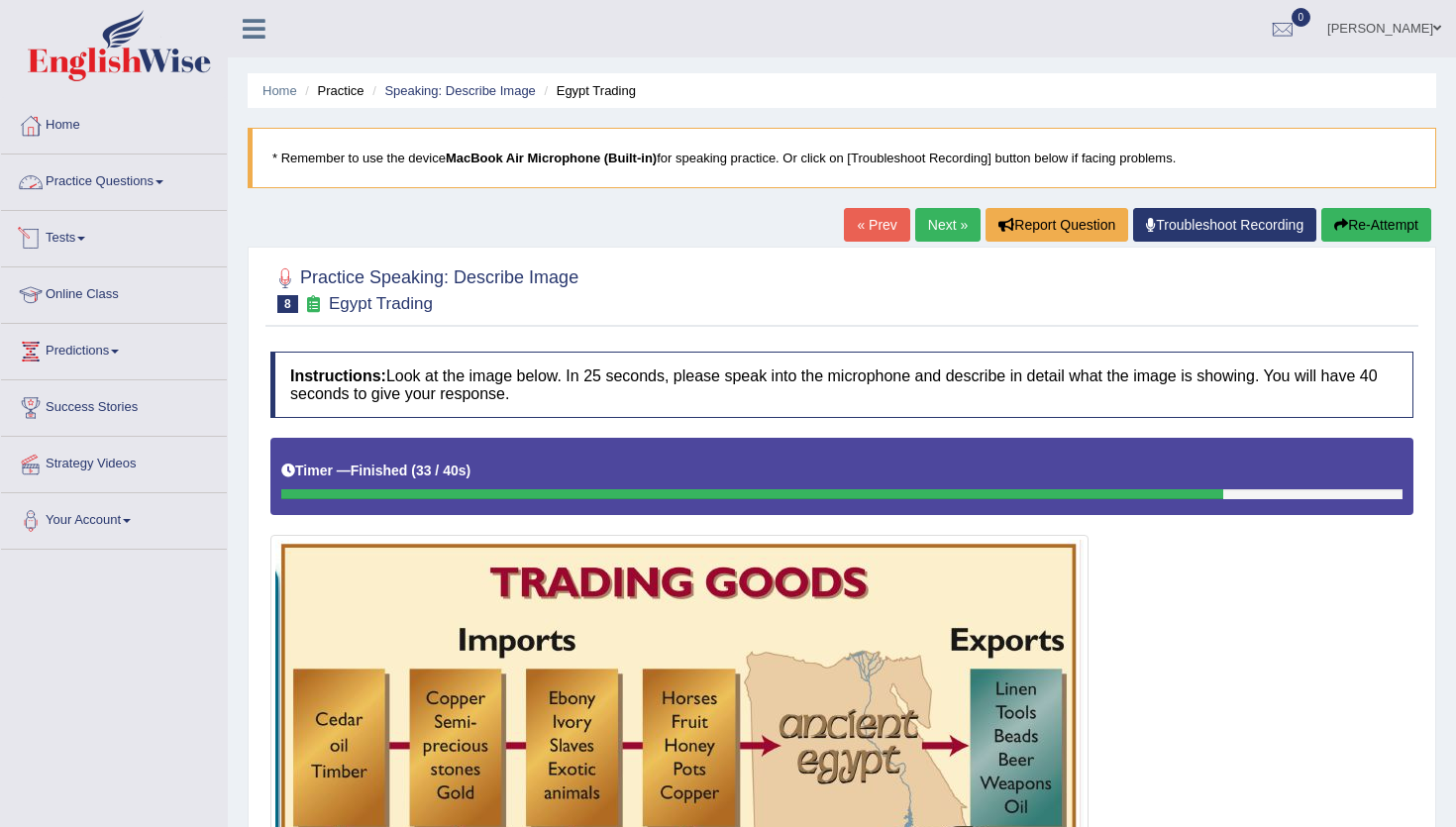
click at [157, 187] on link "Practice Questions" at bounding box center [113, 179] width 226 height 50
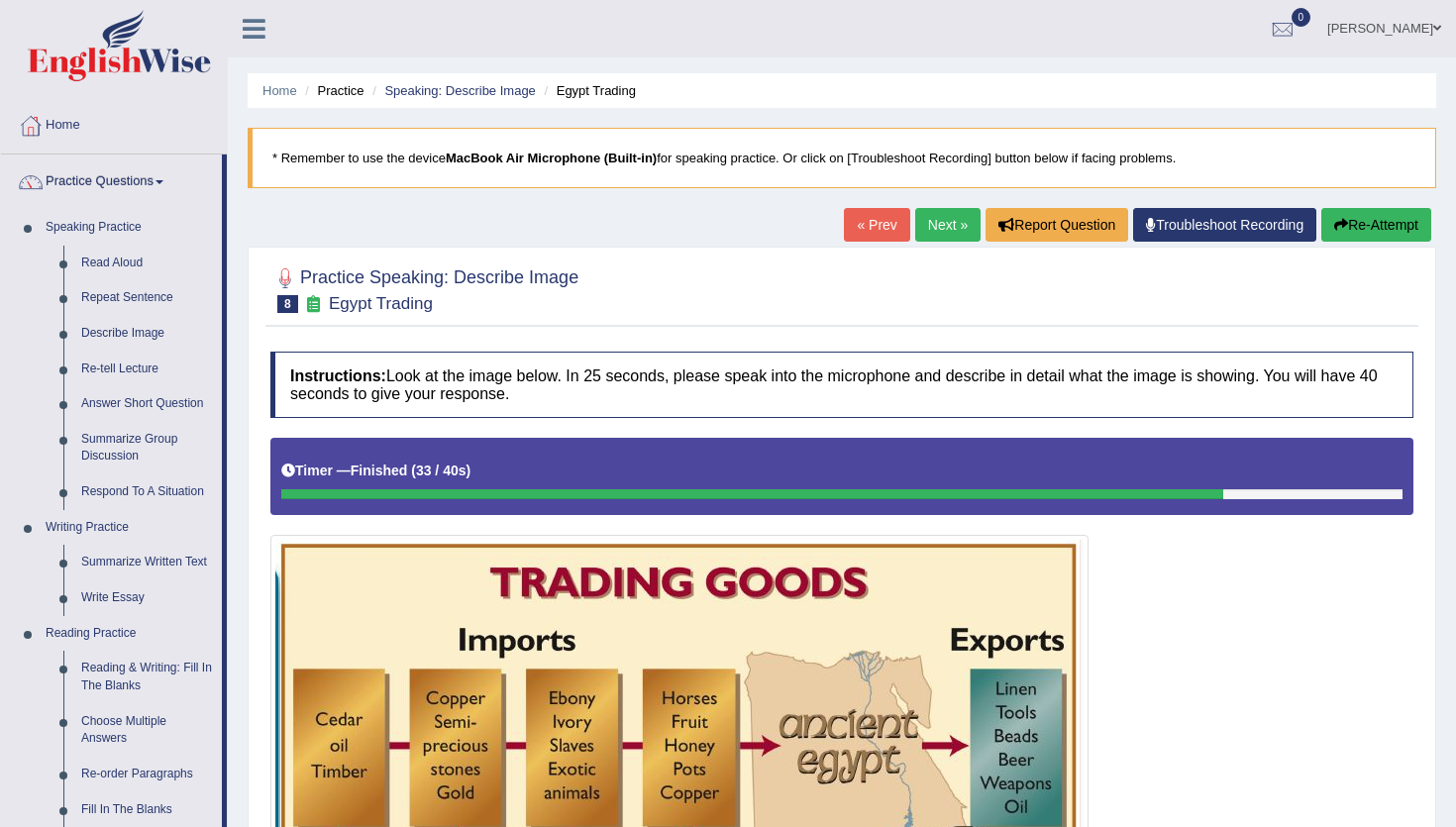
click at [100, 43] on img at bounding box center [119, 46] width 183 height 72
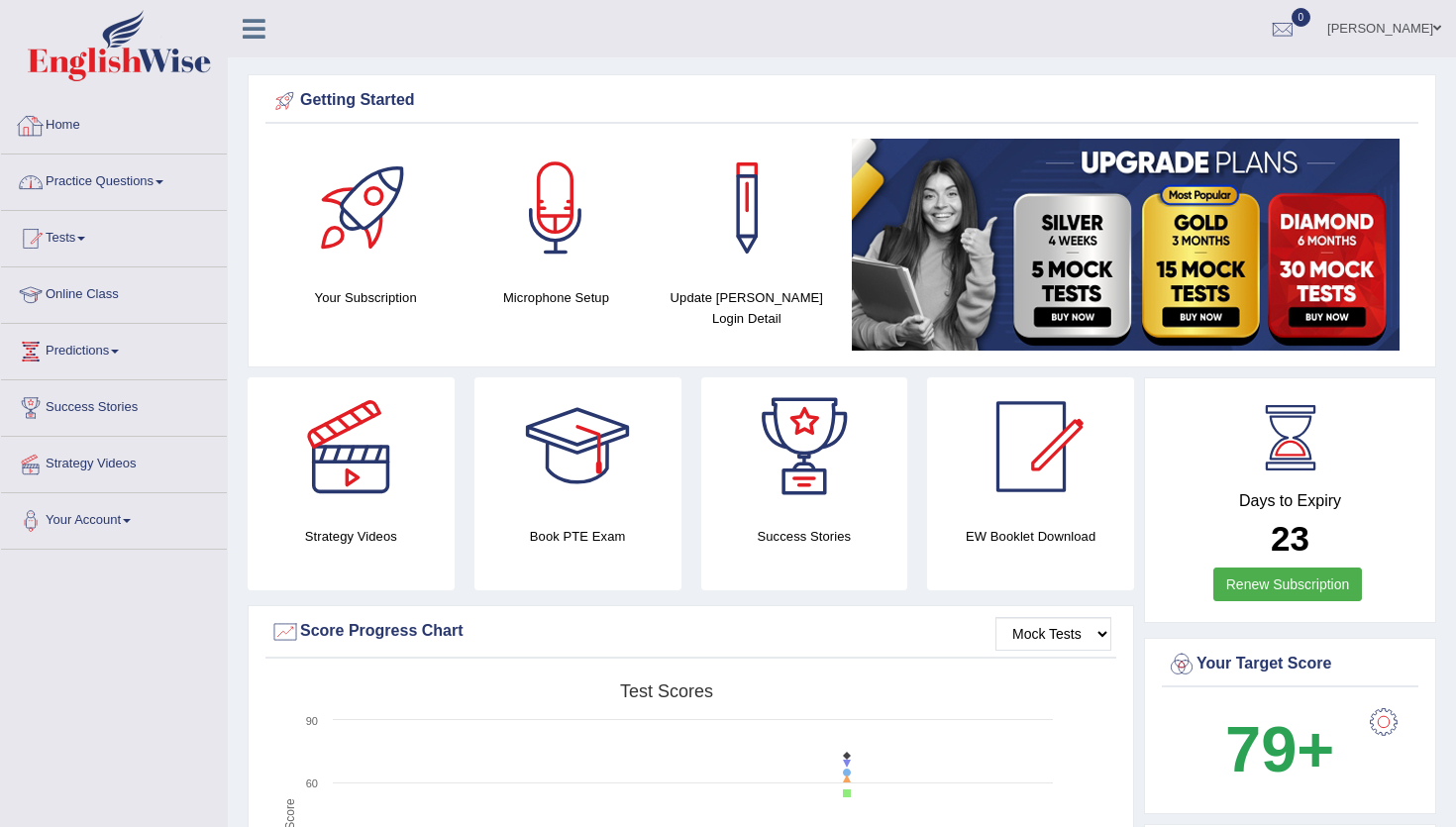
click at [117, 182] on link "Practice Questions" at bounding box center [113, 179] width 226 height 50
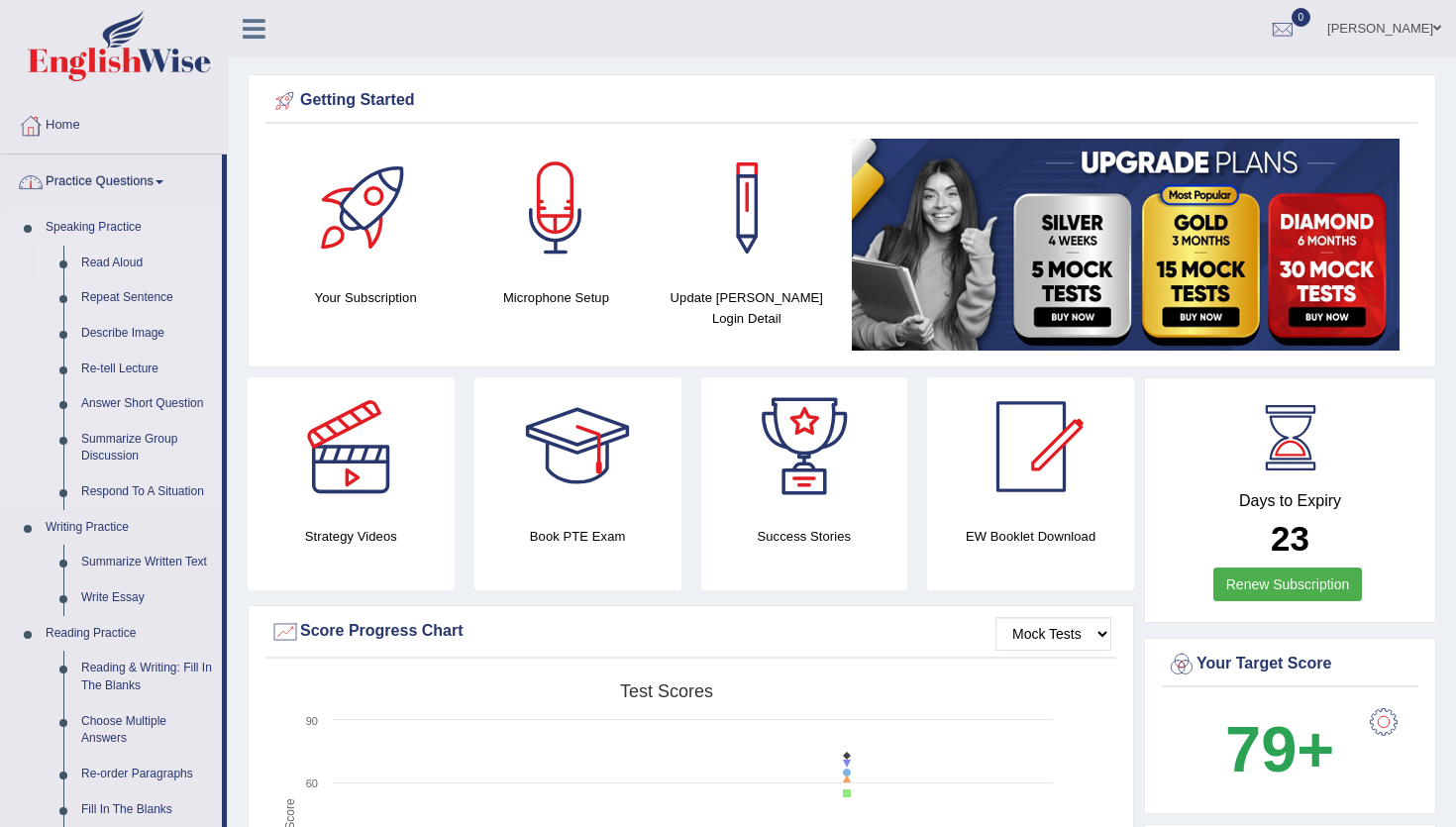
click at [110, 257] on link "Read Aloud" at bounding box center [147, 264] width 149 height 36
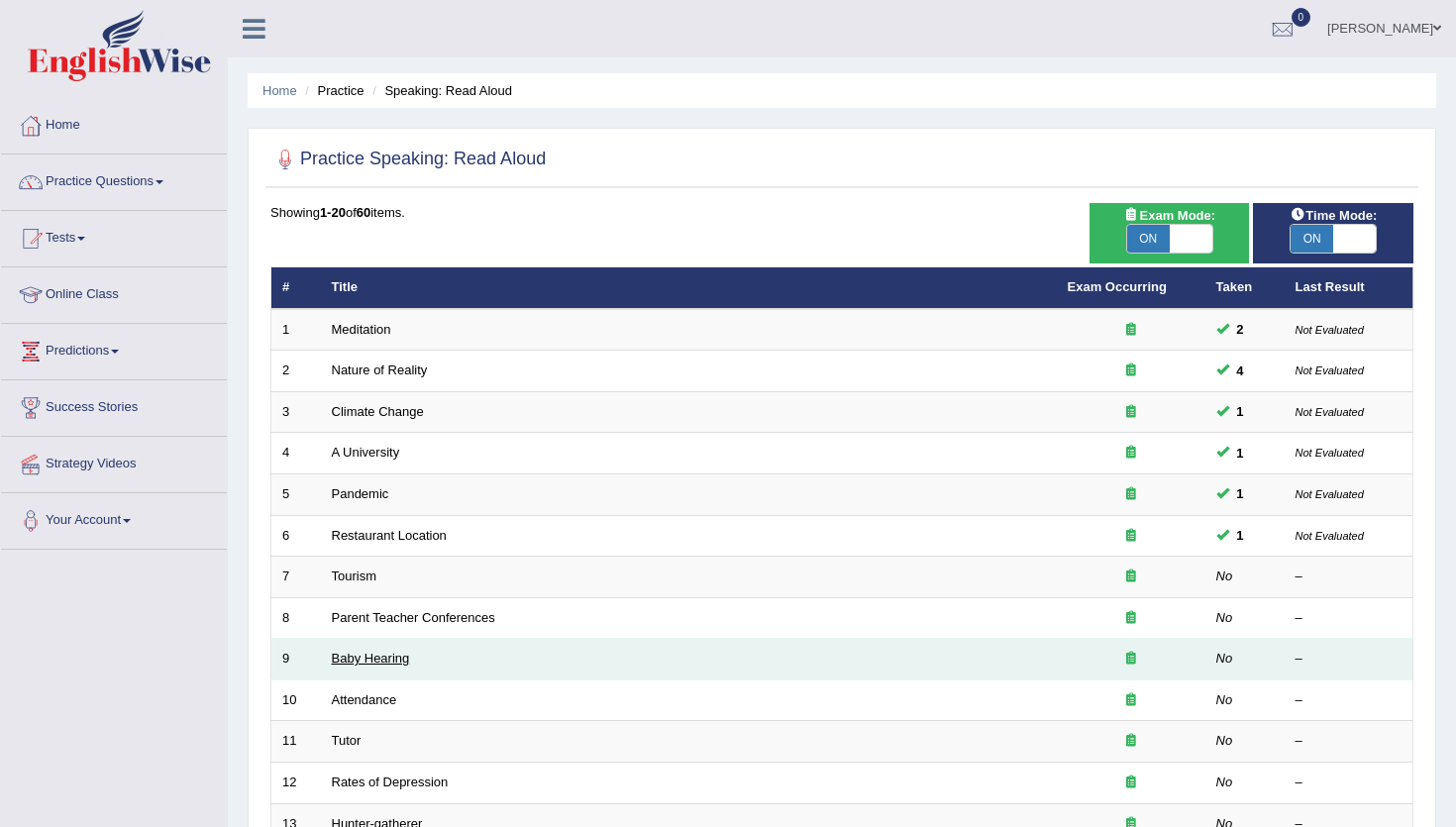
click at [360, 660] on link "Baby Hearing" at bounding box center [370, 658] width 79 height 15
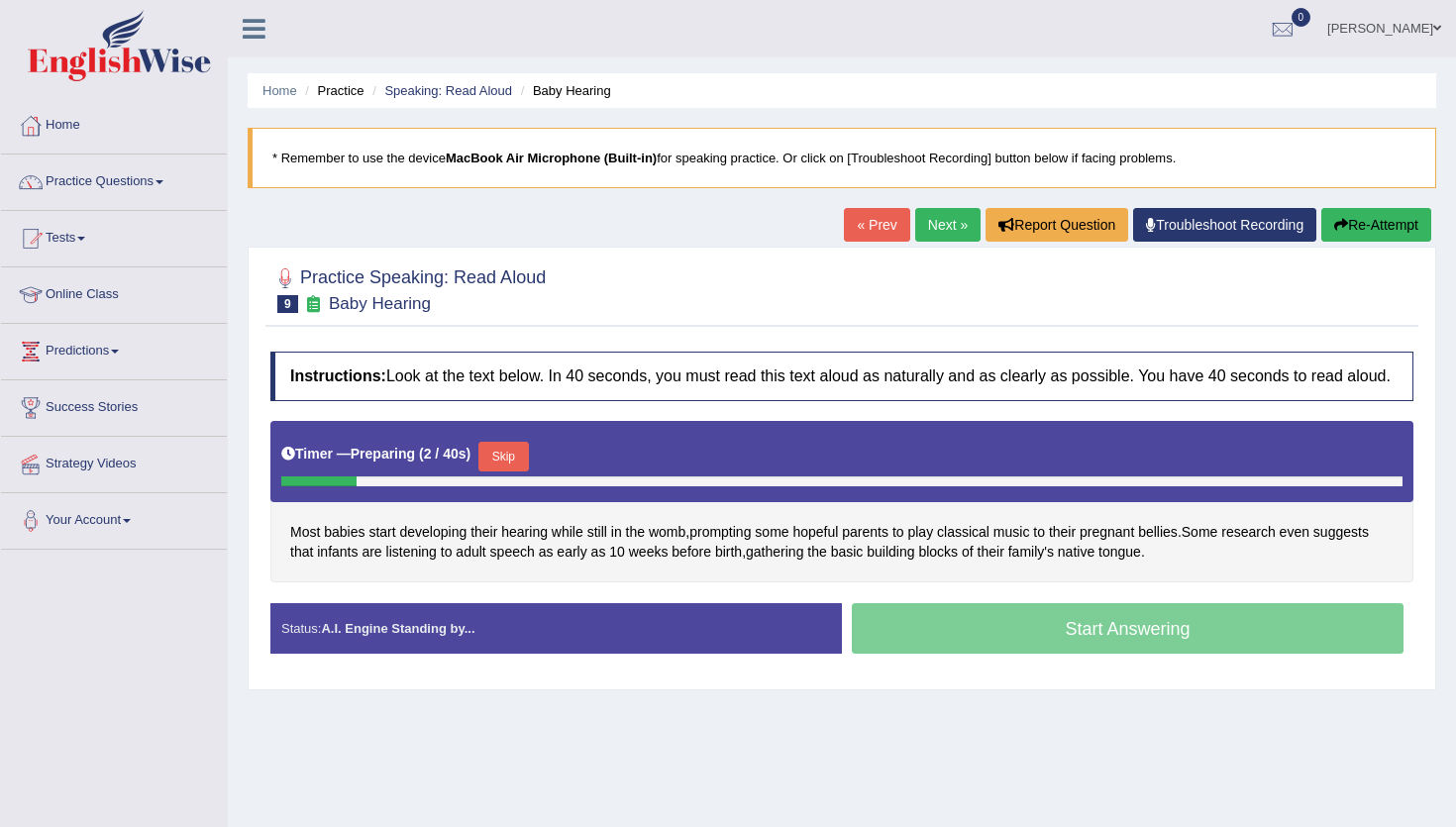
click at [527, 472] on button "Skip" at bounding box center [504, 457] width 50 height 30
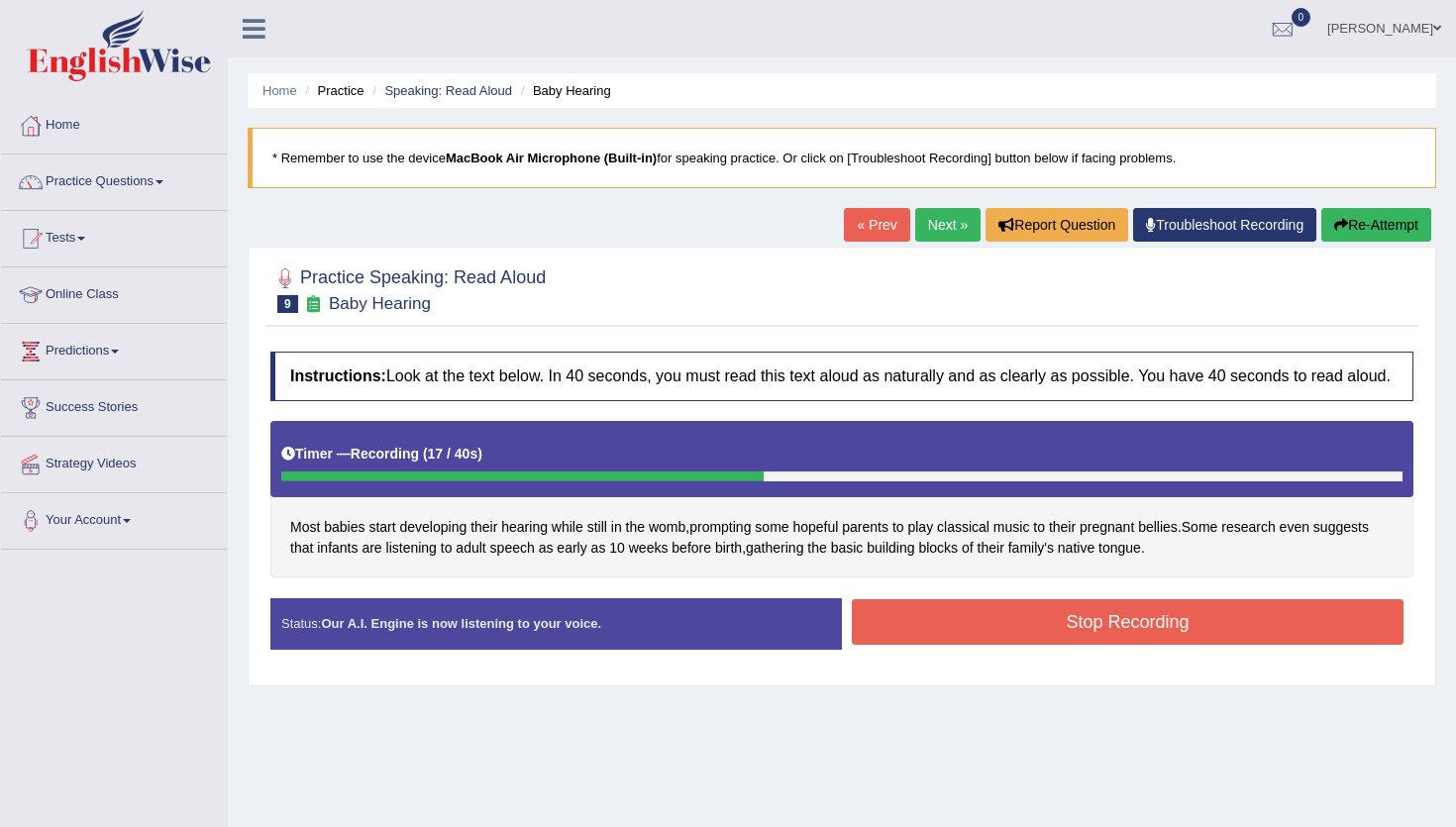
click at [1016, 634] on button "Stop Recording" at bounding box center [1128, 622] width 551 height 46
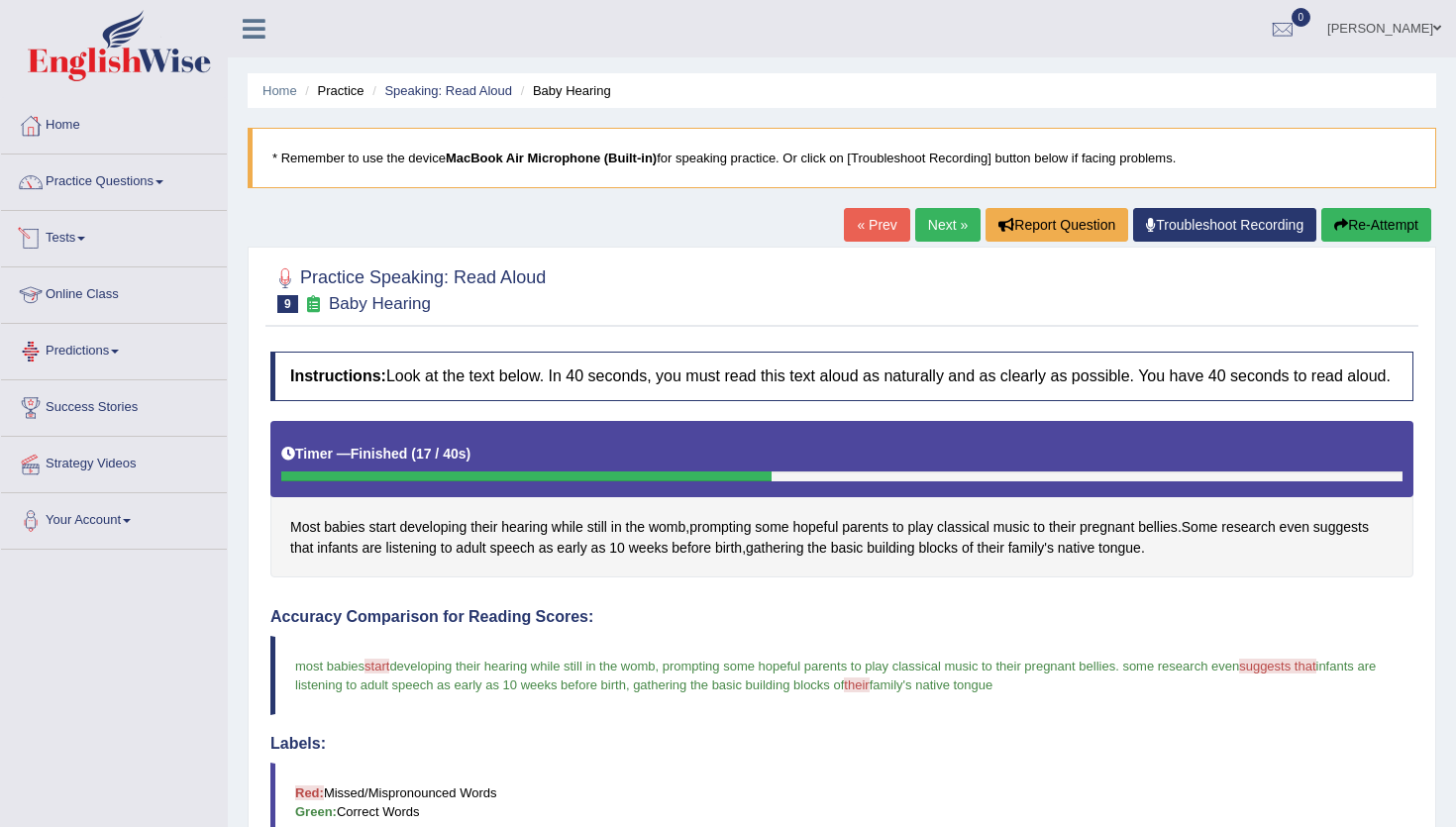
click at [72, 238] on link "Tests" at bounding box center [113, 236] width 226 height 50
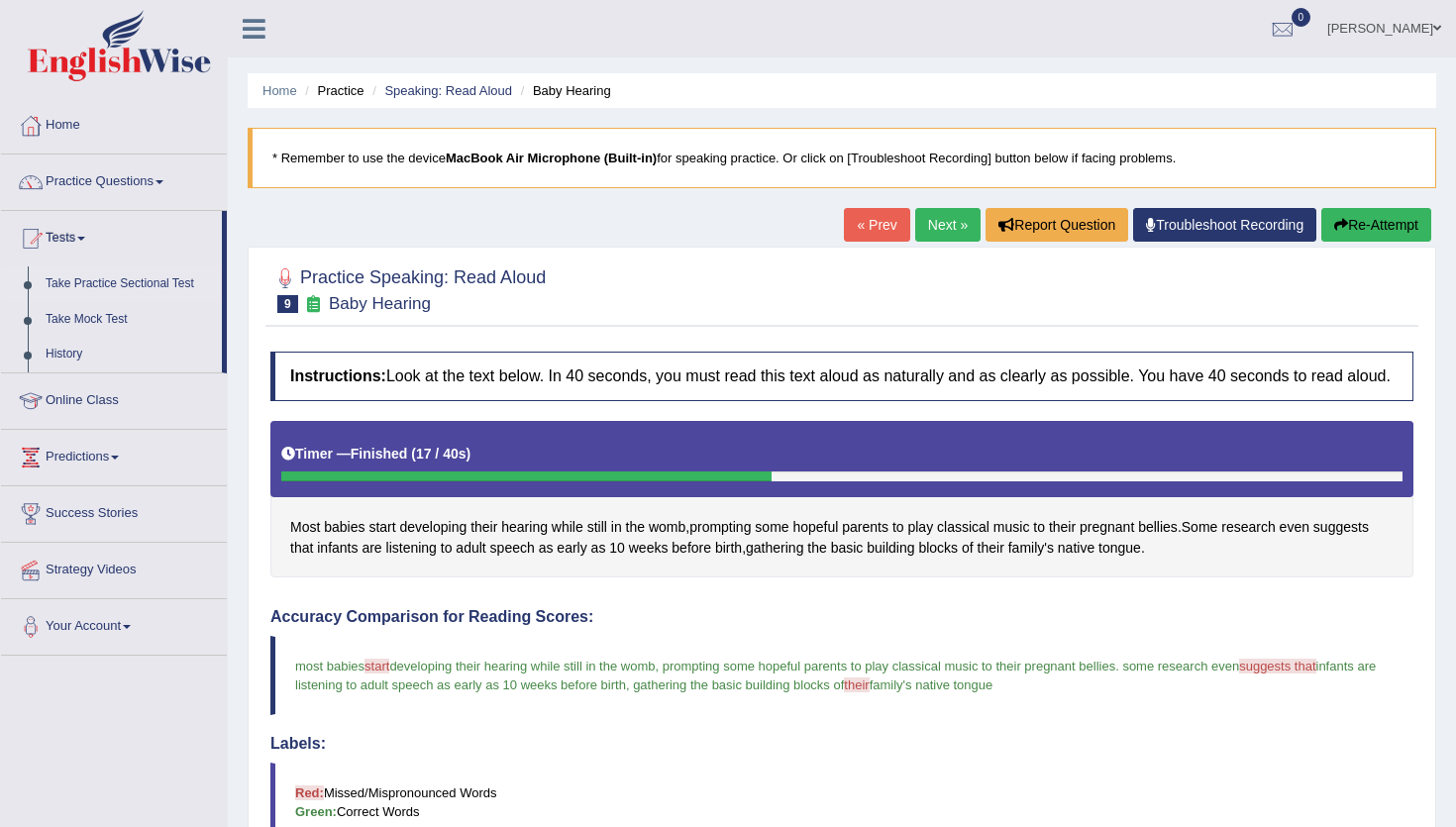
click at [113, 289] on link "Take Practice Sectional Test" at bounding box center [129, 285] width 185 height 36
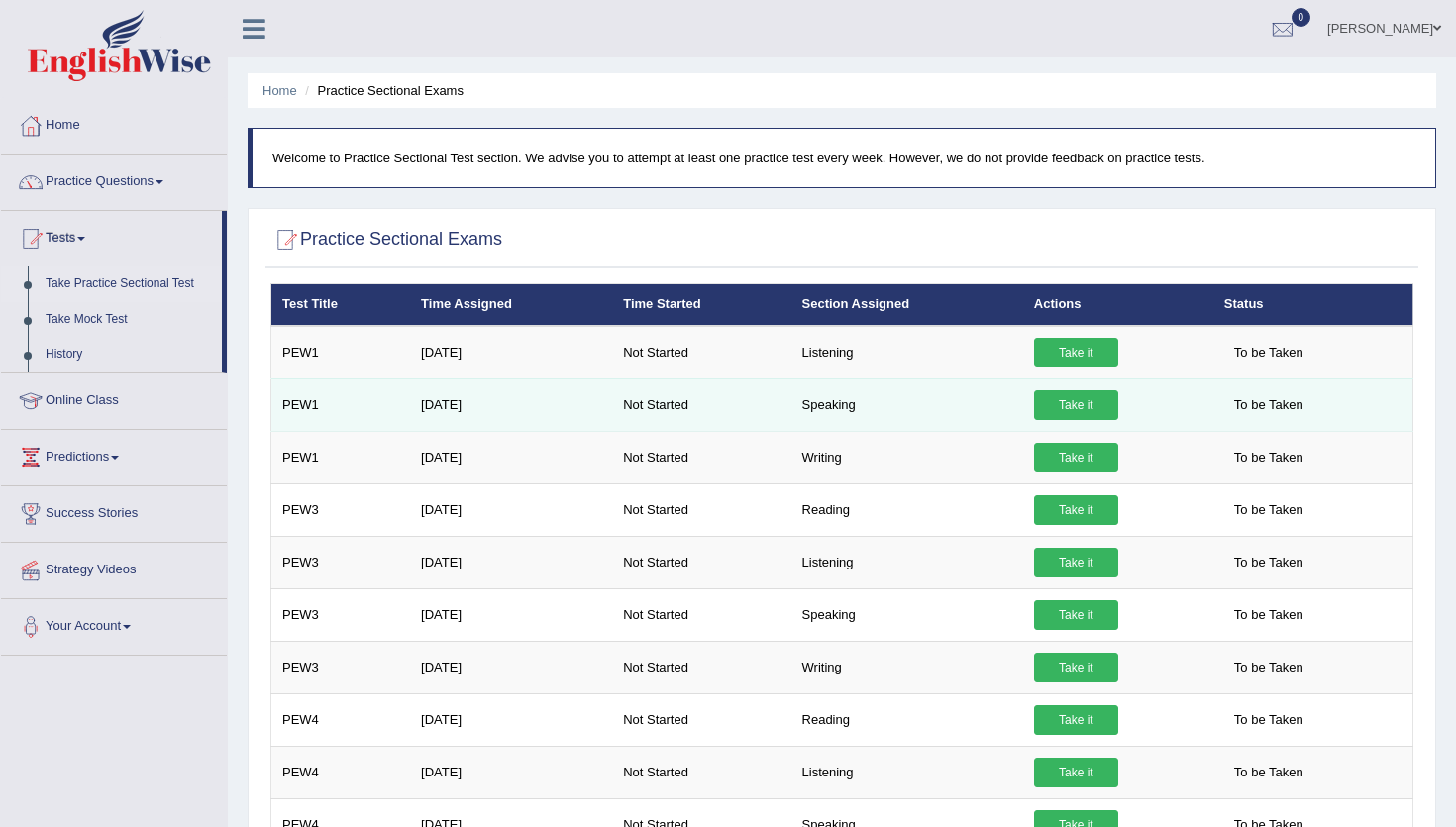
click at [1074, 402] on link "Take it" at bounding box center [1076, 405] width 85 height 30
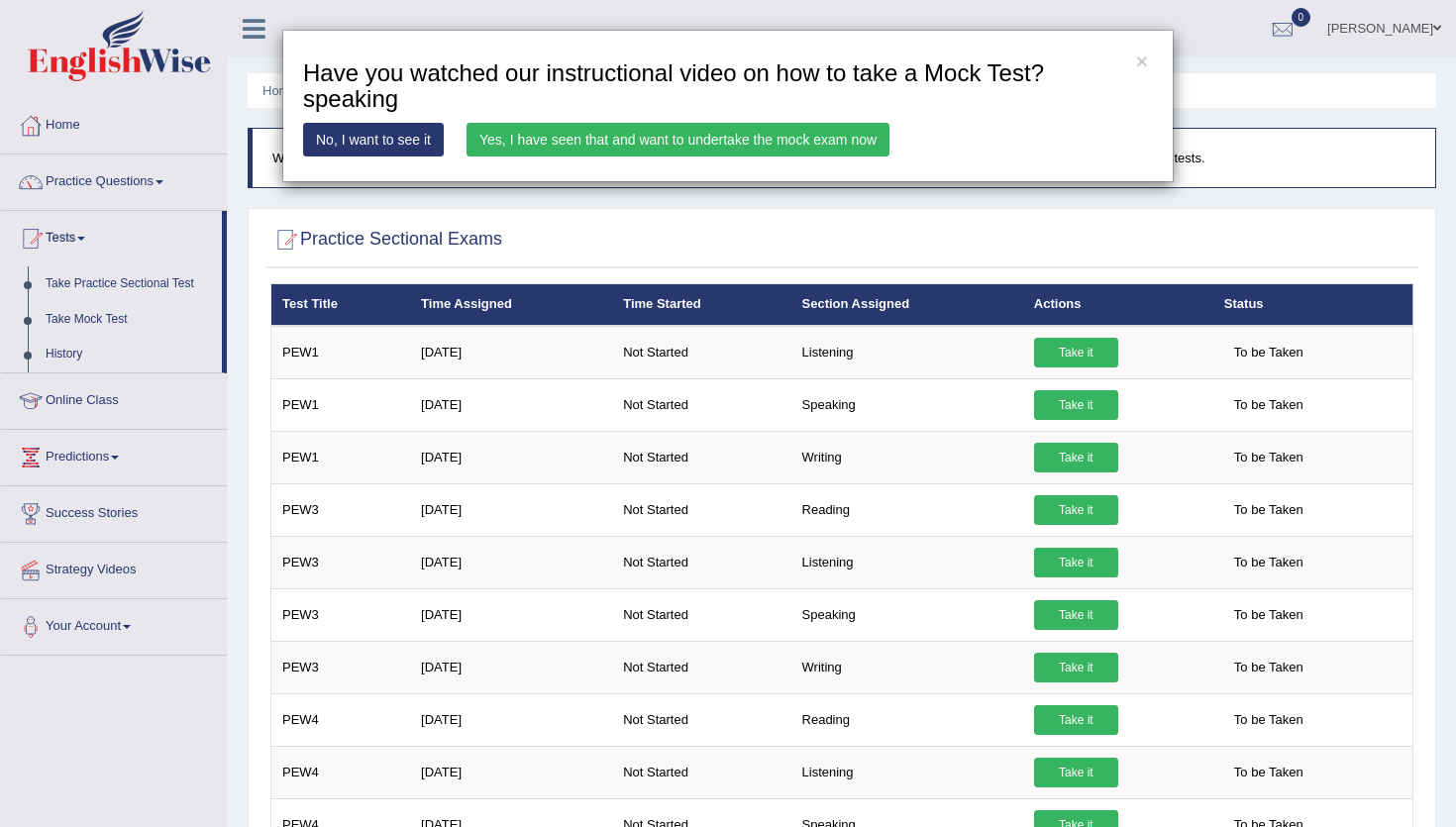
click at [781, 136] on link "Yes, I have seen that and want to undertake the mock exam now" at bounding box center [678, 139] width 423 height 34
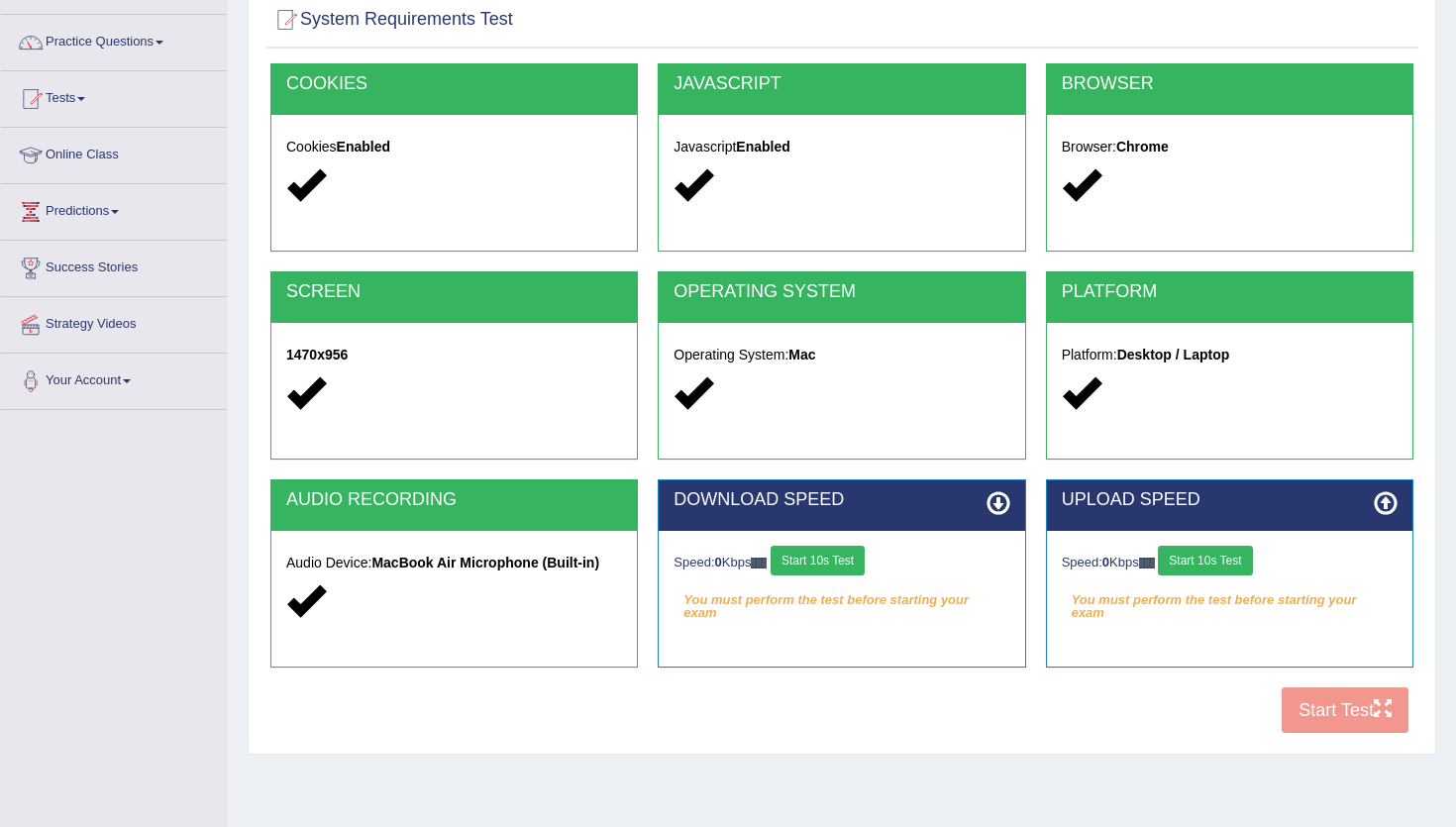
scroll to position [163, 0]
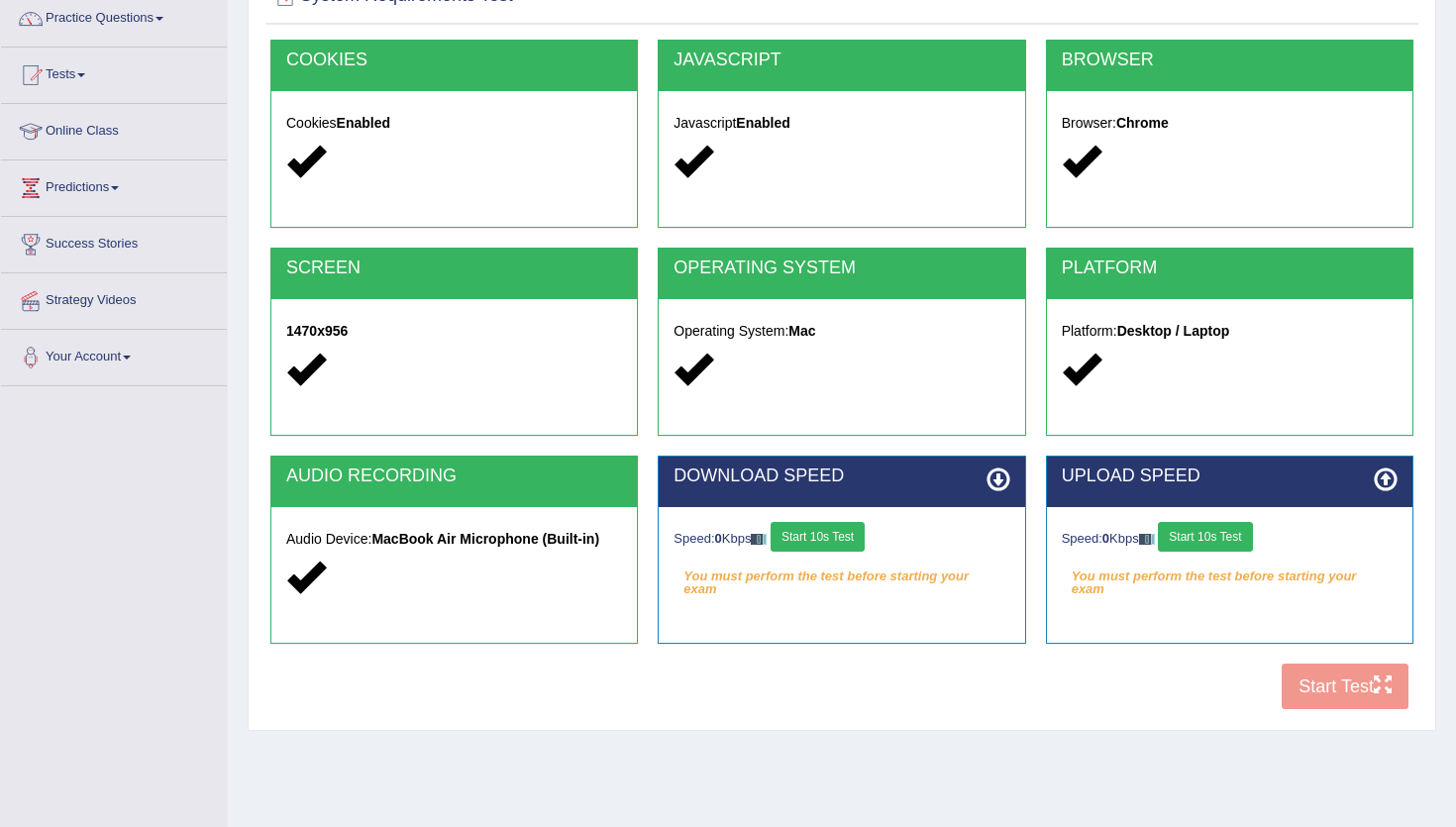
click at [856, 537] on button "Start 10s Test" at bounding box center [817, 536] width 95 height 30
click at [1224, 539] on button "Start 10s Test" at bounding box center [1204, 536] width 95 height 30
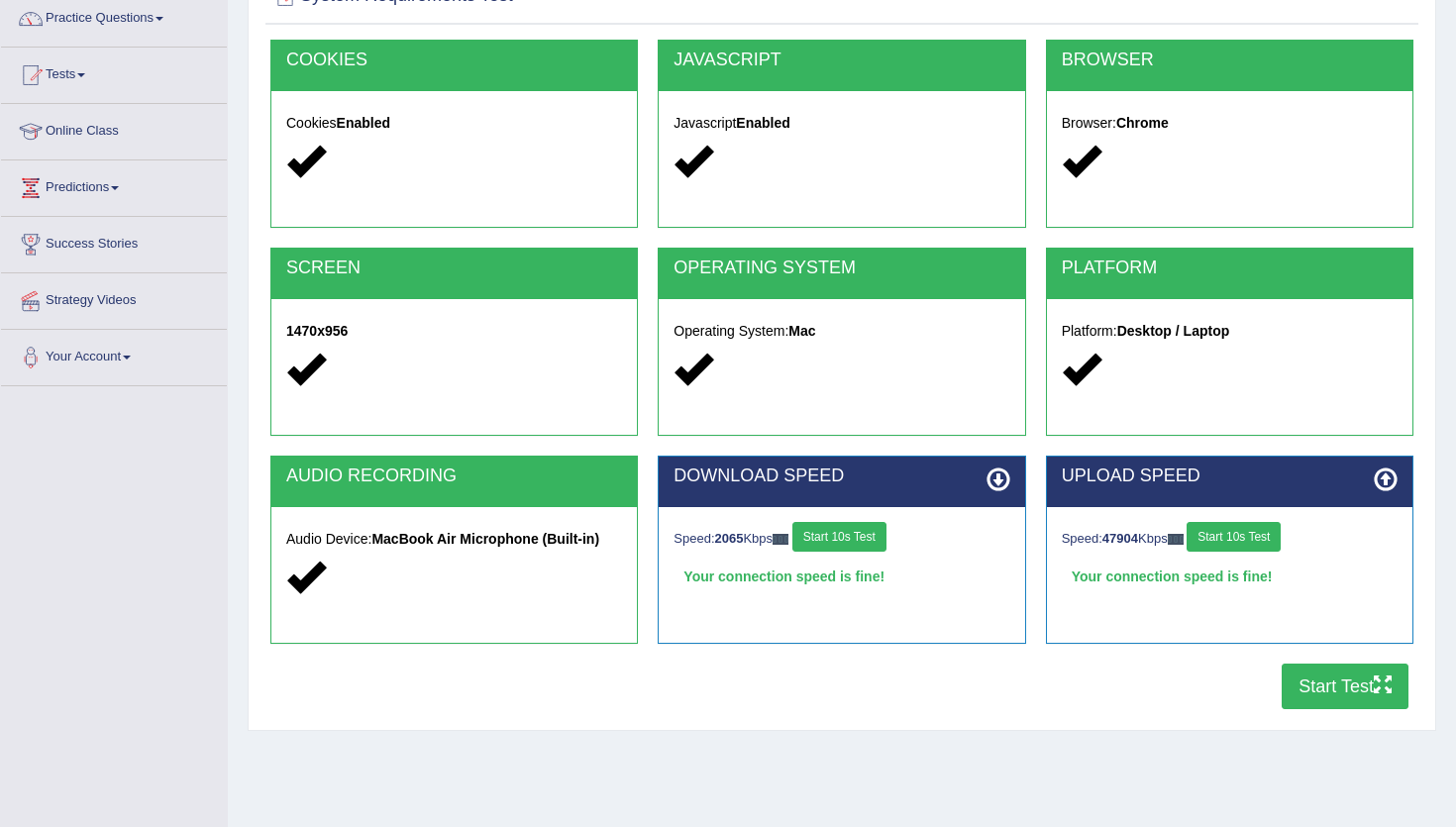
click at [1312, 692] on button "Start Test" at bounding box center [1345, 687] width 126 height 46
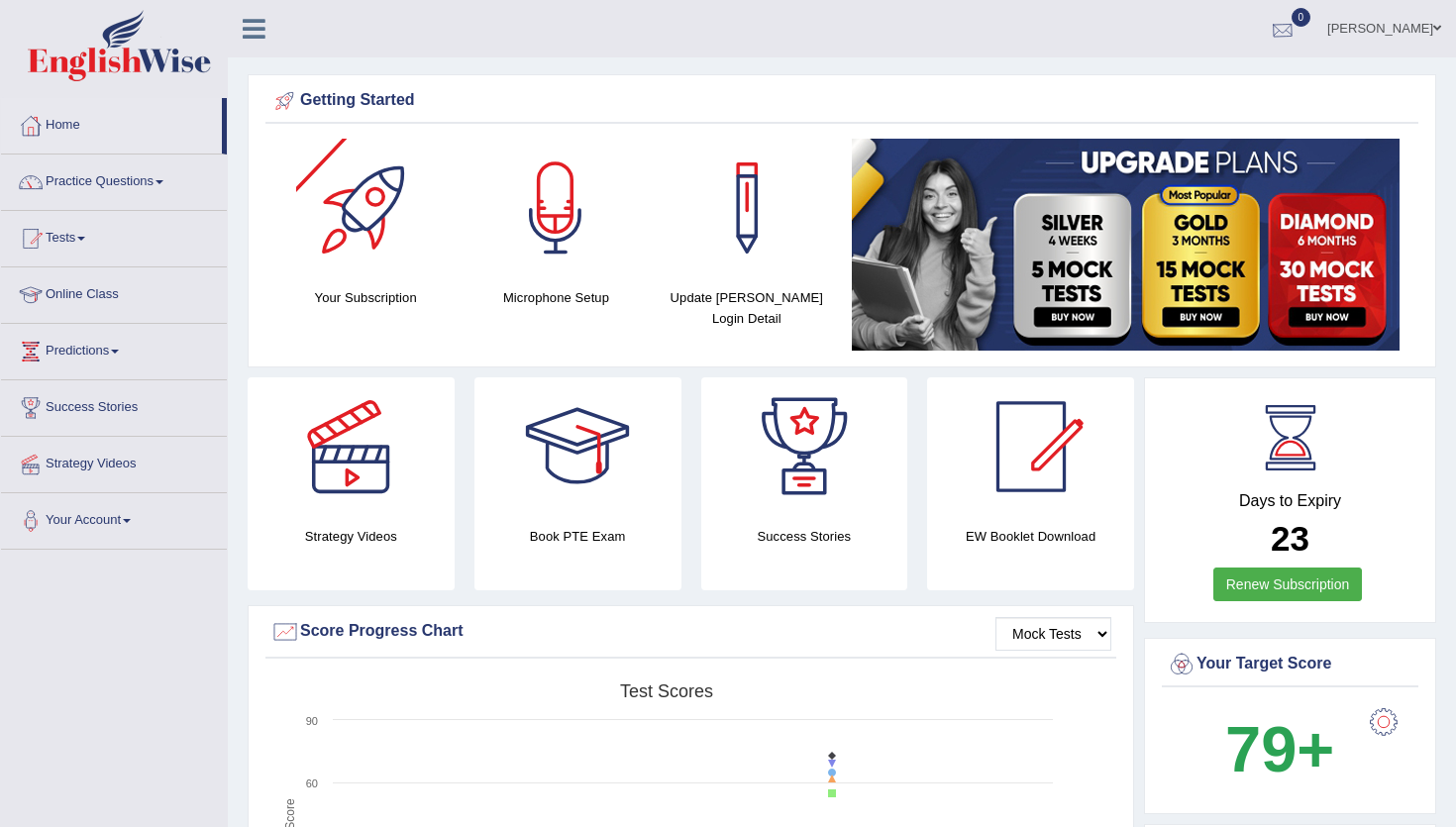
click at [1297, 24] on div at bounding box center [1283, 30] width 30 height 30
click at [1201, 83] on strong "See All Alerts" at bounding box center [1156, 84] width 89 height 16
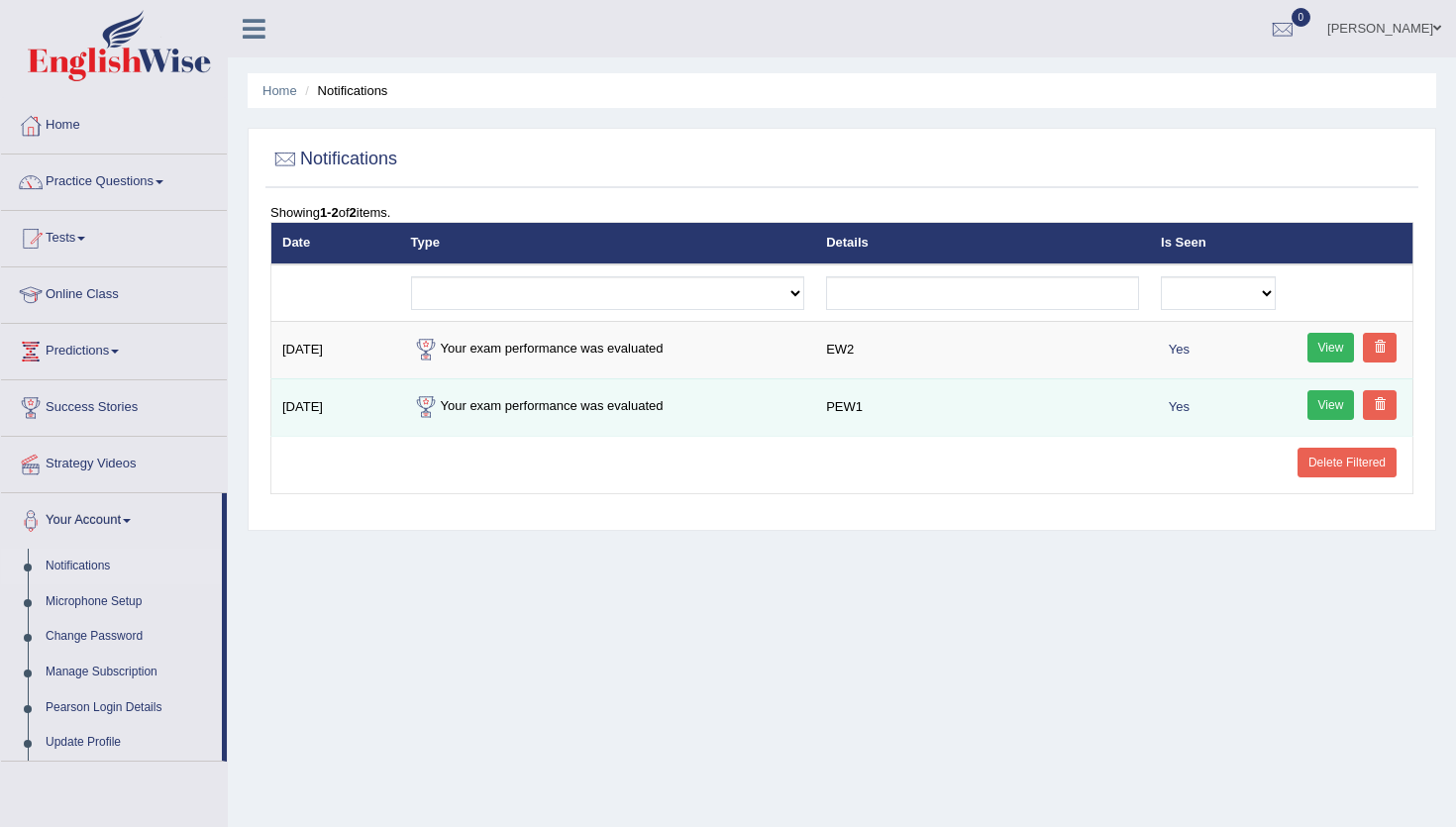
click at [1322, 410] on link "View" at bounding box center [1331, 405] width 48 height 30
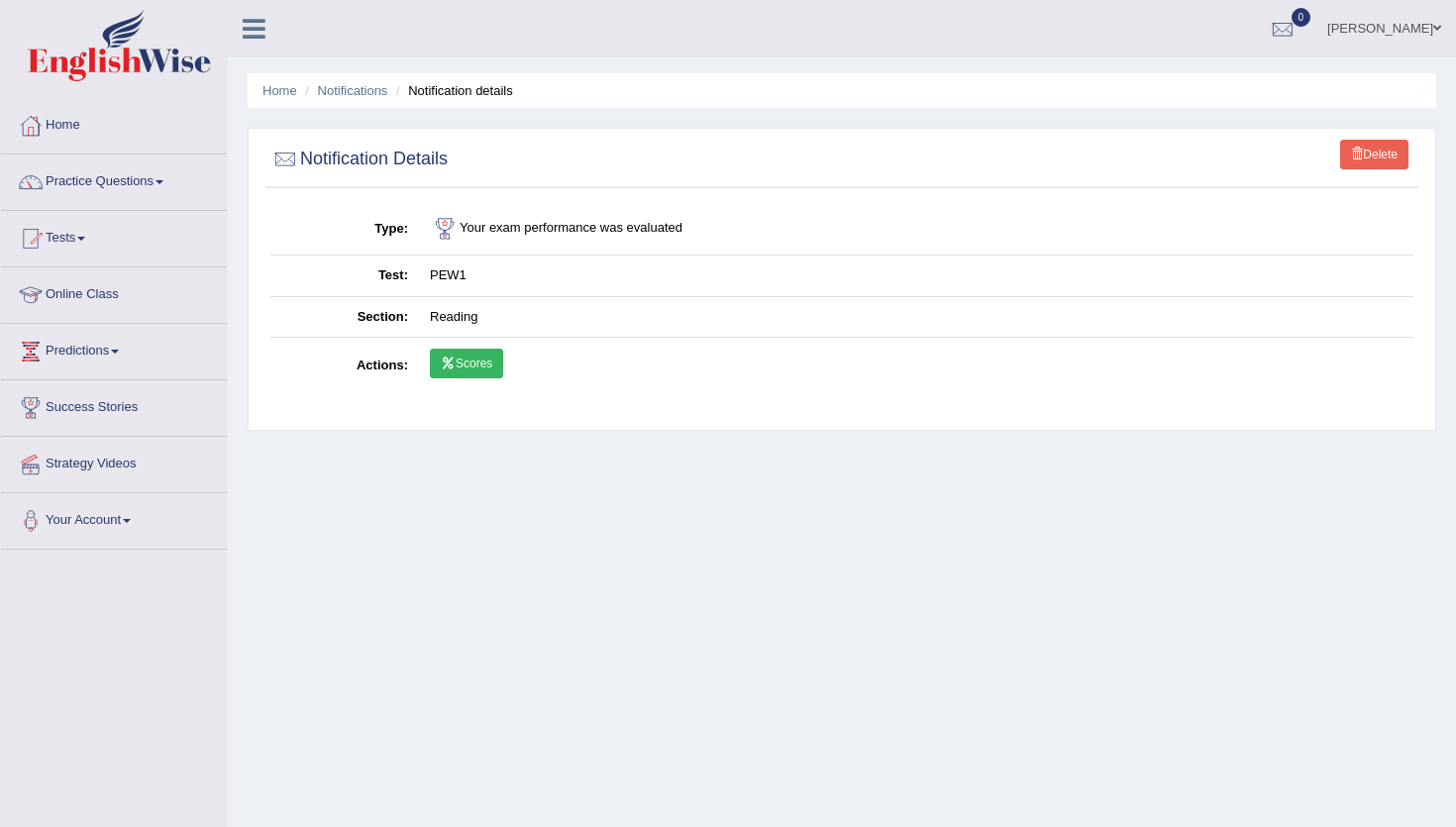
click at [501, 376] on link "Scores" at bounding box center [467, 363] width 74 height 30
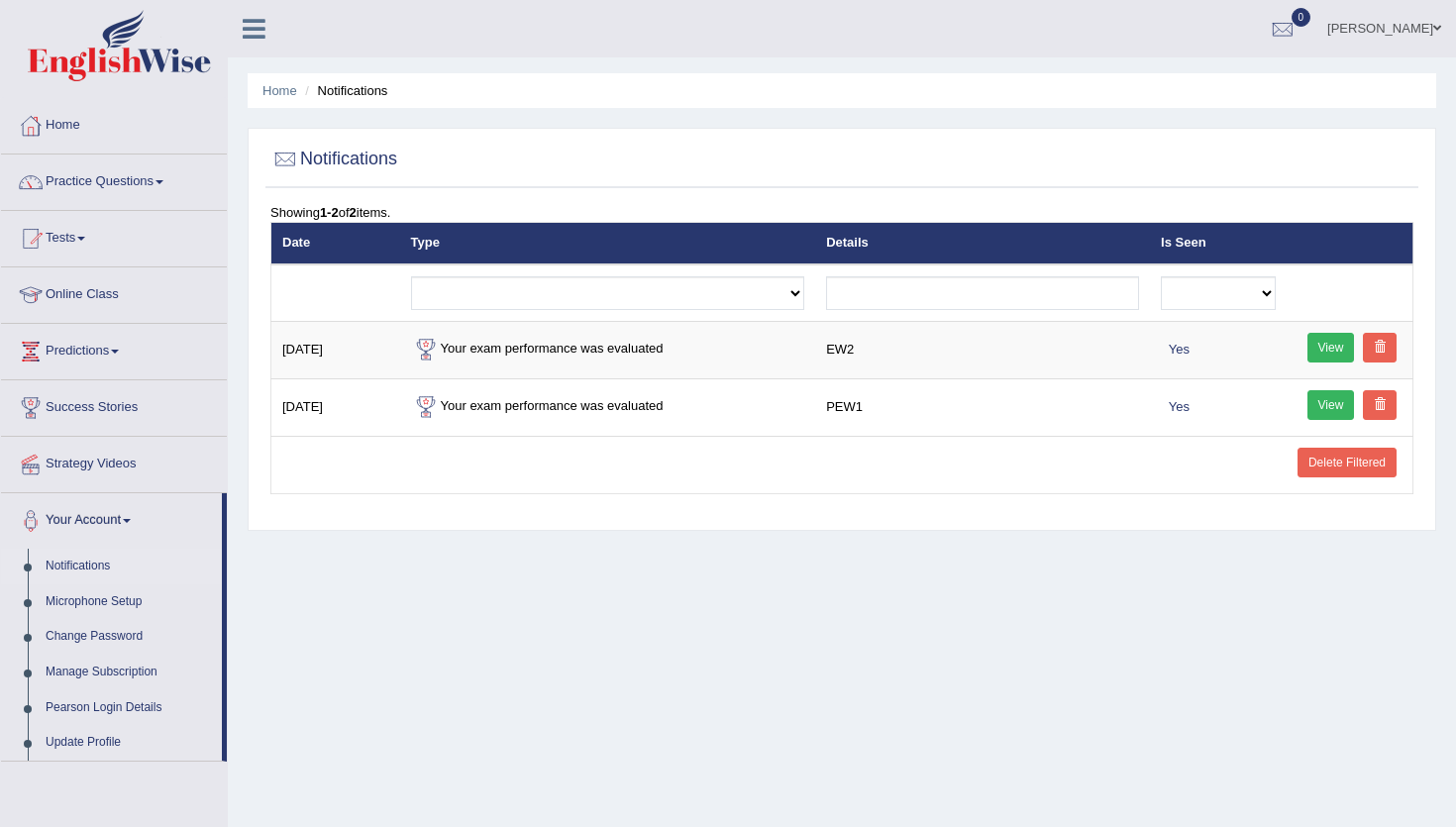
click at [109, 75] on img at bounding box center [119, 46] width 183 height 72
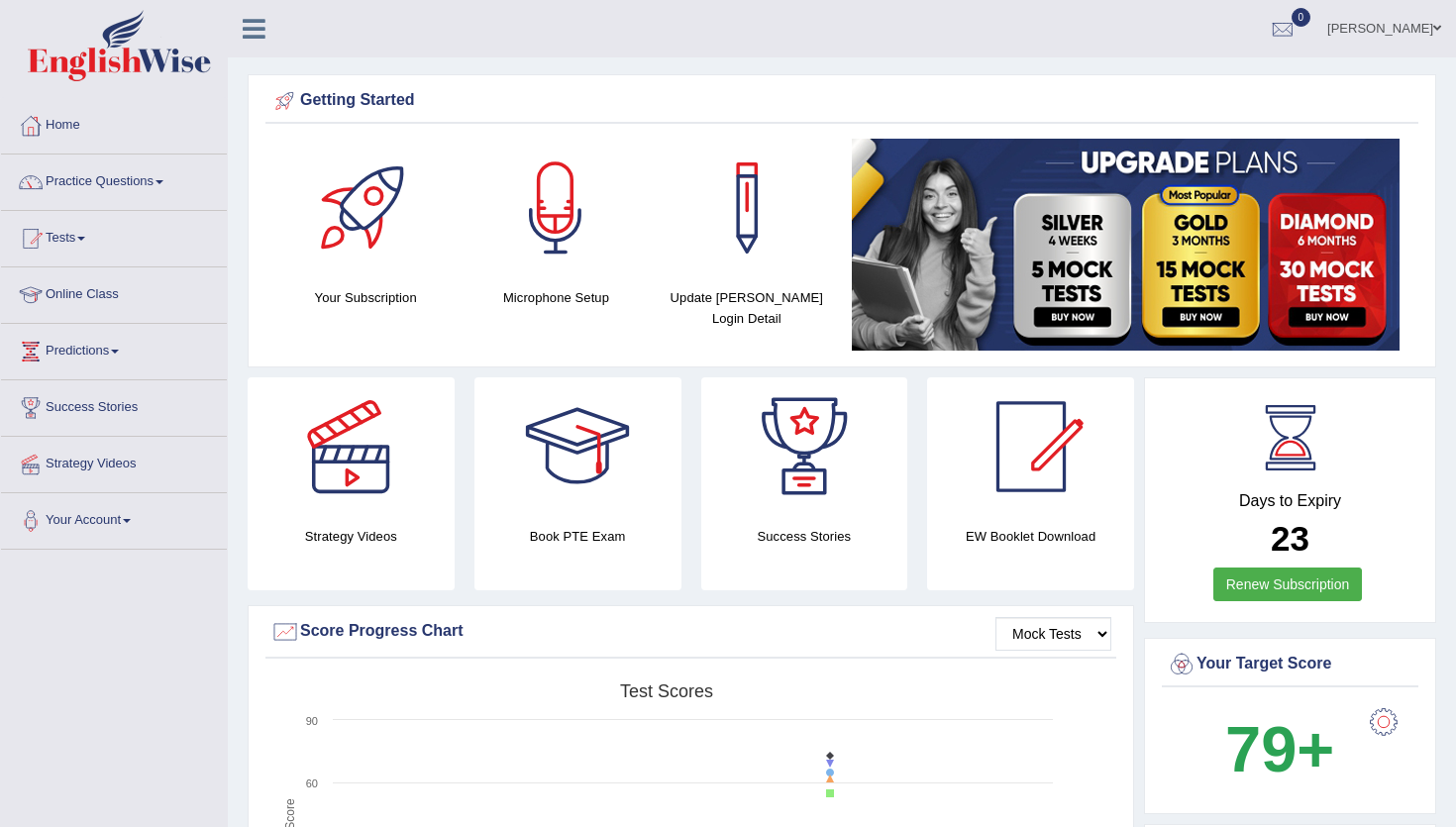
click at [570, 393] on div at bounding box center [576, 446] width 138 height 138
click at [1297, 26] on div at bounding box center [1283, 30] width 30 height 30
click at [957, 52] on ul "[PERSON_NAME] Toggle navigation Username: AbhiEW Access Type: Online Subscripti…" at bounding box center [1026, 28] width 860 height 57
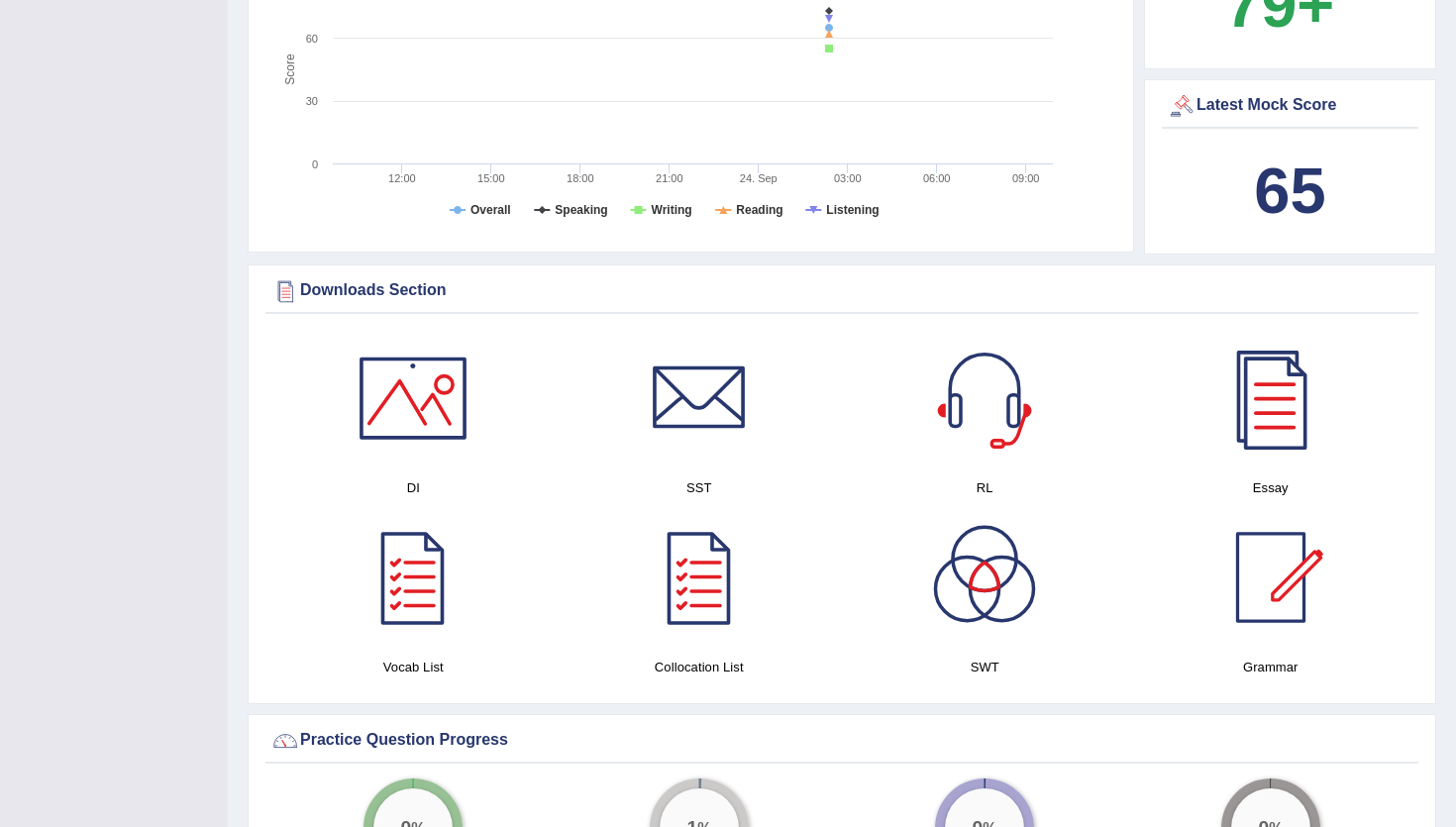
scroll to position [745, 0]
click at [1291, 194] on b "65" at bounding box center [1290, 189] width 72 height 73
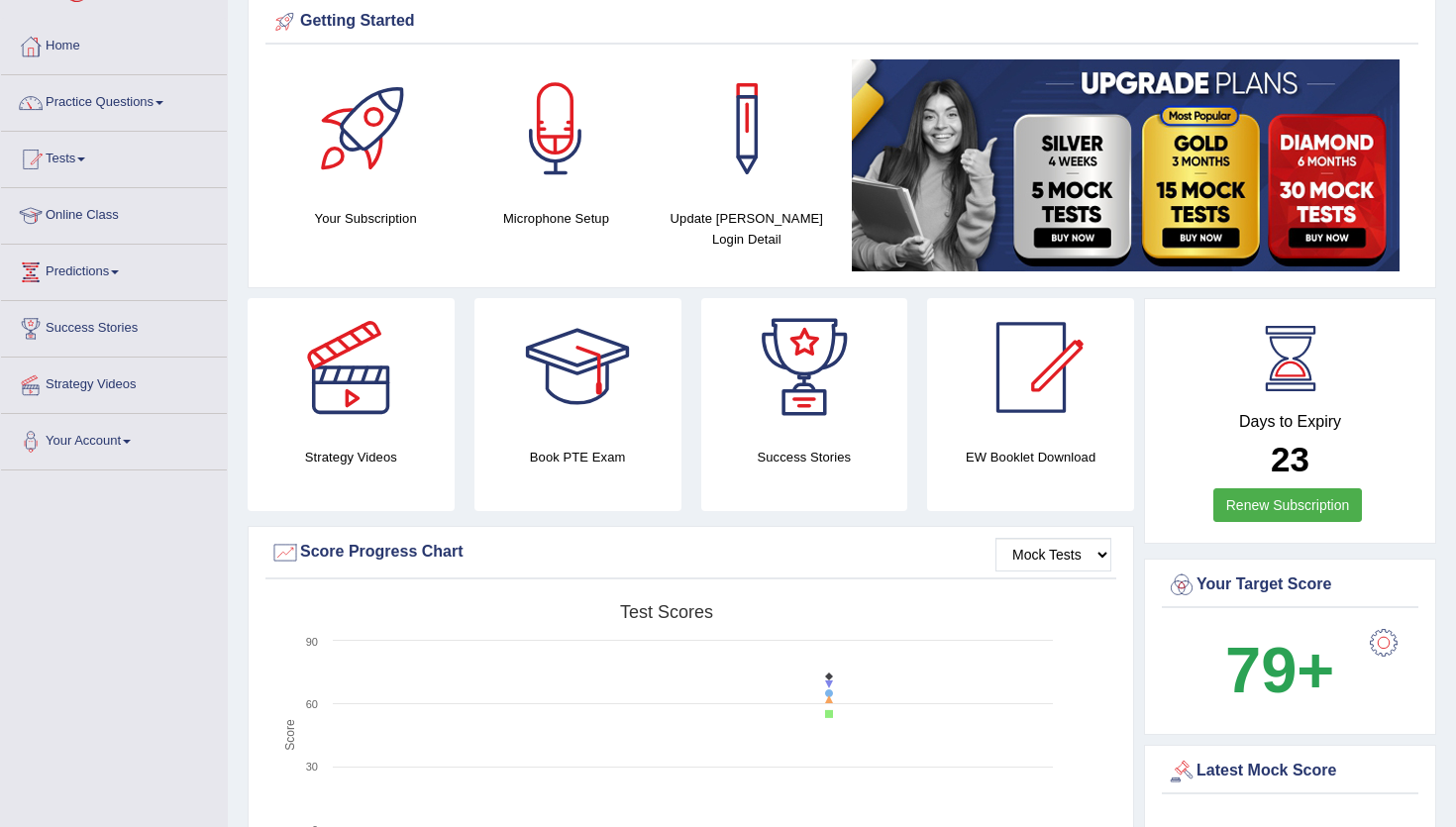
scroll to position [0, 0]
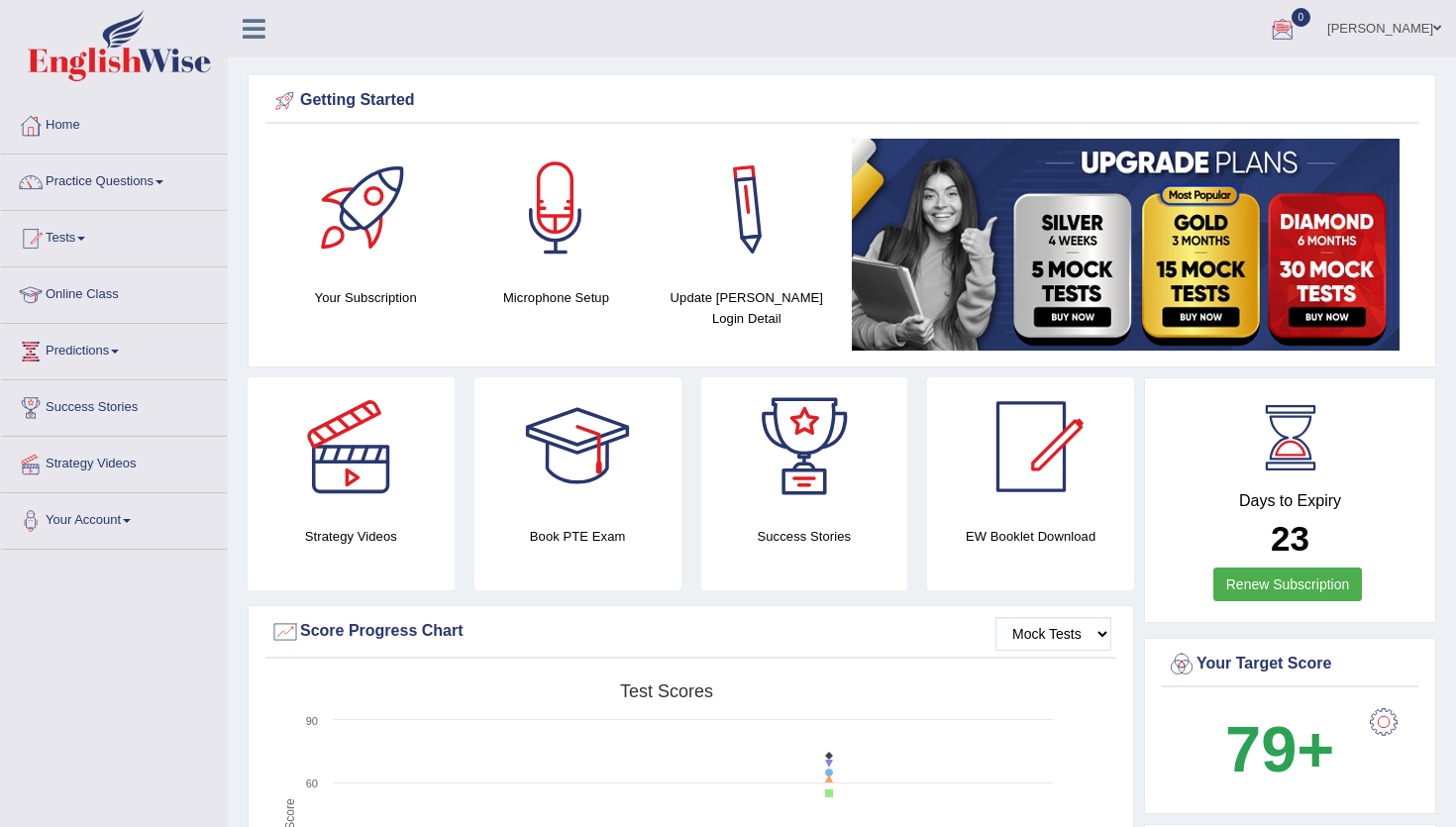
click at [115, 32] on img at bounding box center [119, 46] width 183 height 72
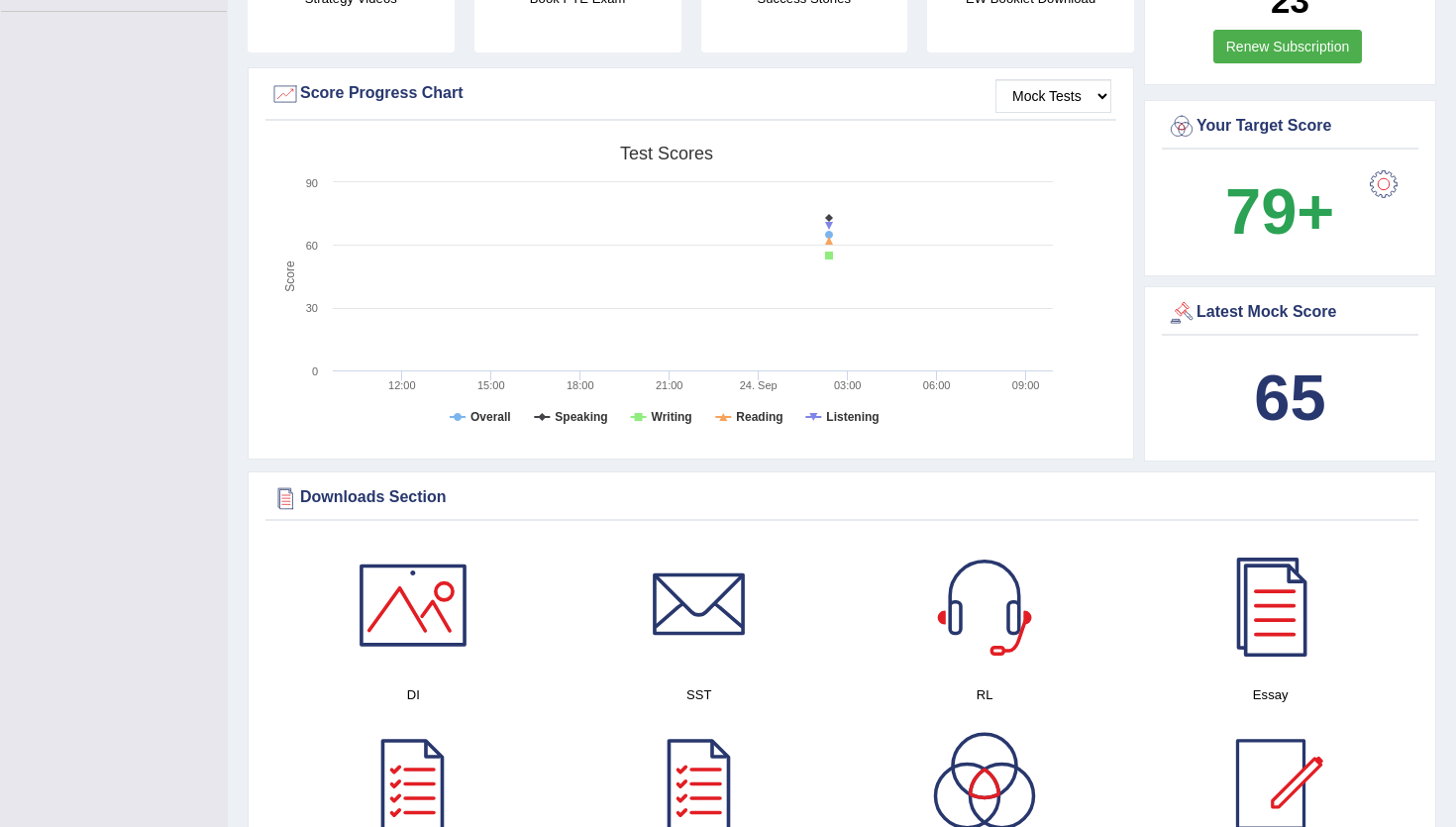
scroll to position [542, 0]
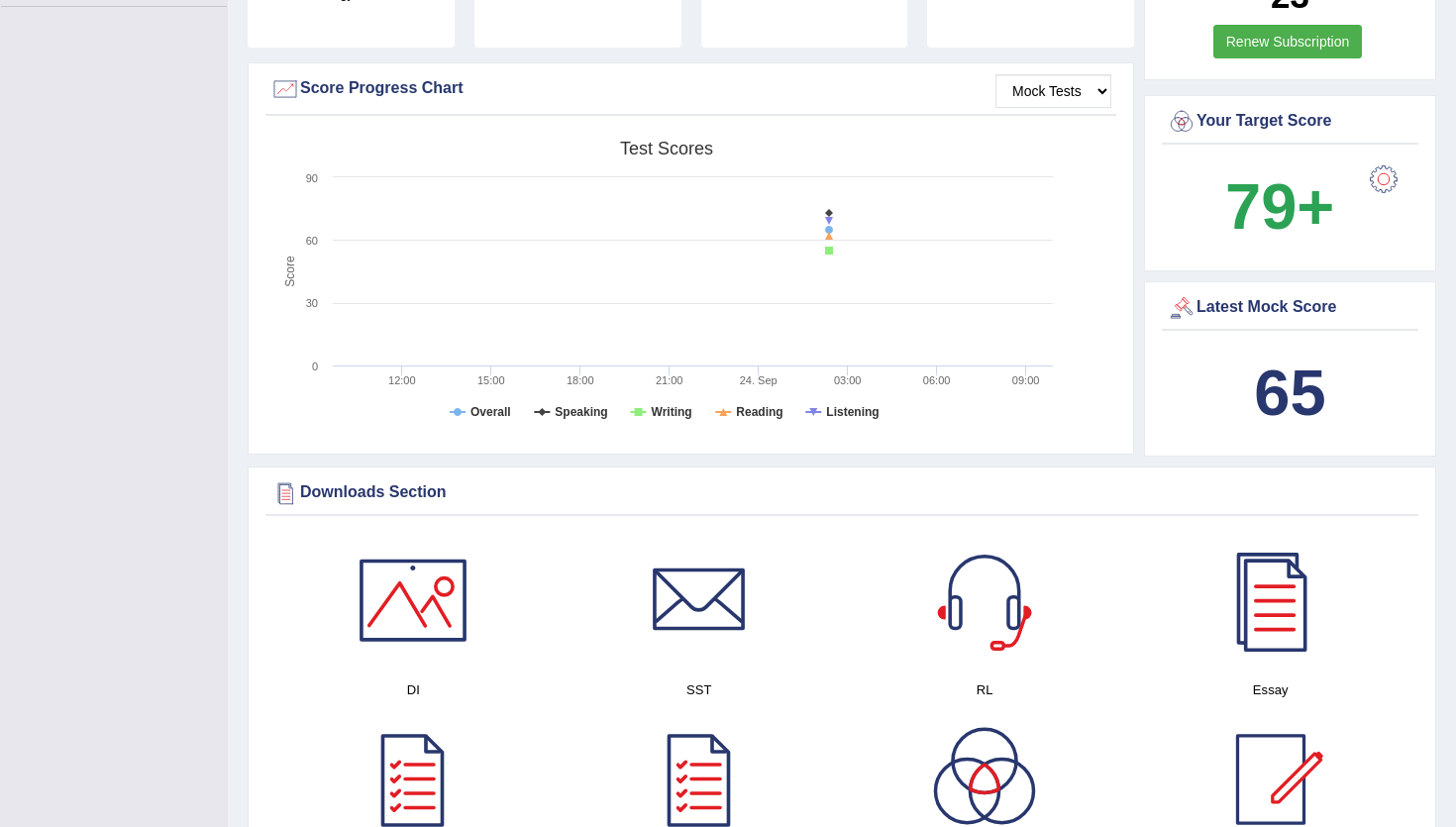
click at [1263, 390] on b "65" at bounding box center [1290, 392] width 72 height 73
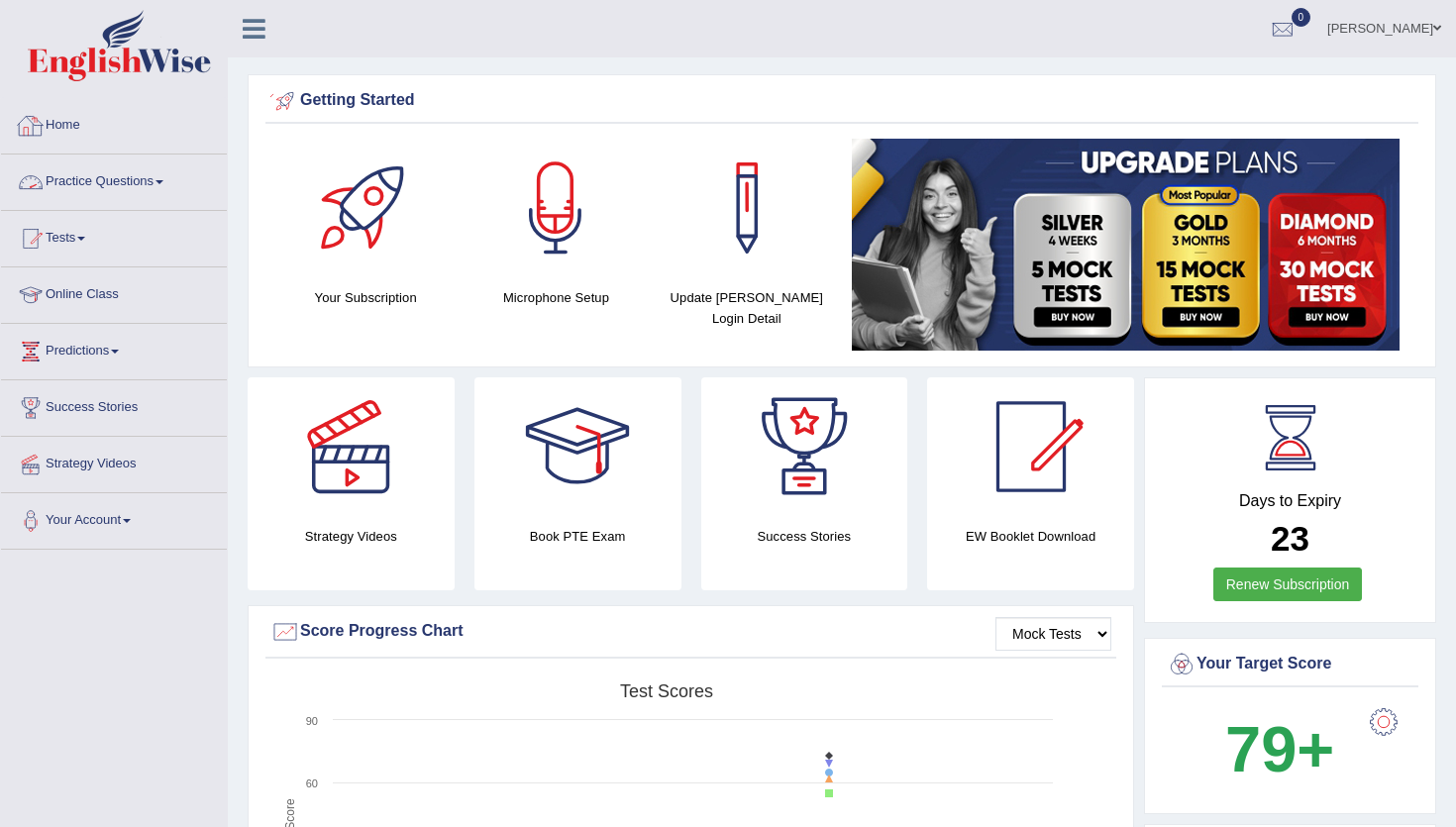
click at [59, 131] on link "Home" at bounding box center [113, 123] width 226 height 50
click at [59, 131] on link "Home" at bounding box center [111, 123] width 221 height 50
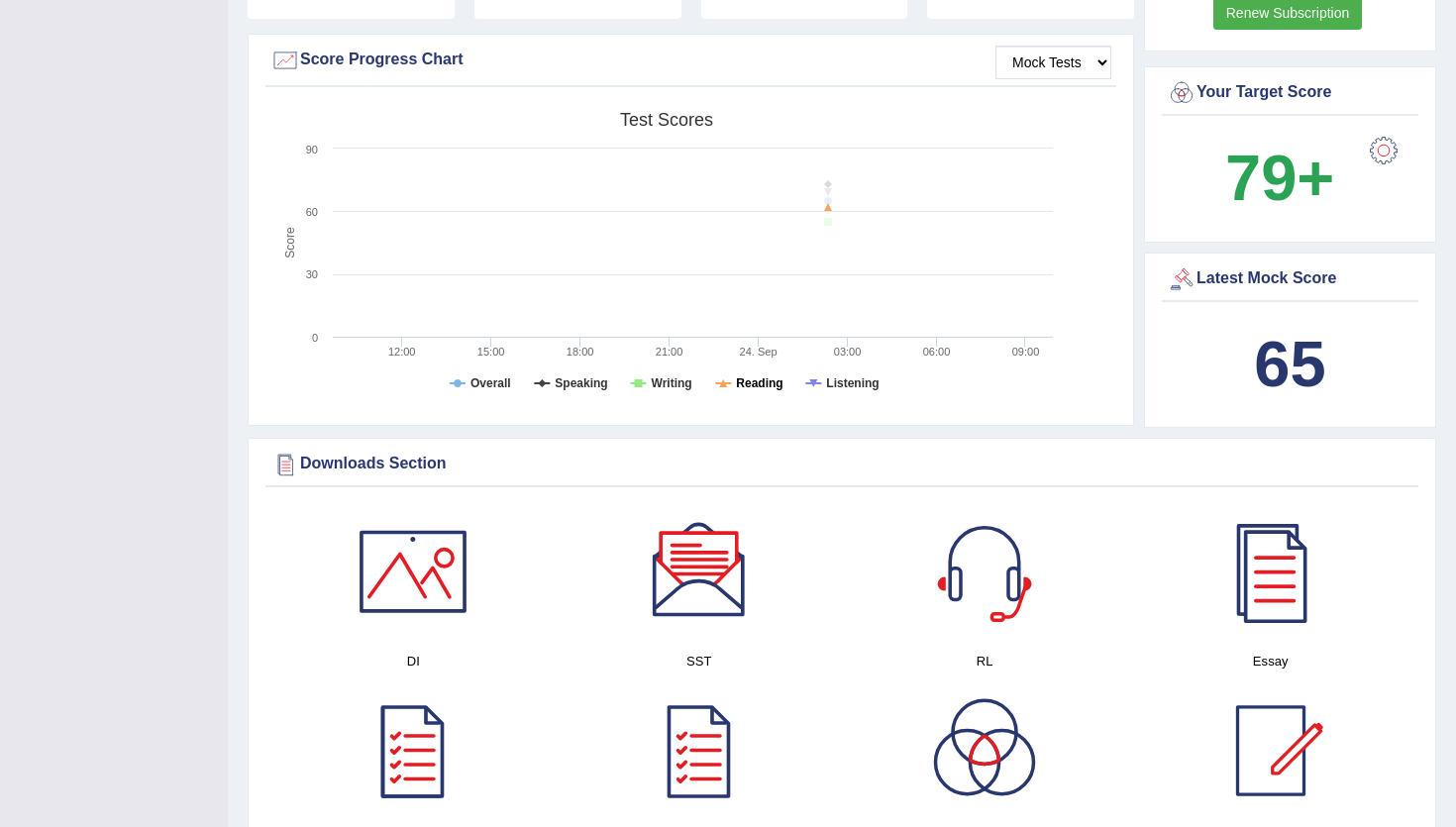
scroll to position [577, 0]
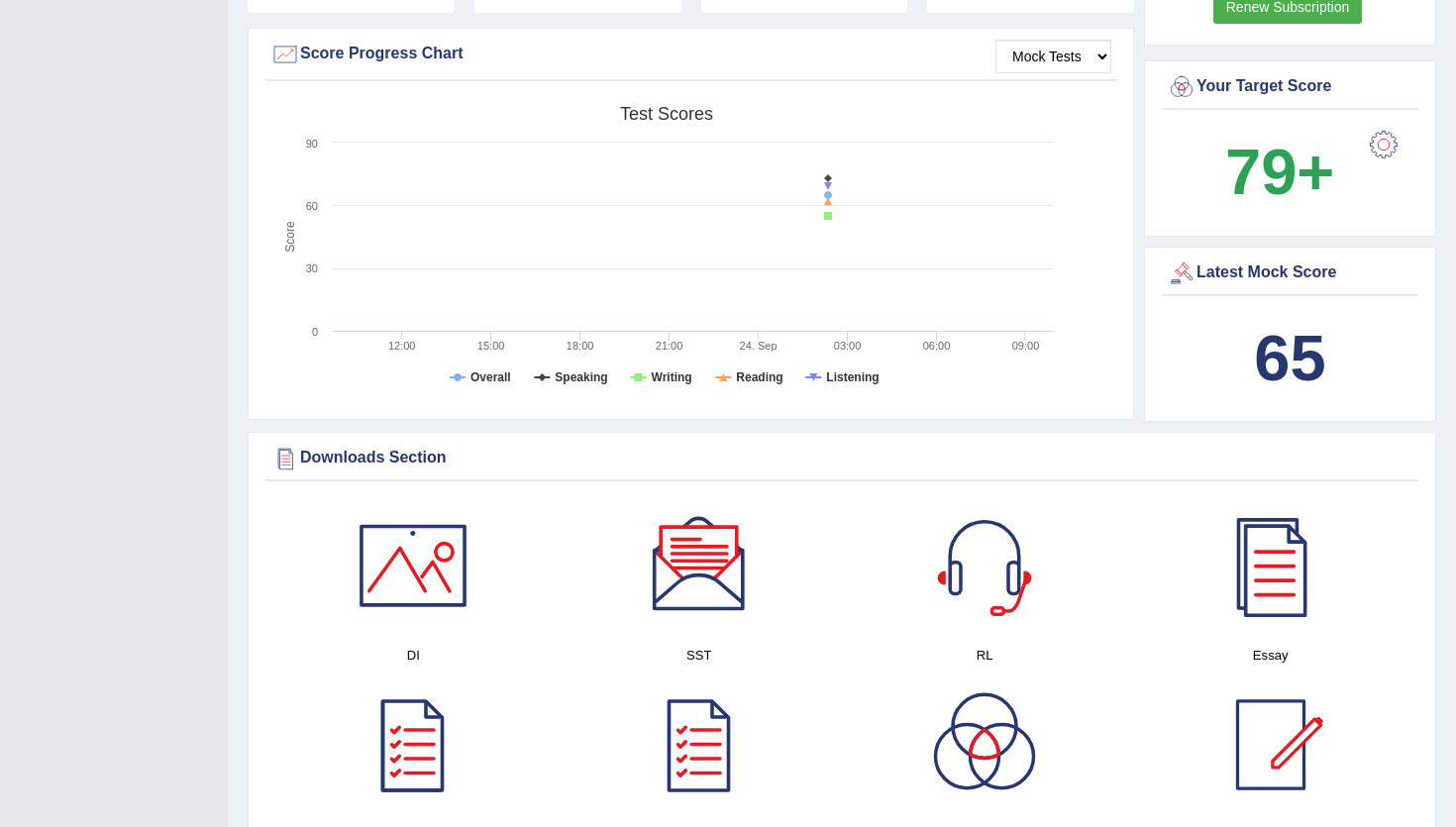
click at [1305, 346] on b "65" at bounding box center [1290, 357] width 72 height 73
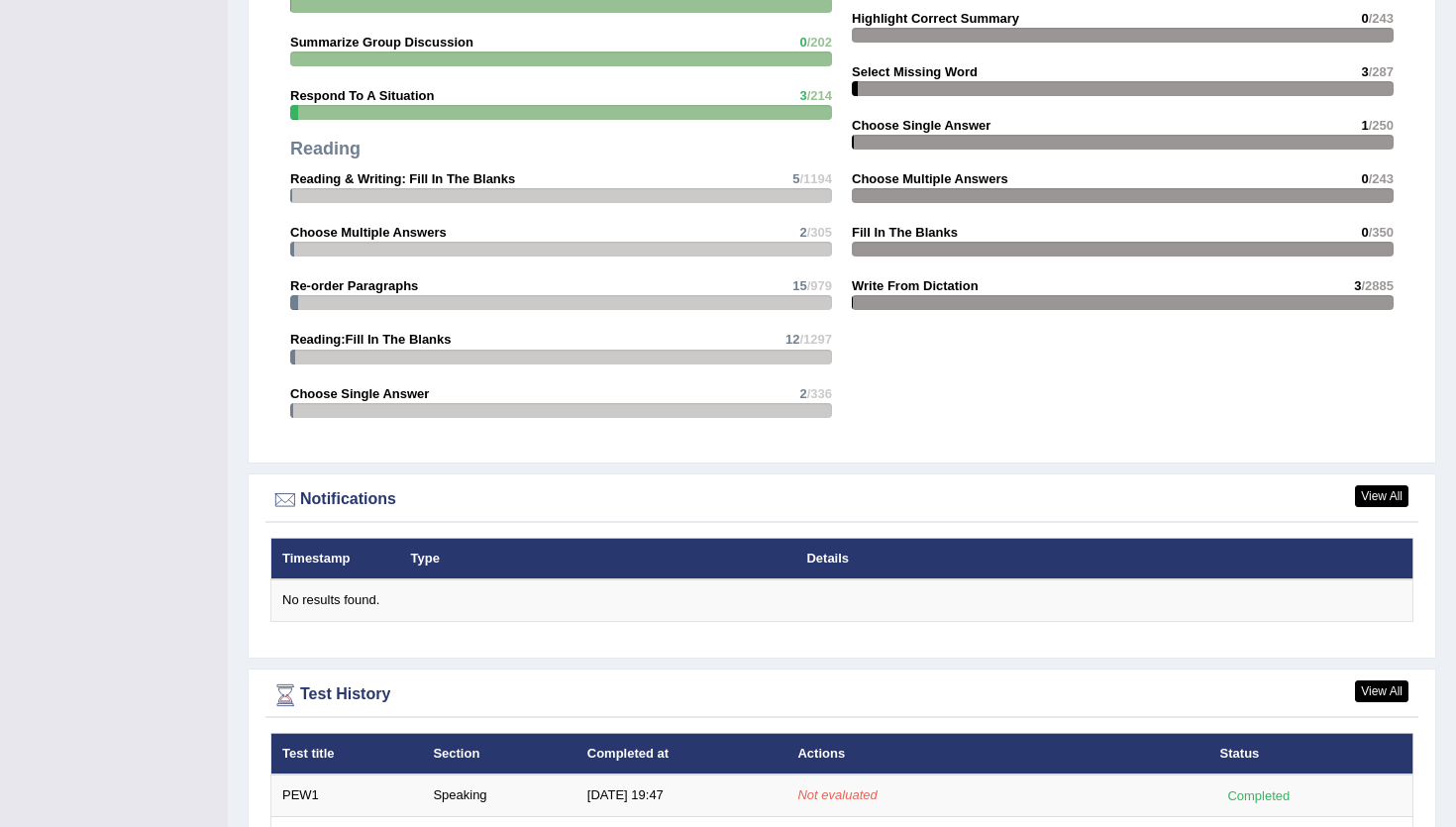
scroll to position [2154, 0]
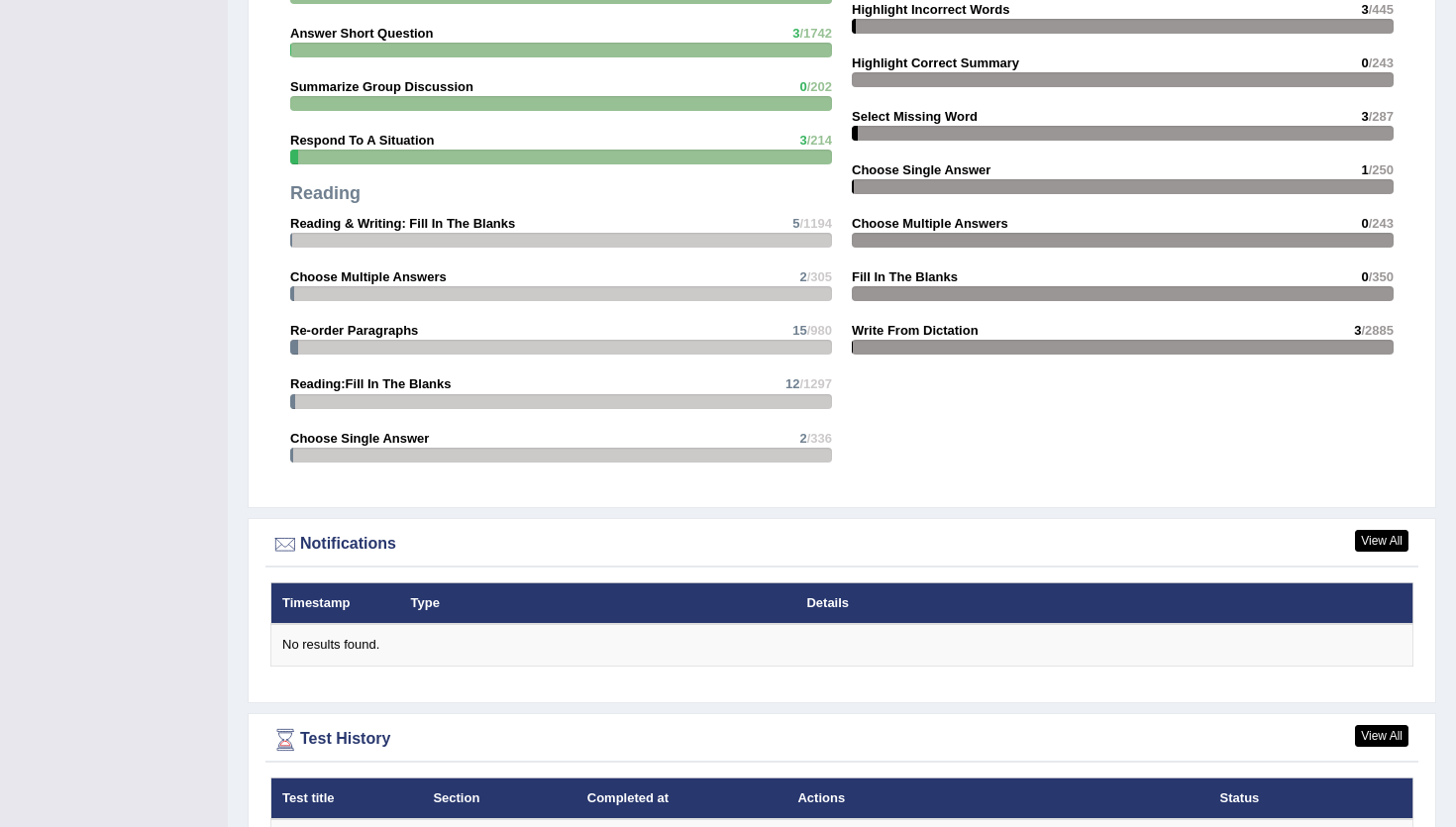
scroll to position [2154, 0]
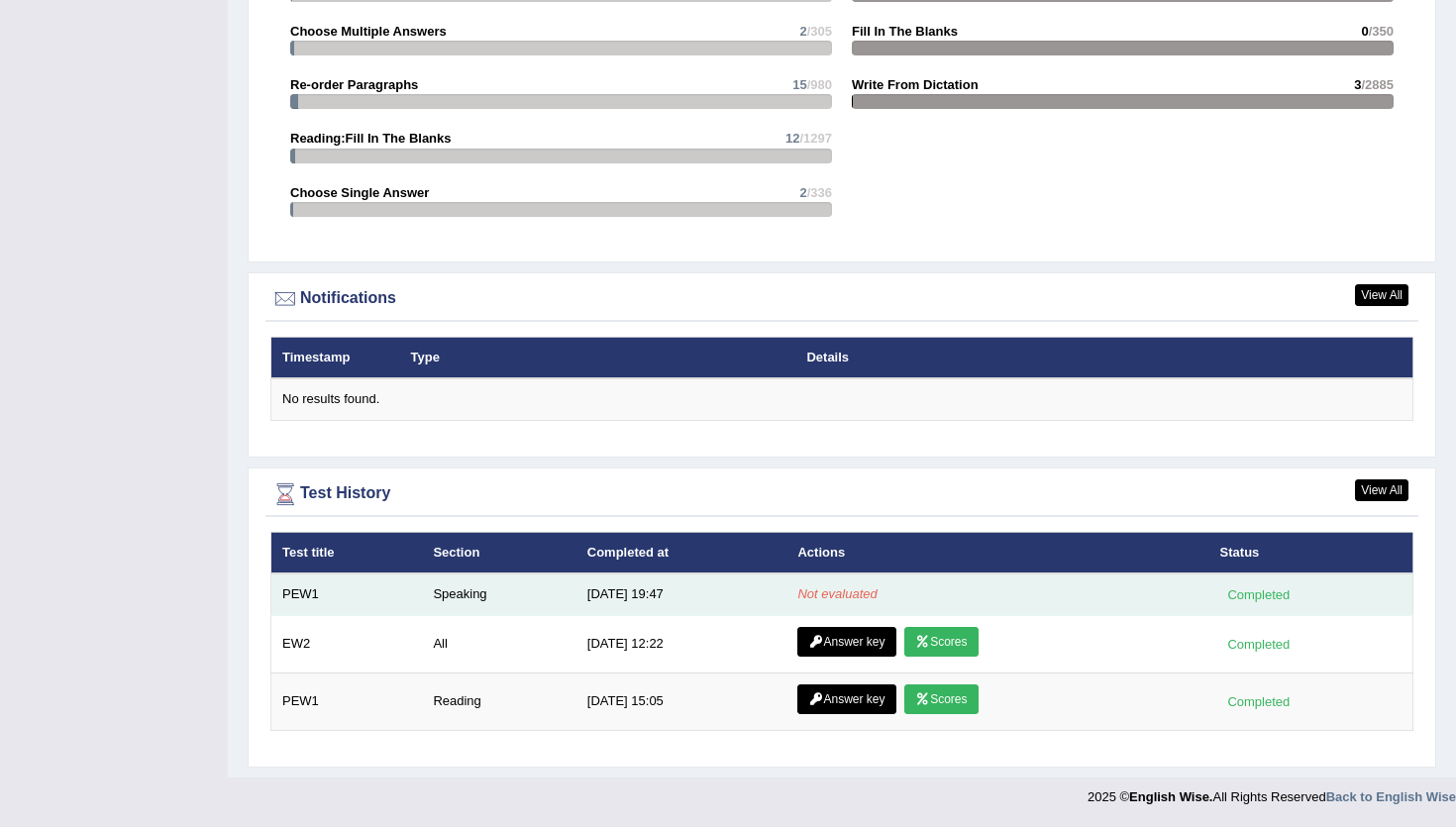
click at [494, 601] on td "Speaking" at bounding box center [499, 594] width 153 height 42
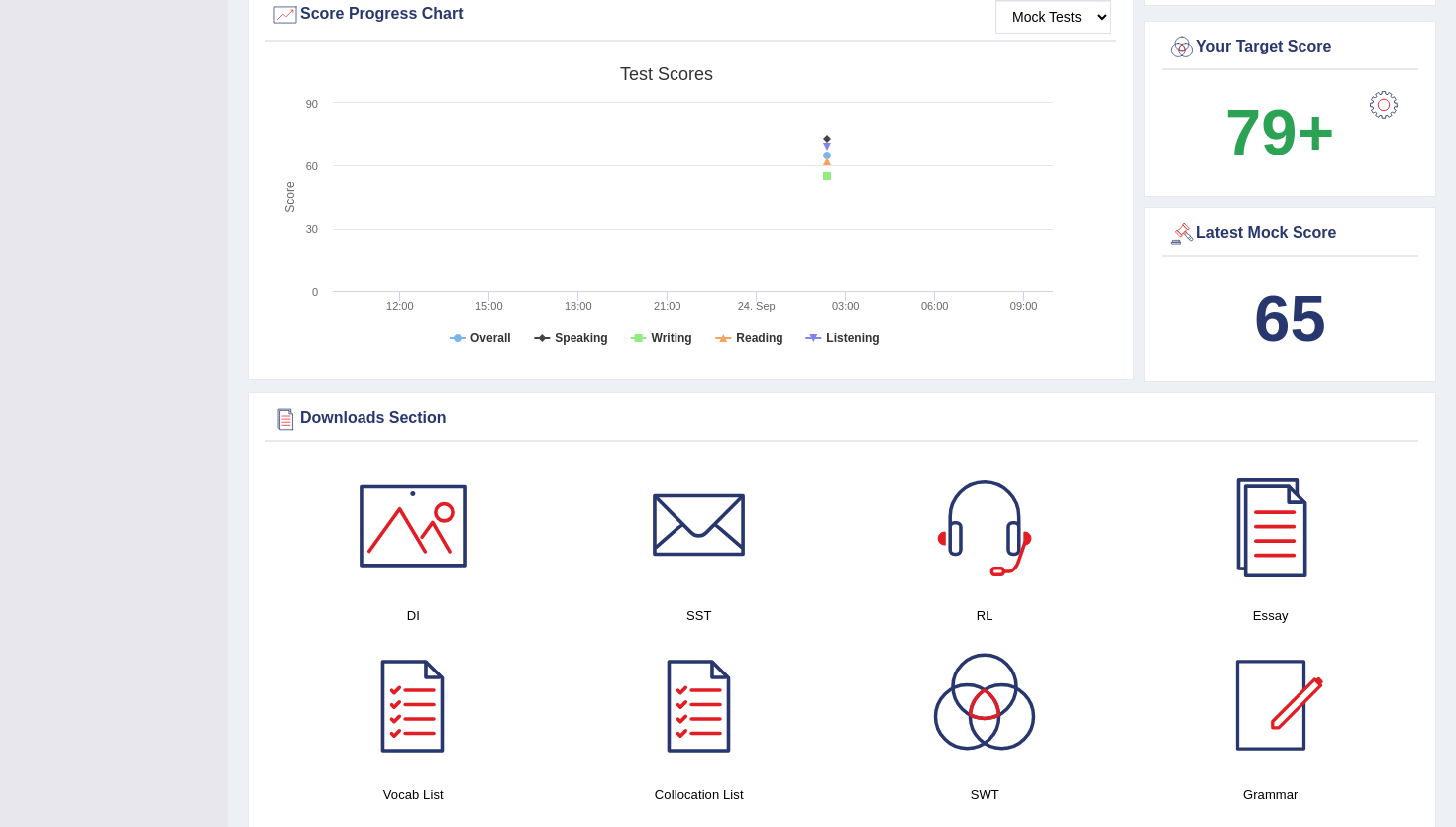
scroll to position [0, 0]
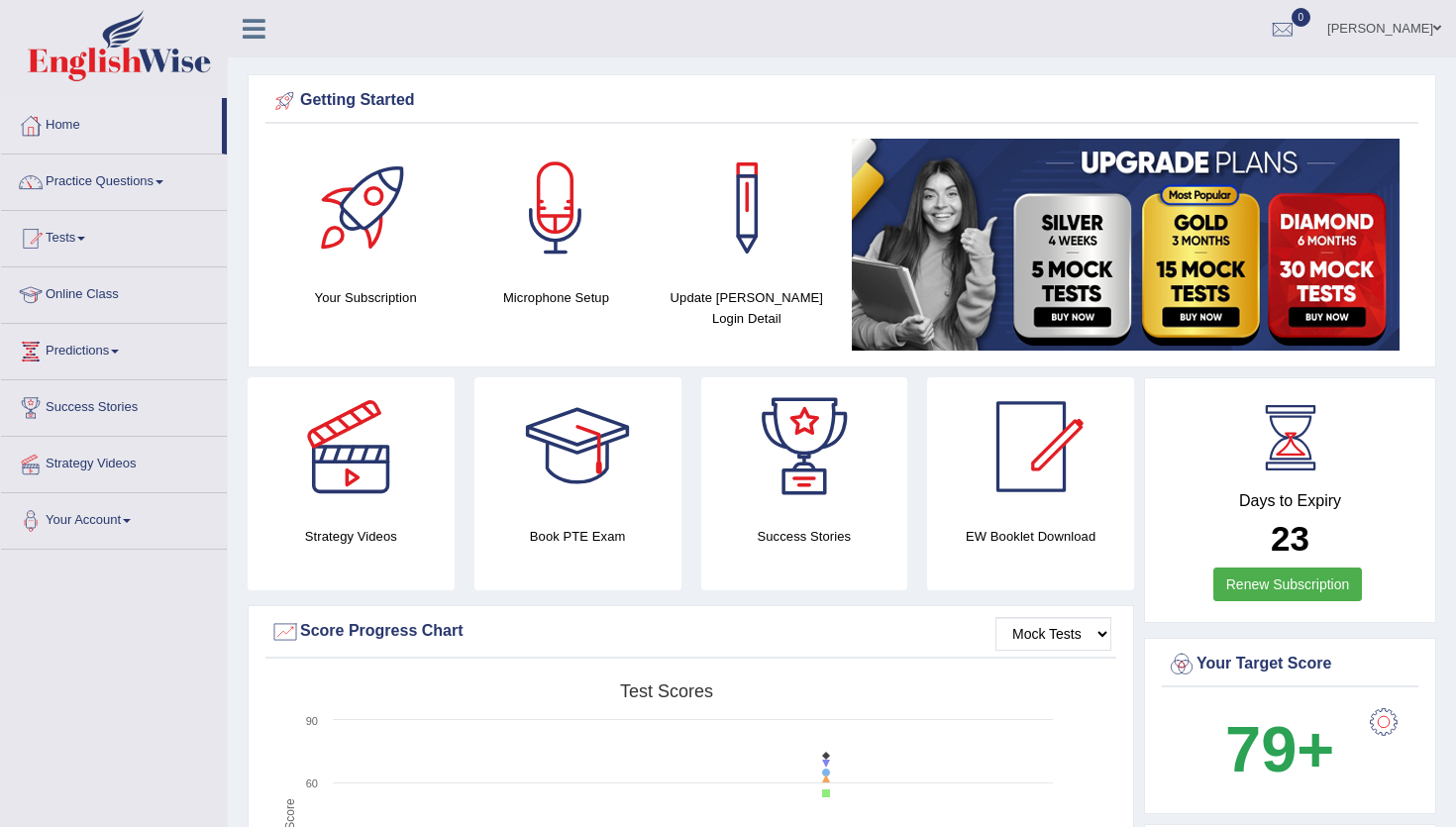
click at [1385, 37] on link "[PERSON_NAME]" at bounding box center [1383, 26] width 143 height 52
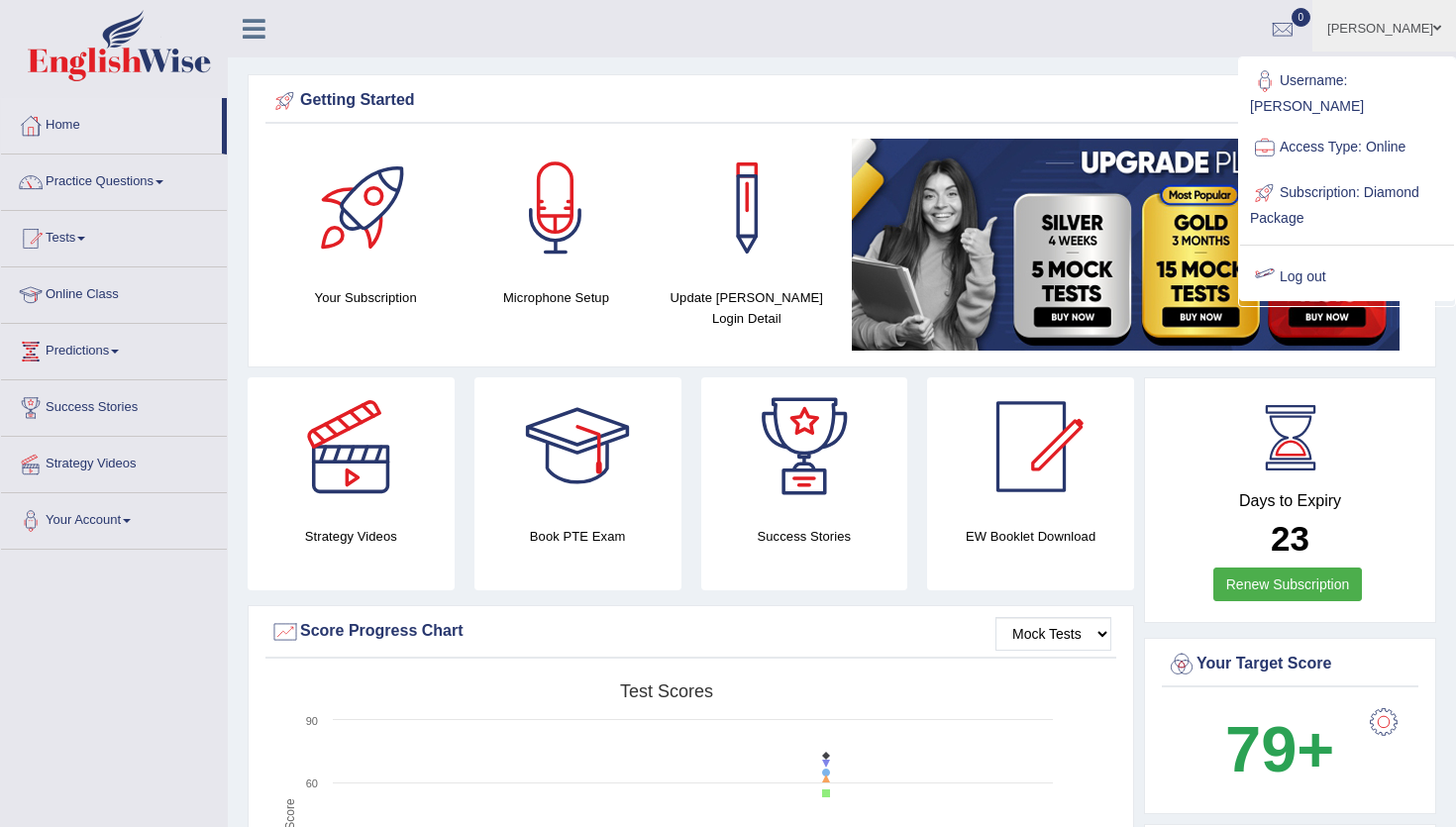
click at [1218, 363] on div "Getting Started Your Subscription Microphone Setup Update Pearson Login Detail ×" at bounding box center [842, 221] width 1188 height 294
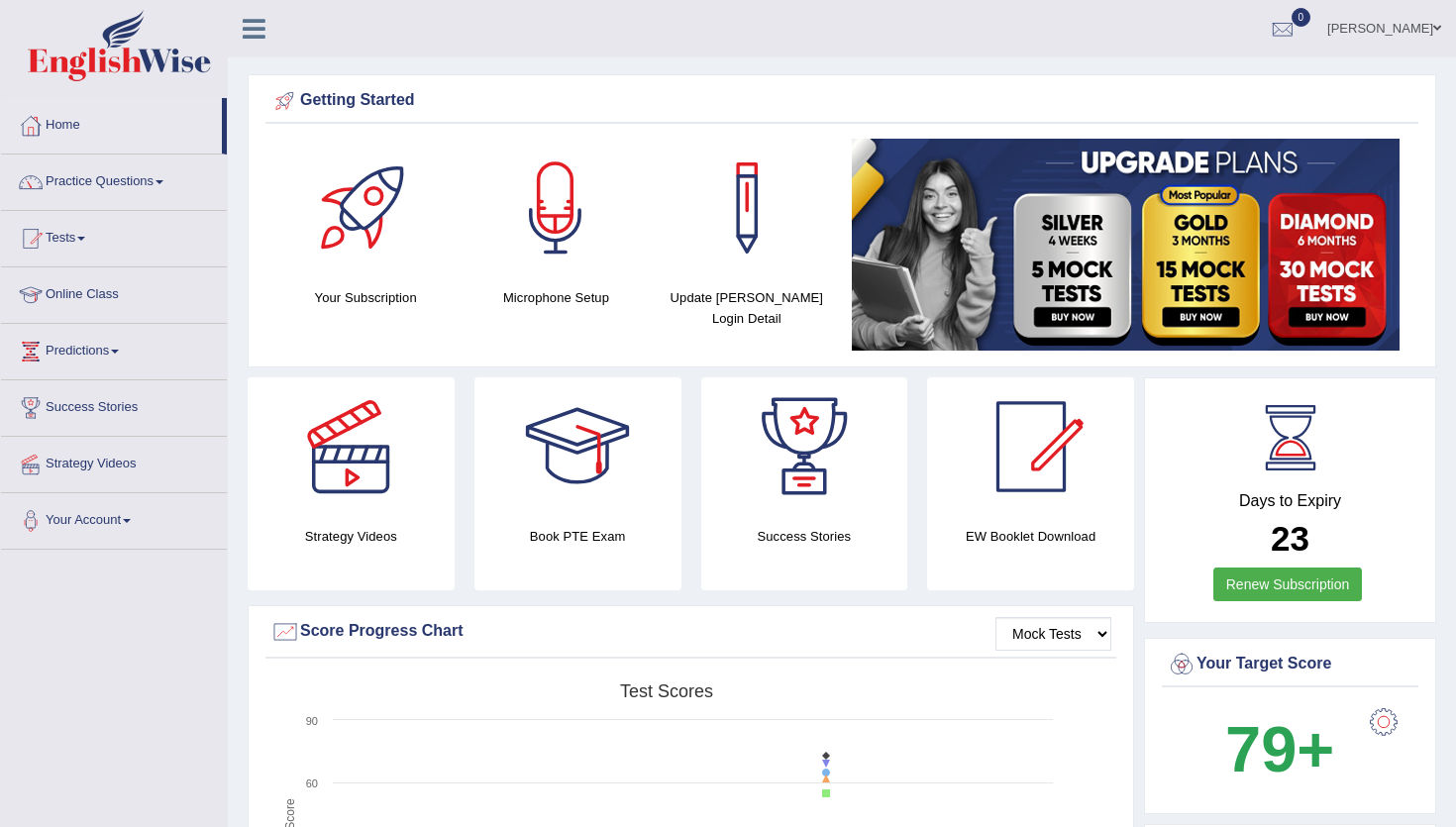
click at [1288, 283] on img at bounding box center [1126, 244] width 547 height 212
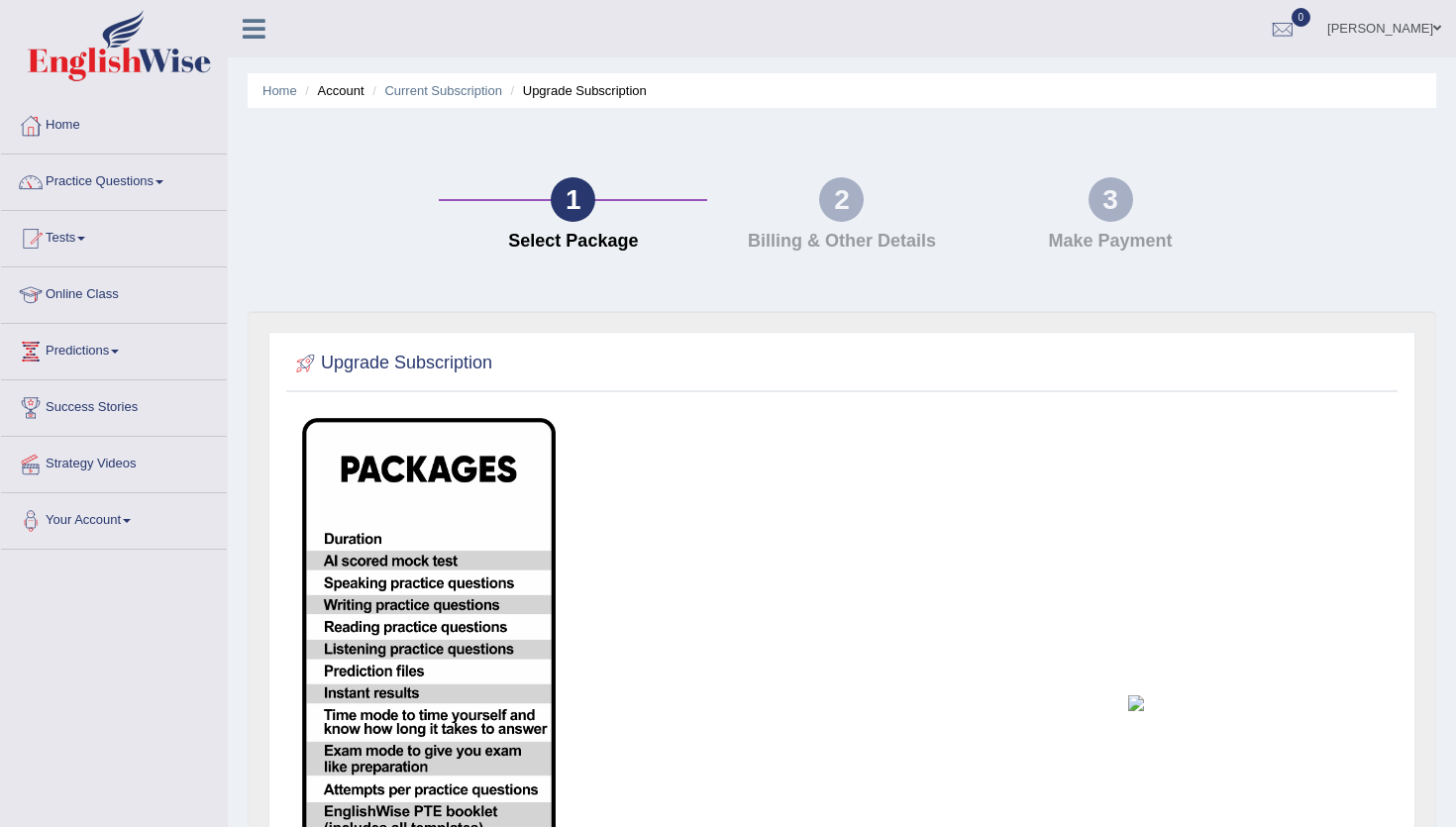
click at [859, 226] on div "2 Billing & Other Details" at bounding box center [841, 219] width 269 height 85
click at [453, 495] on img at bounding box center [428, 703] width 254 height 570
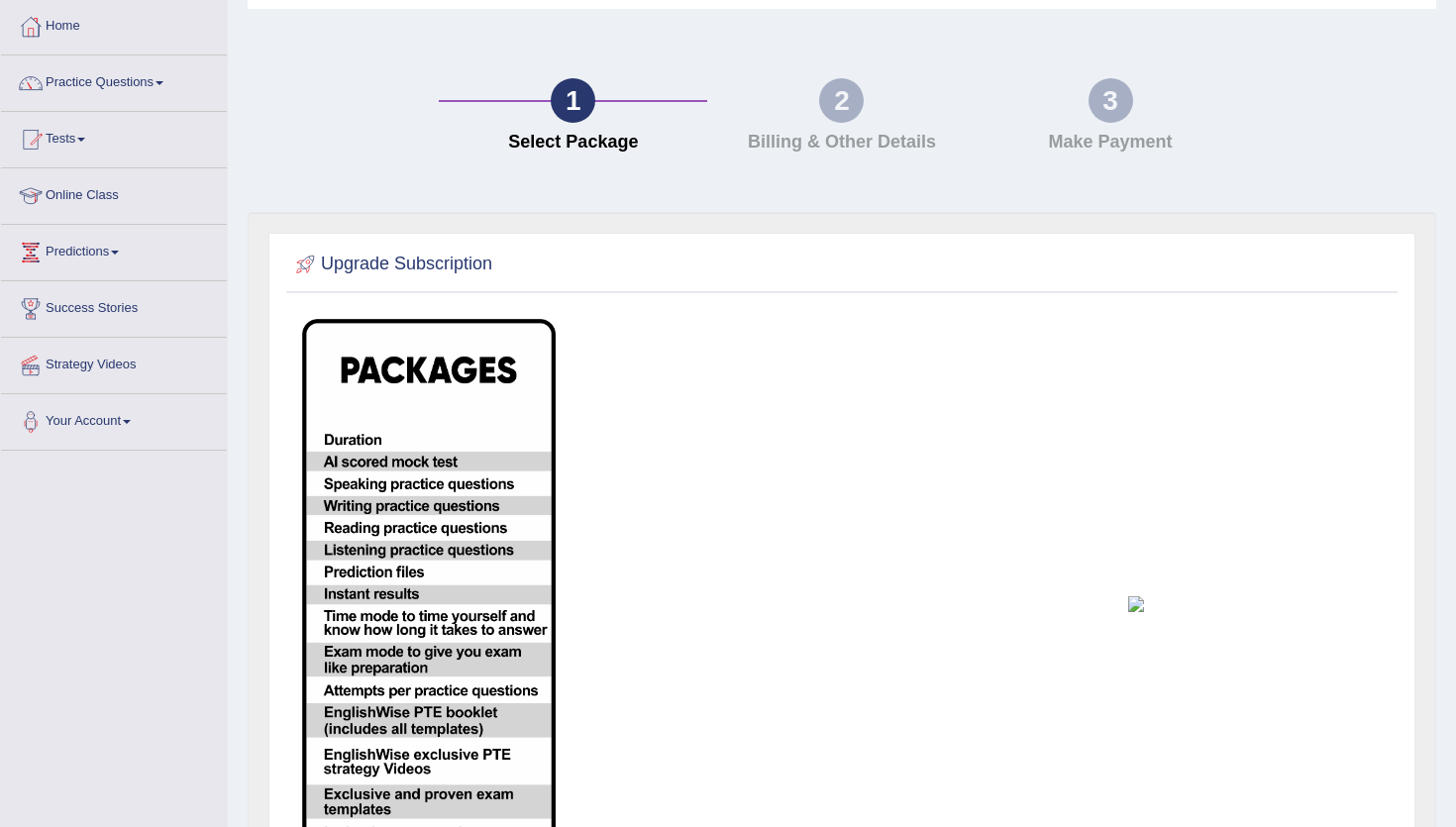
scroll to position [312, 0]
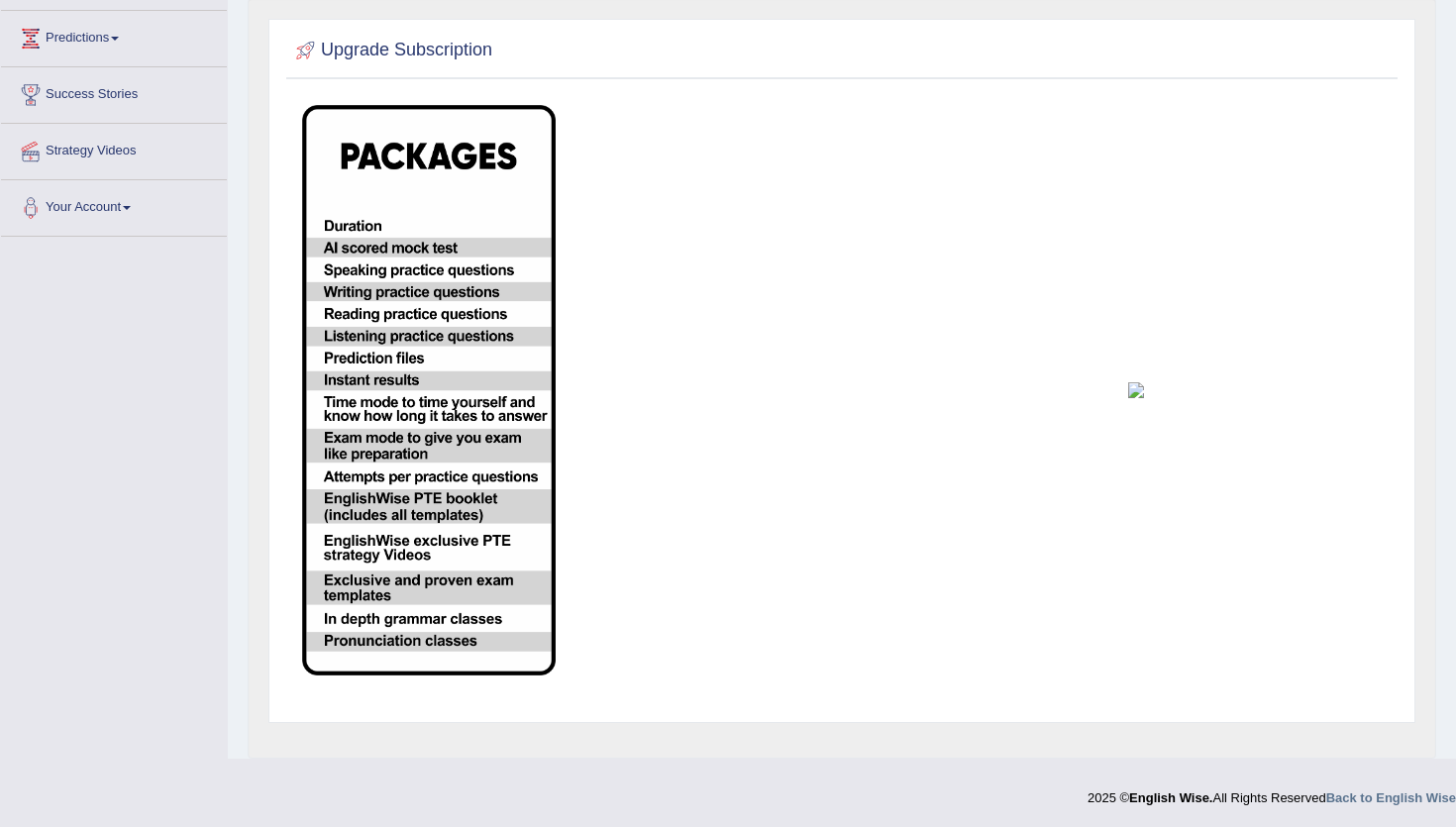
click at [411, 527] on img at bounding box center [428, 389] width 254 height 570
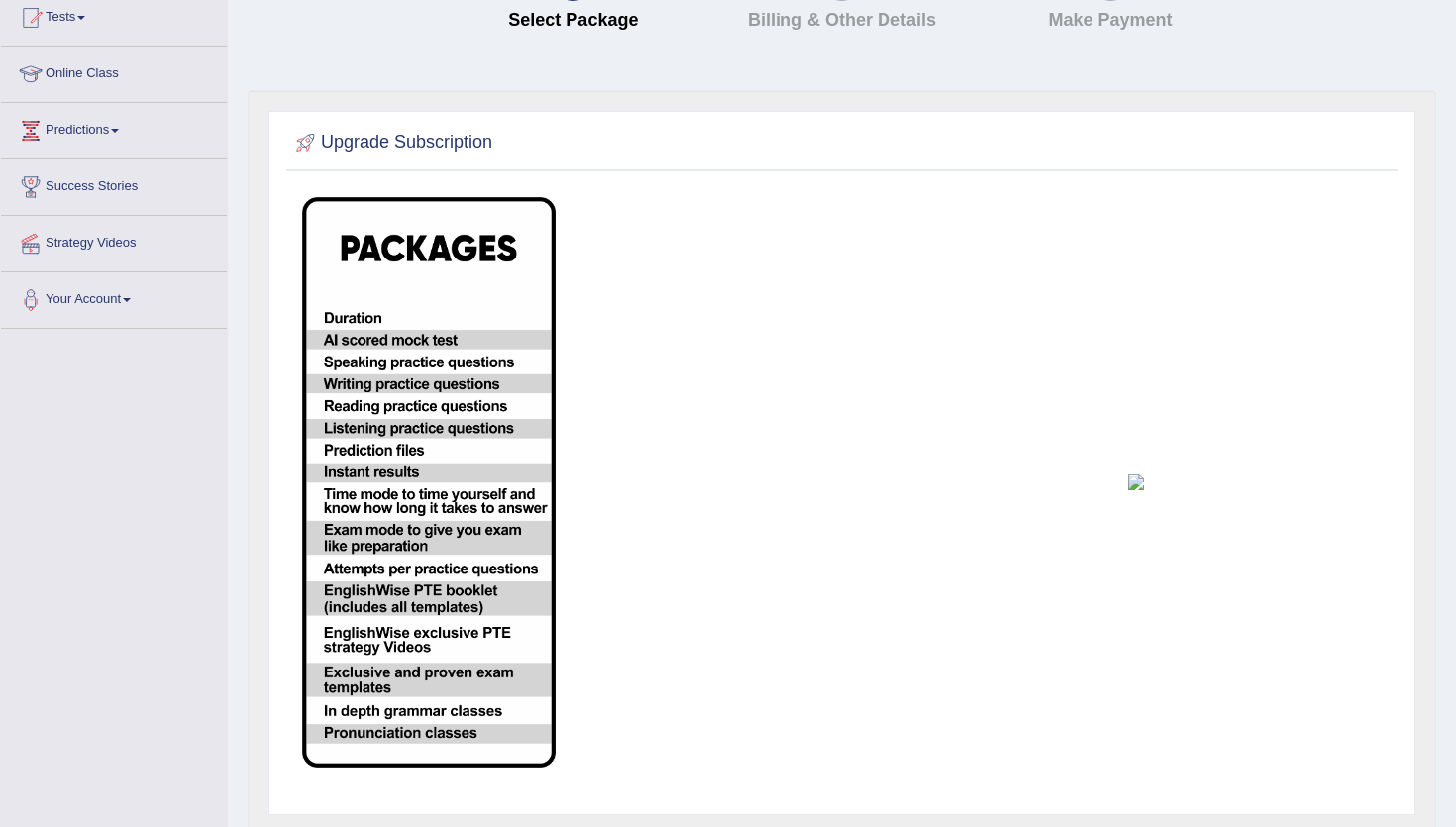
scroll to position [0, 0]
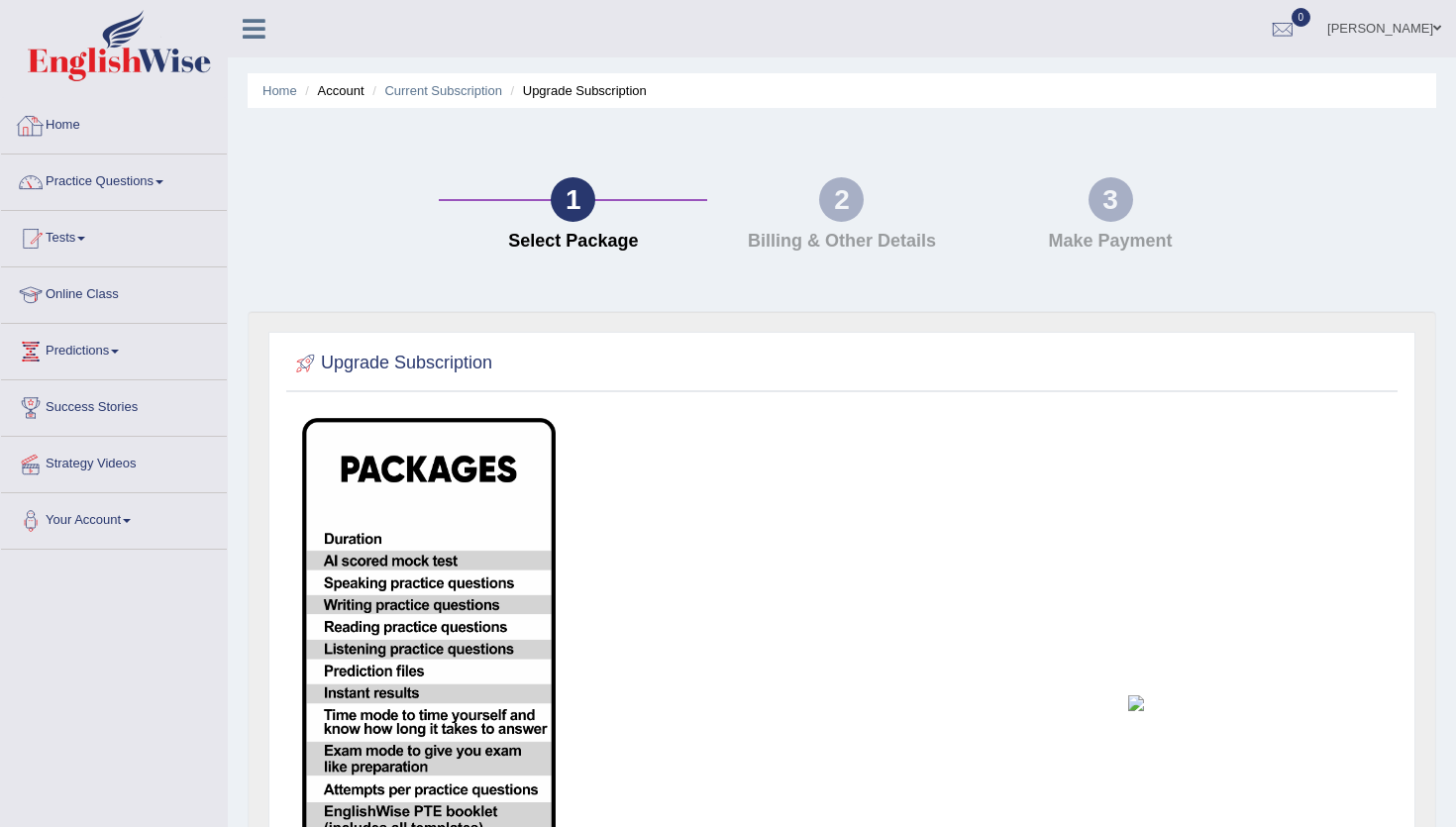
click at [274, 99] on li "Home" at bounding box center [280, 91] width 35 height 19
click at [274, 91] on link "Home" at bounding box center [280, 91] width 35 height 15
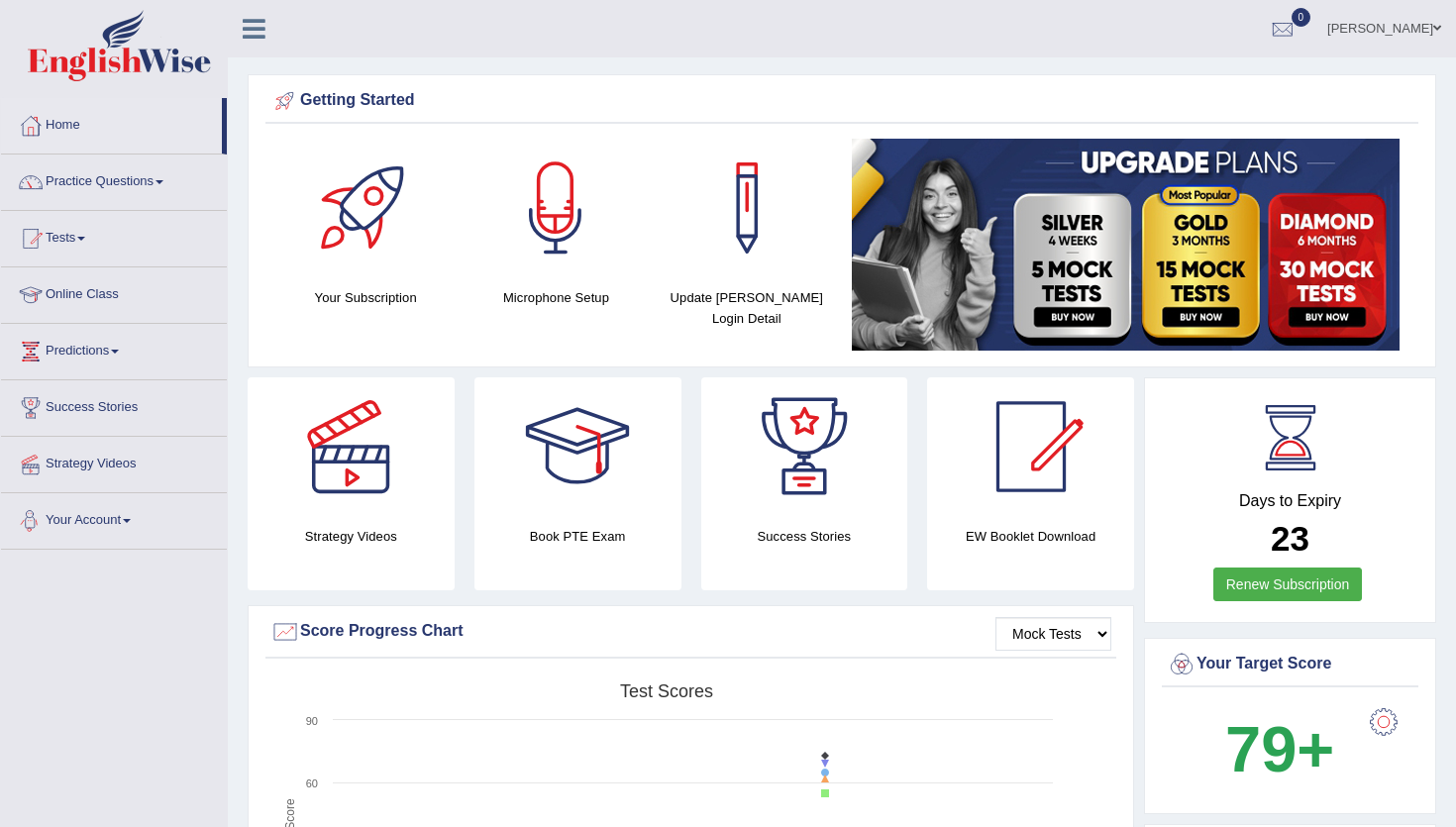
click at [121, 461] on link "Strategy Videos" at bounding box center [113, 462] width 226 height 50
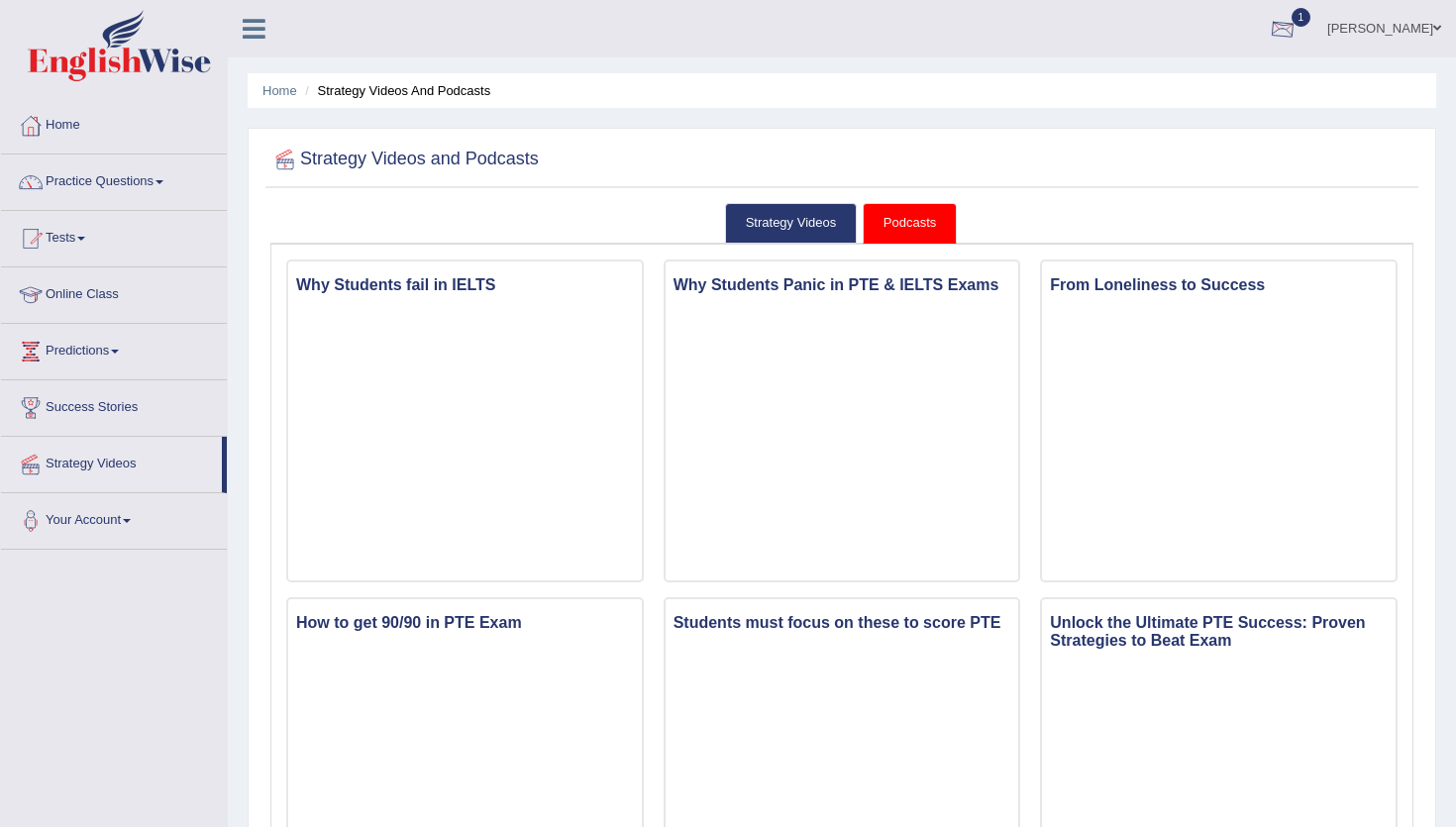
click at [1292, 14] on link "1" at bounding box center [1283, 26] width 60 height 52
click at [1139, 95] on span "Exam evaluated" at bounding box center [1163, 100] width 264 height 16
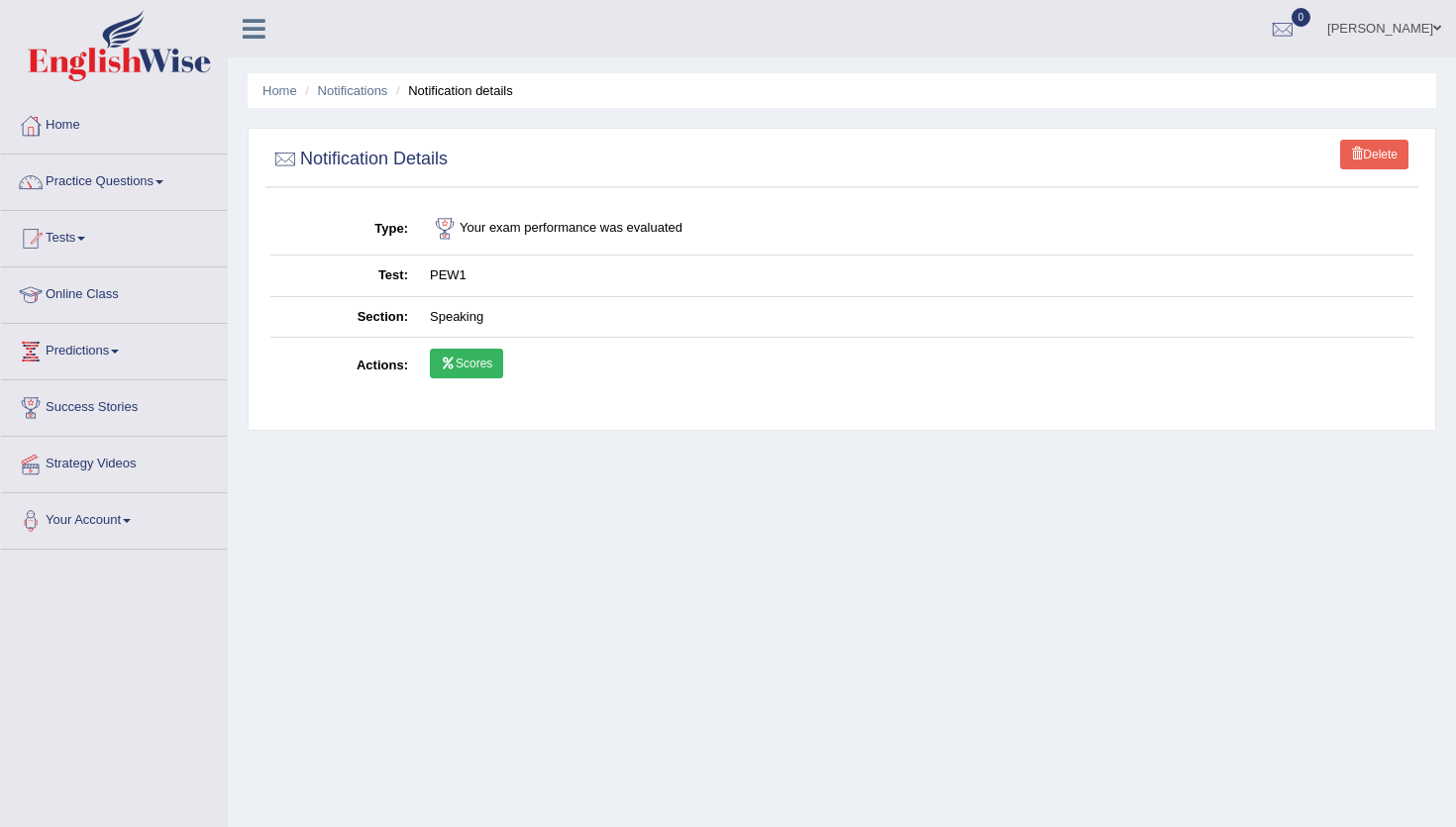
click at [473, 358] on link "Scores" at bounding box center [467, 363] width 74 height 30
click at [66, 115] on link "Home" at bounding box center [113, 123] width 226 height 50
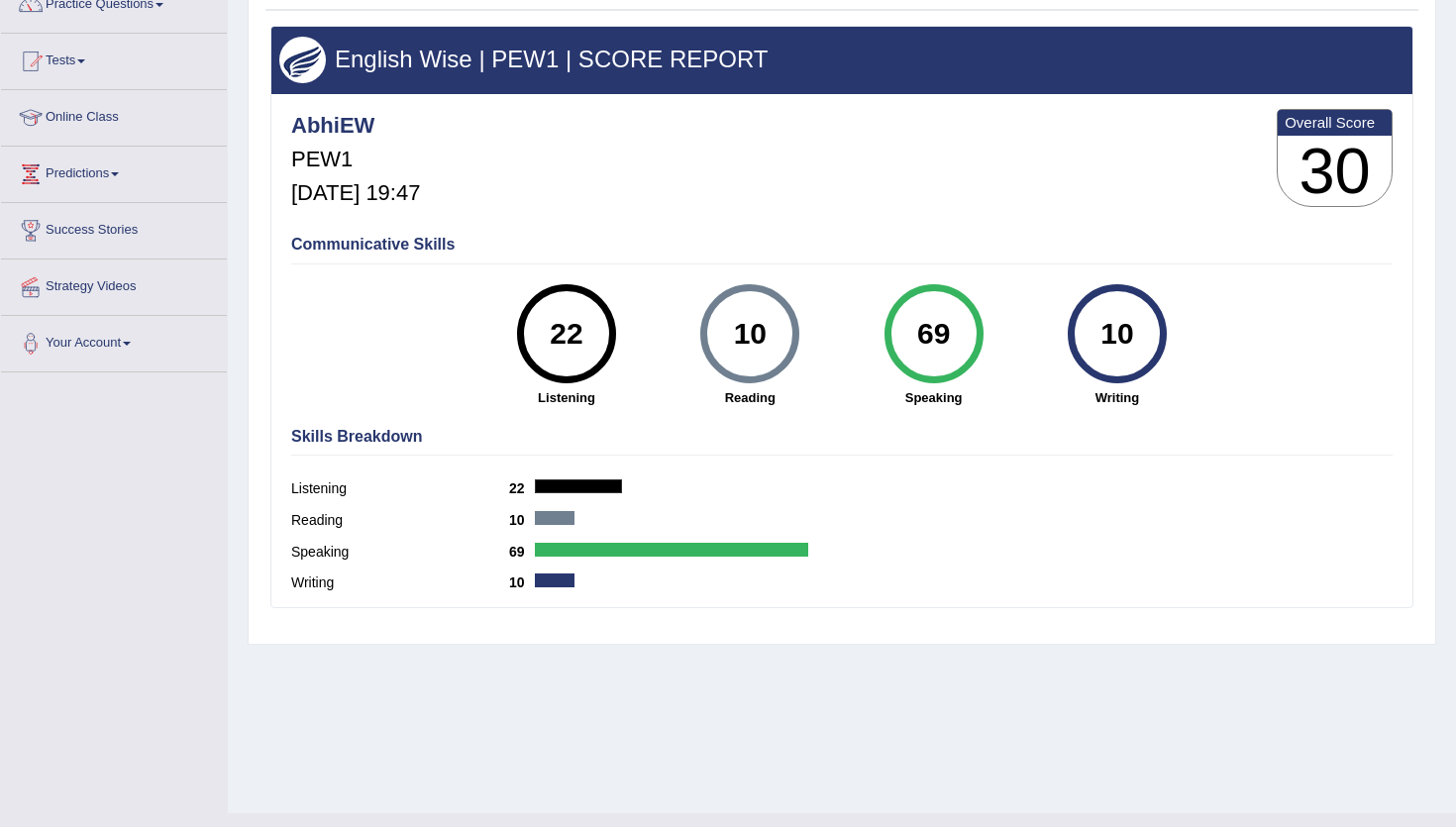
scroll to position [187, 0]
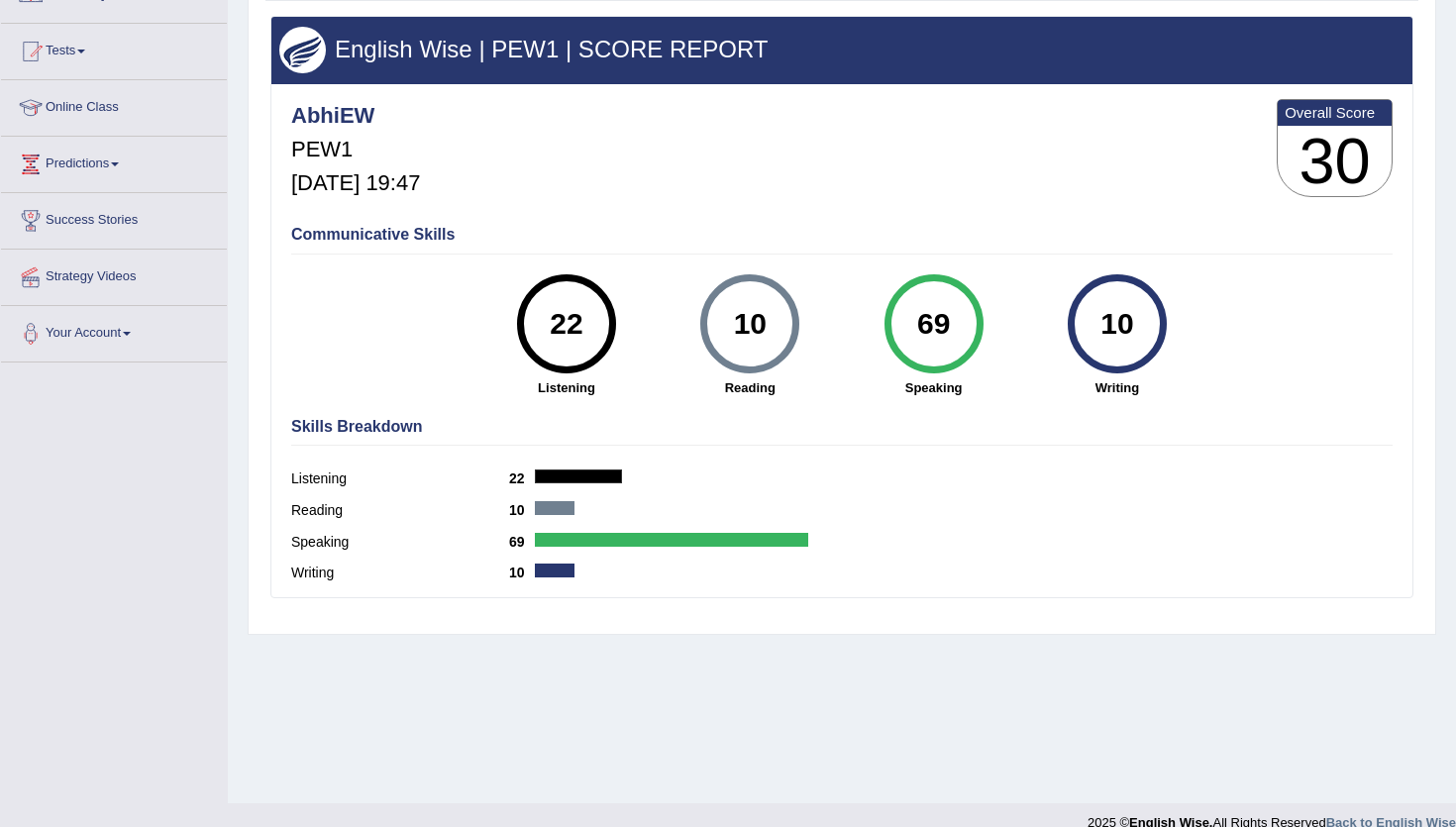
click at [629, 533] on div at bounding box center [671, 539] width 274 height 14
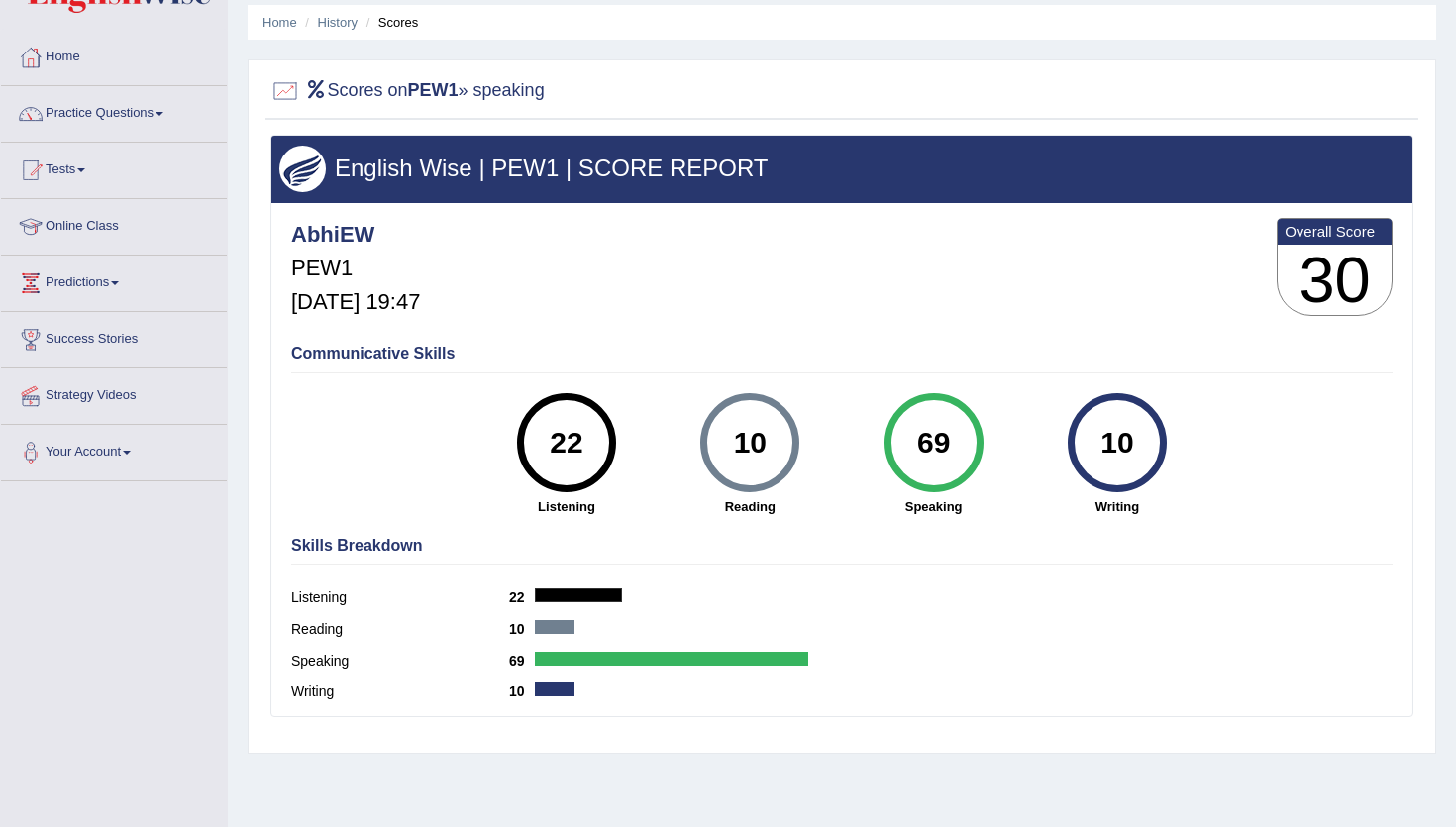
scroll to position [33, 0]
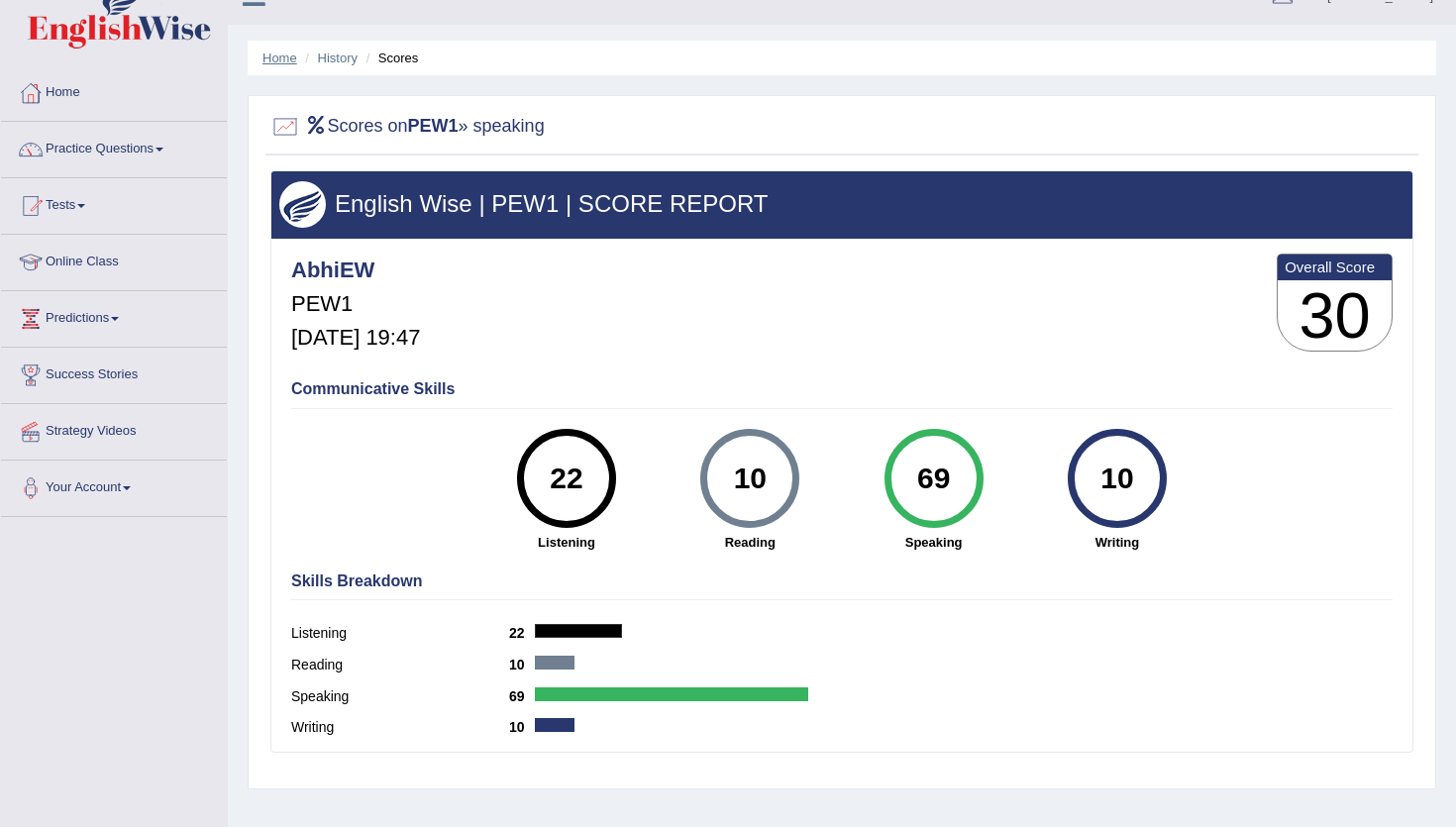
click at [287, 54] on link "Home" at bounding box center [280, 58] width 35 height 15
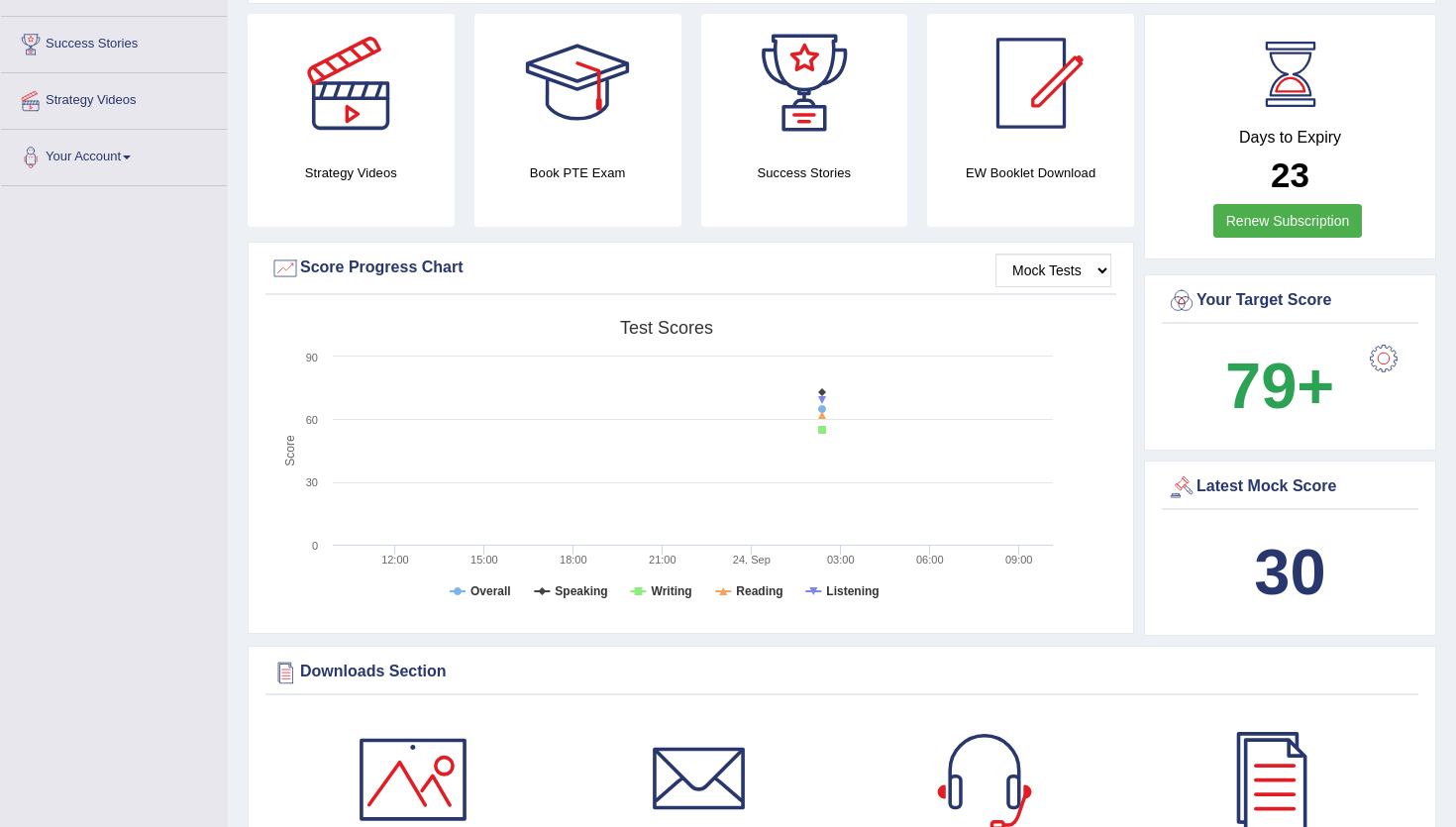
scroll to position [361, 0]
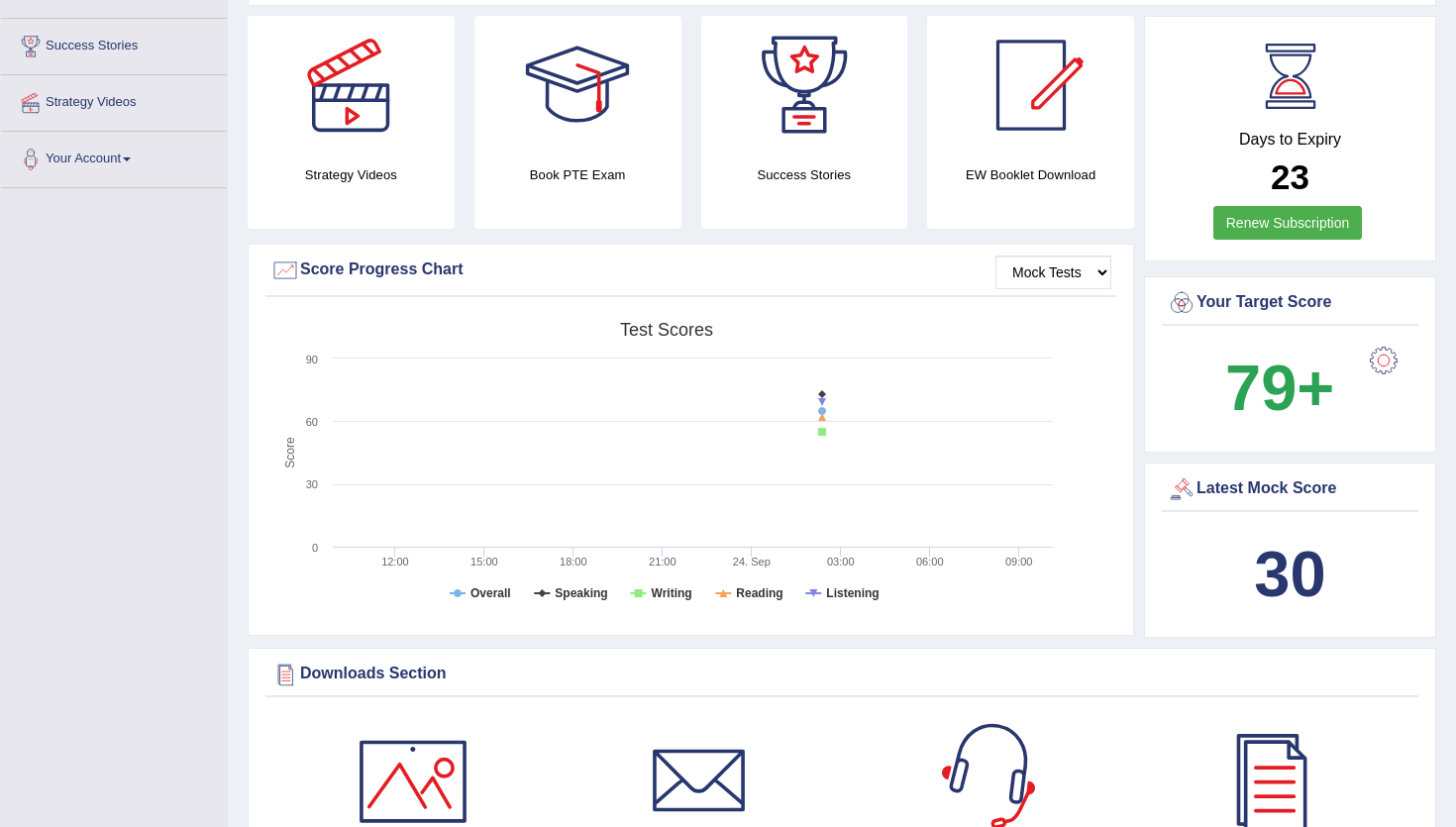
click at [1277, 572] on b "30" at bounding box center [1290, 573] width 72 height 73
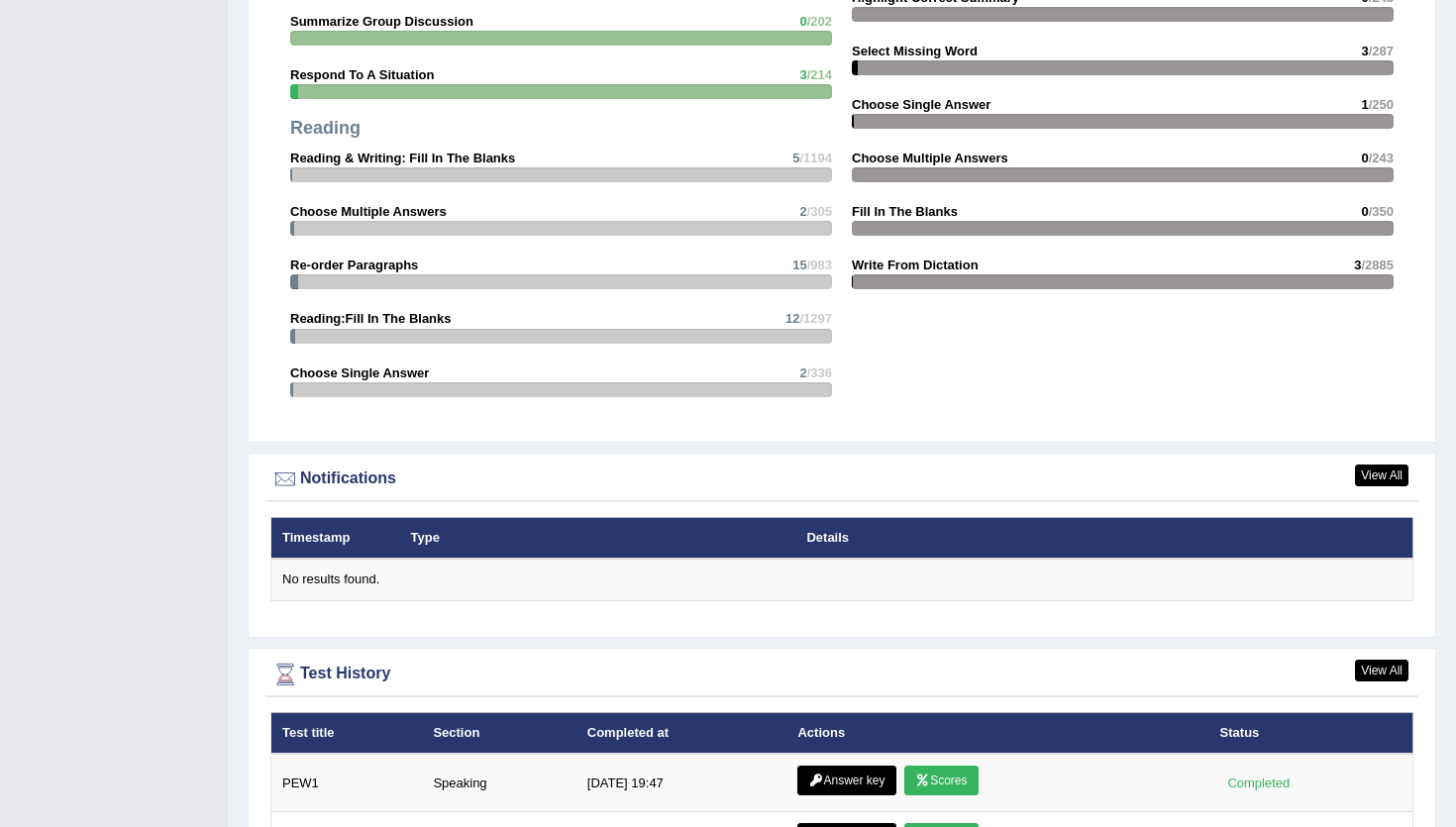
scroll to position [2170, 0]
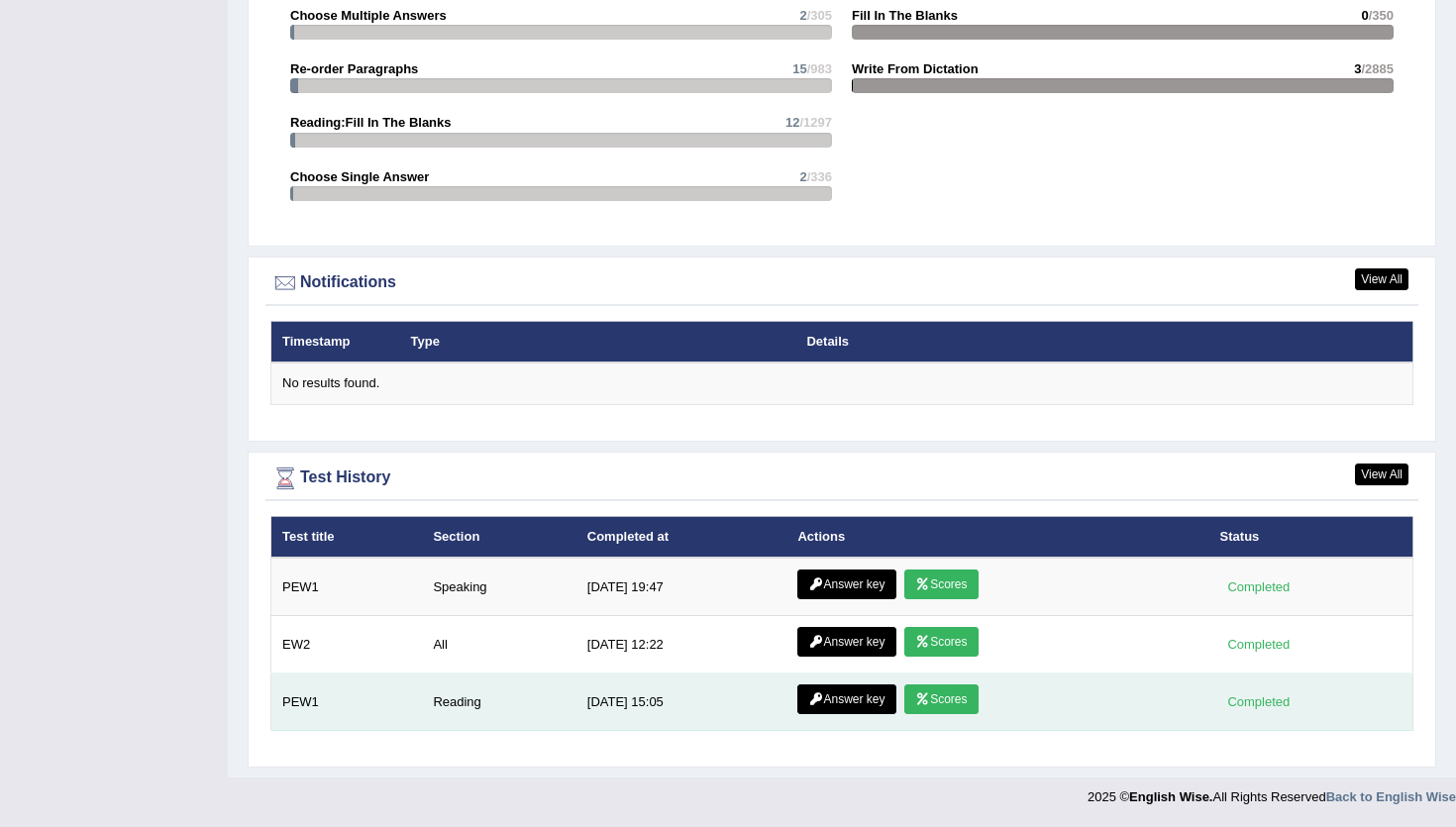
click at [872, 708] on link "Answer key" at bounding box center [846, 700] width 99 height 30
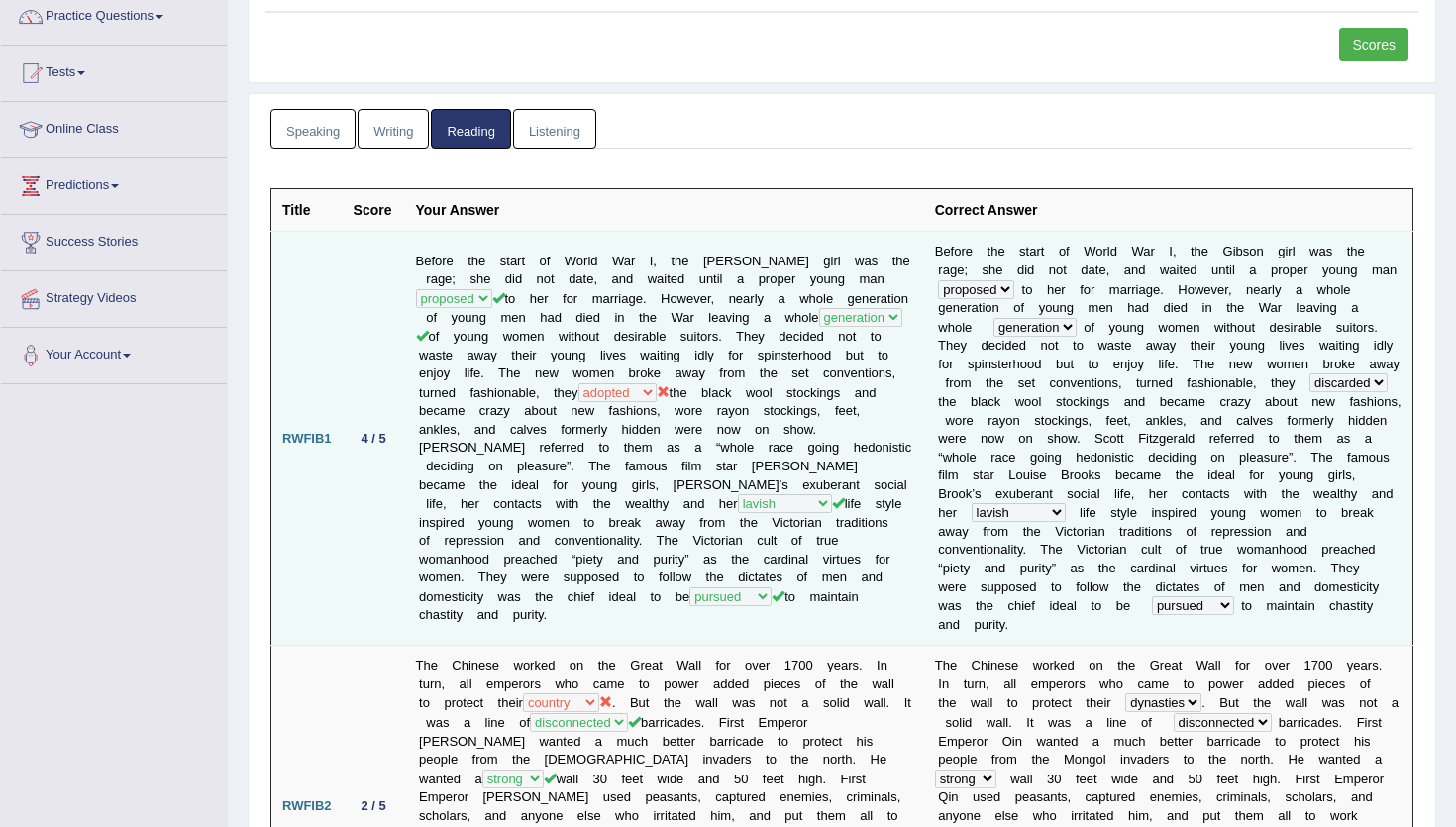
scroll to position [172, 0]
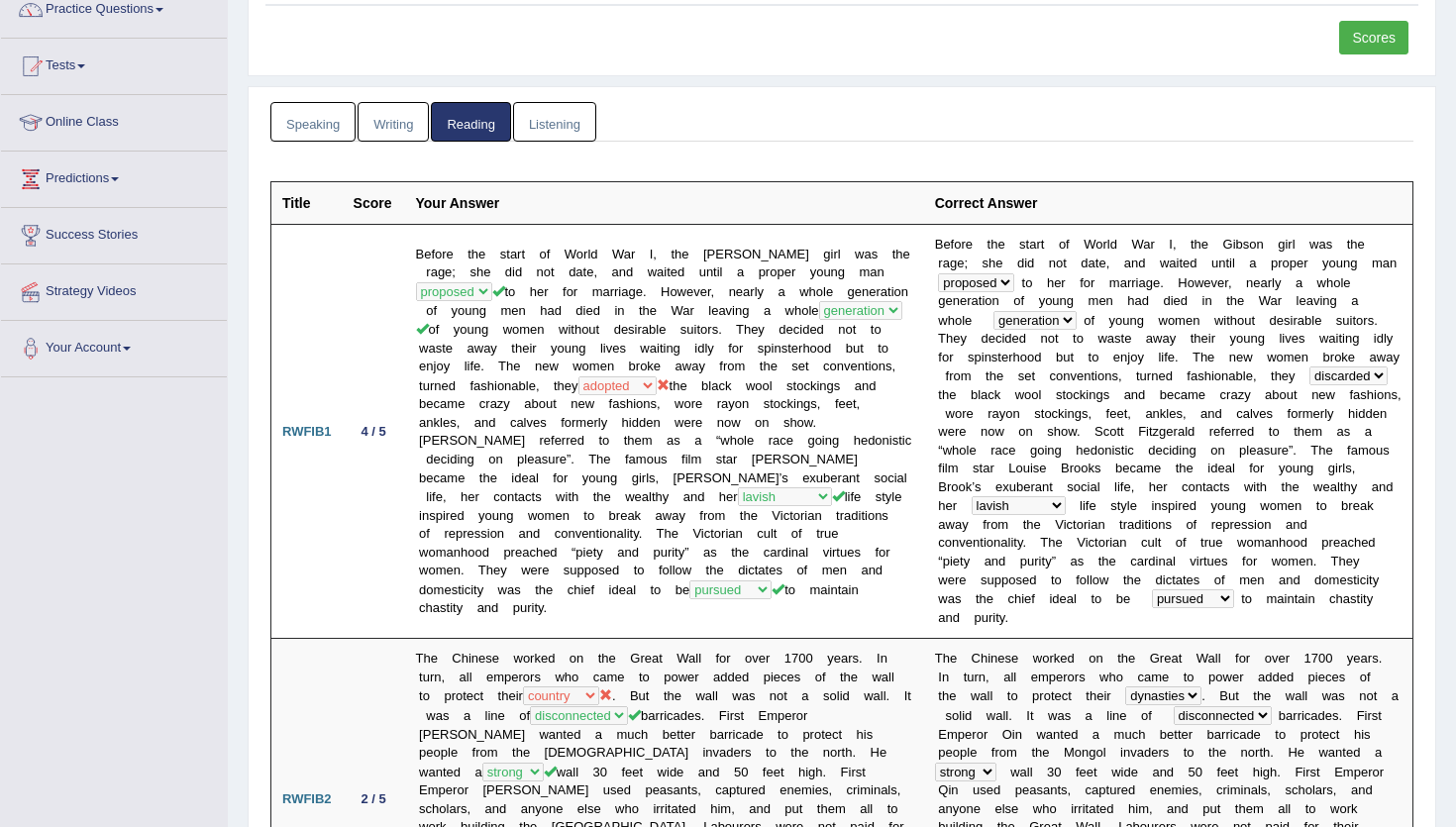
click at [323, 126] on link "Speaking" at bounding box center [313, 121] width 86 height 41
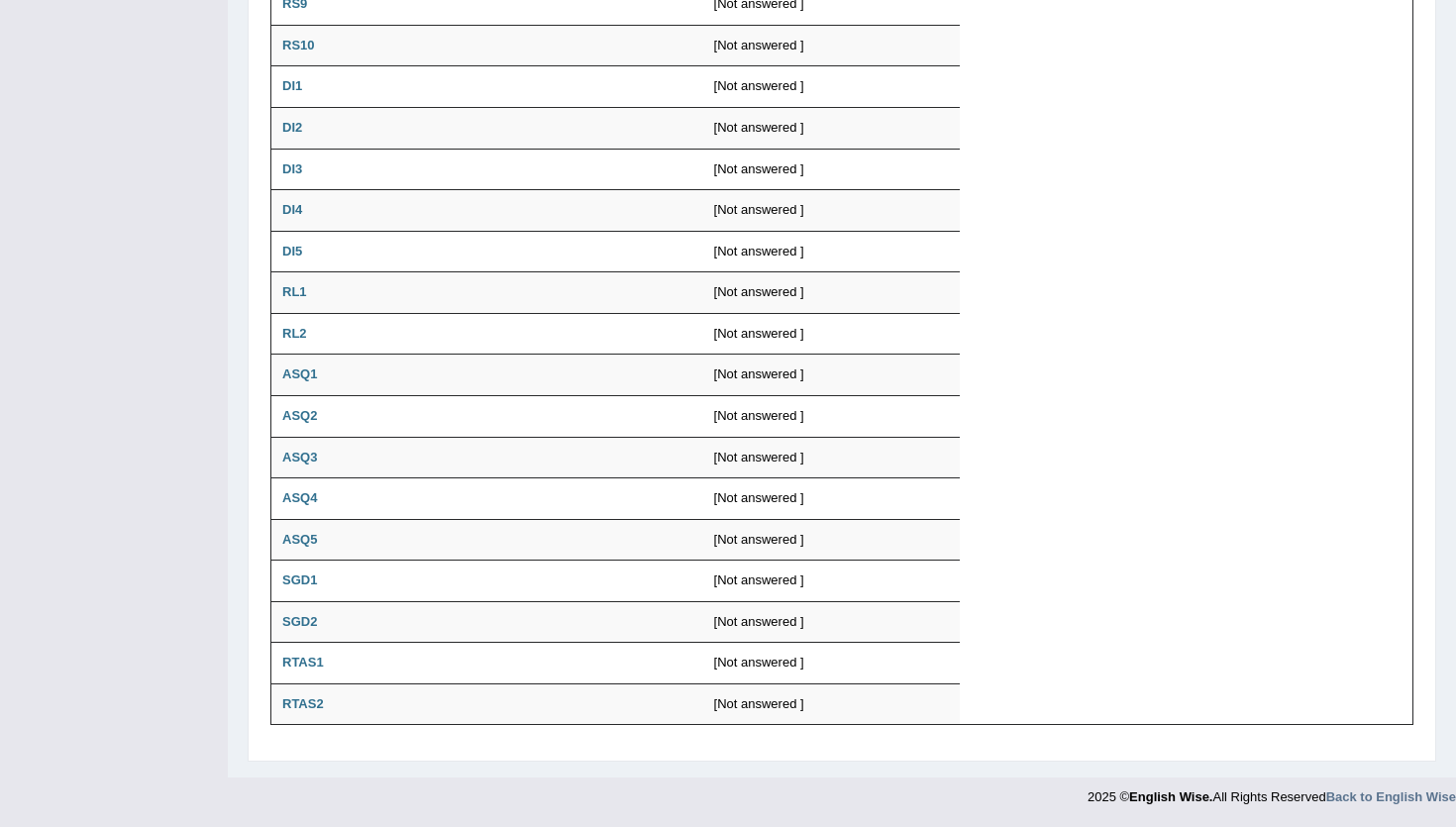
scroll to position [0, 0]
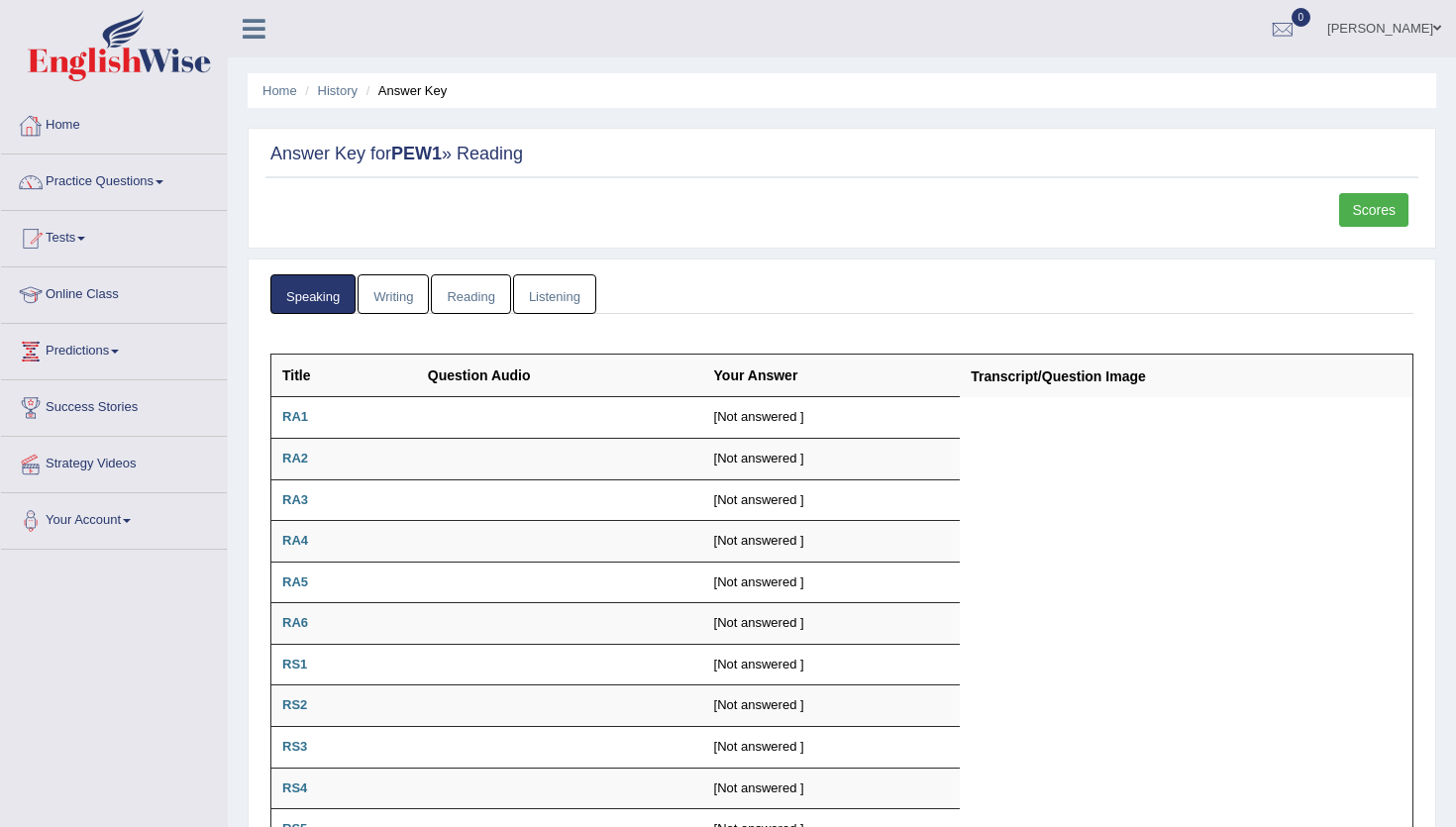
click at [69, 137] on link "Home" at bounding box center [113, 123] width 226 height 50
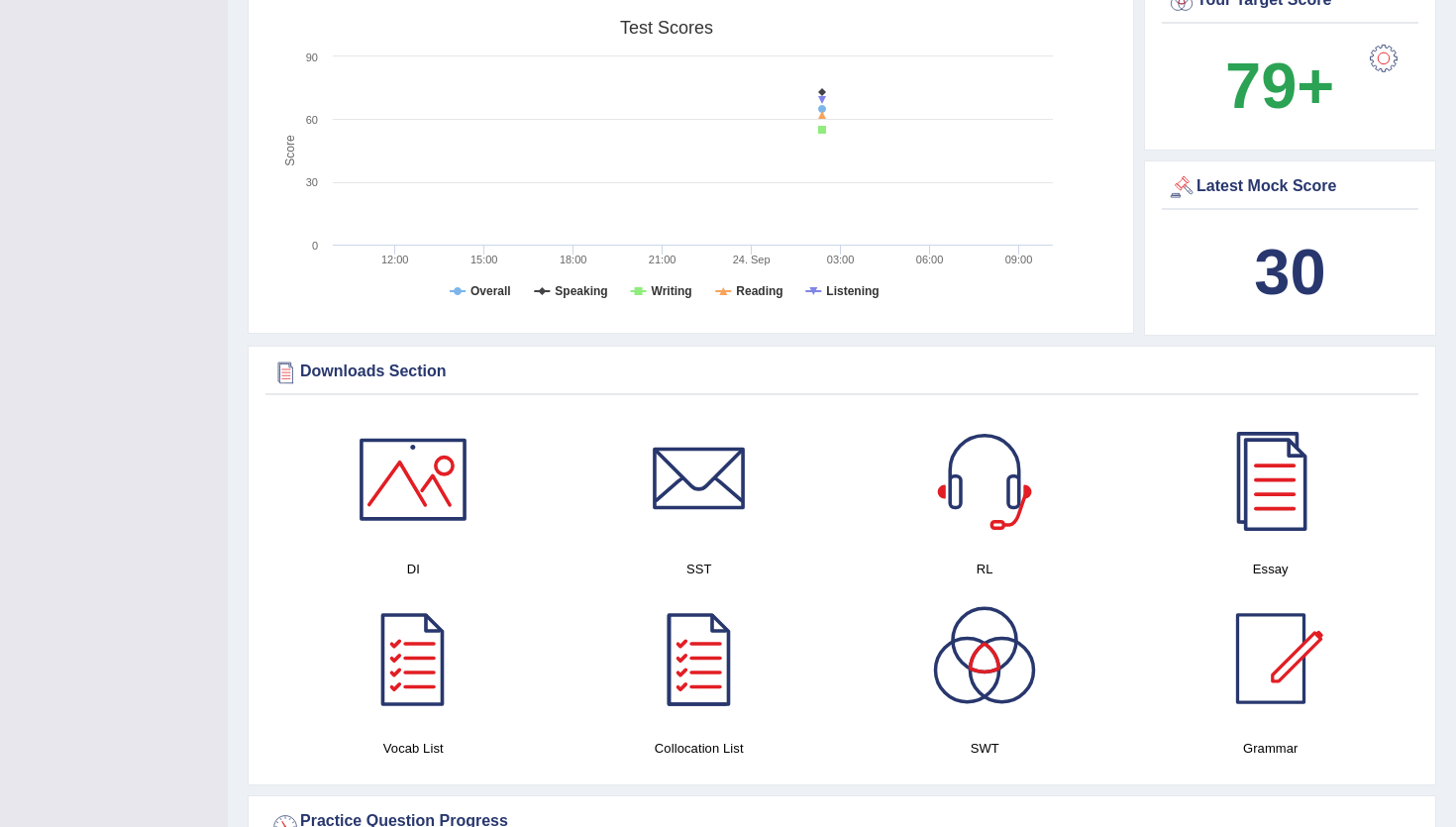
scroll to position [653, 0]
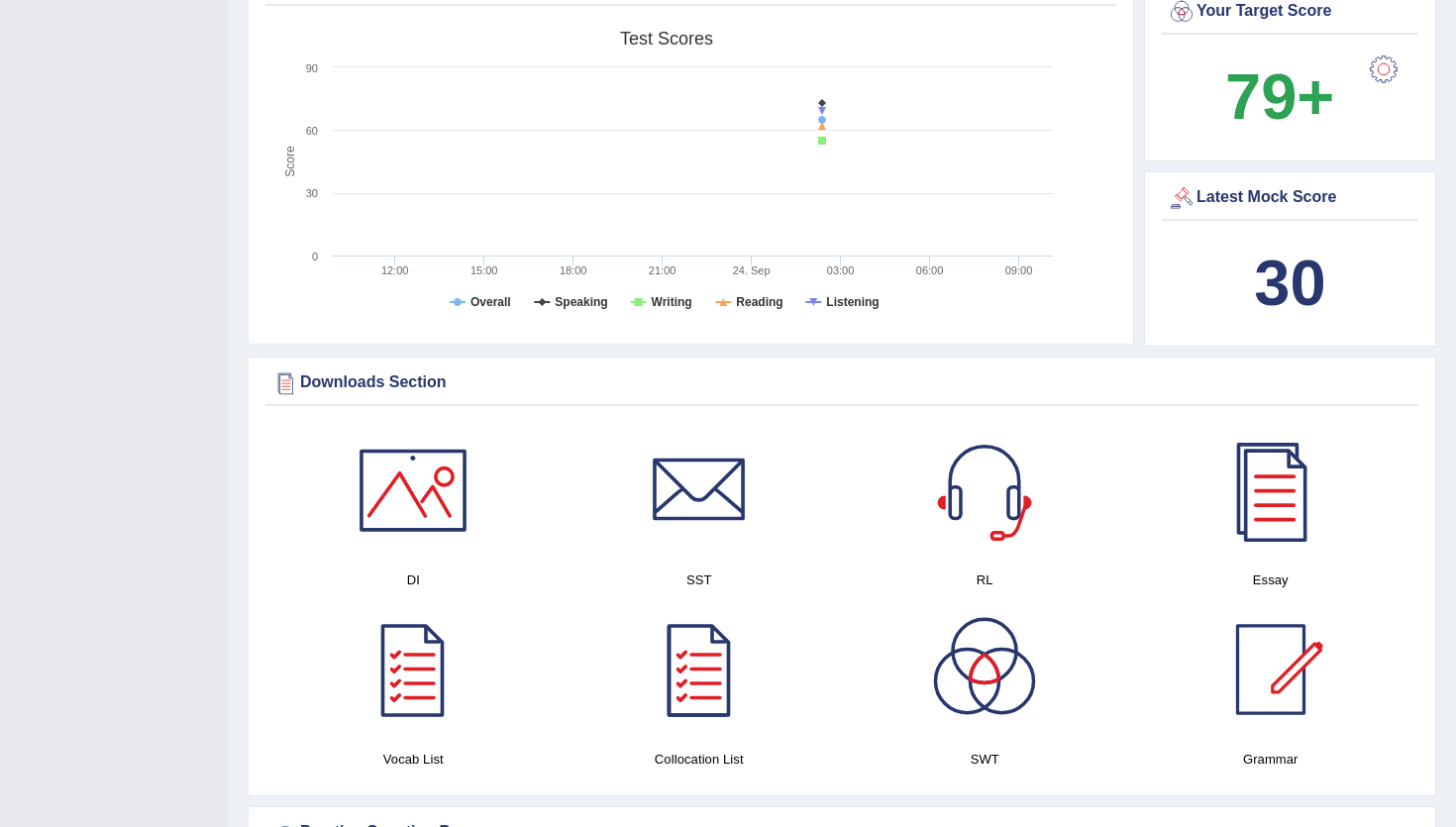
click at [1246, 292] on div "30" at bounding box center [1290, 284] width 247 height 96
click at [1287, 290] on b "30" at bounding box center [1290, 283] width 72 height 73
click at [1307, 260] on b "30" at bounding box center [1290, 283] width 72 height 73
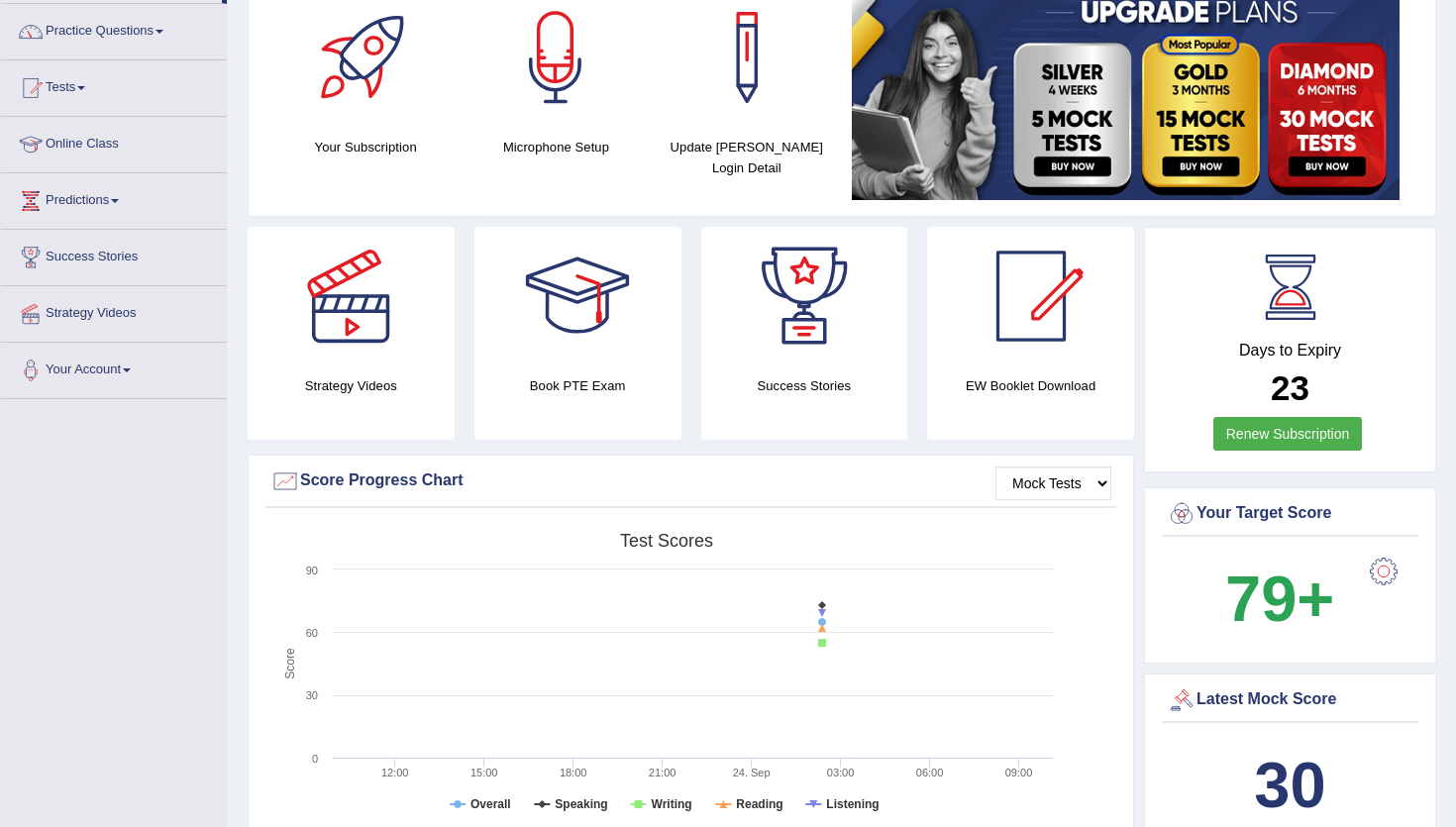
scroll to position [0, 0]
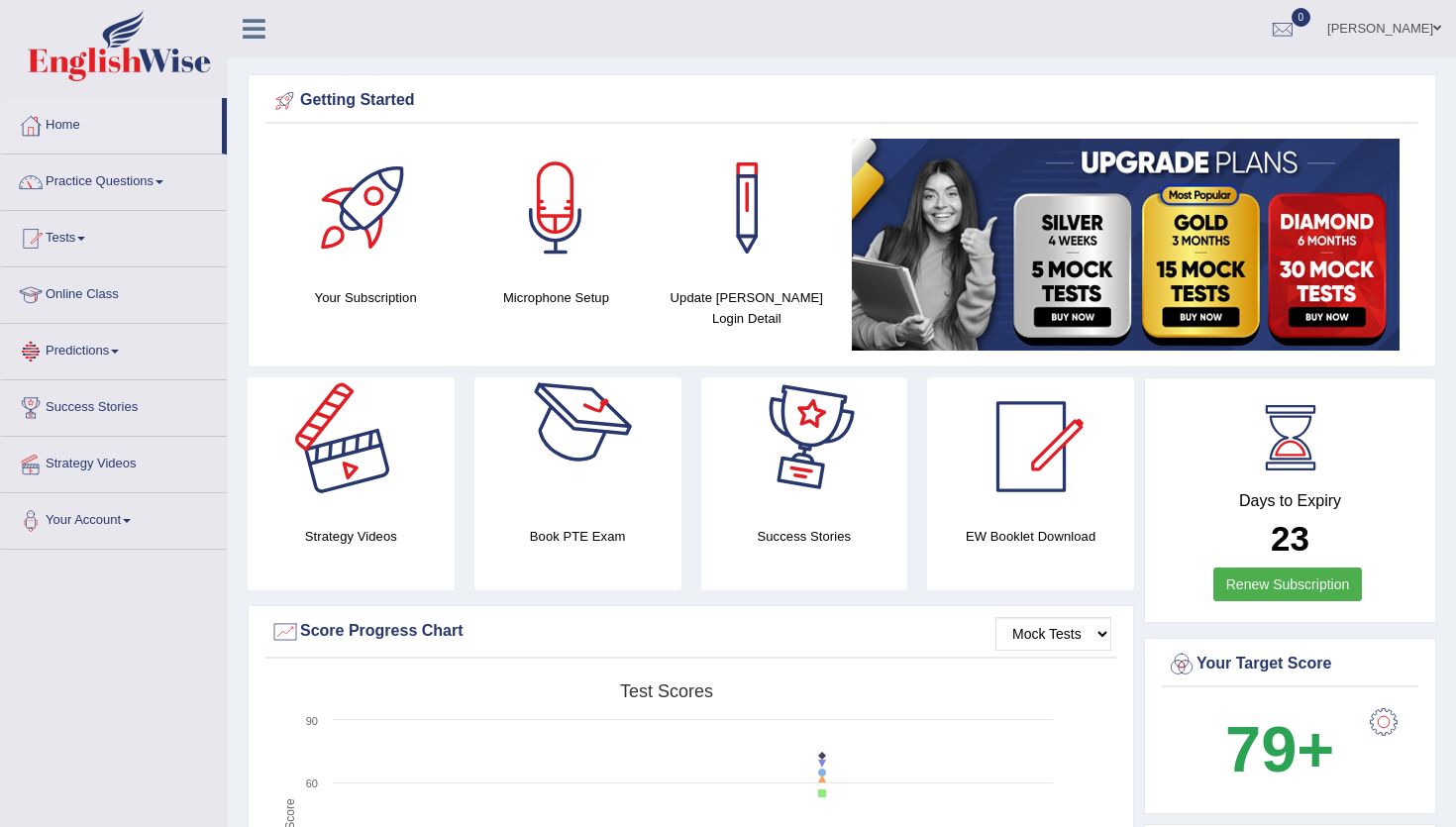
click at [305, 421] on div at bounding box center [350, 446] width 138 height 138
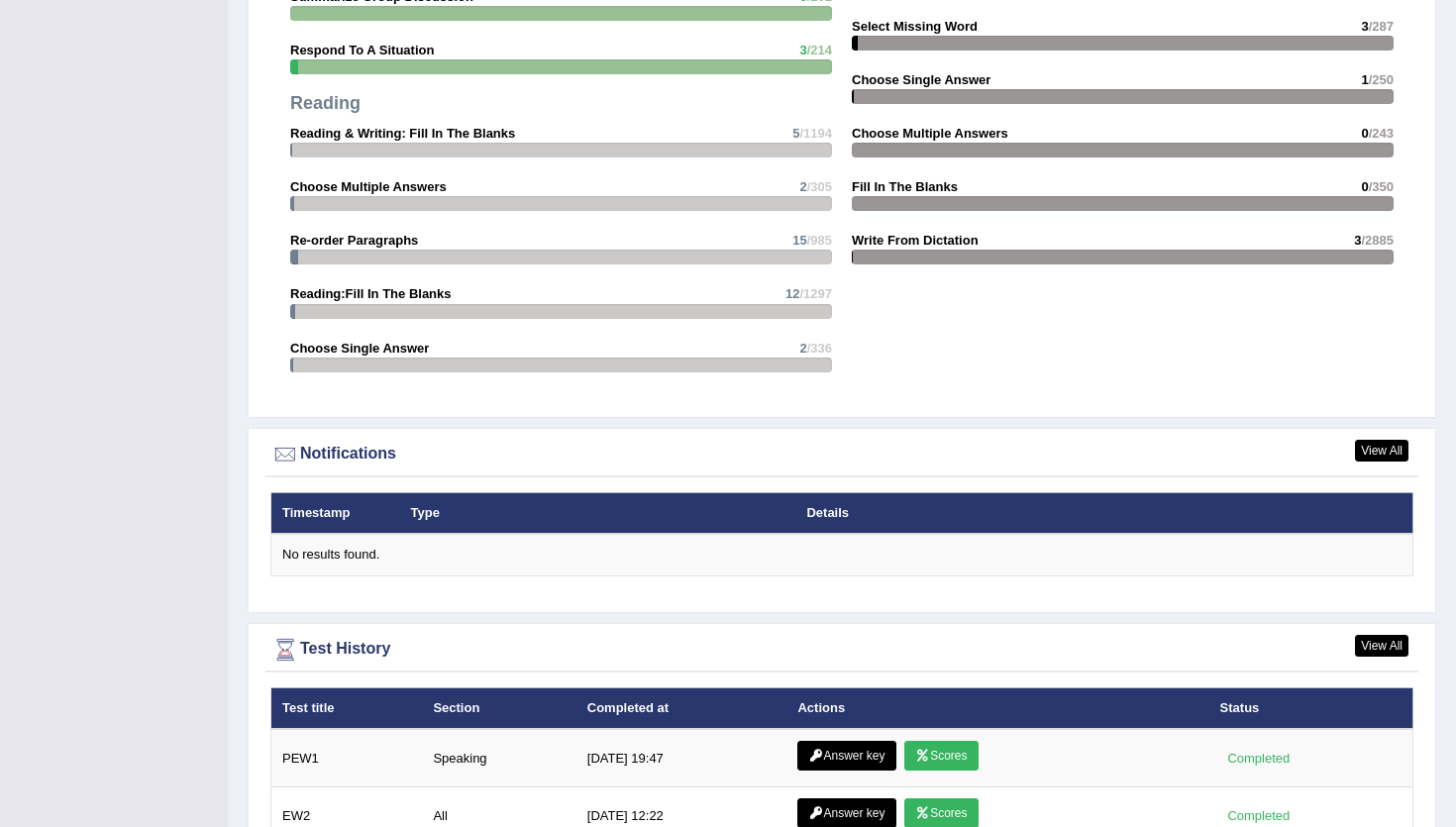
scroll to position [2170, 0]
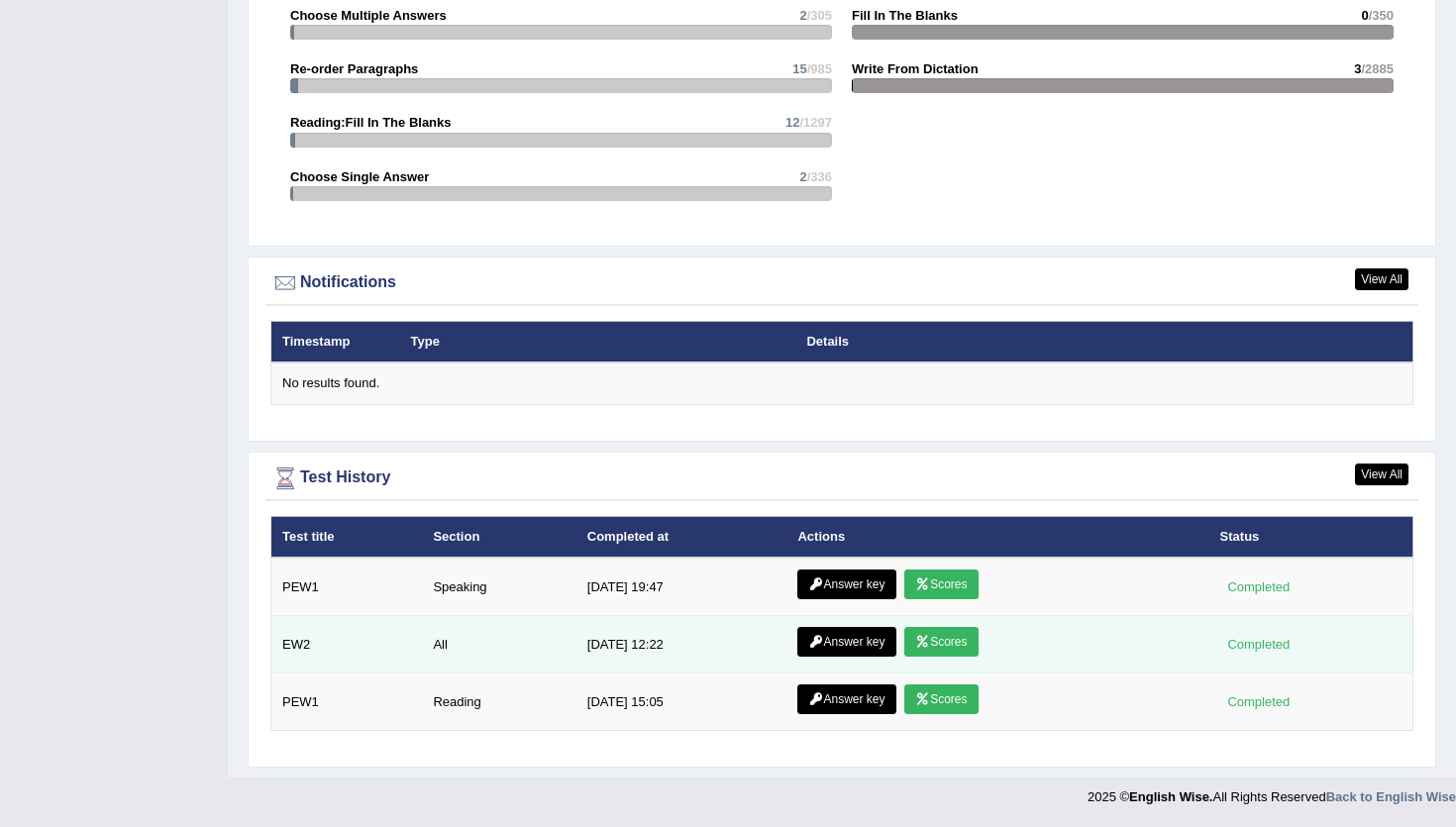
click at [852, 639] on link "Answer key" at bounding box center [846, 642] width 99 height 30
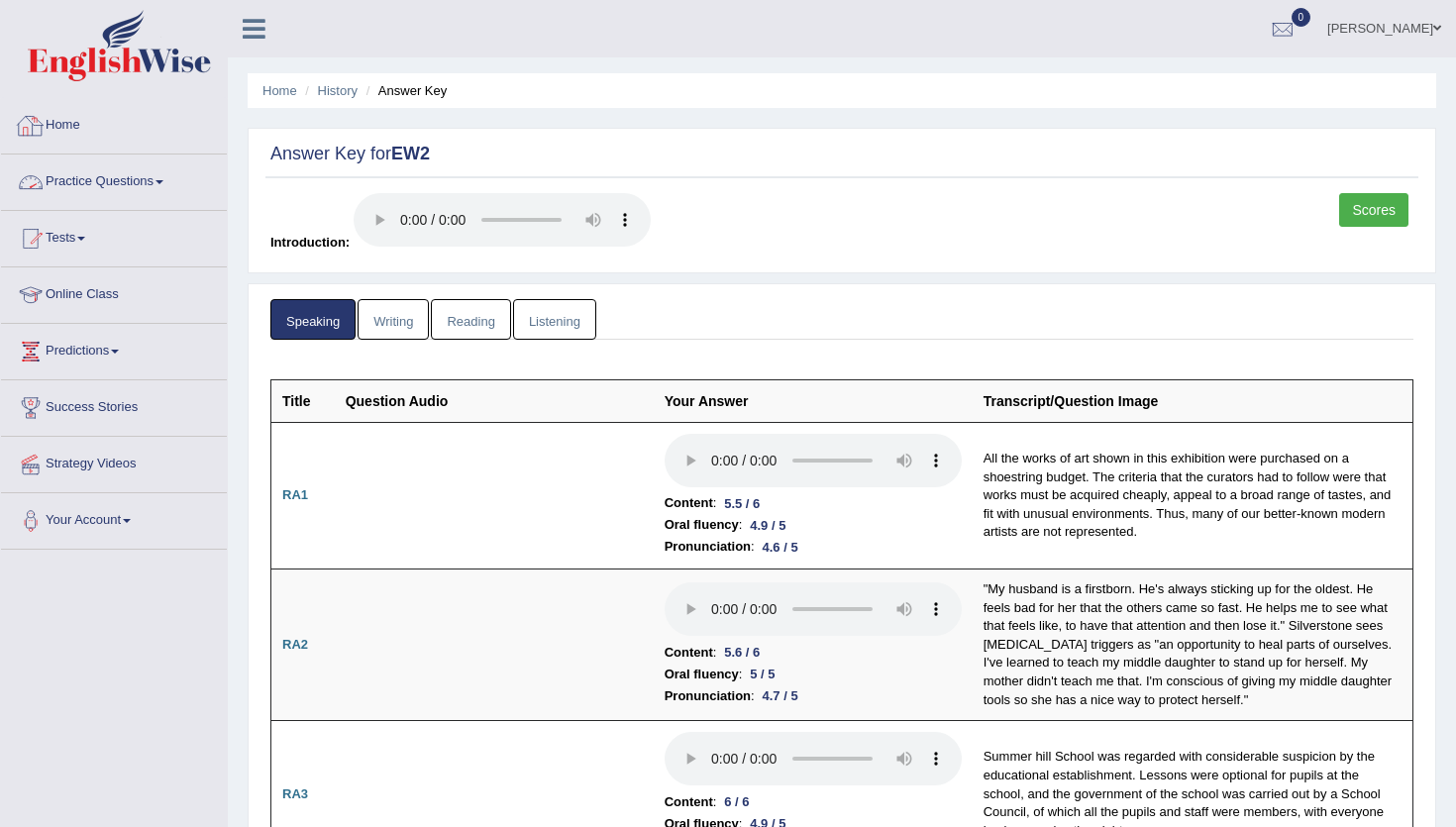
click at [57, 125] on link "Home" at bounding box center [113, 123] width 226 height 50
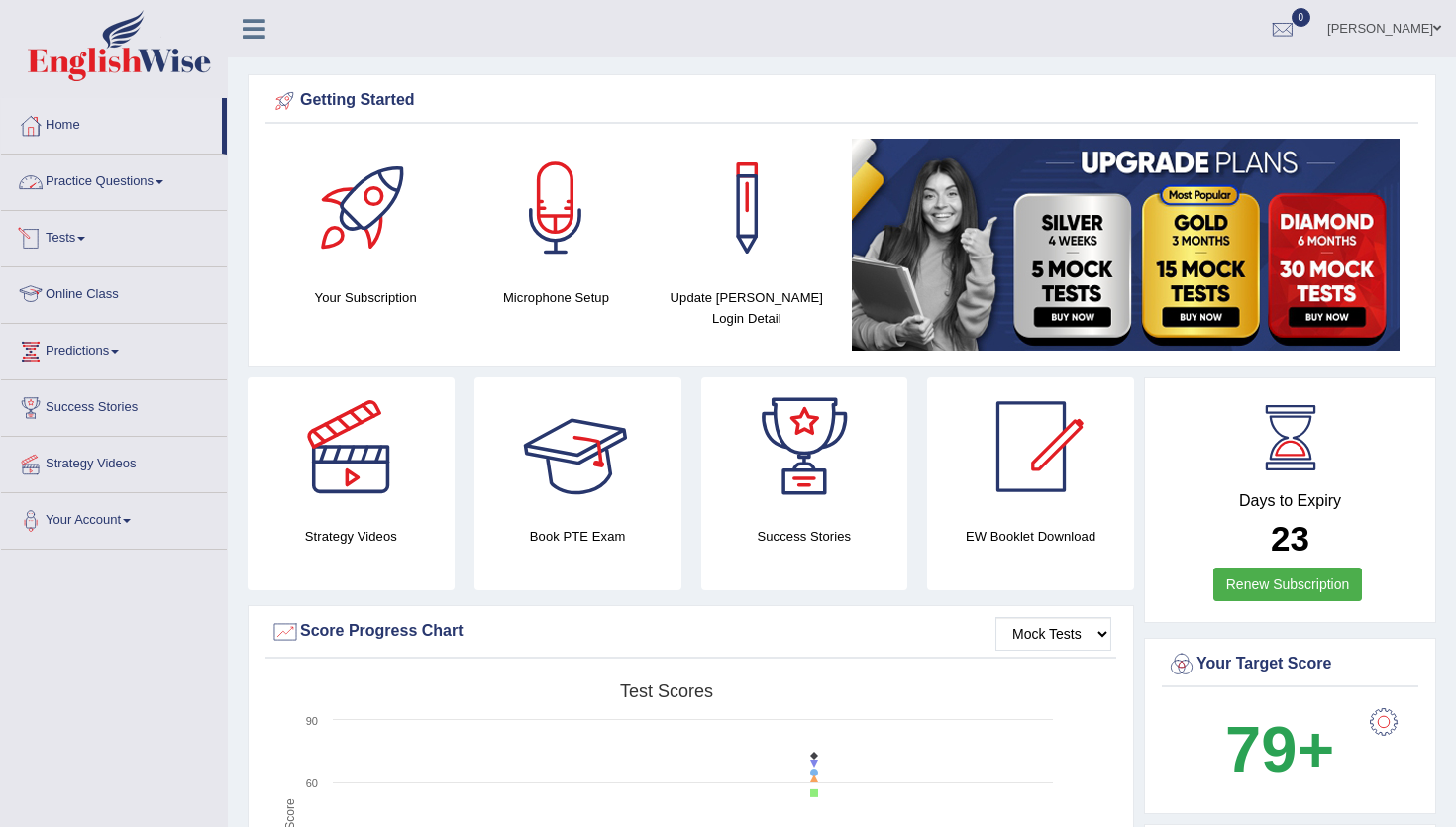
click at [130, 183] on link "Practice Questions" at bounding box center [113, 179] width 226 height 50
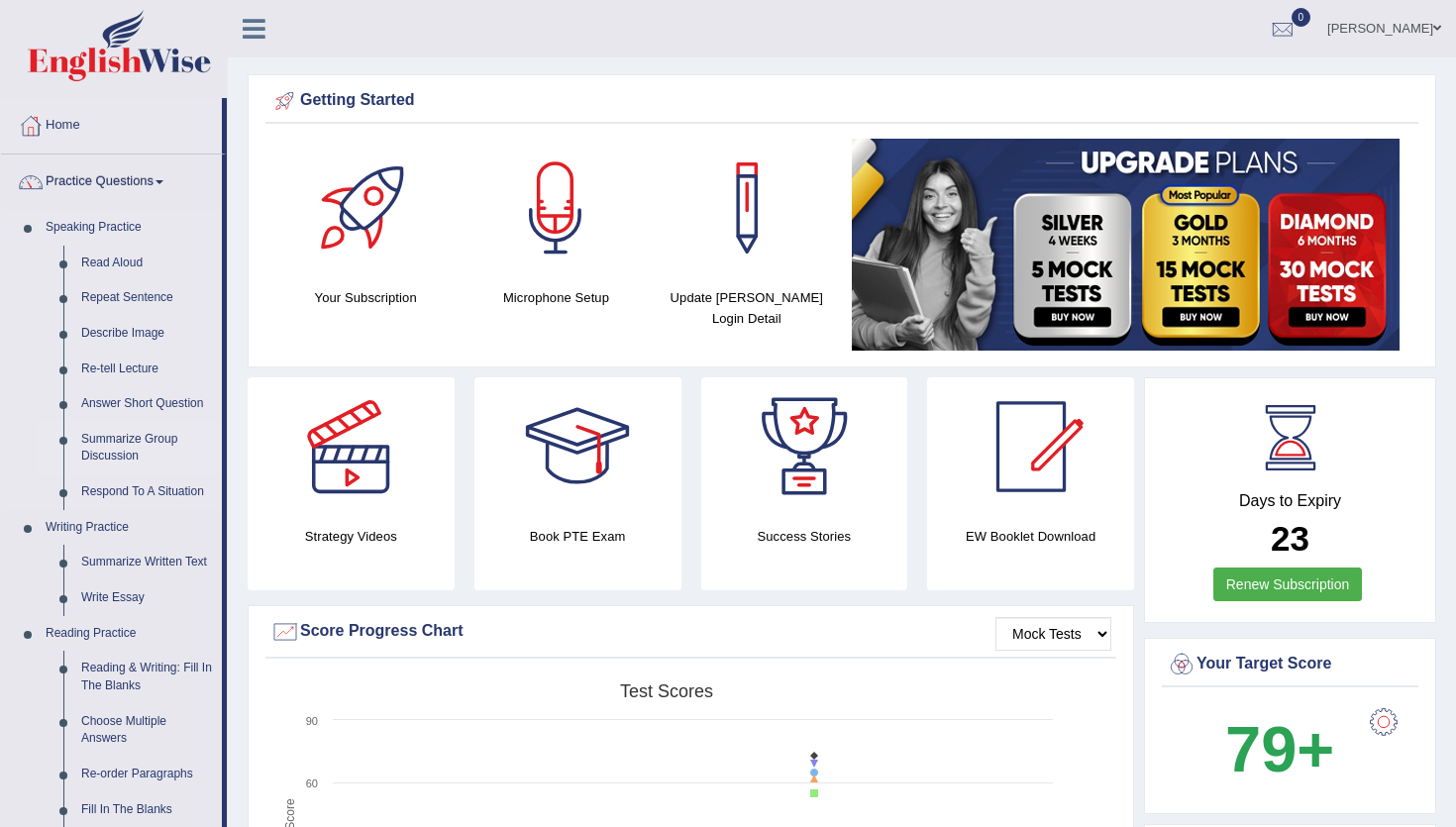
click at [138, 437] on link "Summarize Group Discussion" at bounding box center [147, 448] width 149 height 53
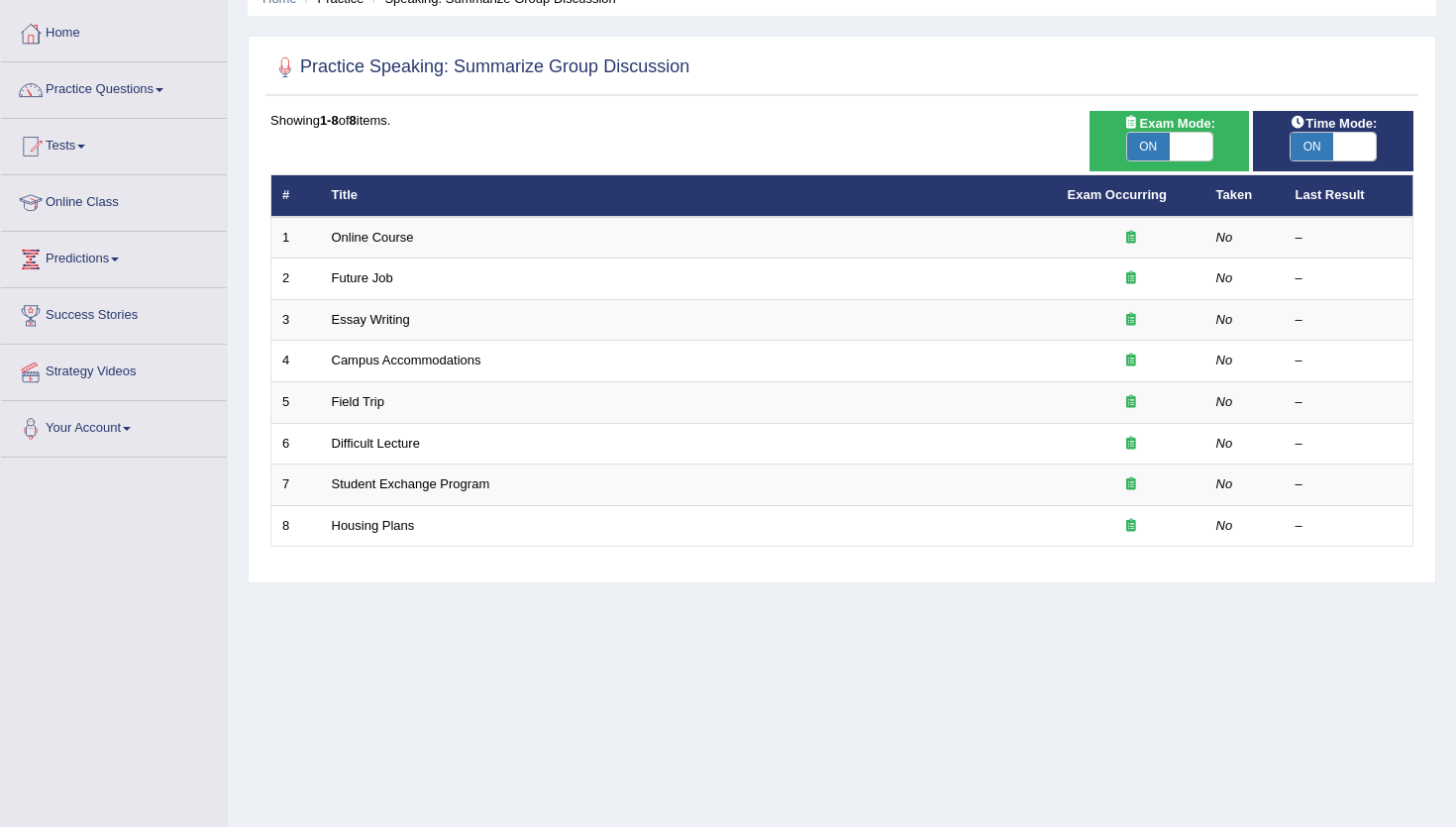
scroll to position [94, 0]
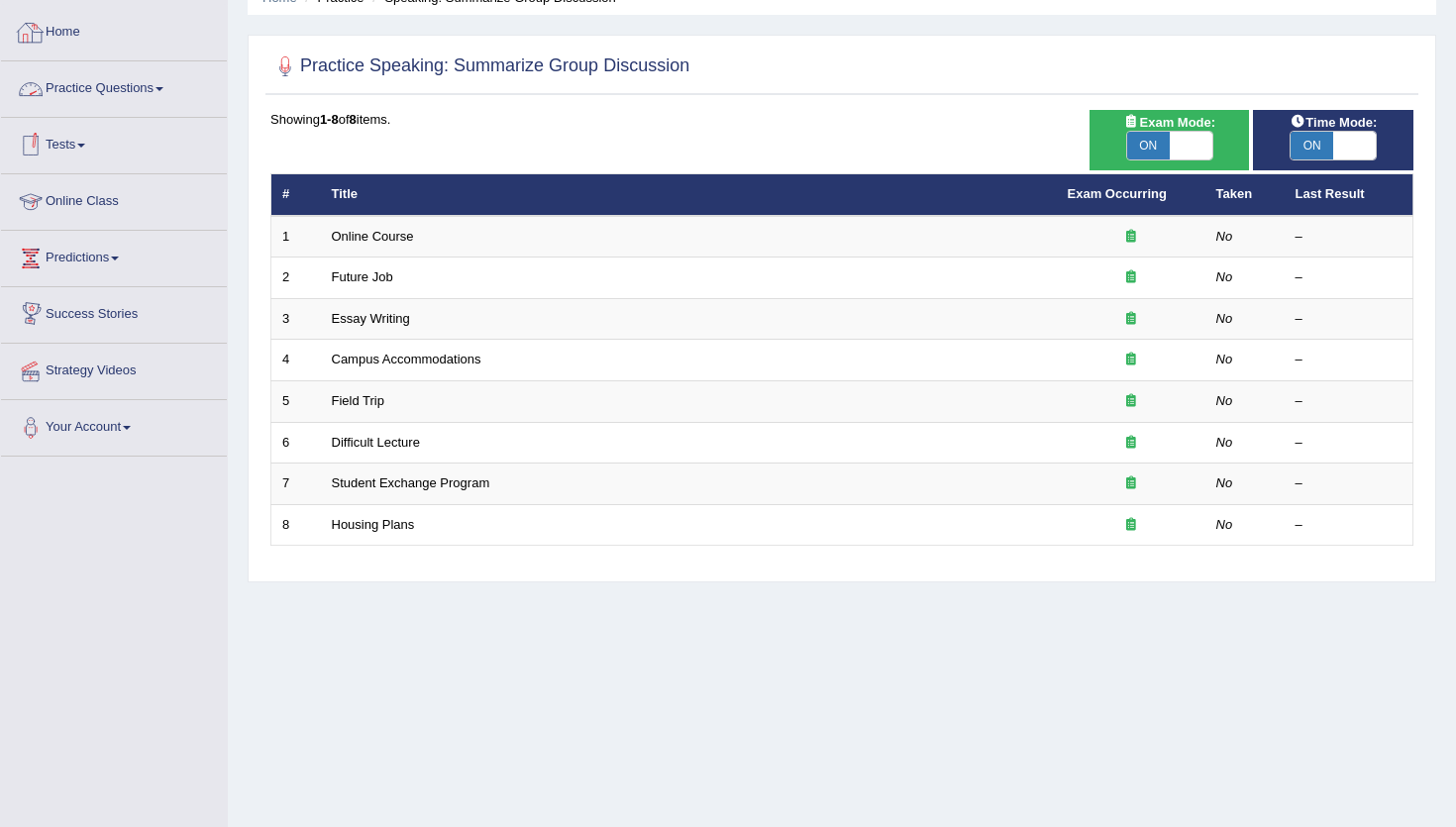
click at [69, 44] on link "Home" at bounding box center [113, 30] width 226 height 50
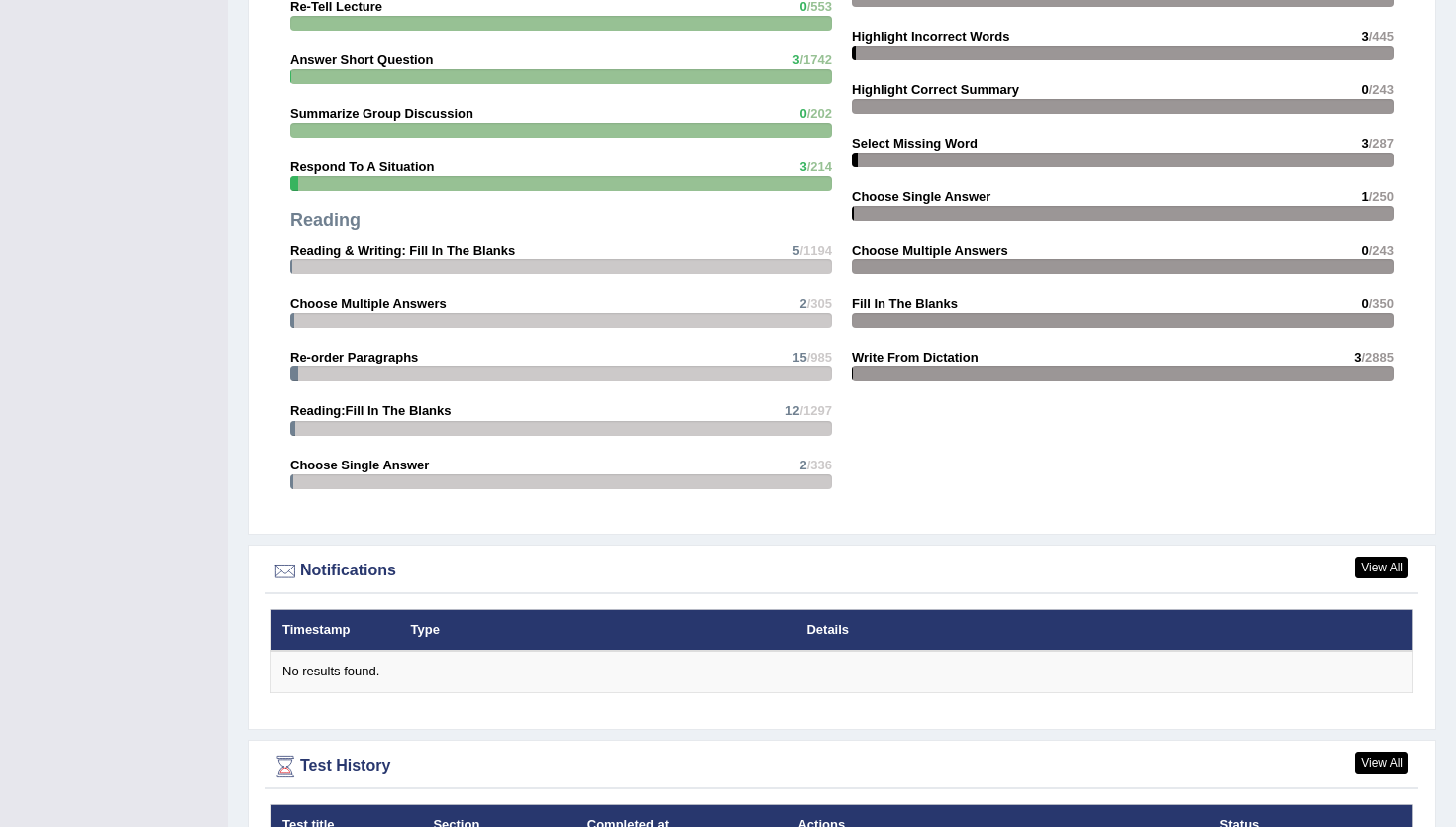
scroll to position [2170, 0]
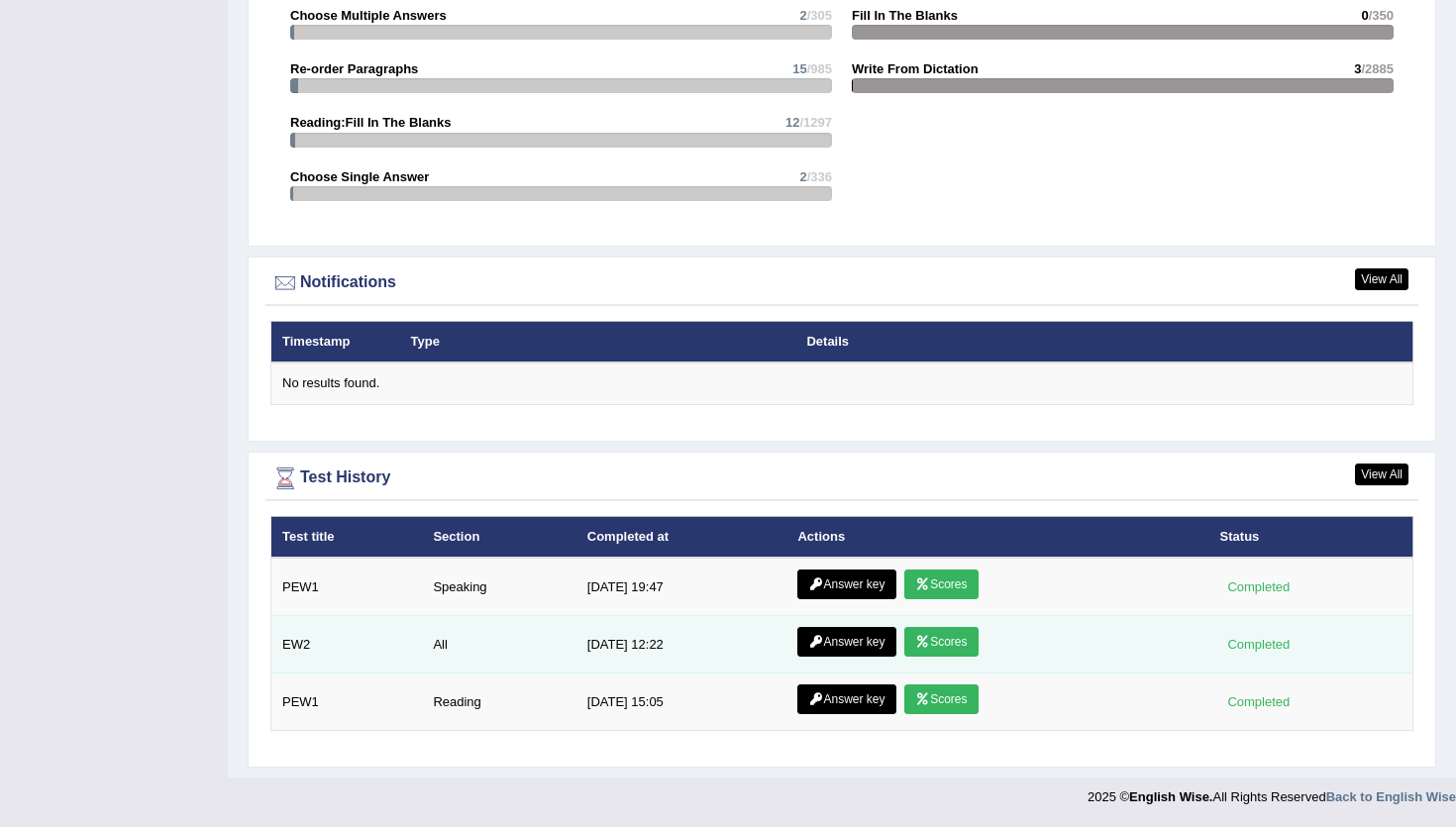
click at [948, 630] on link "Scores" at bounding box center [940, 642] width 74 height 30
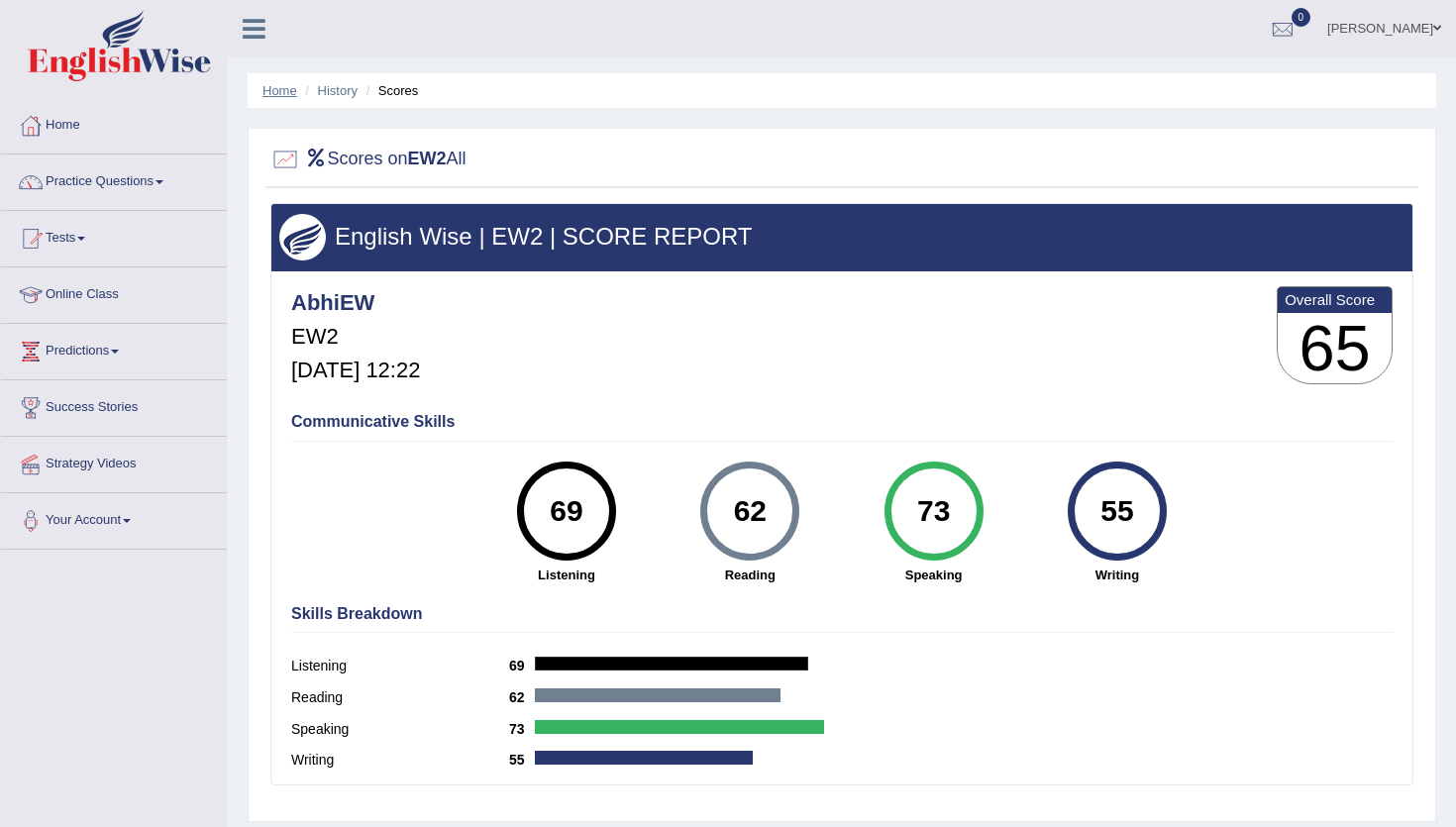
click at [272, 92] on link "Home" at bounding box center [280, 91] width 35 height 15
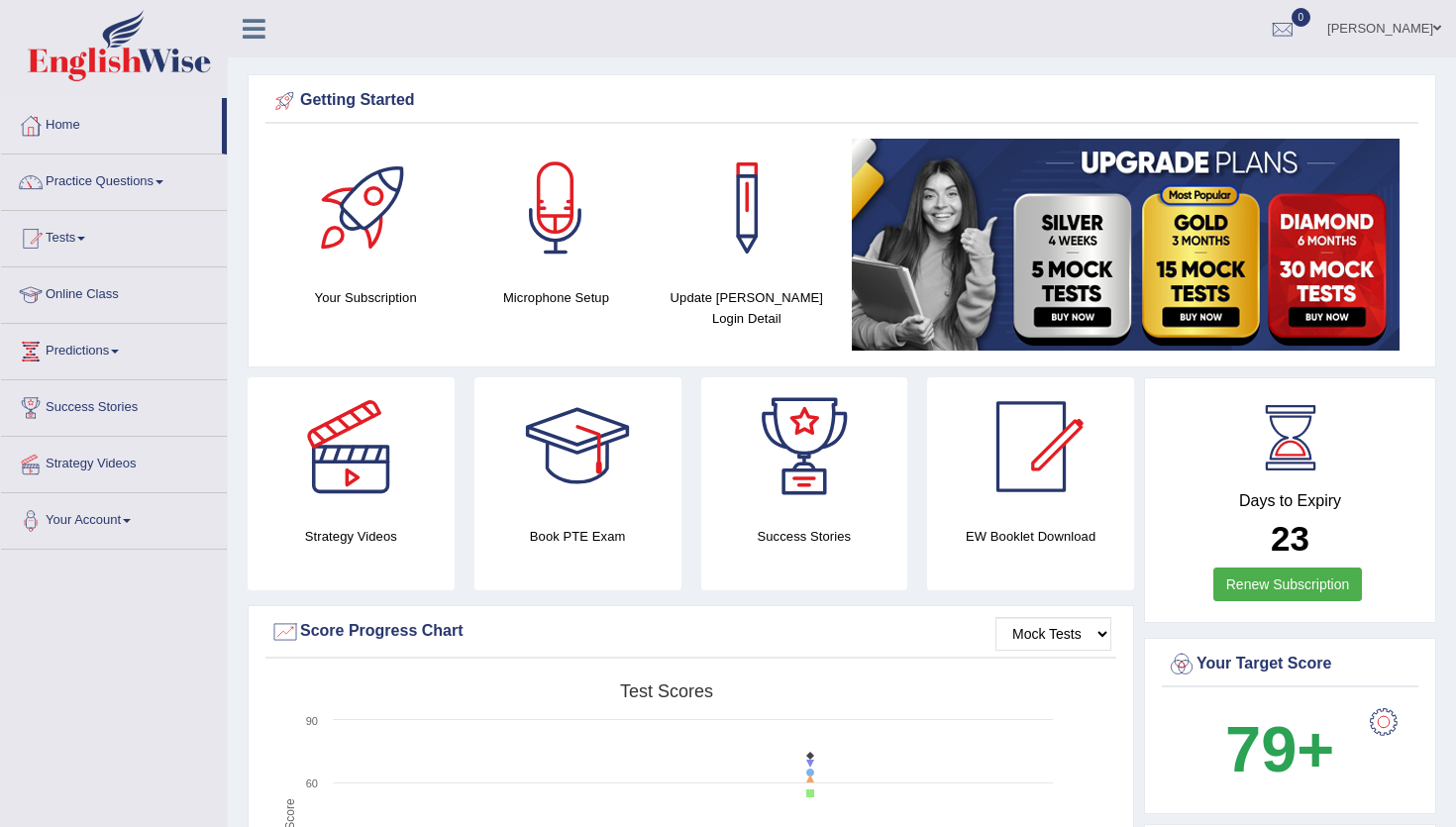
click at [1383, 729] on div at bounding box center [1383, 722] width 40 height 40
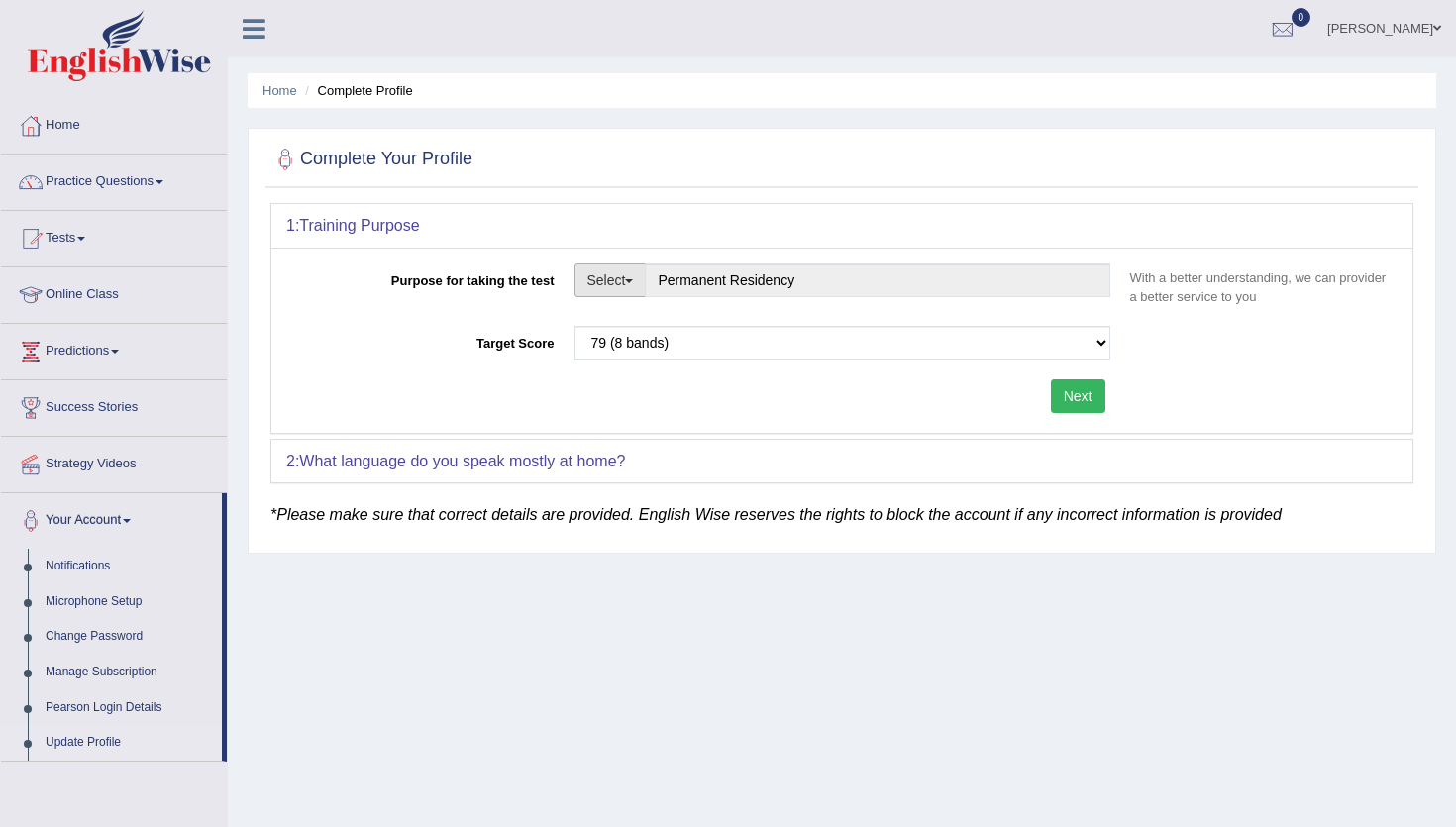
click at [633, 278] on button "Select" at bounding box center [610, 281] width 73 height 34
click at [640, 316] on link "Student Visa" at bounding box center [663, 322] width 176 height 26
click at [632, 283] on span "button" at bounding box center [629, 282] width 8 height 4
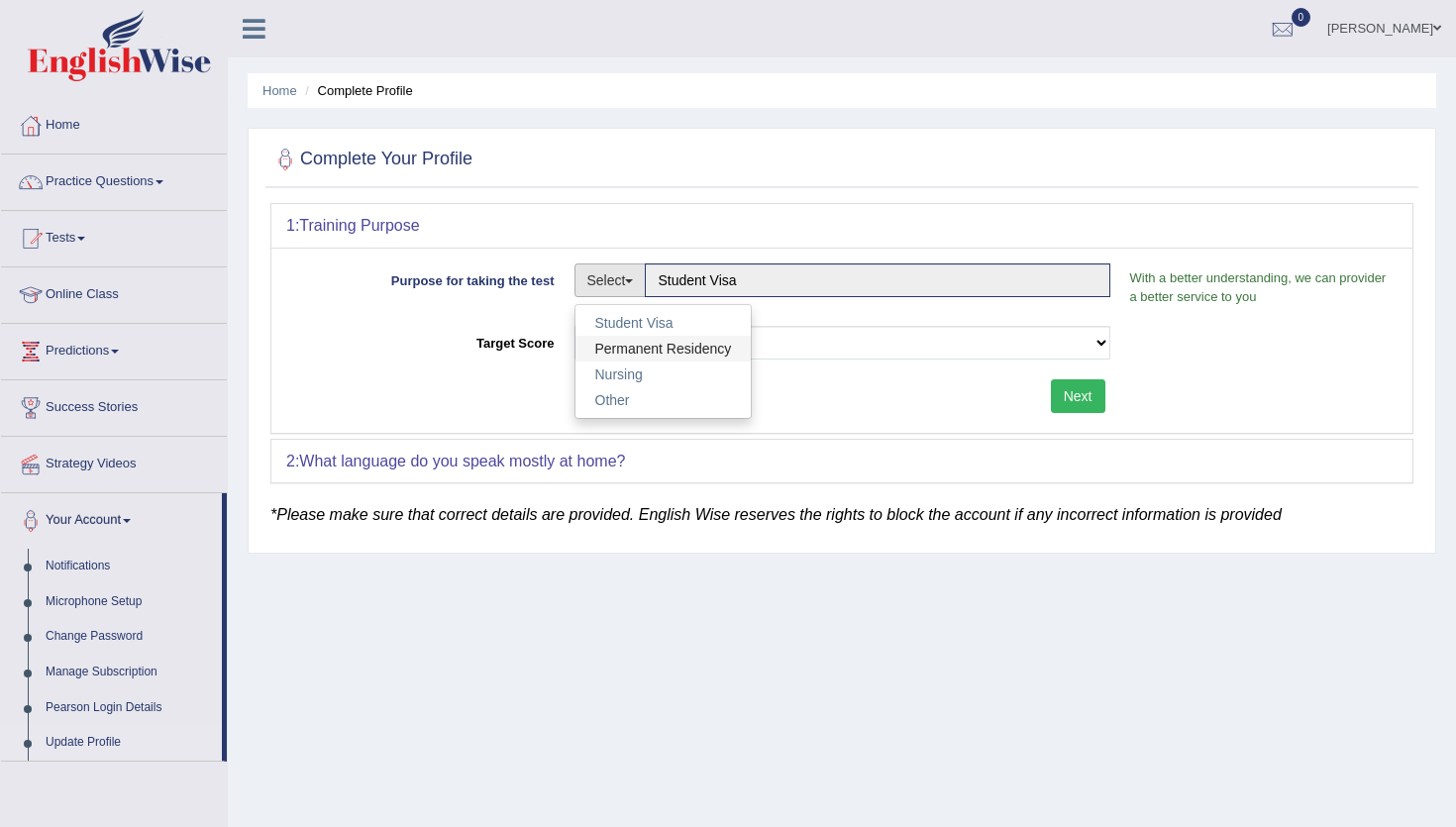
click at [630, 343] on link "Permanent Residency" at bounding box center [663, 348] width 176 height 26
type input "Permanent Residency"
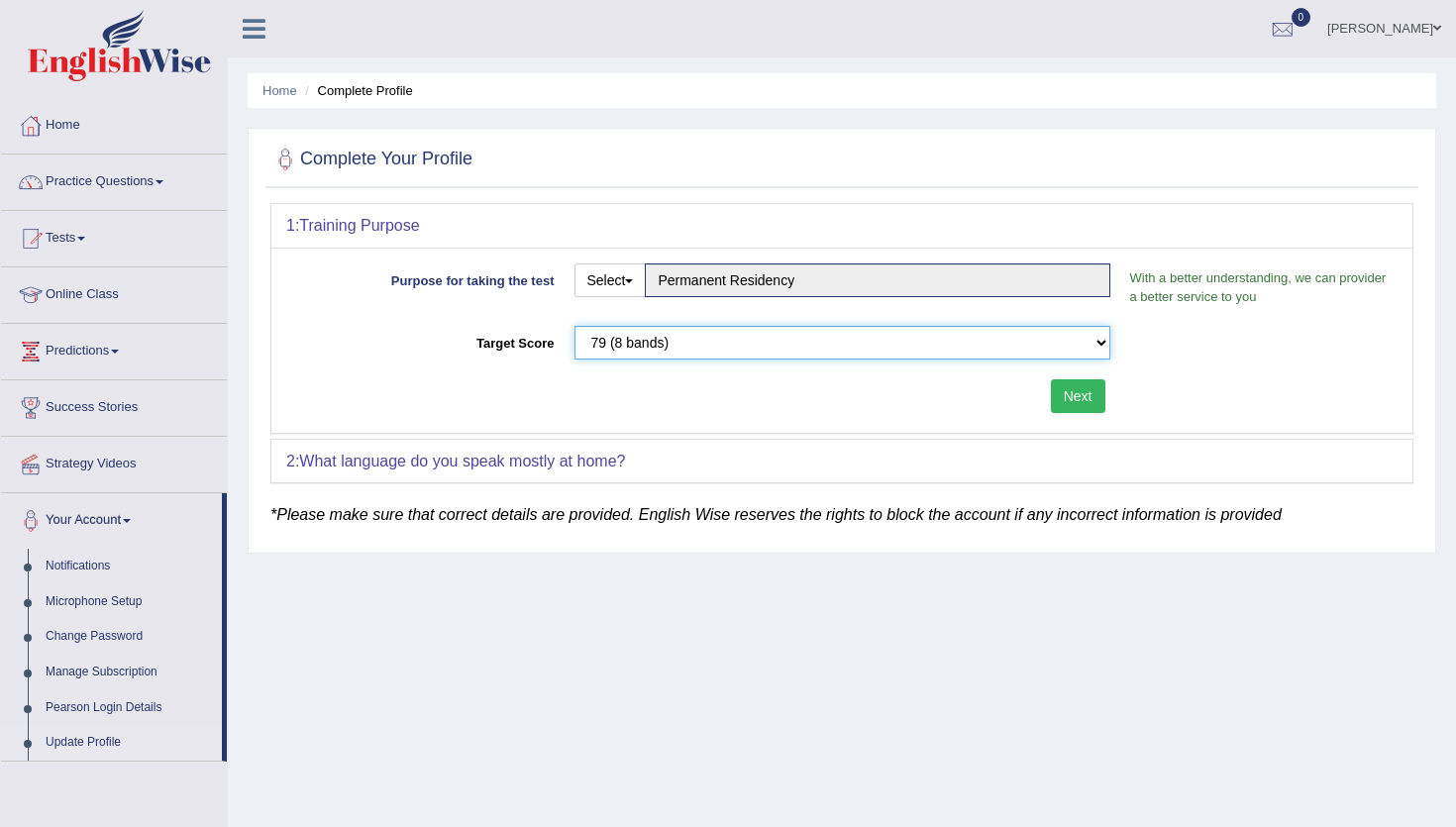
click at [719, 347] on select "Please select the correct value 50 (6 bands) 58 (6.5 bands) 65 (7 bands) 79 (8 …" at bounding box center [842, 342] width 535 height 34
click at [74, 138] on link "Home" at bounding box center [113, 123] width 226 height 50
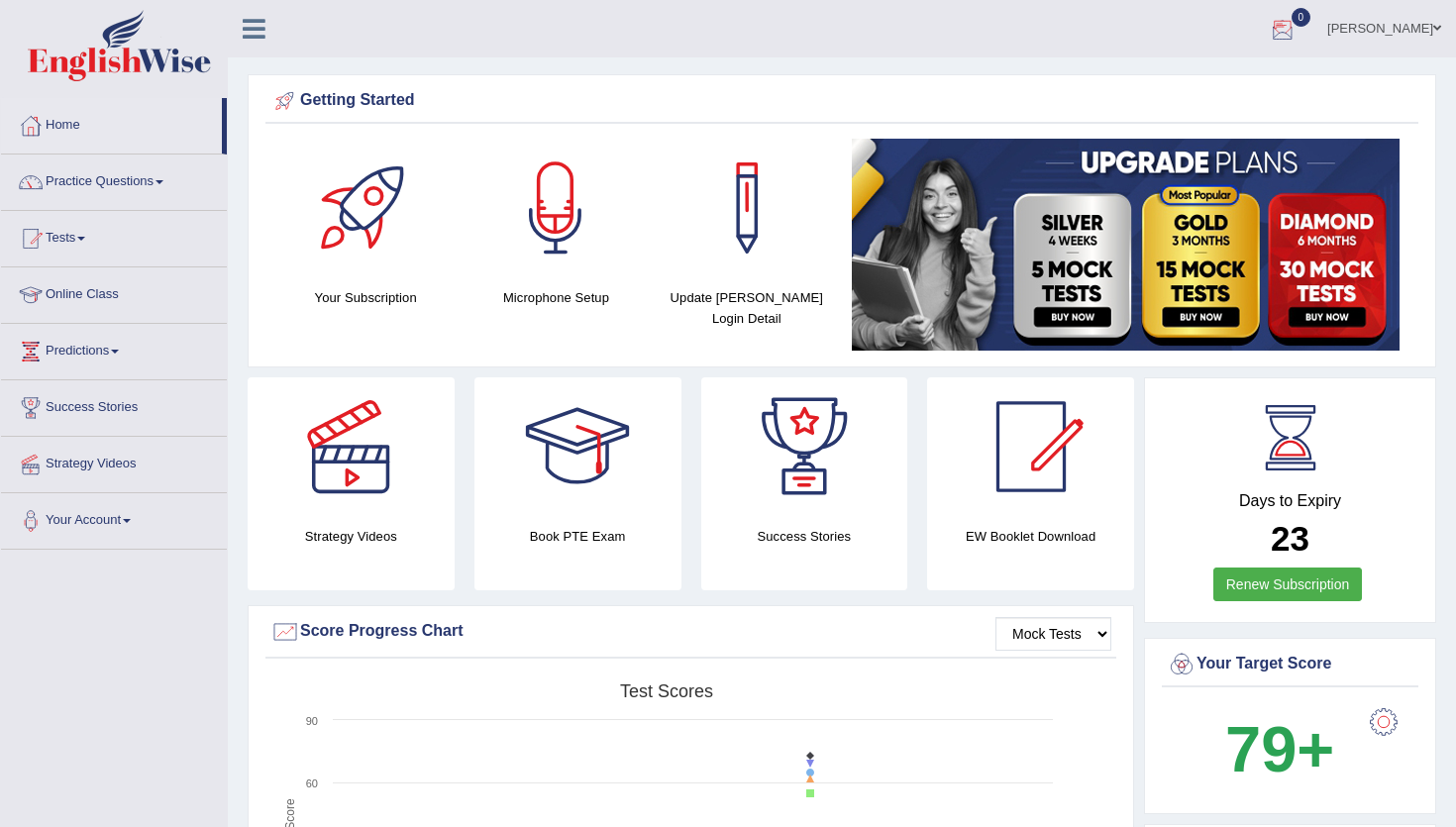
click at [1297, 19] on div at bounding box center [1283, 30] width 30 height 30
click at [52, 130] on link "Home" at bounding box center [111, 123] width 221 height 50
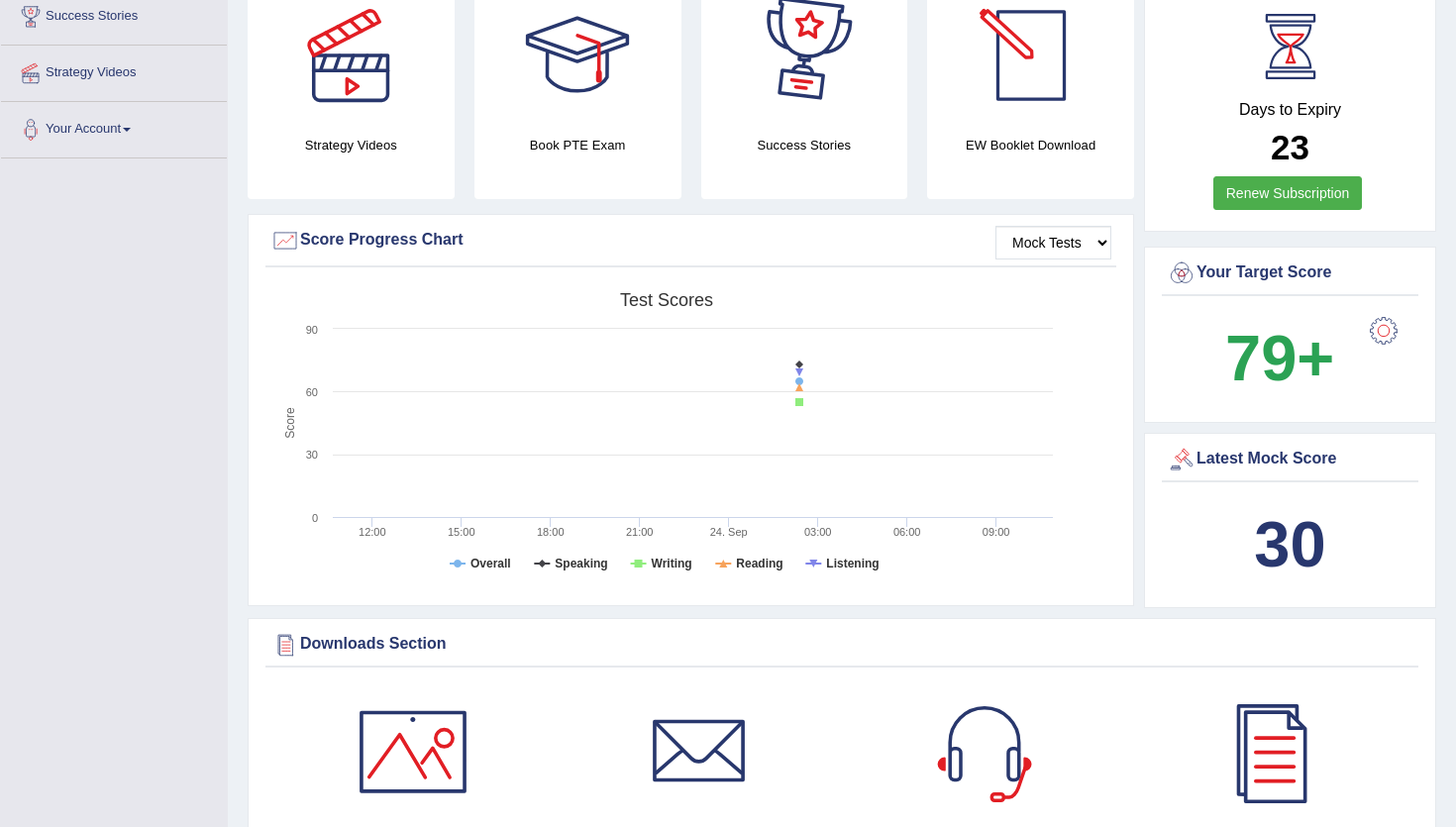
scroll to position [392, 0]
click at [1273, 552] on b "30" at bounding box center [1290, 542] width 72 height 73
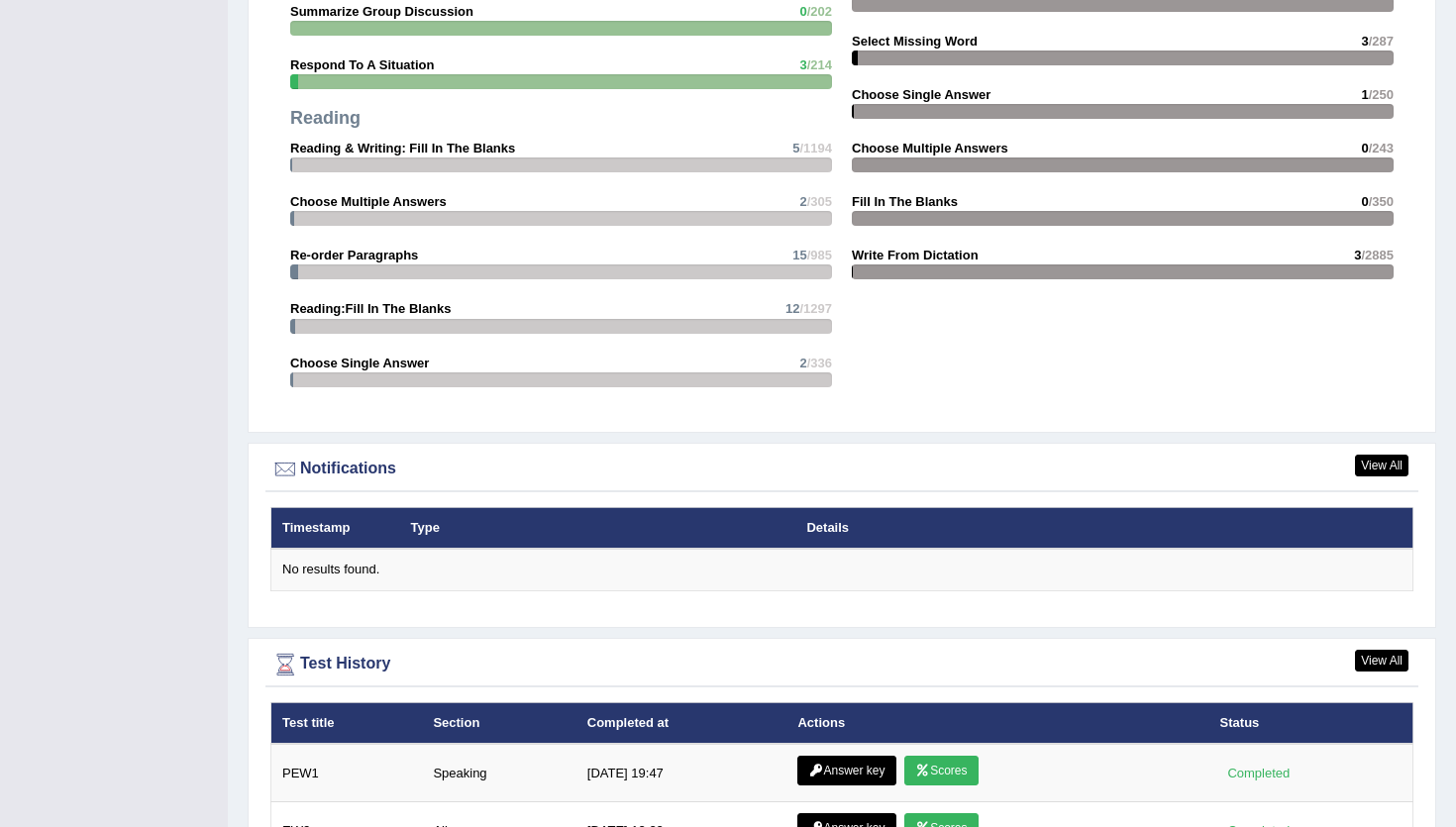
scroll to position [2170, 0]
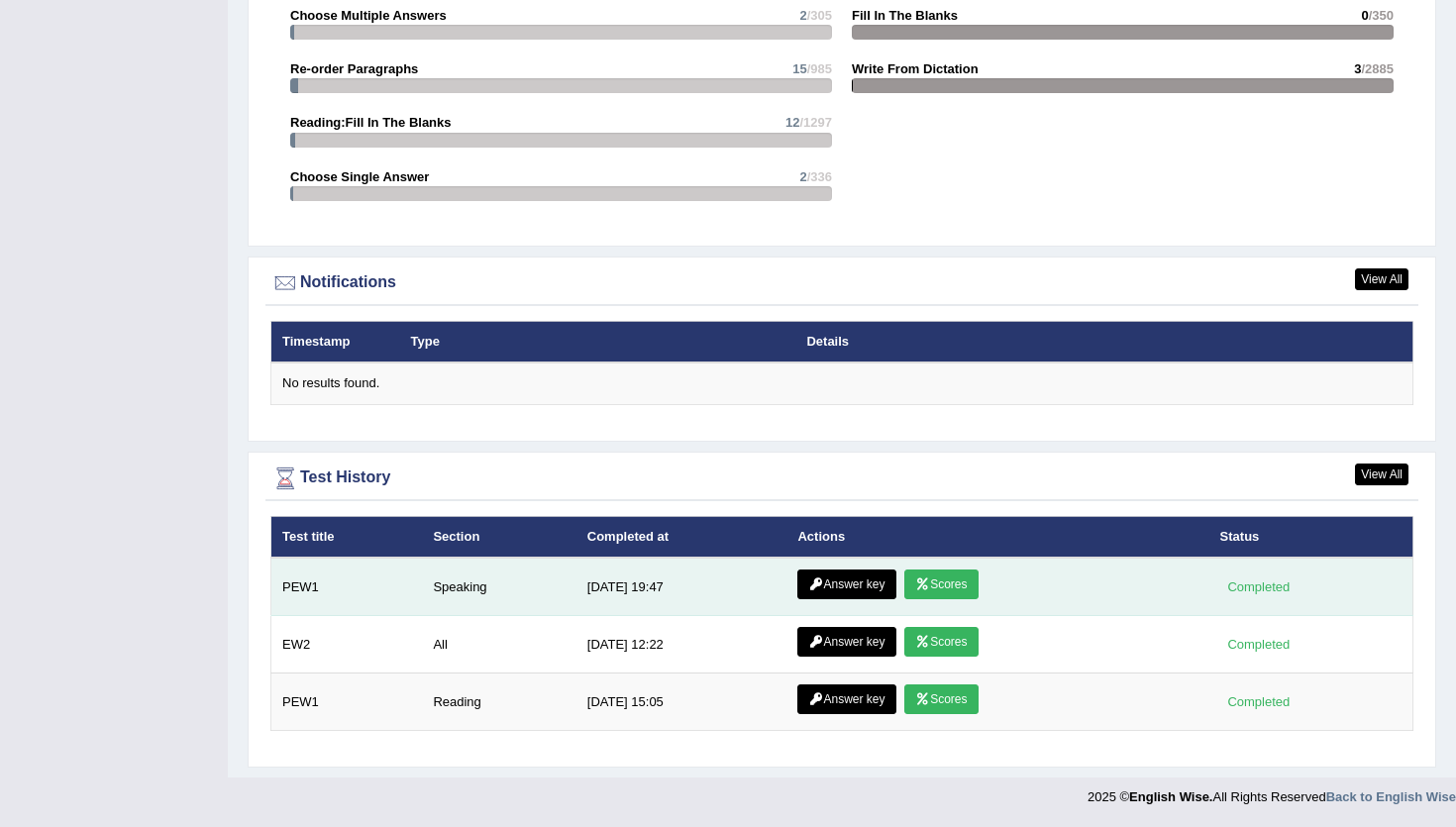
click at [915, 583] on icon at bounding box center [922, 584] width 15 height 12
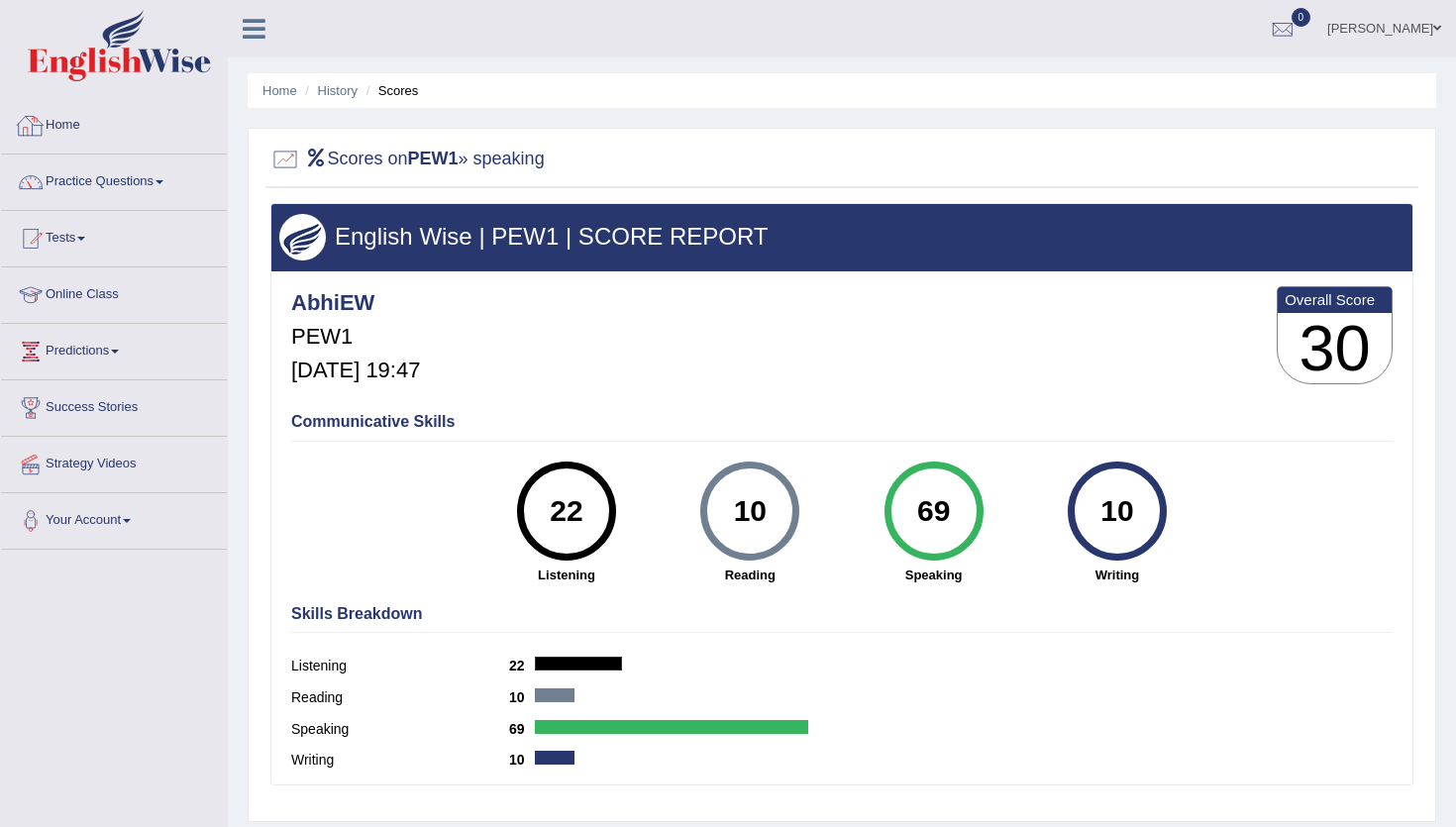
click at [30, 122] on div at bounding box center [31, 125] width 30 height 30
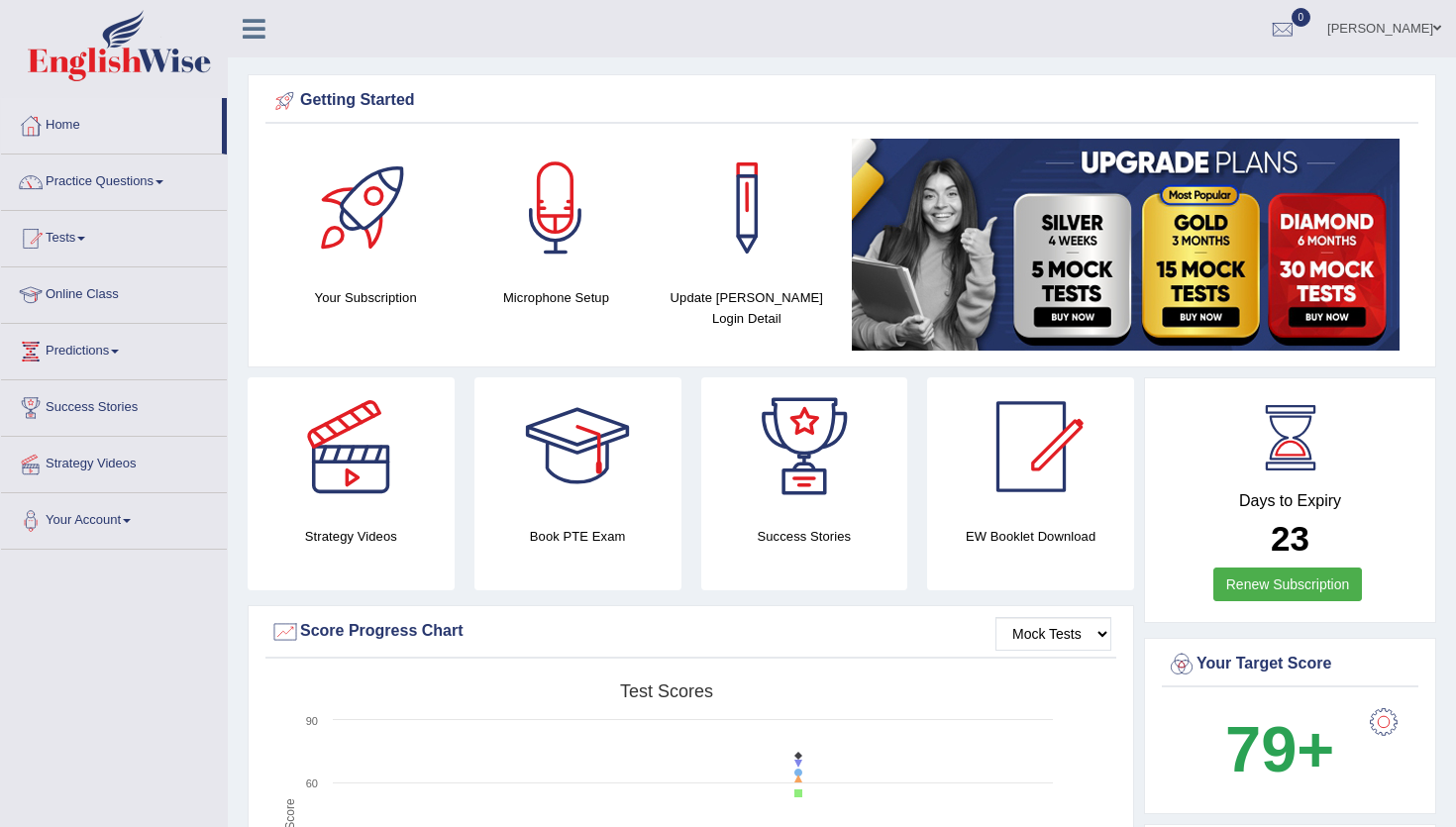
click at [139, 52] on img at bounding box center [119, 46] width 183 height 72
click at [33, 118] on div at bounding box center [31, 125] width 30 height 30
click at [131, 175] on link "Practice Questions" at bounding box center [113, 179] width 226 height 50
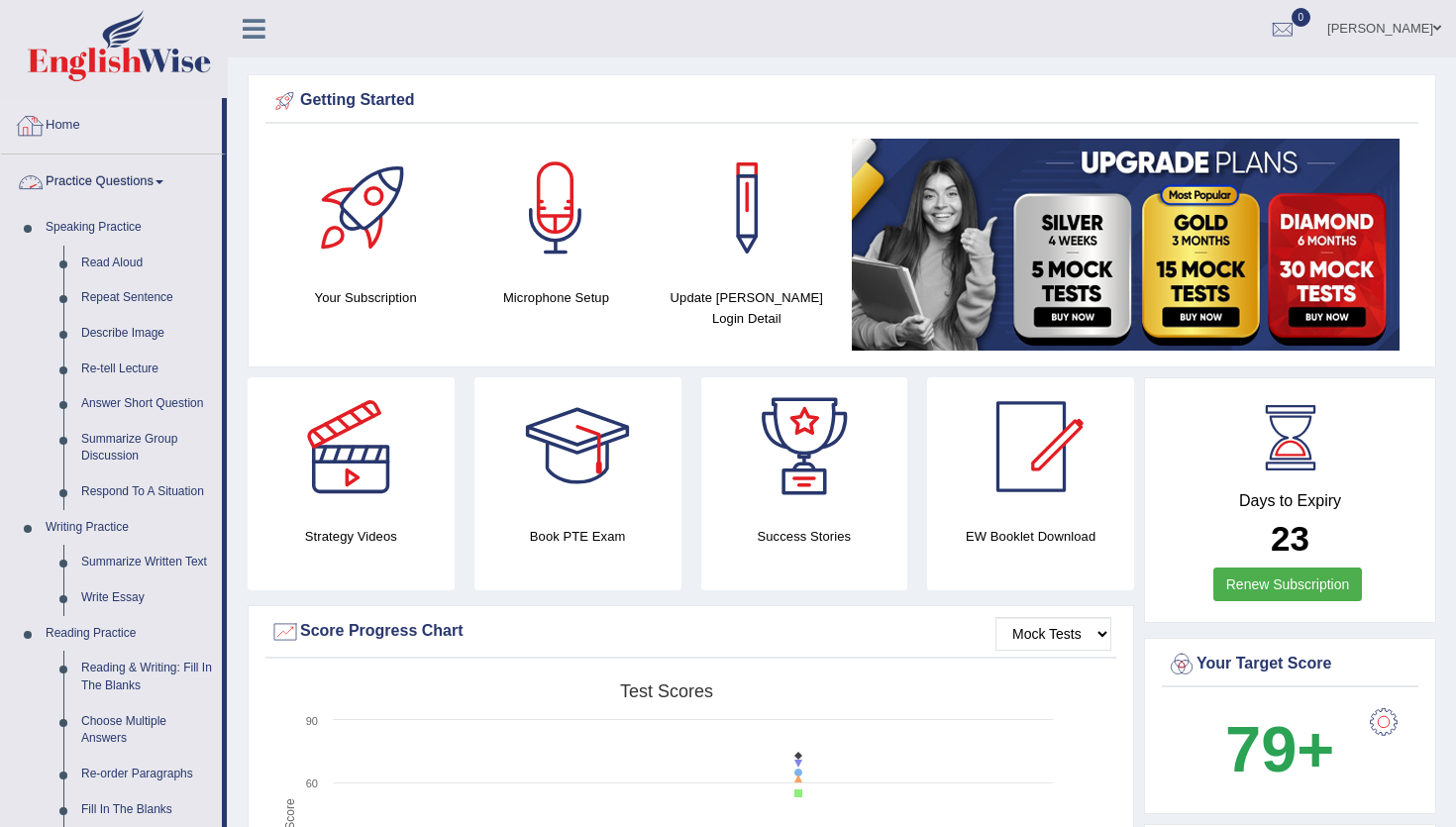
click at [52, 124] on link "Home" at bounding box center [111, 123] width 221 height 50
